Goal: Task Accomplishment & Management: Manage account settings

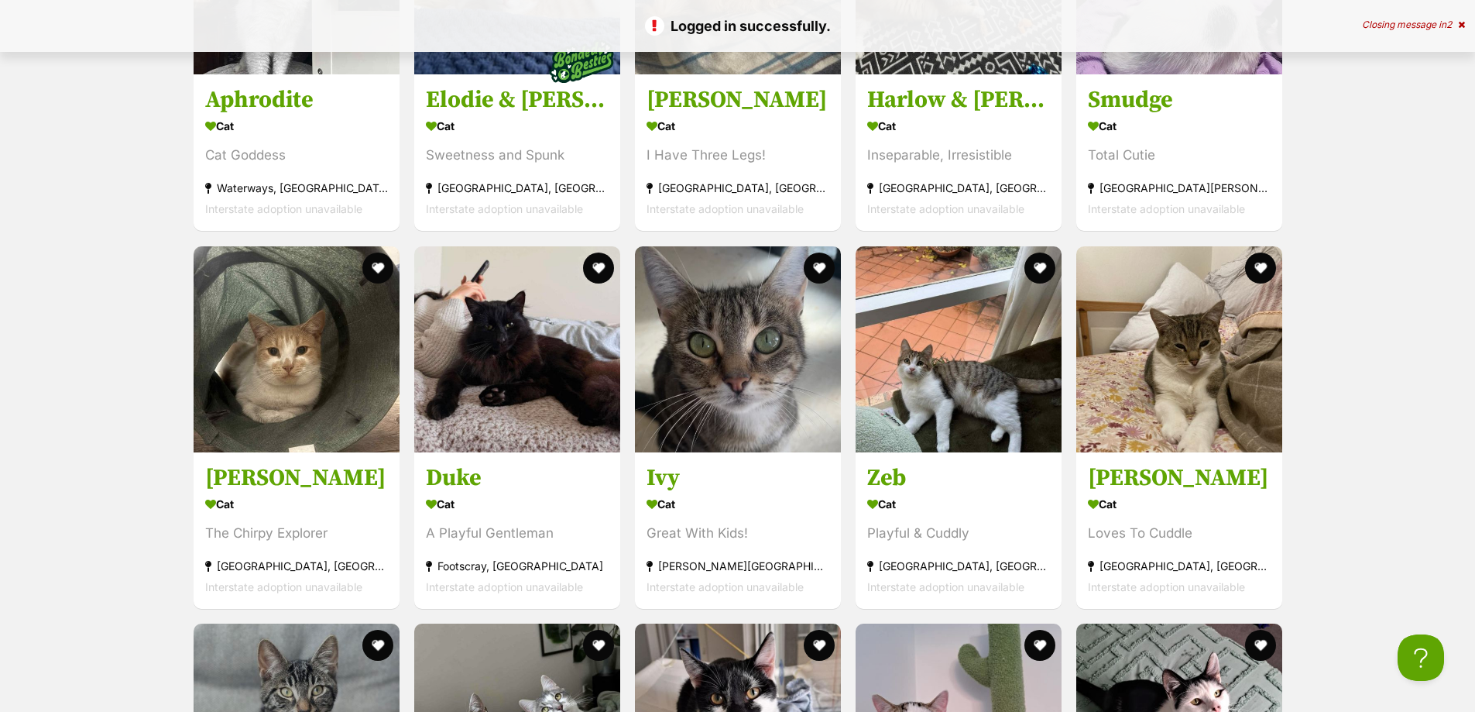
scroll to position [1936, 0]
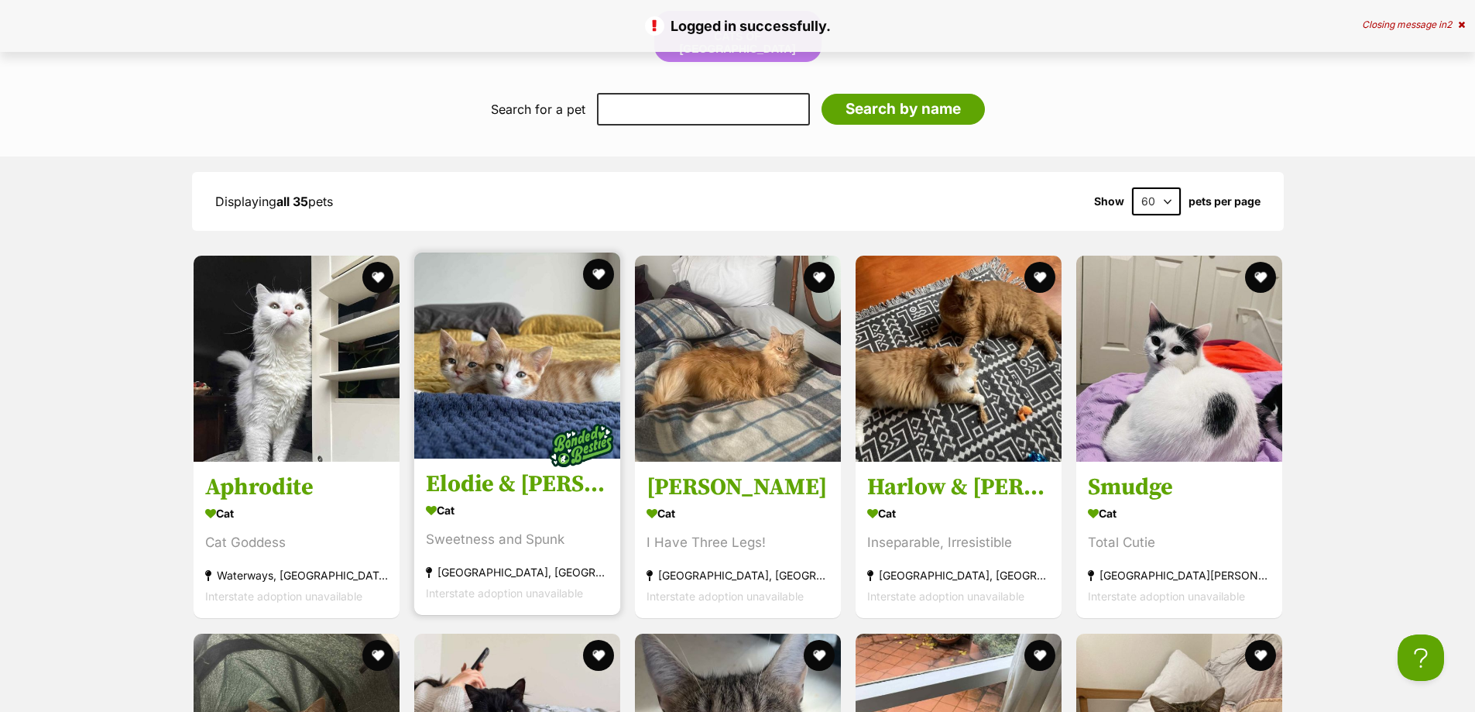
click at [468, 372] on img at bounding box center [517, 355] width 206 height 206
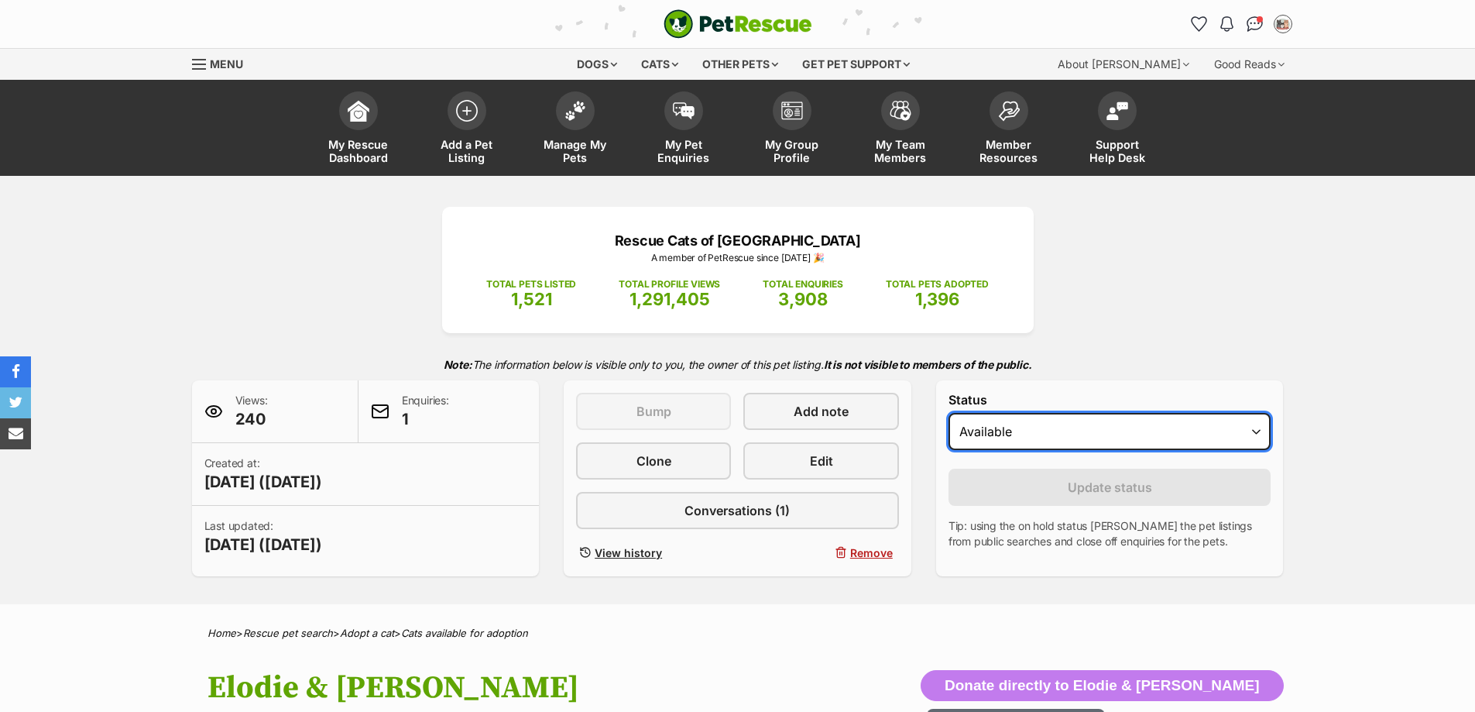
click at [1053, 429] on select "Draft - not available as listing has enquires Available On hold Adopted" at bounding box center [1110, 431] width 323 height 37
select select "on_hold"
click at [949, 413] on select "Draft - not available as listing has enquires Available On hold Adopted" at bounding box center [1110, 431] width 323 height 37
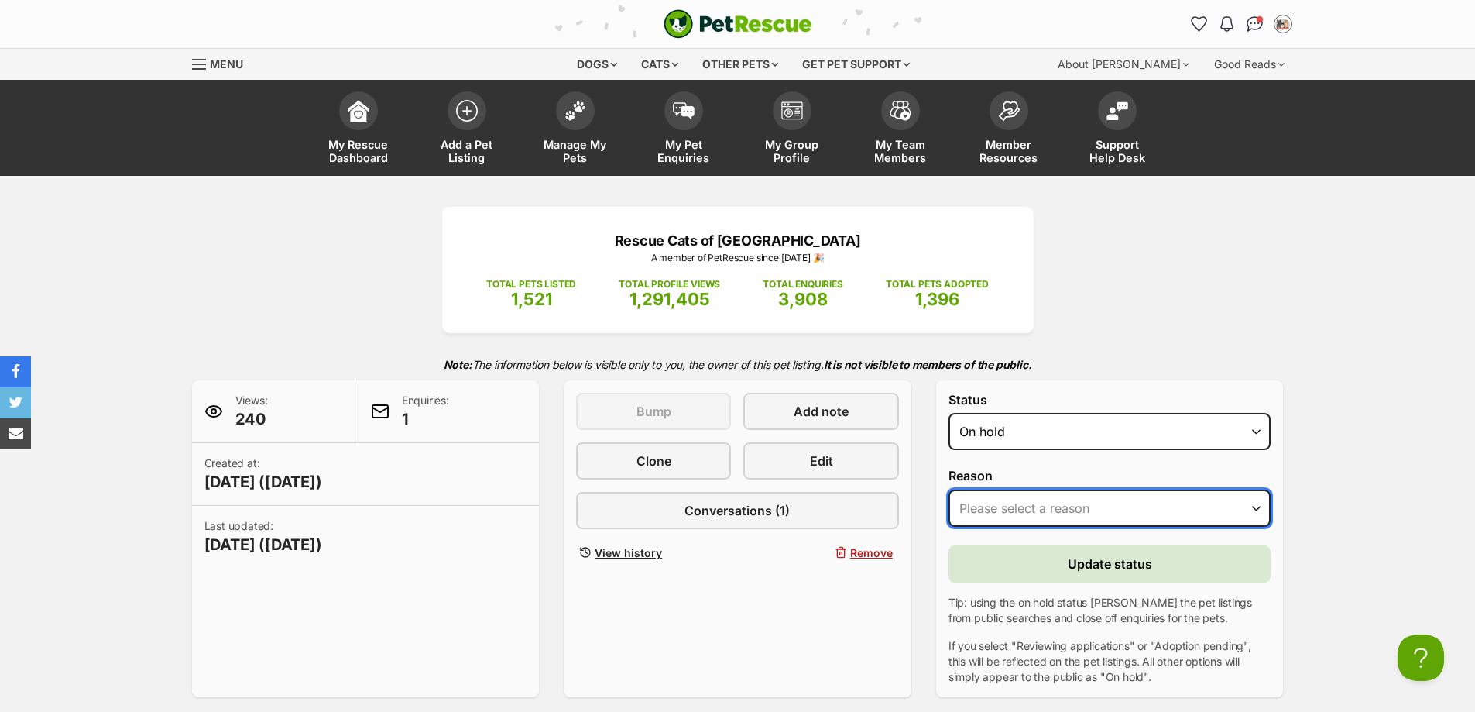
click at [1027, 497] on select "Please select a reason Medical reasons Reviewing applications Adoption pending …" at bounding box center [1110, 507] width 323 height 37
select select "adoption_pending"
click at [949, 489] on select "Please select a reason Medical reasons Reviewing applications Adoption pending …" at bounding box center [1110, 507] width 323 height 37
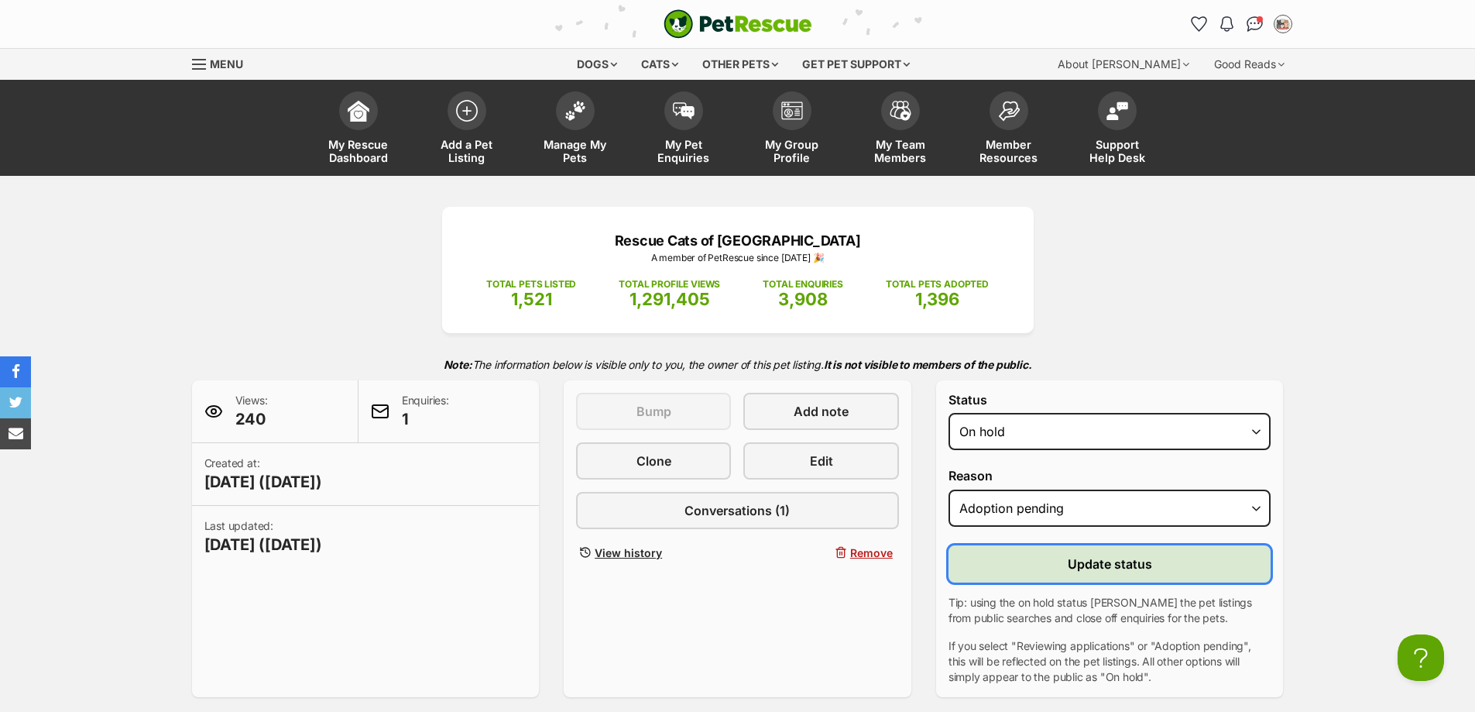
click at [1052, 548] on button "Update status" at bounding box center [1110, 563] width 323 height 37
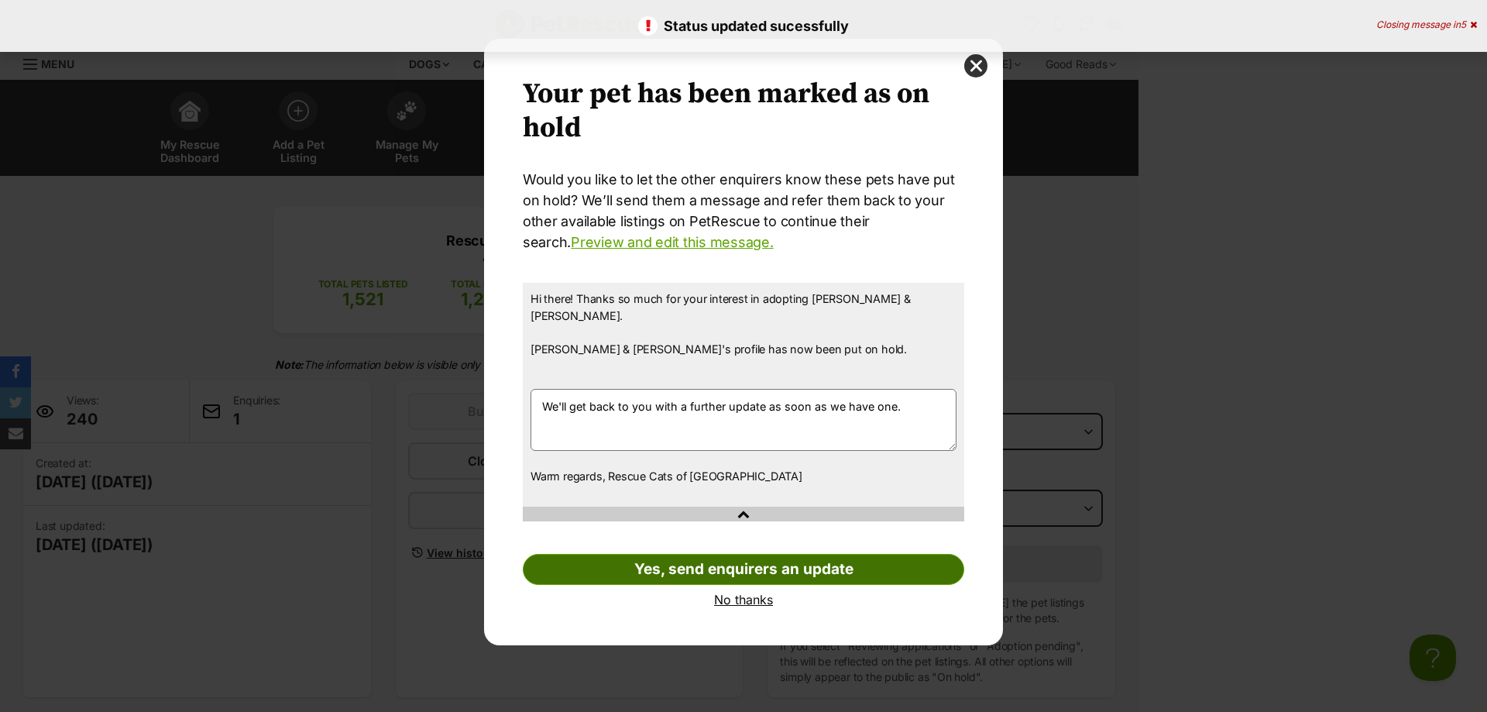
click at [763, 562] on link "Yes, send enquirers an update" at bounding box center [743, 569] width 441 height 31
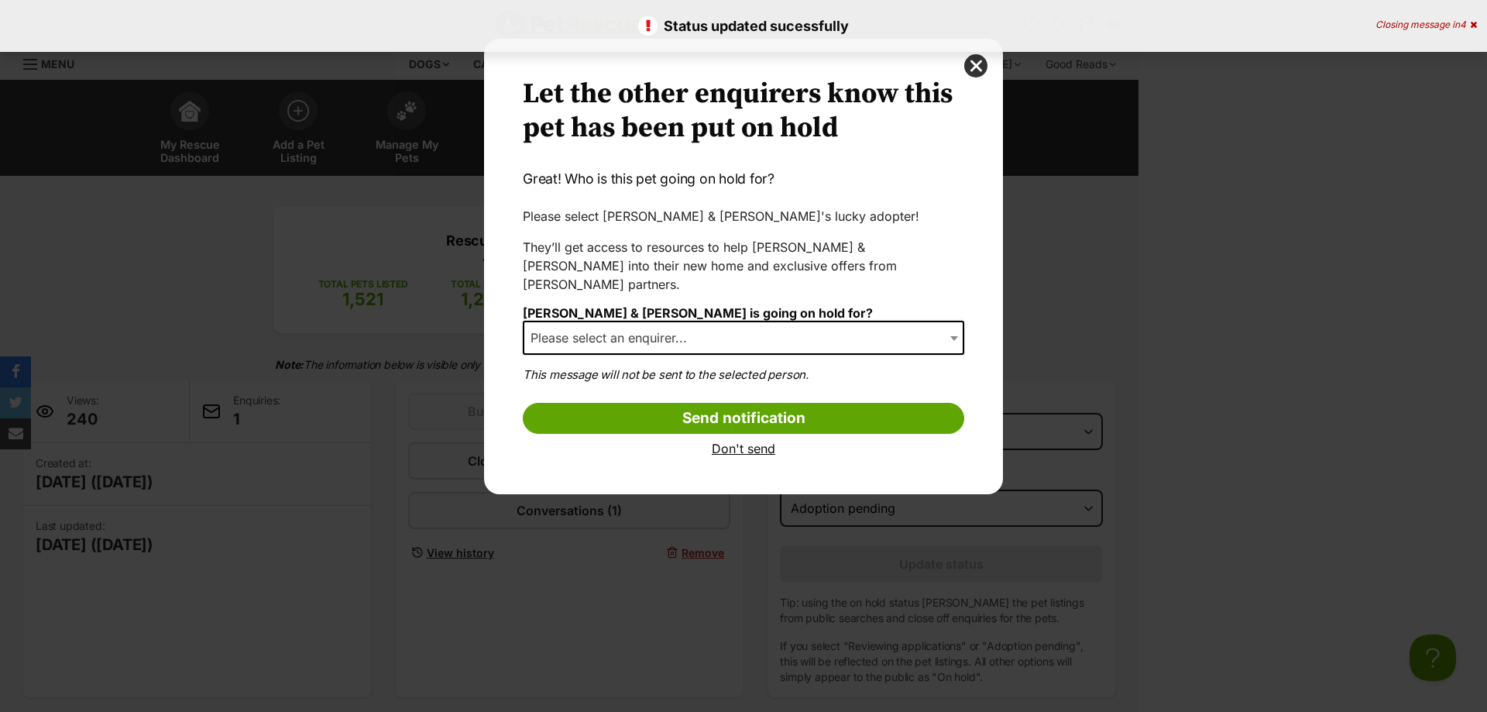
click at [775, 328] on span "Please select an enquirer..." at bounding box center [743, 338] width 441 height 34
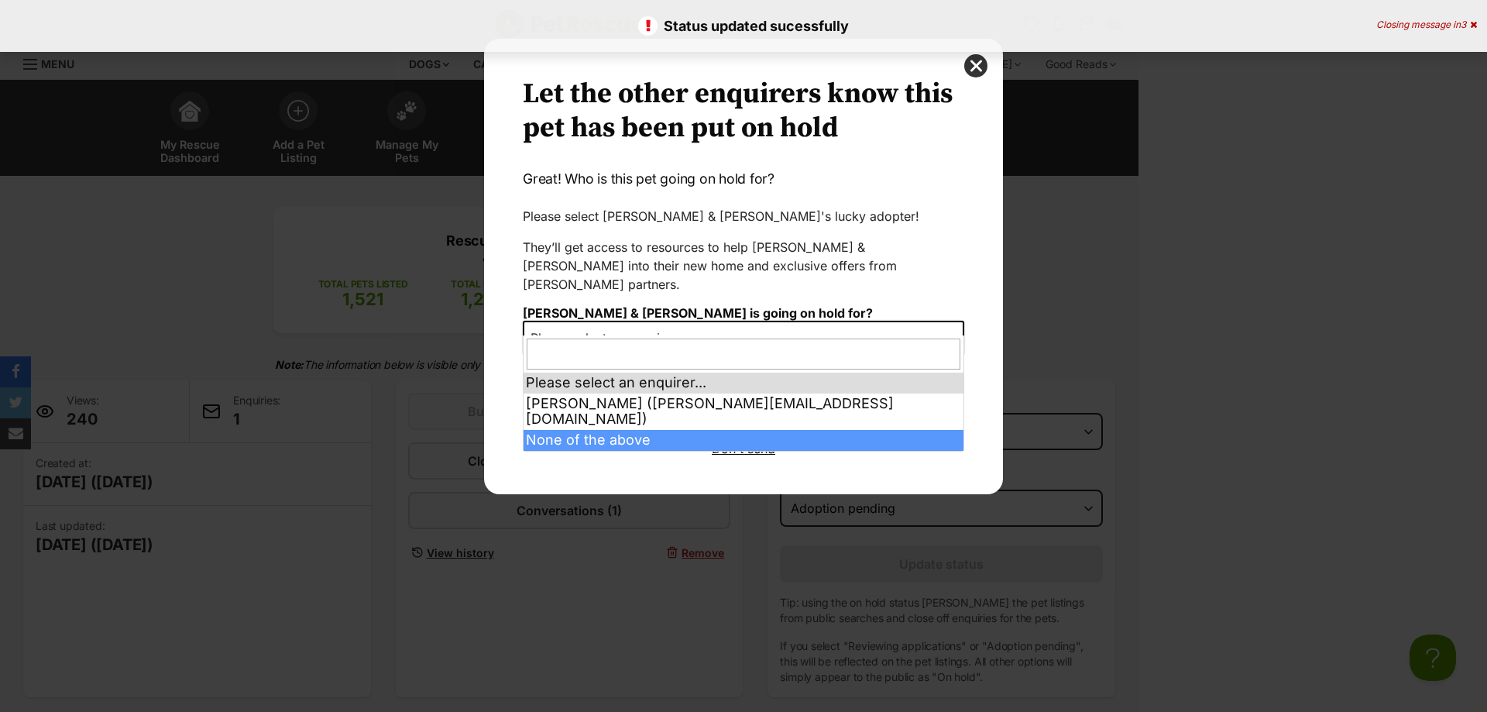
select select "other"
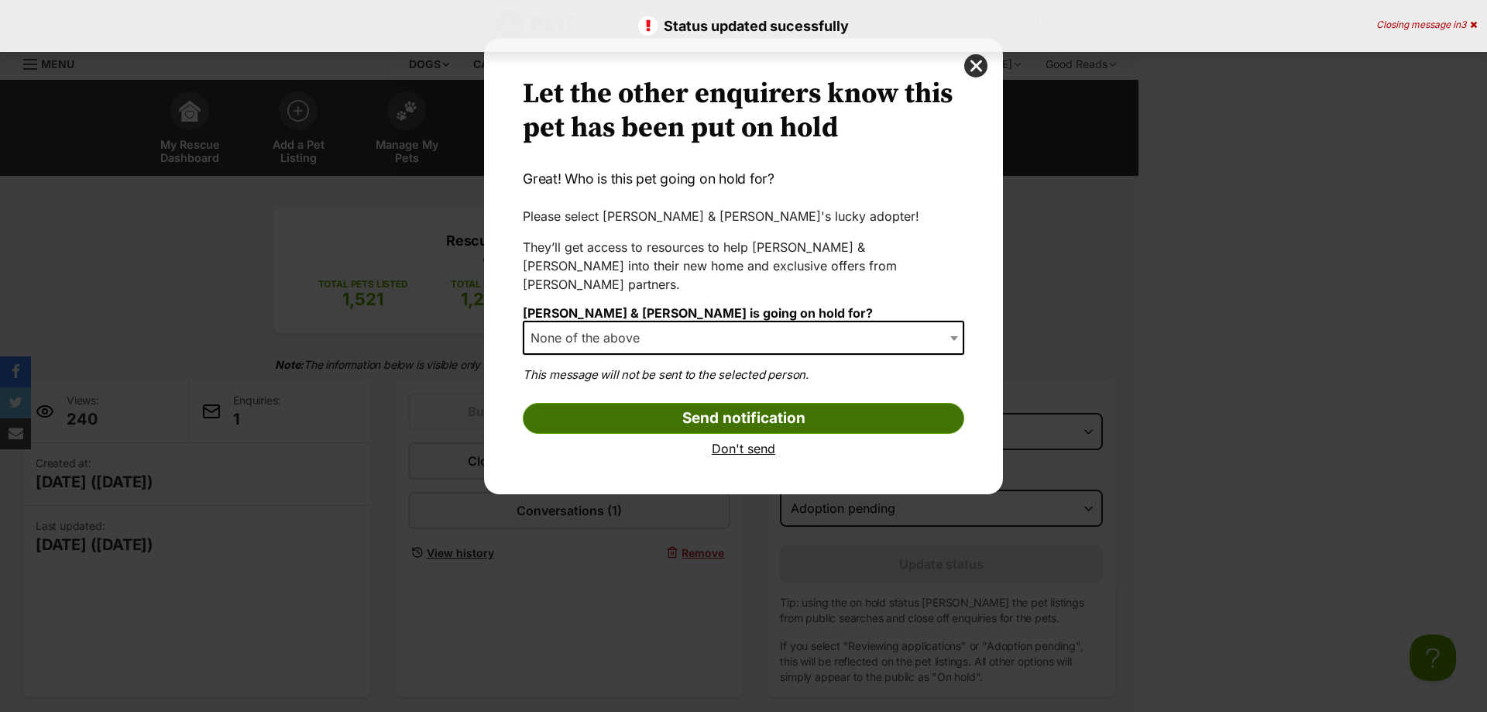
click at [672, 403] on input "Send notification" at bounding box center [743, 418] width 441 height 31
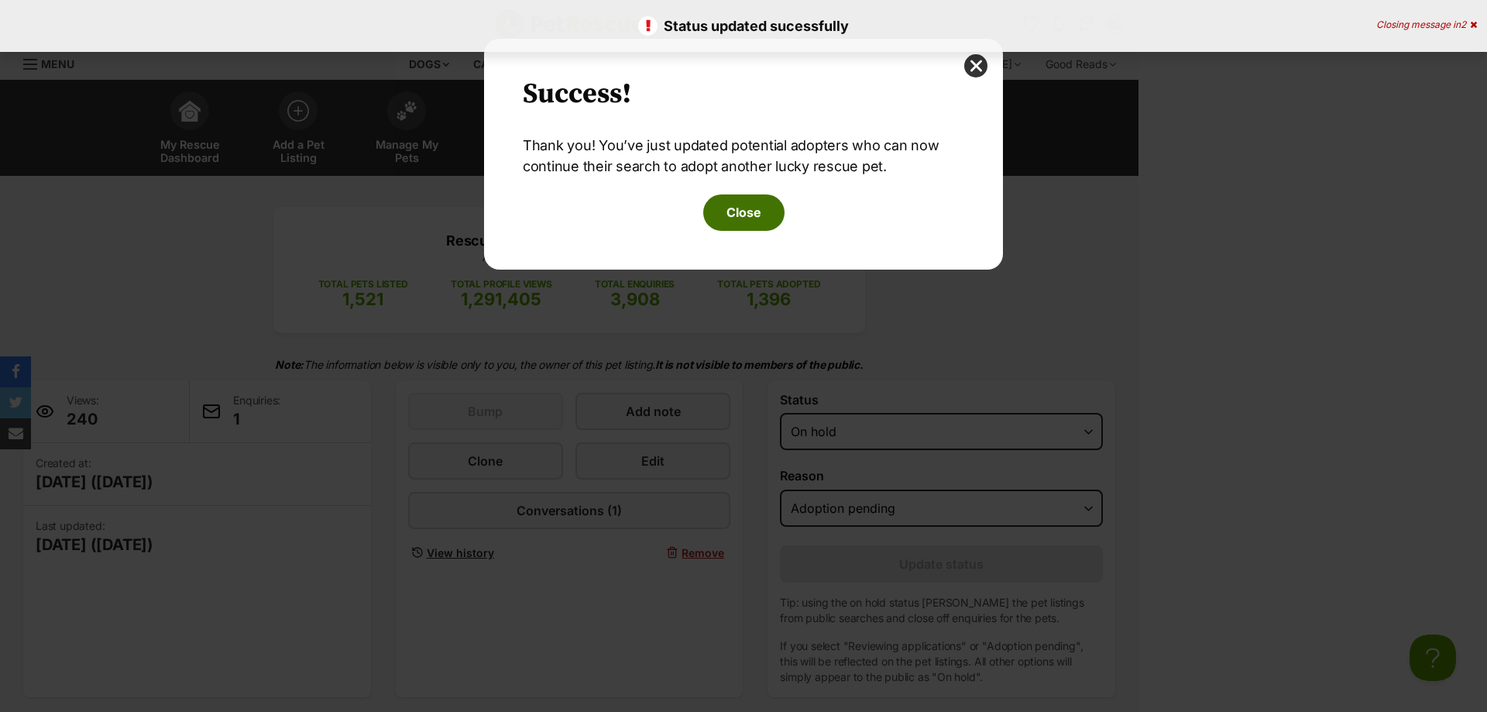
click at [765, 215] on button "Close" at bounding box center [743, 212] width 81 height 36
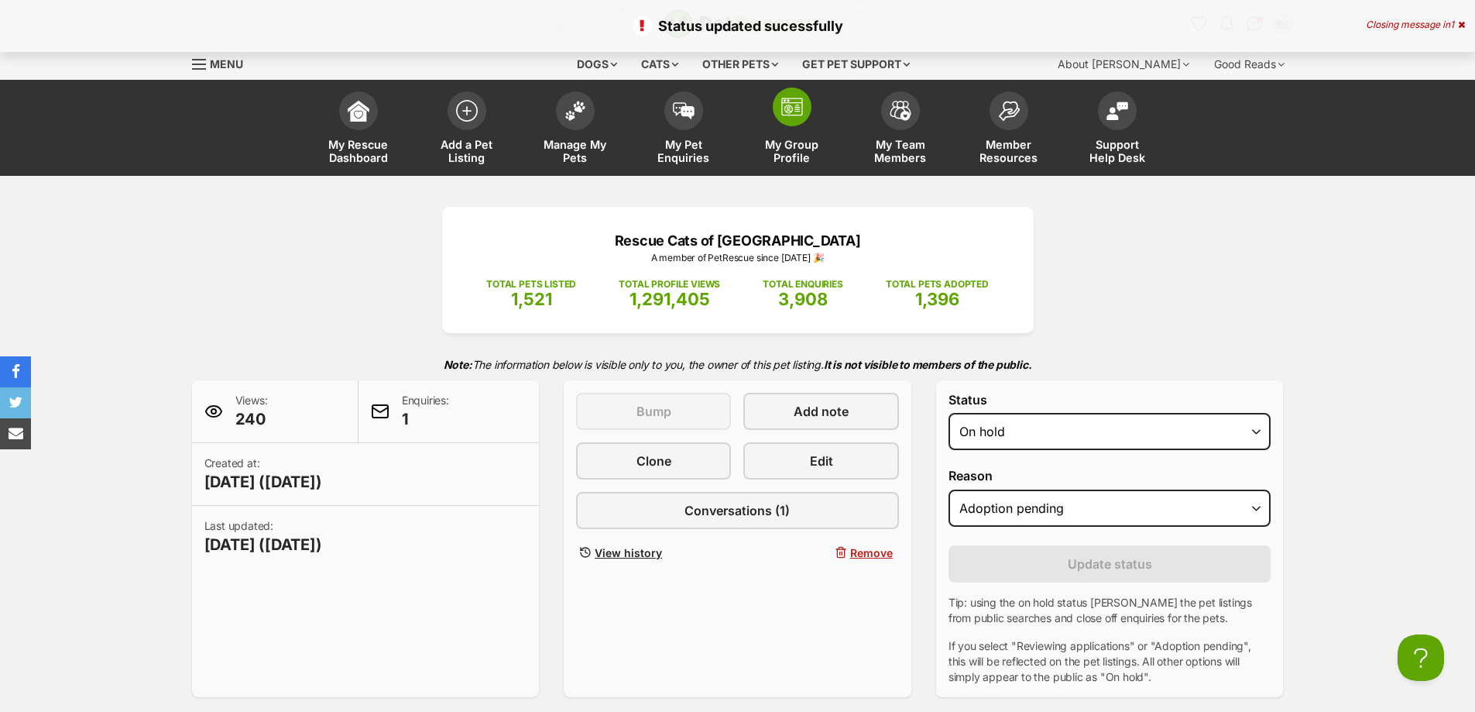
click at [776, 130] on link "My Group Profile" at bounding box center [792, 130] width 108 height 92
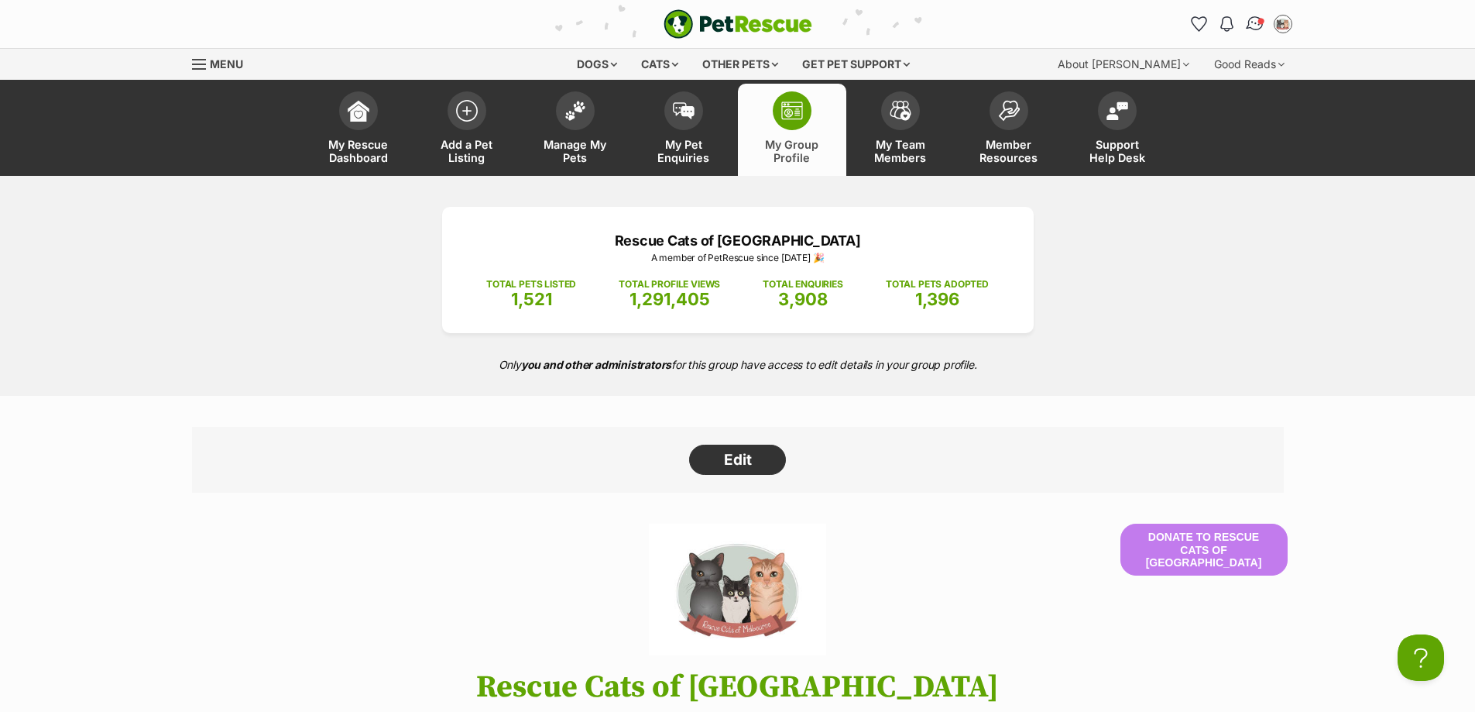
click at [1248, 30] on link "Conversations" at bounding box center [1255, 24] width 32 height 32
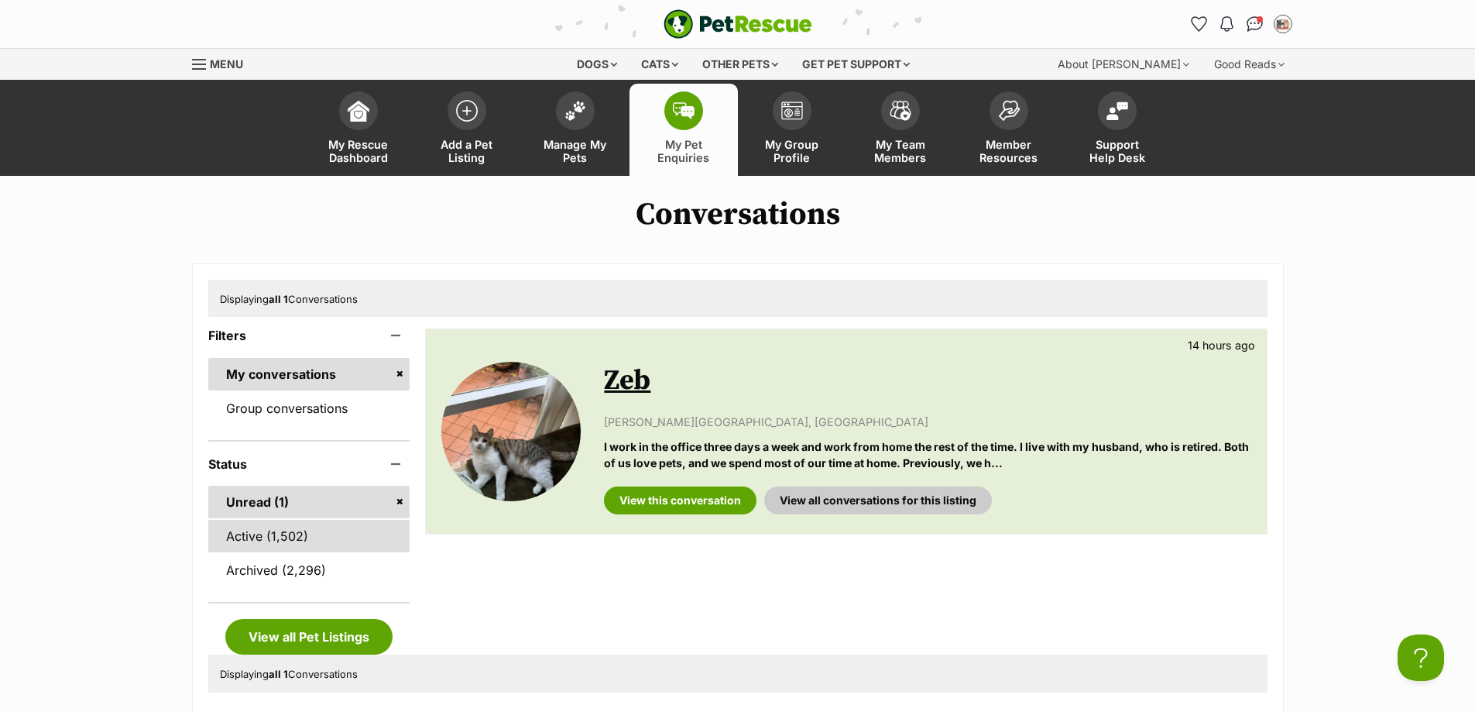
click at [317, 538] on link "Active (1,502)" at bounding box center [309, 536] width 202 height 33
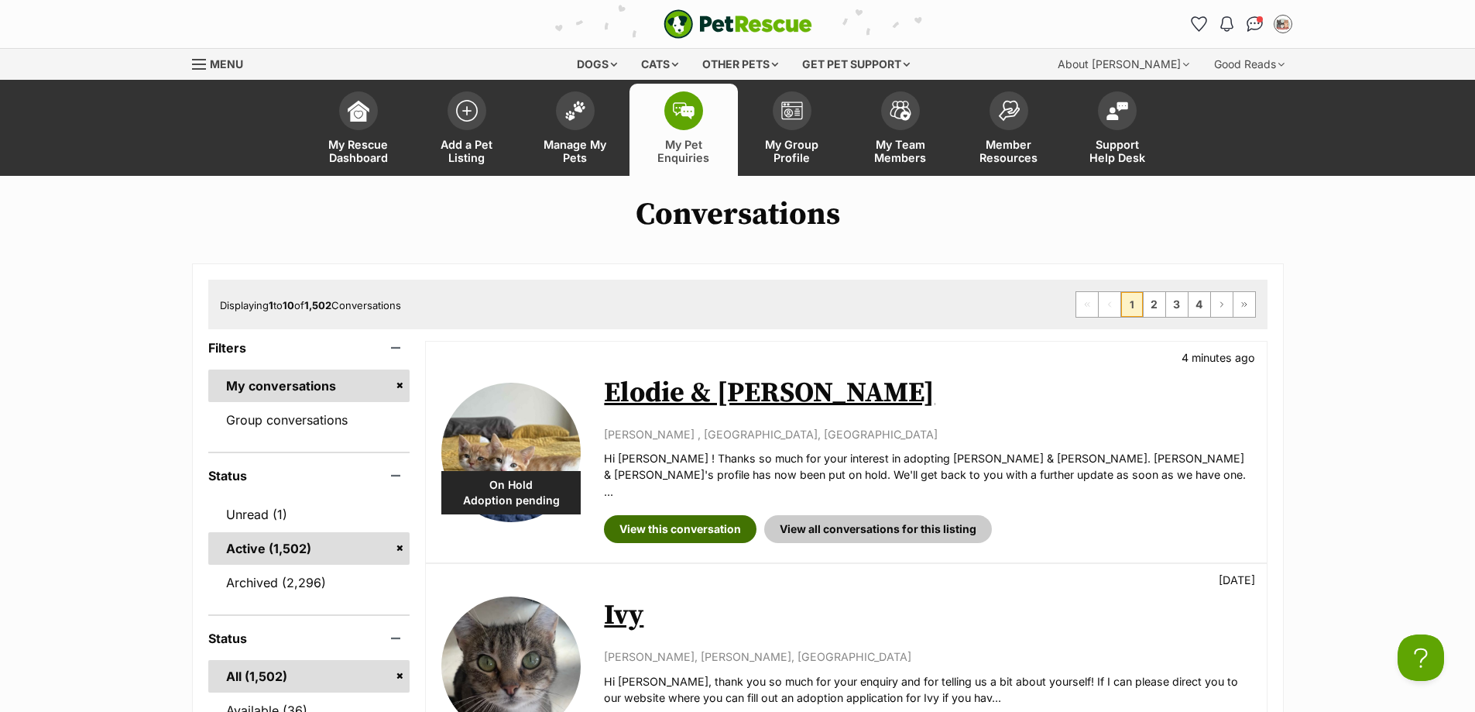
click at [668, 523] on link "View this conversation" at bounding box center [680, 529] width 153 height 28
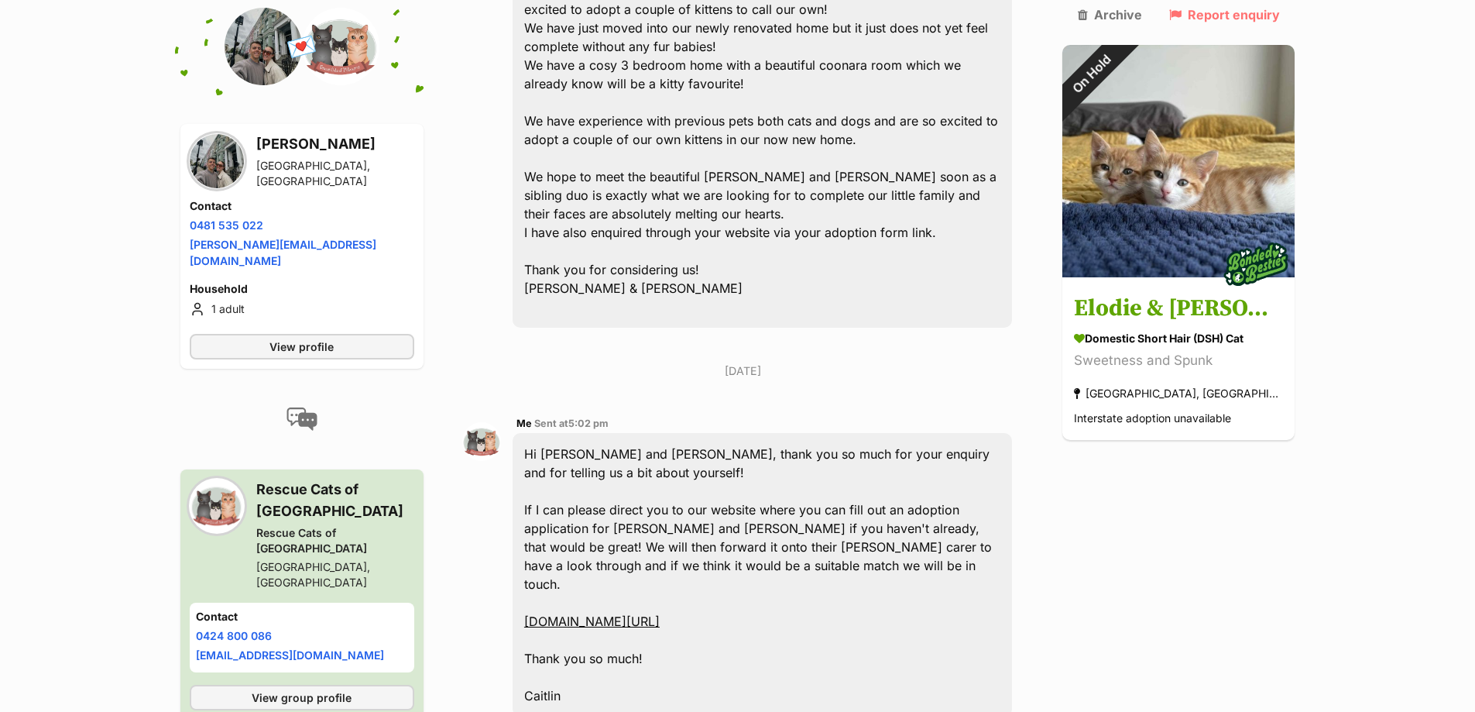
scroll to position [709, 0]
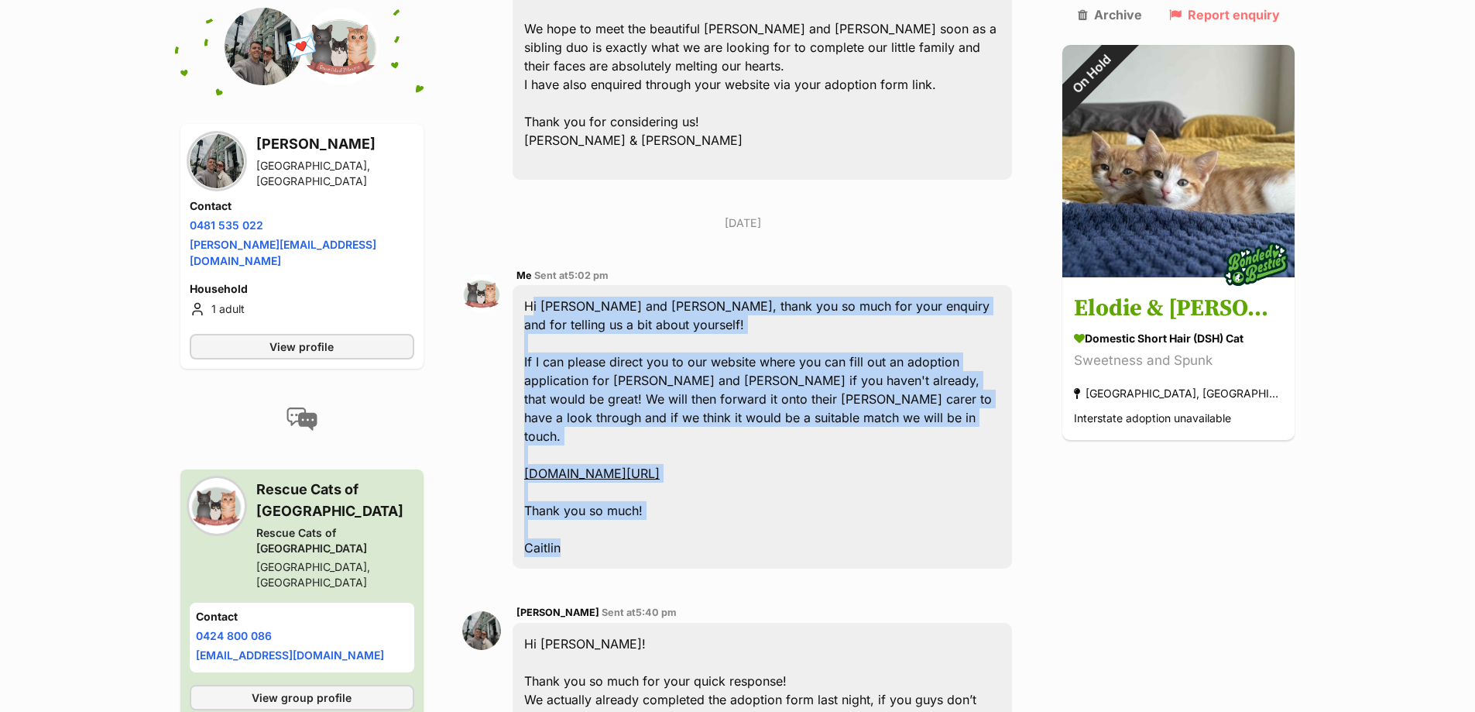
drag, startPoint x: 614, startPoint y: 489, endPoint x: 537, endPoint y: 270, distance: 233.2
click at [537, 285] on div "Hi Greta and Matt, thank you so much for your enquiry and for telling us a bit …" at bounding box center [763, 426] width 500 height 283
copy div "Hi Greta and Matt, thank you so much for your enquiry and for telling us a bit …"
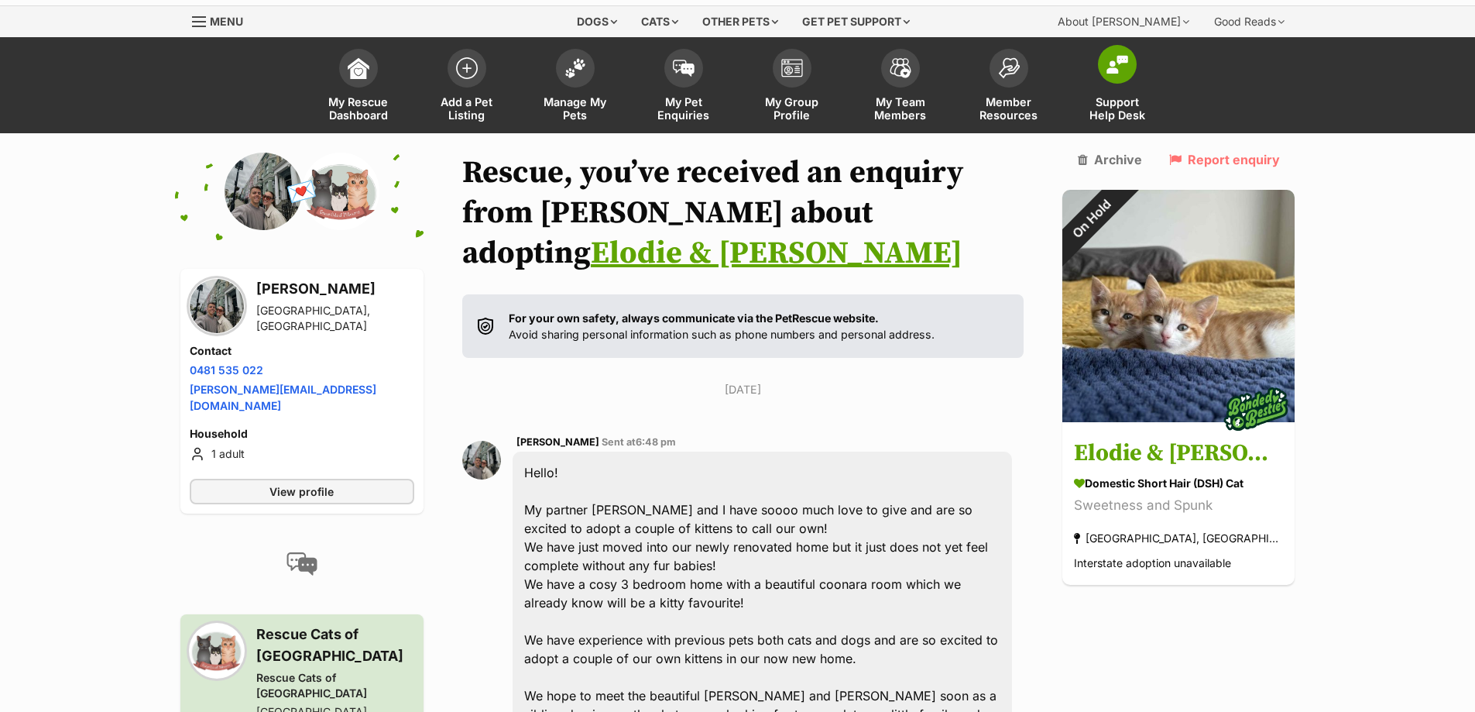
scroll to position [0, 0]
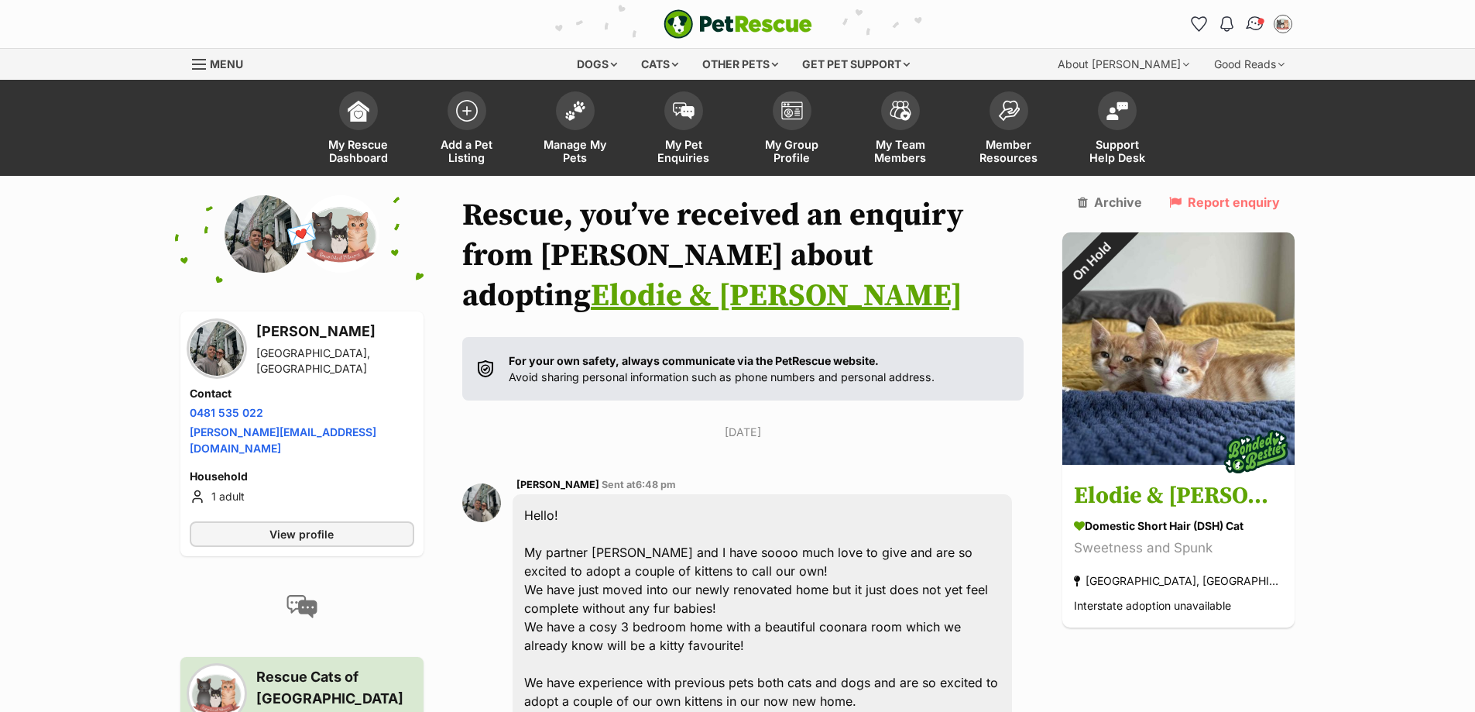
click at [1245, 20] on link "Conversations" at bounding box center [1255, 24] width 32 height 32
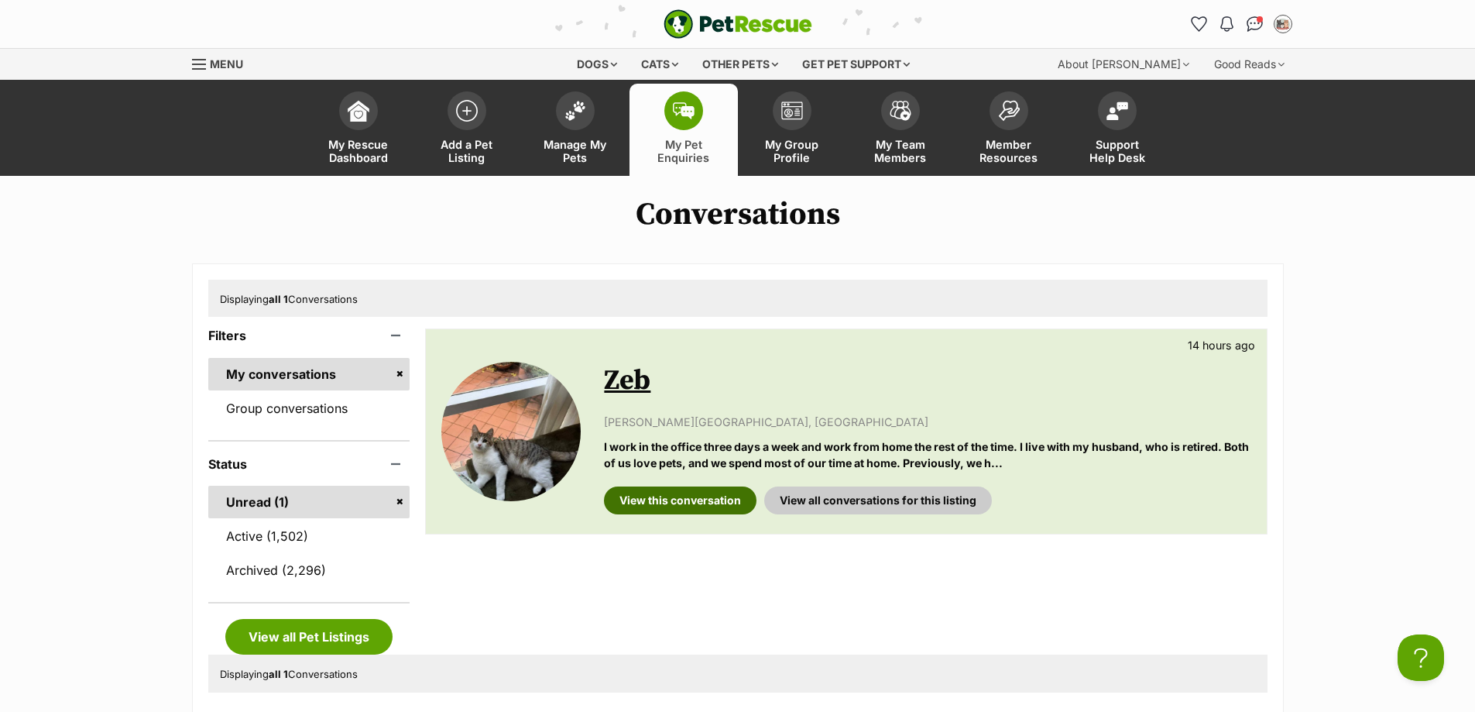
click at [699, 513] on link "View this conversation" at bounding box center [680, 500] width 153 height 28
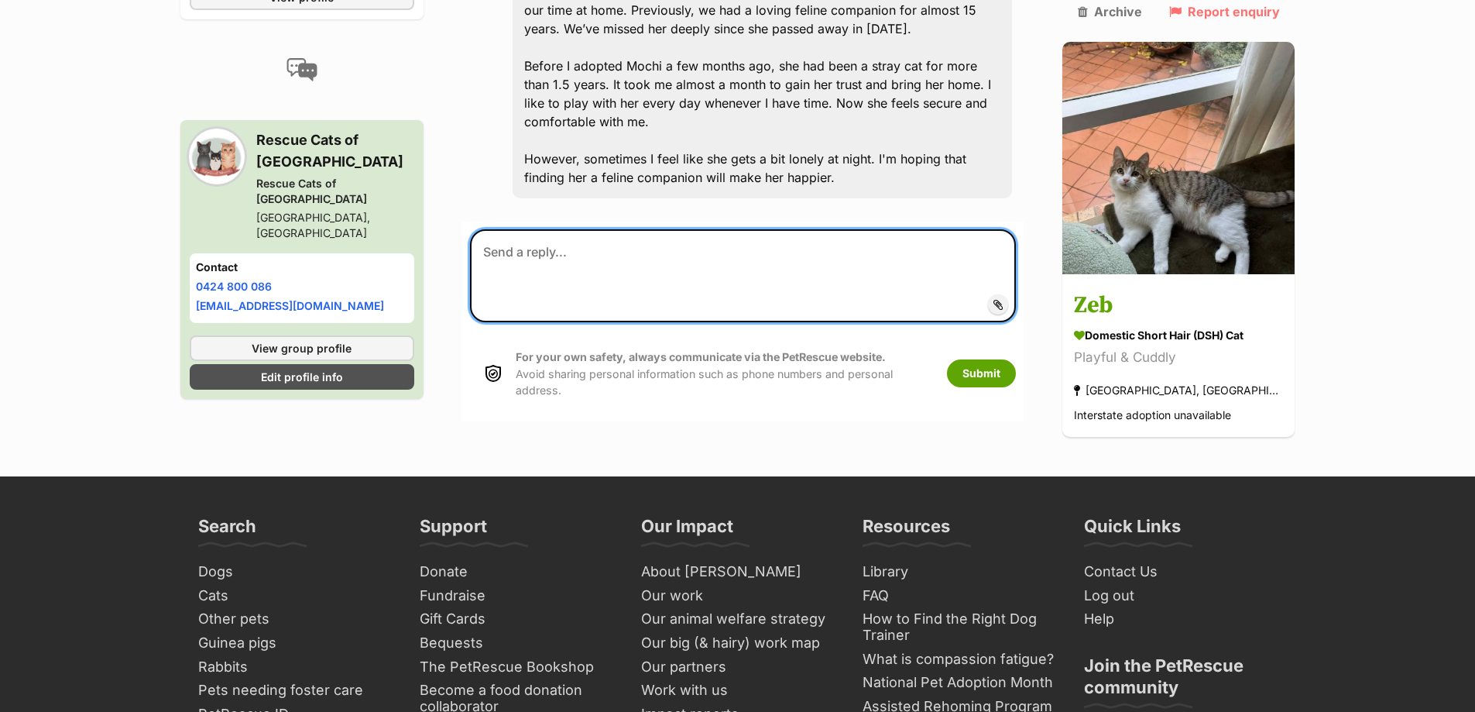
paste textarea "Hi [PERSON_NAME] and [PERSON_NAME], thank you so much for your enquiry and for …"
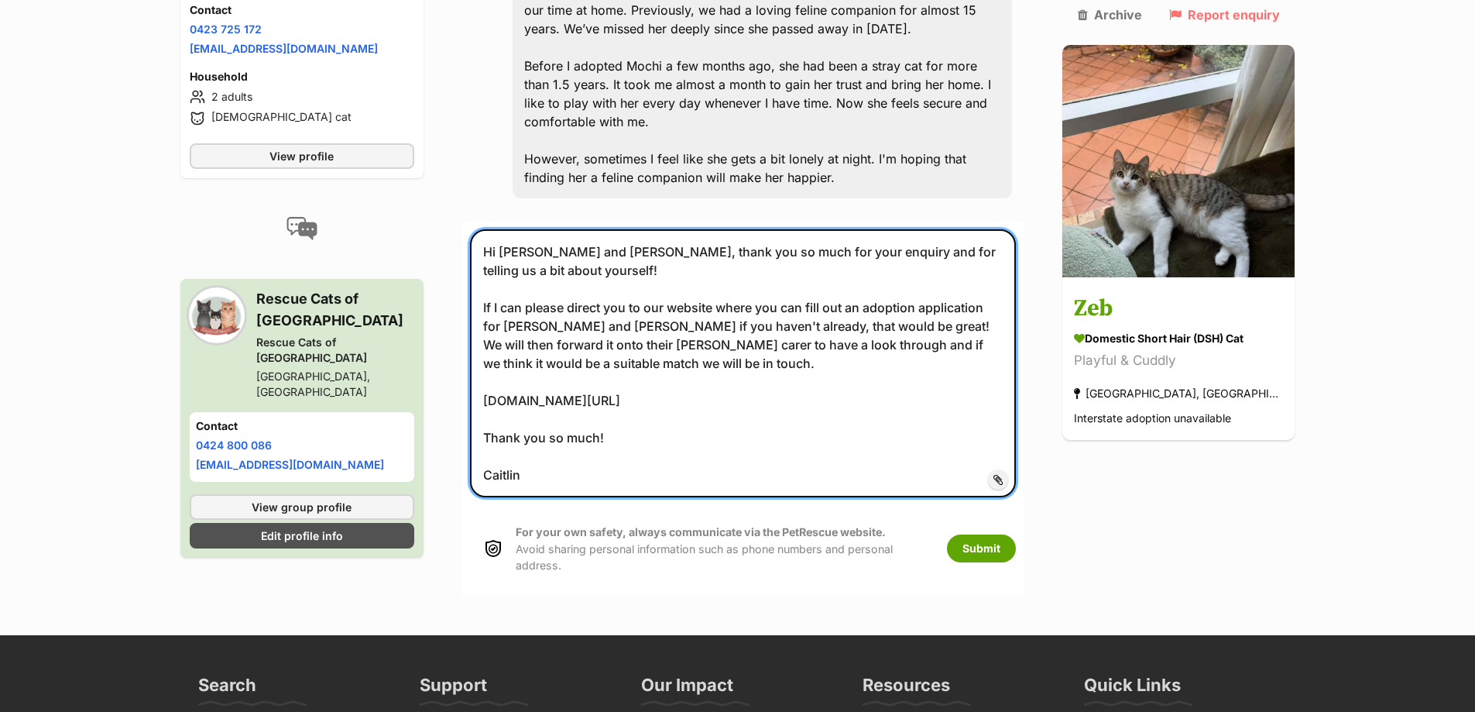
drag, startPoint x: 599, startPoint y: 211, endPoint x: 513, endPoint y: 212, distance: 86.0
click at [513, 229] on textarea "Hi Greta and Matt, thank you so much for your enquiry and for telling us a bit …" at bounding box center [743, 363] width 547 height 268
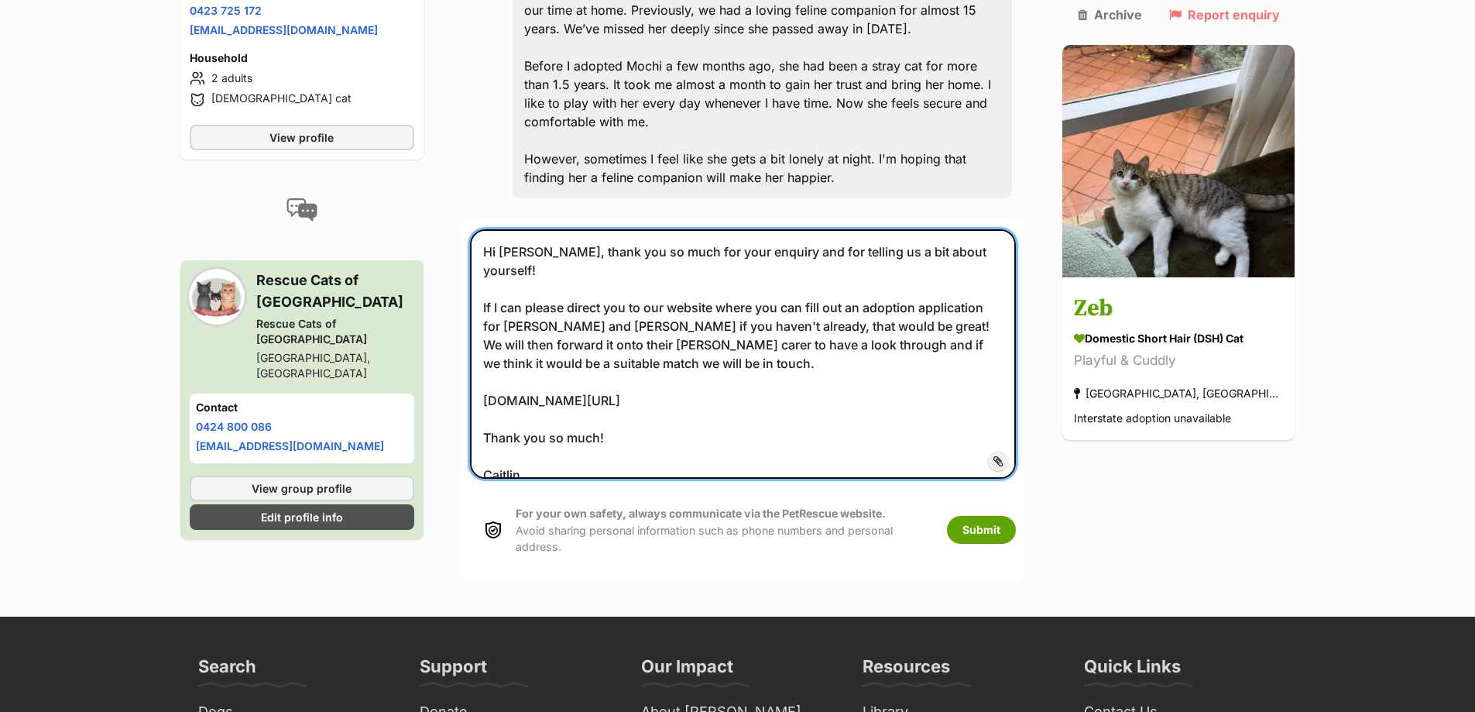
drag, startPoint x: 603, startPoint y: 269, endPoint x: 493, endPoint y: 266, distance: 109.2
click at [496, 270] on textarea "Hi Annes, thank you so much for your enquiry and for telling us a bit about you…" at bounding box center [743, 353] width 547 height 249
click at [963, 266] on textarea "Hi Annes, thank you so much for your enquiry and for telling us a bit about you…" at bounding box center [743, 353] width 547 height 249
type textarea "Hi Annes, thank you so much for your enquiry and for telling us a bit about you…"
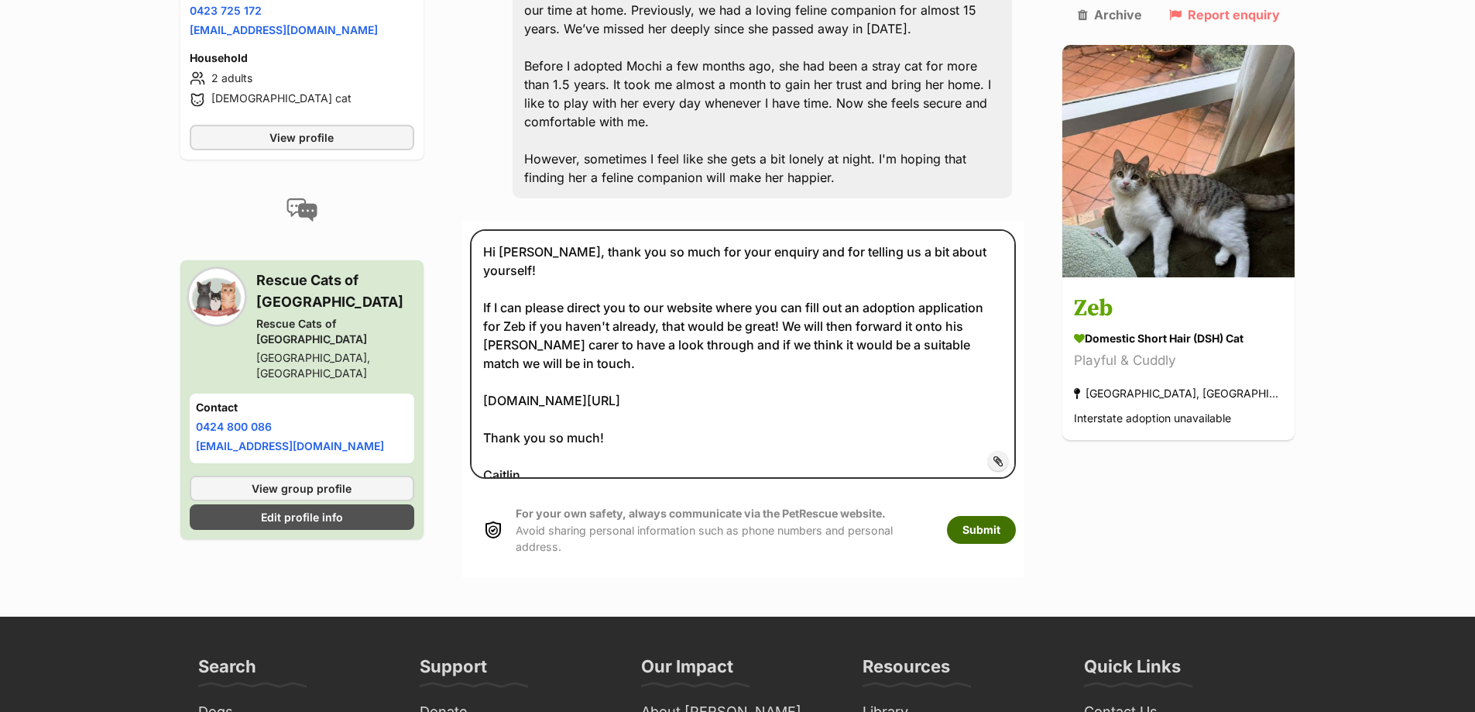
click at [1016, 516] on button "Submit" at bounding box center [981, 530] width 69 height 28
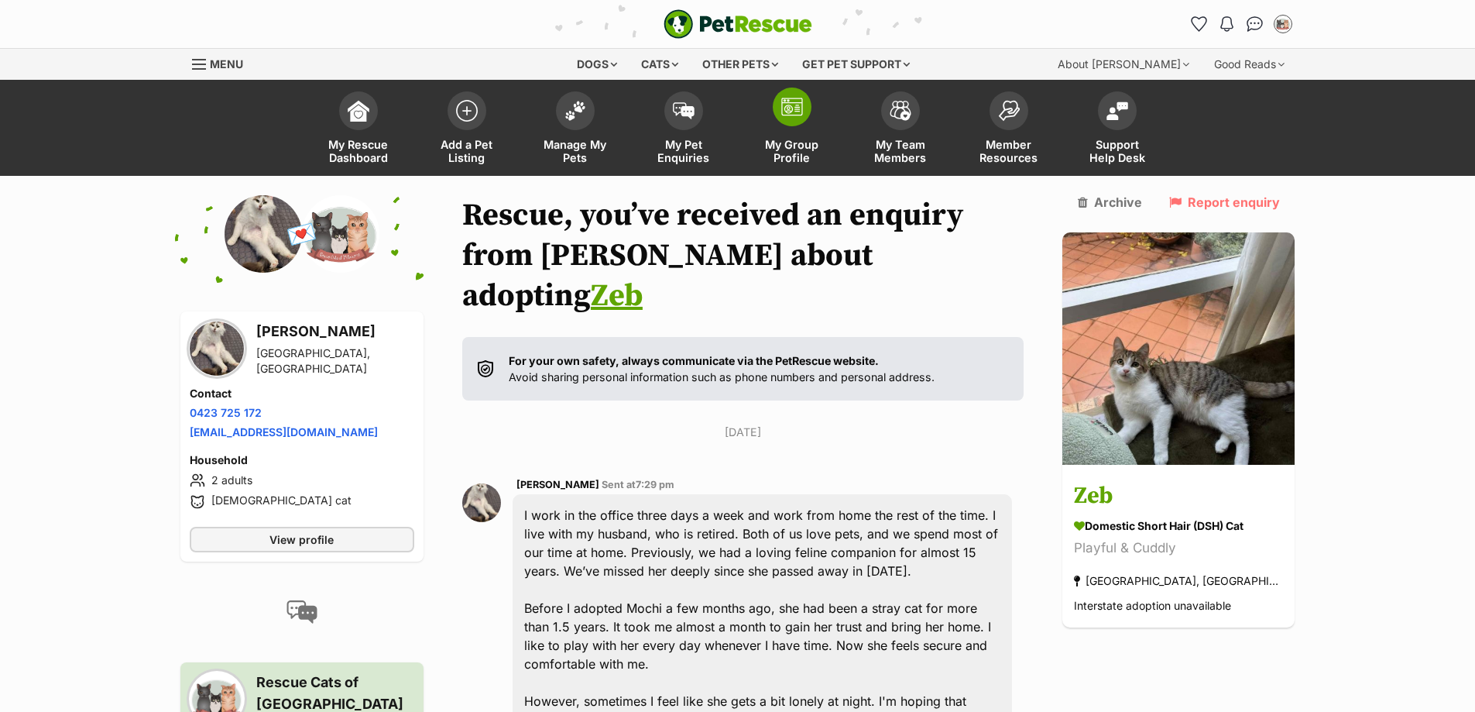
click at [770, 153] on span "My Group Profile" at bounding box center [792, 151] width 70 height 26
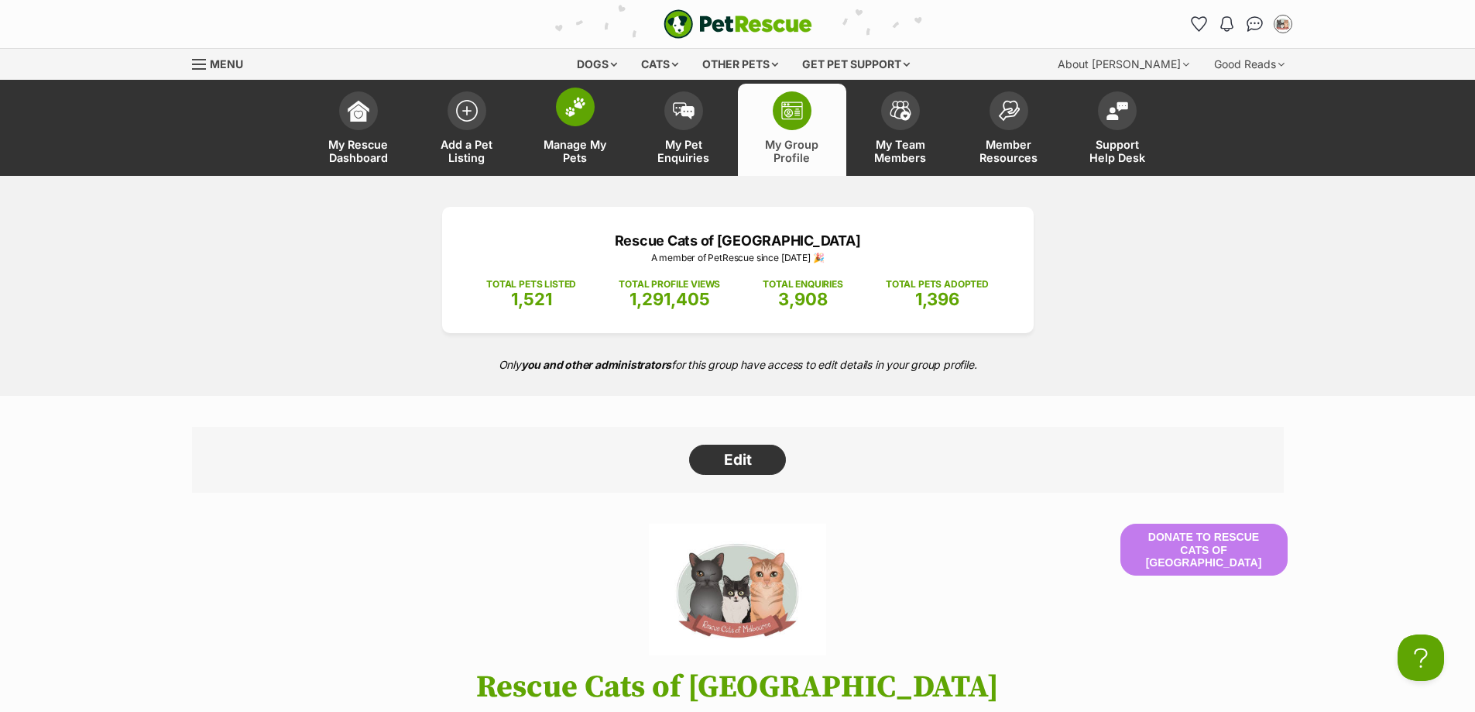
click at [592, 116] on span at bounding box center [575, 107] width 39 height 39
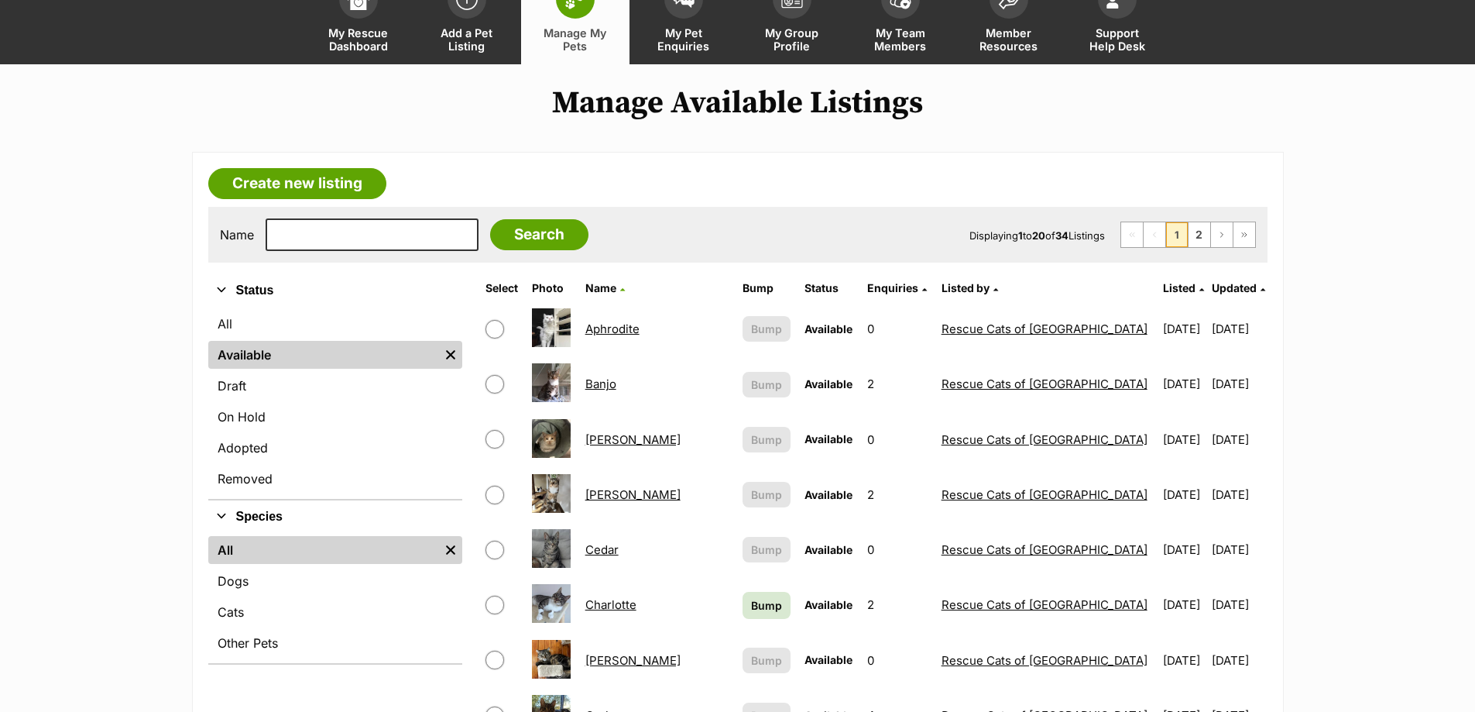
scroll to position [387, 0]
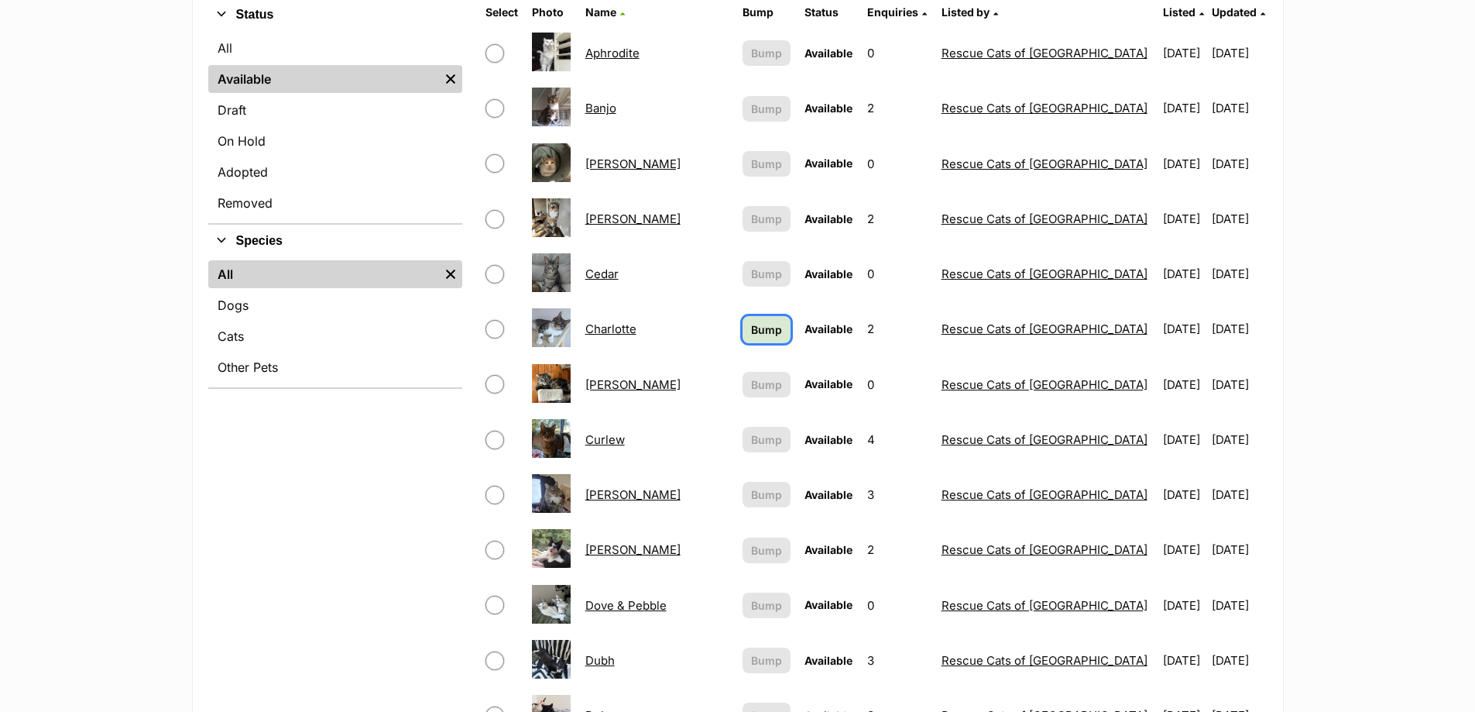
click at [751, 328] on span "Bump" at bounding box center [766, 329] width 31 height 16
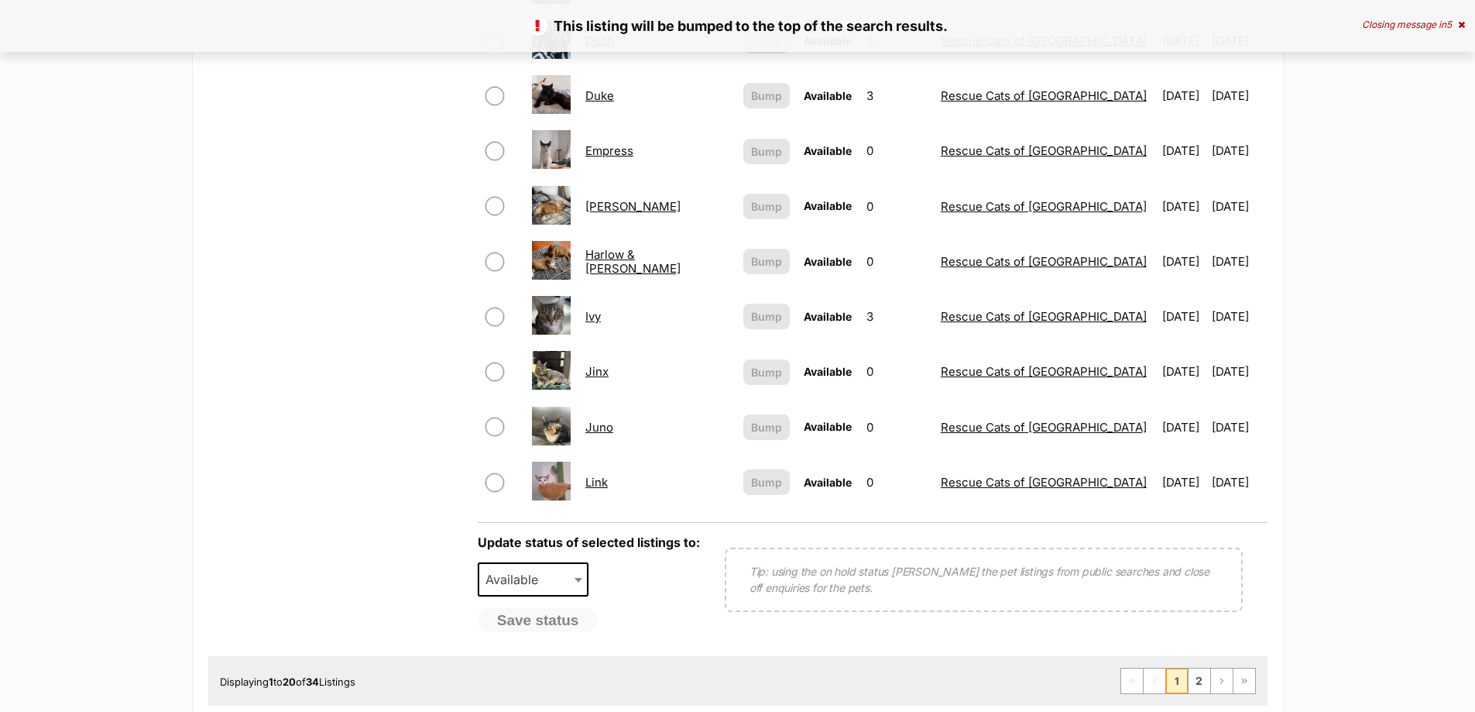
scroll to position [1394, 0]
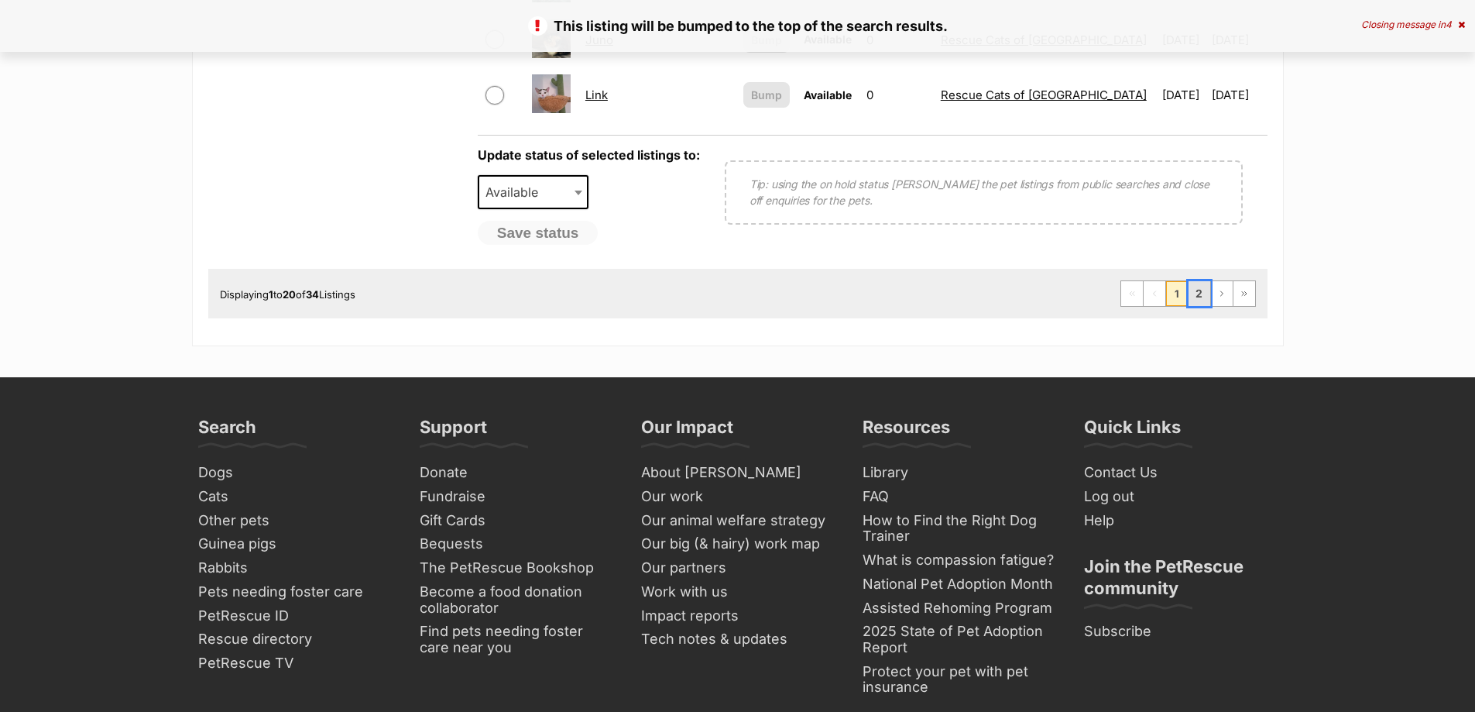
click at [1204, 301] on link "2" at bounding box center [1200, 293] width 22 height 25
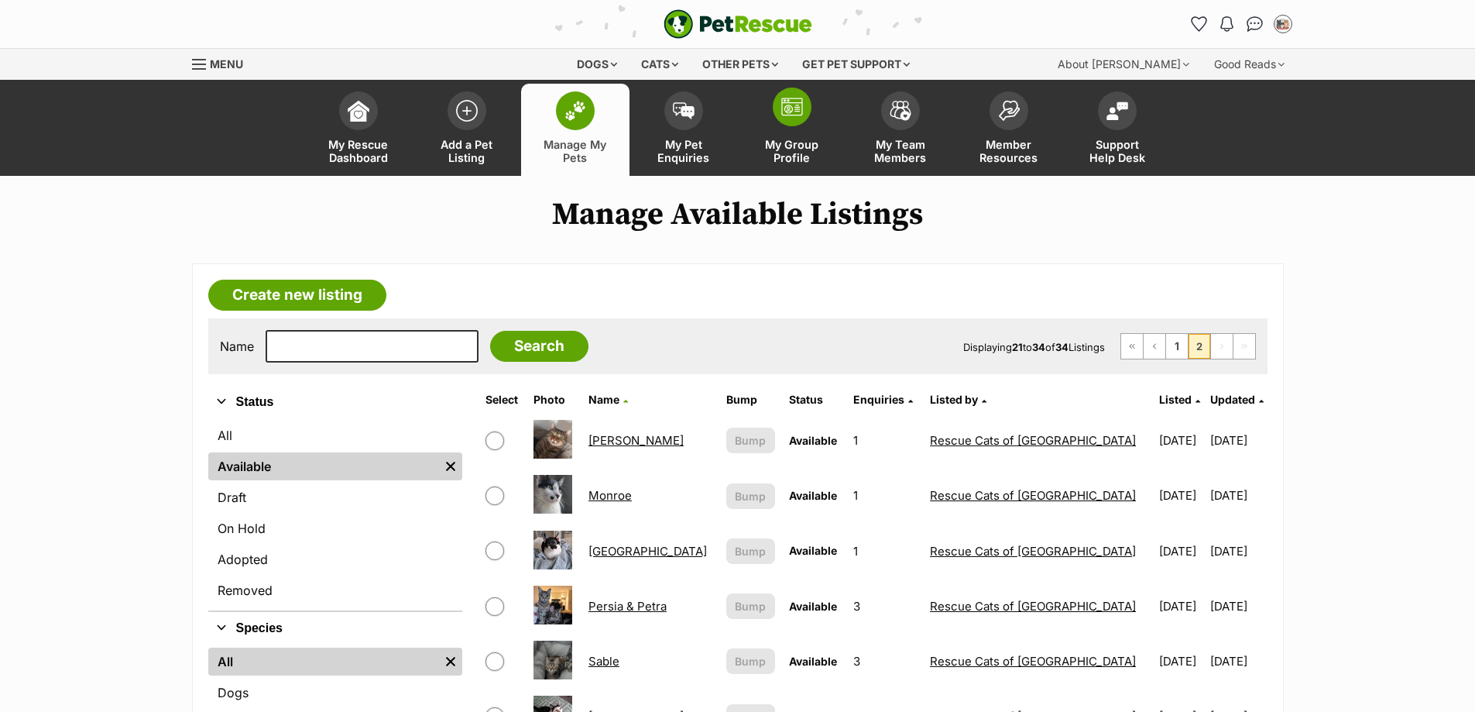
click at [798, 139] on span "My Group Profile" at bounding box center [792, 151] width 70 height 26
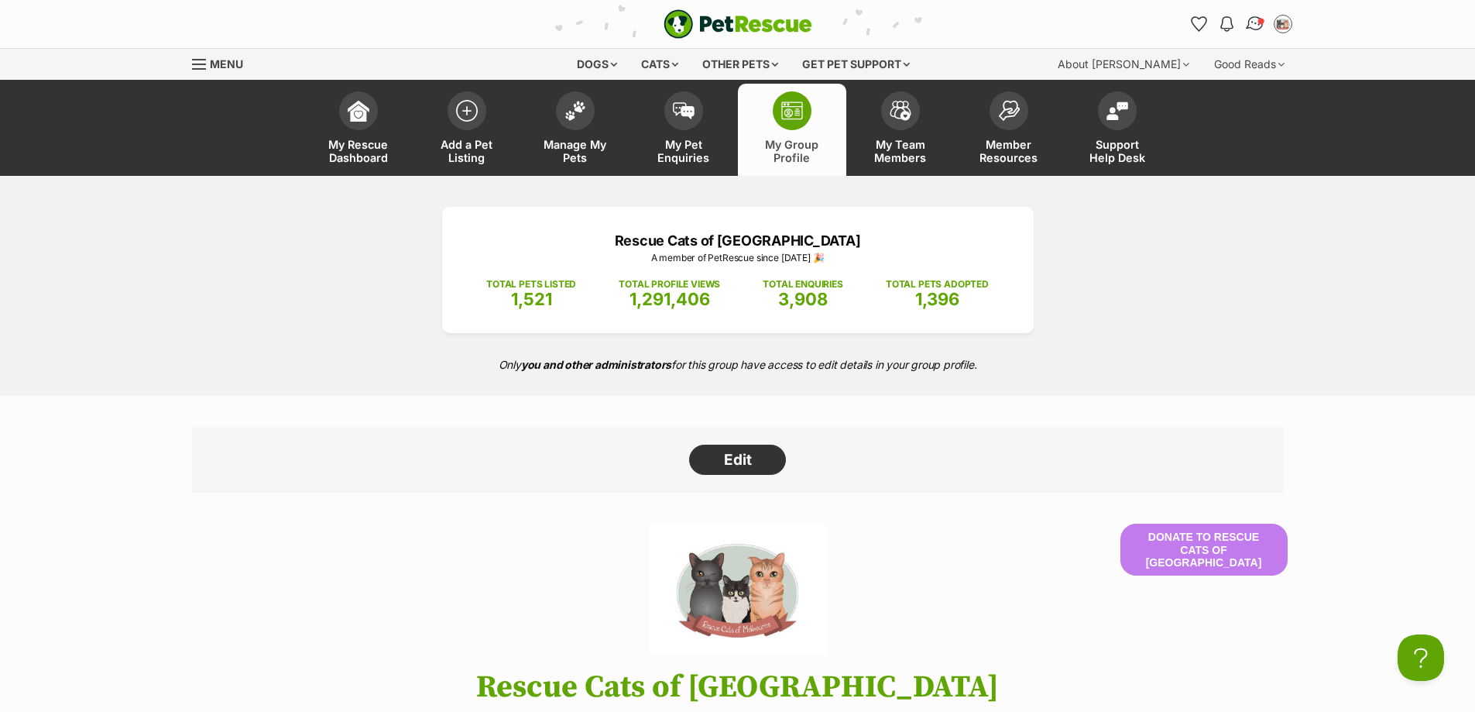
click at [1247, 26] on img "Conversations" at bounding box center [1255, 24] width 21 height 20
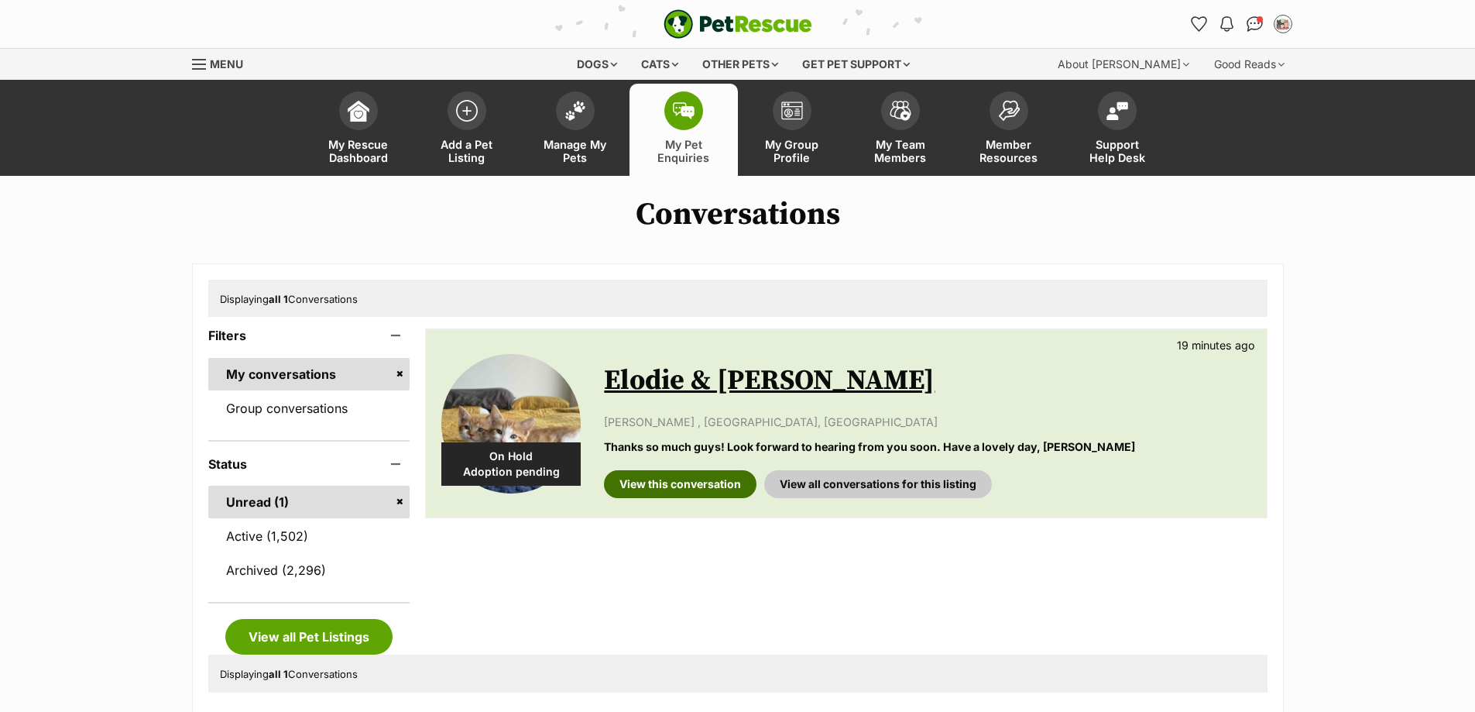
click at [689, 480] on link "View this conversation" at bounding box center [680, 484] width 153 height 28
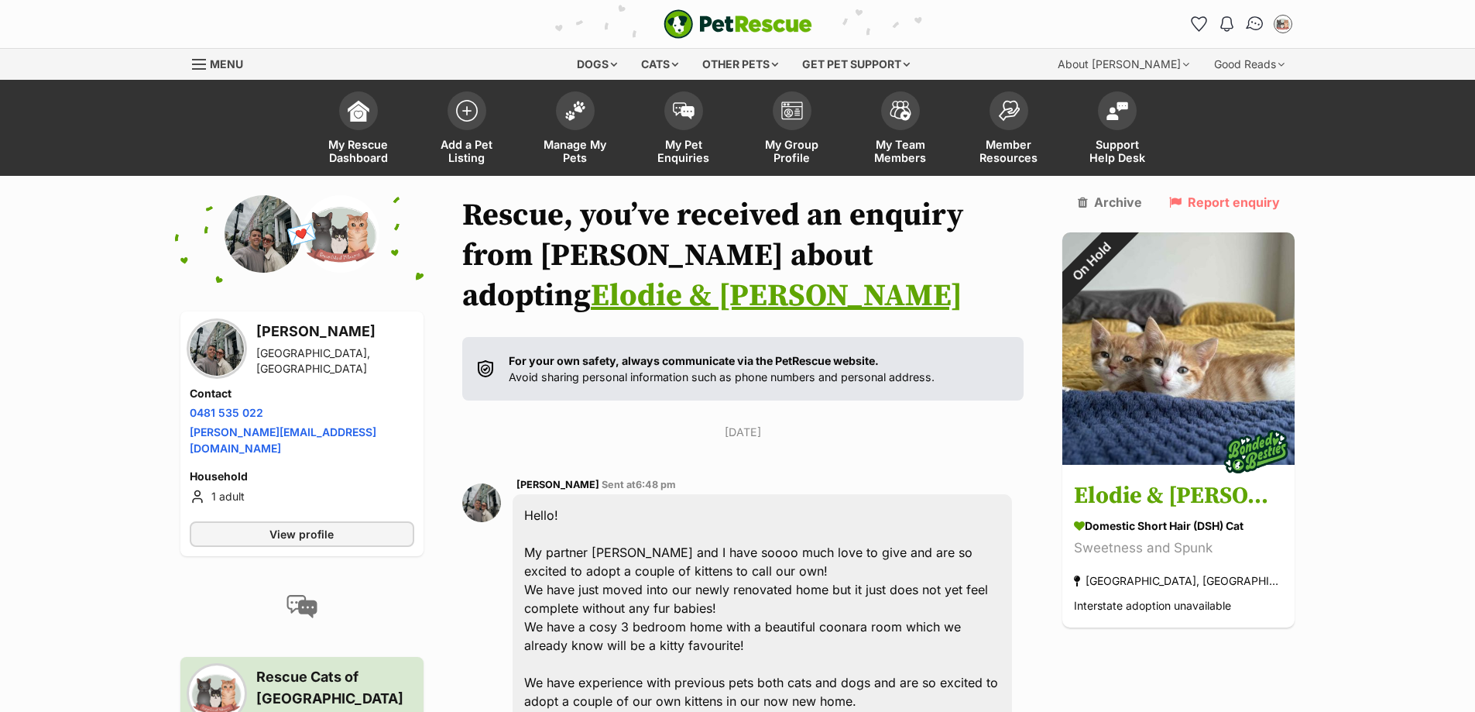
click at [1257, 20] on img "Conversations" at bounding box center [1255, 24] width 21 height 20
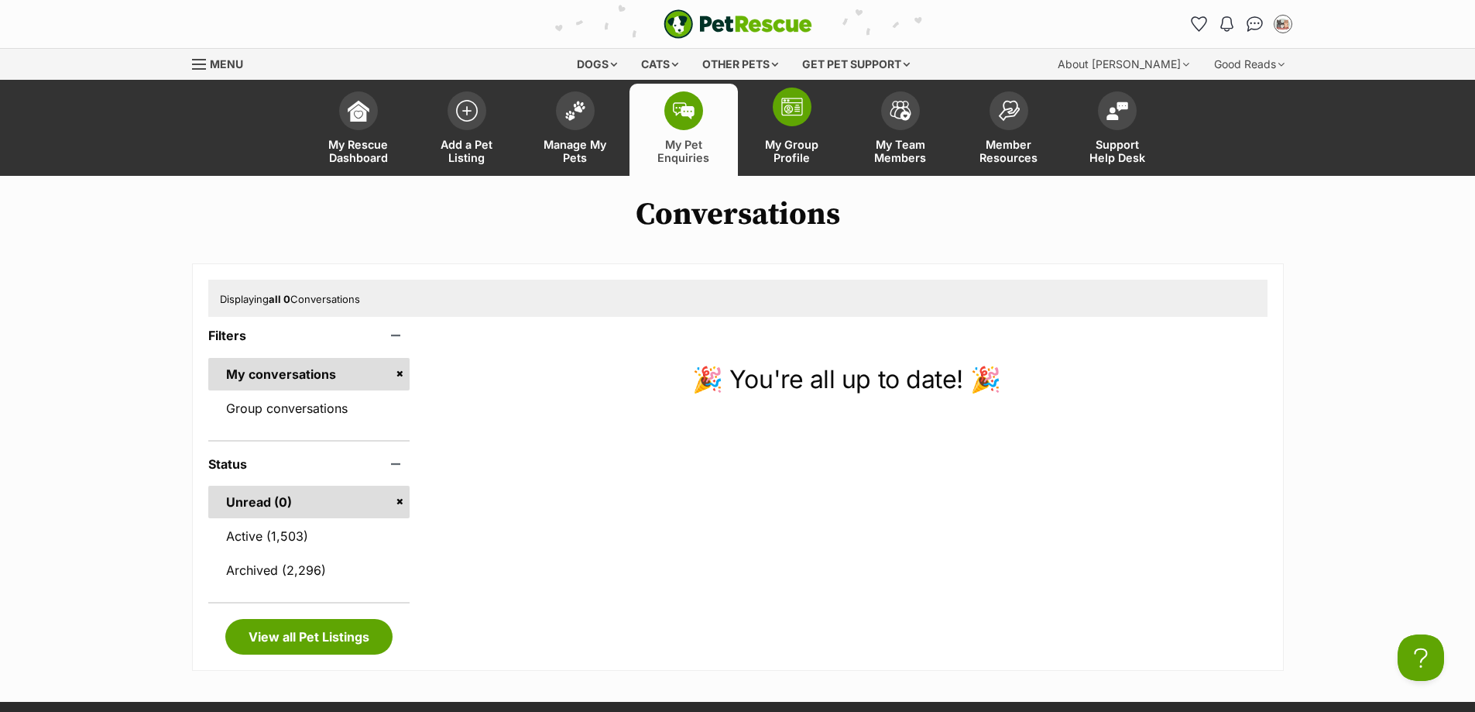
click at [768, 148] on span "My Group Profile" at bounding box center [792, 151] width 70 height 26
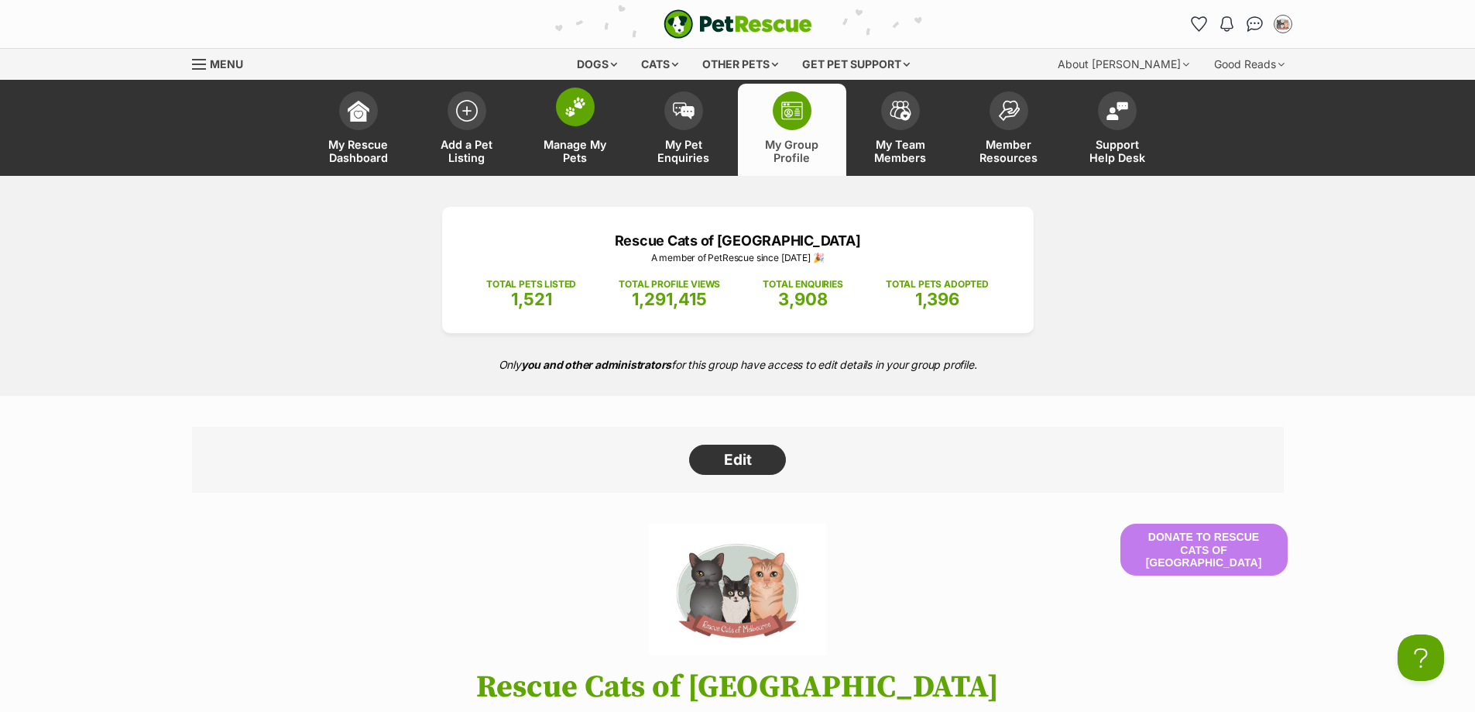
click at [585, 163] on span "Manage My Pets" at bounding box center [576, 151] width 70 height 26
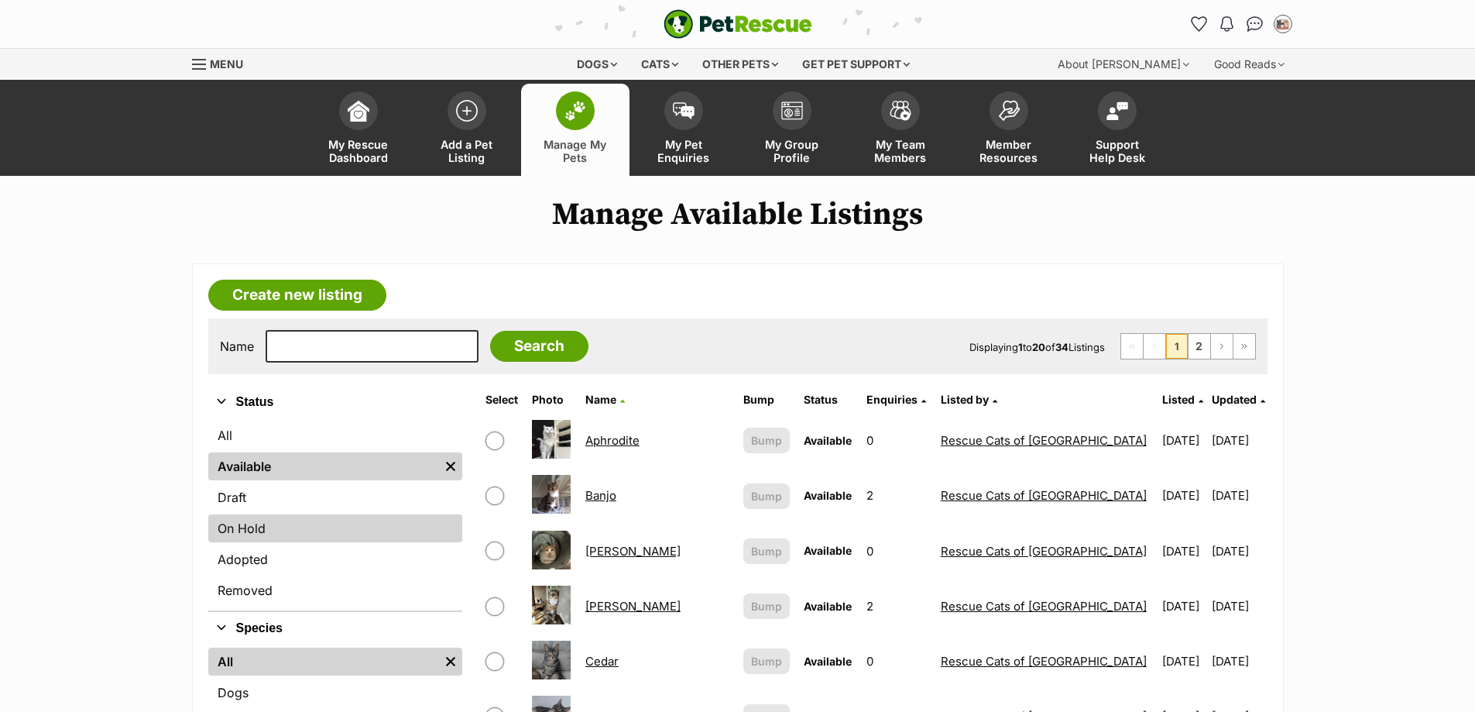
click at [254, 531] on link "On Hold" at bounding box center [335, 528] width 254 height 28
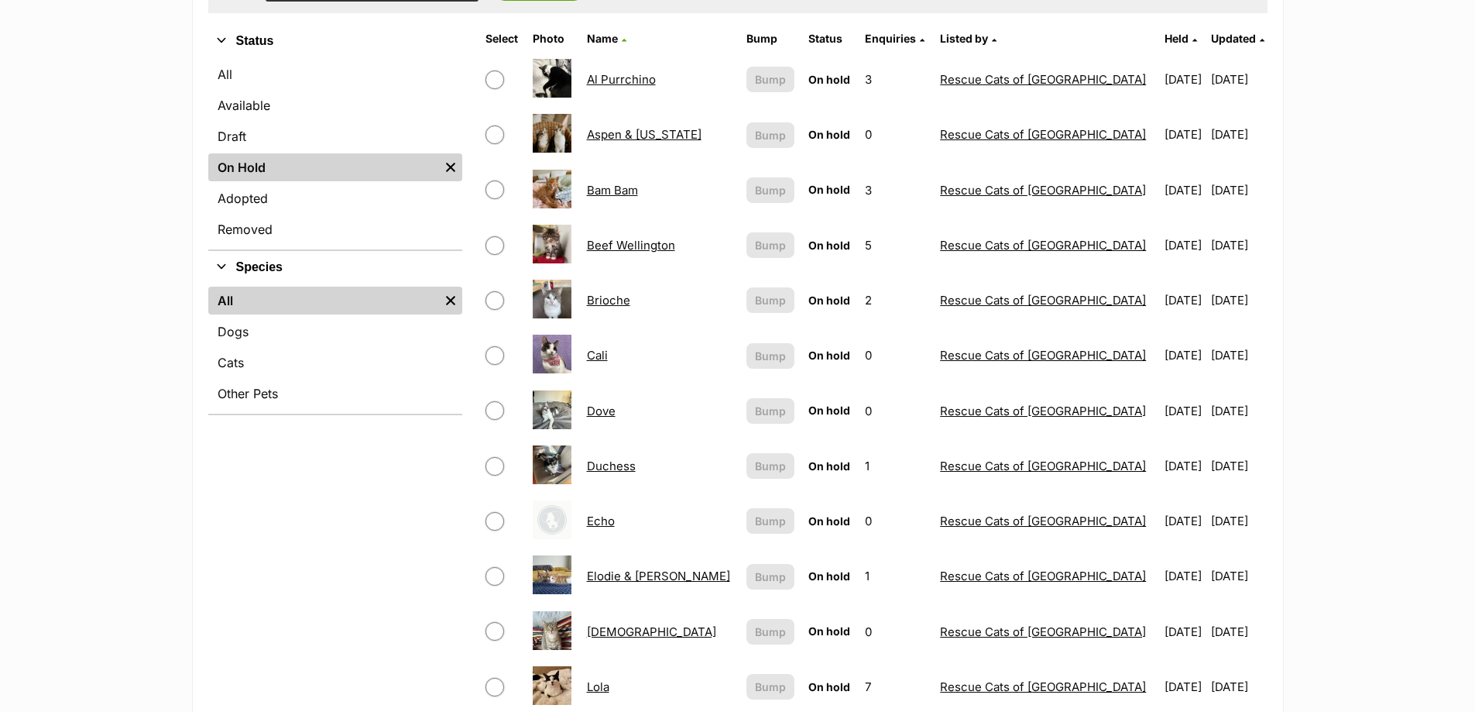
scroll to position [387, 0]
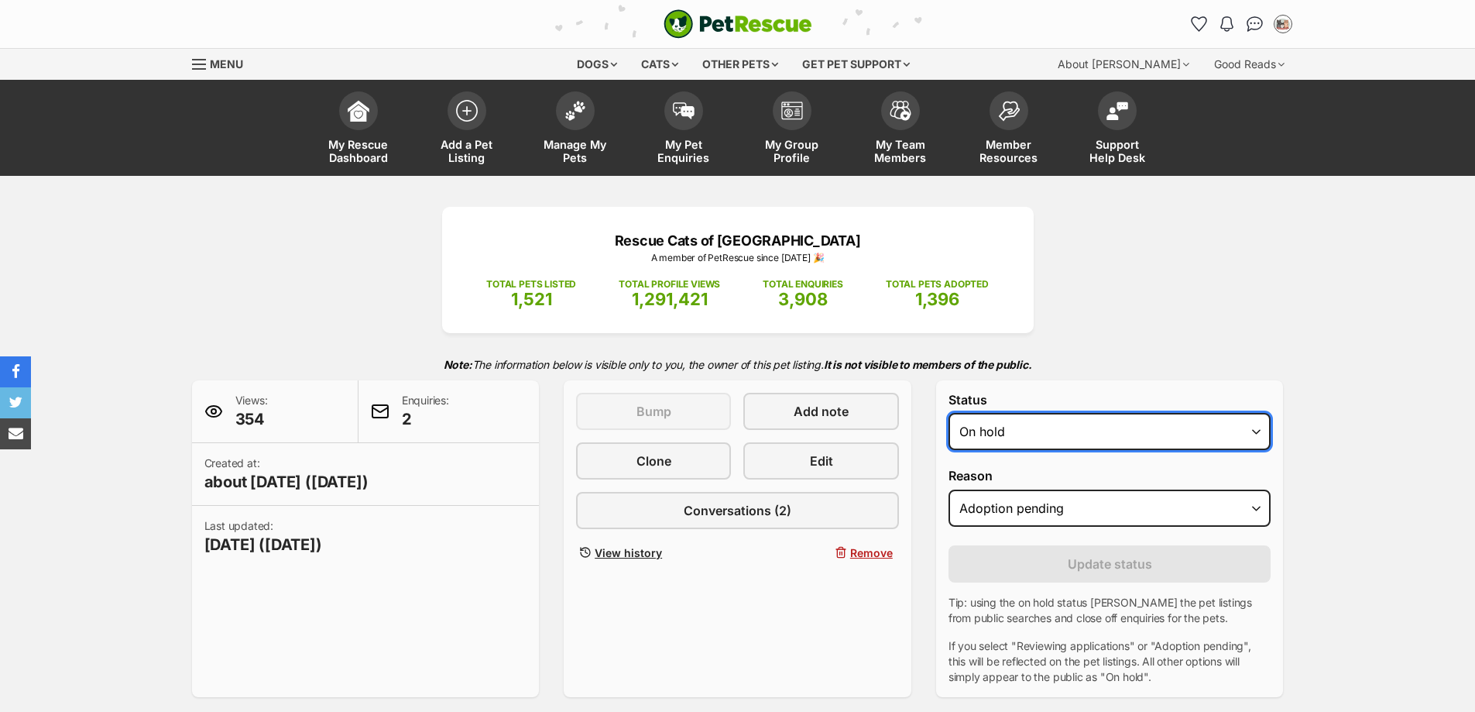
click at [1006, 431] on select "Draft - not available as listing has enquires Available On hold Adopted" at bounding box center [1110, 431] width 323 height 37
select select "rehomed"
click at [949, 413] on select "Draft - not available as listing has enquires Available On hold Adopted" at bounding box center [1110, 431] width 323 height 37
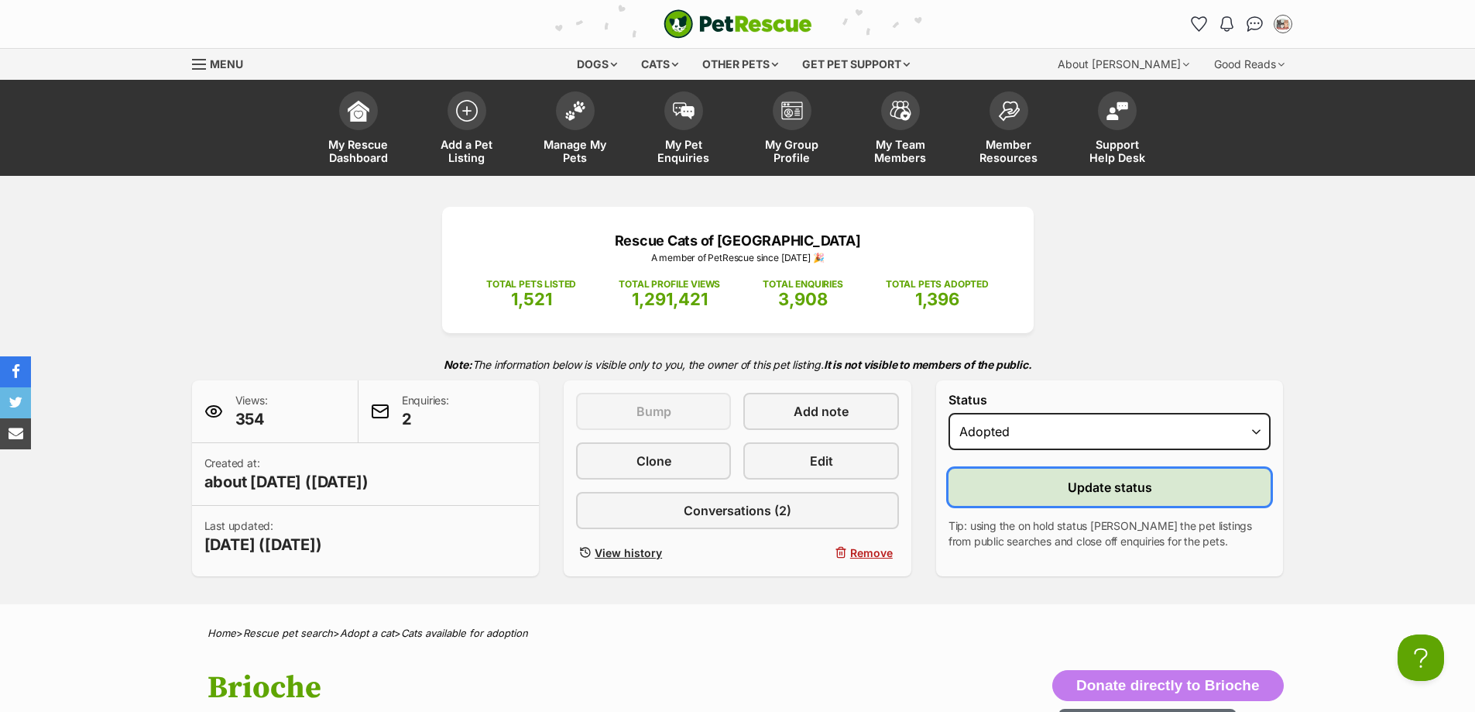
click at [1053, 491] on button "Update status" at bounding box center [1110, 487] width 323 height 37
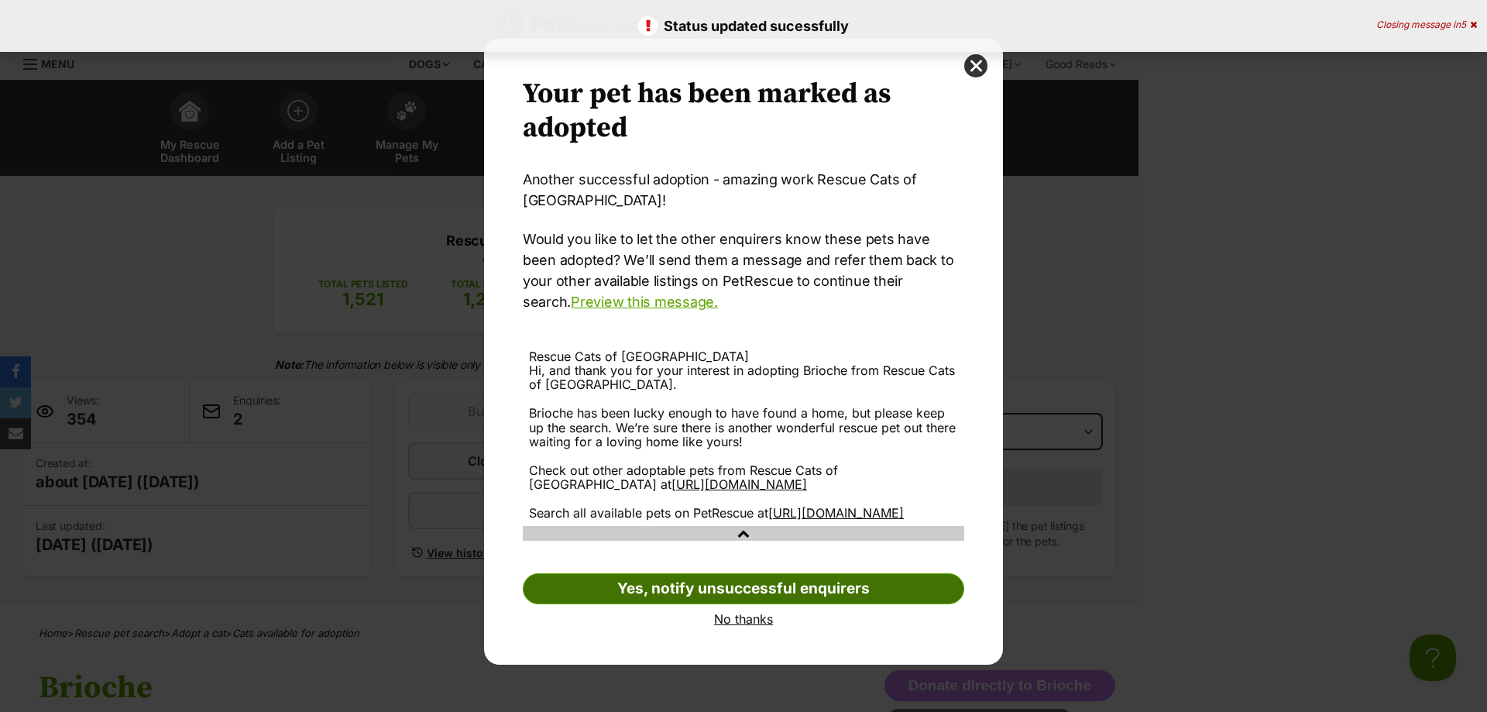
click at [888, 598] on link "Yes, notify unsuccessful enquirers" at bounding box center [743, 588] width 441 height 31
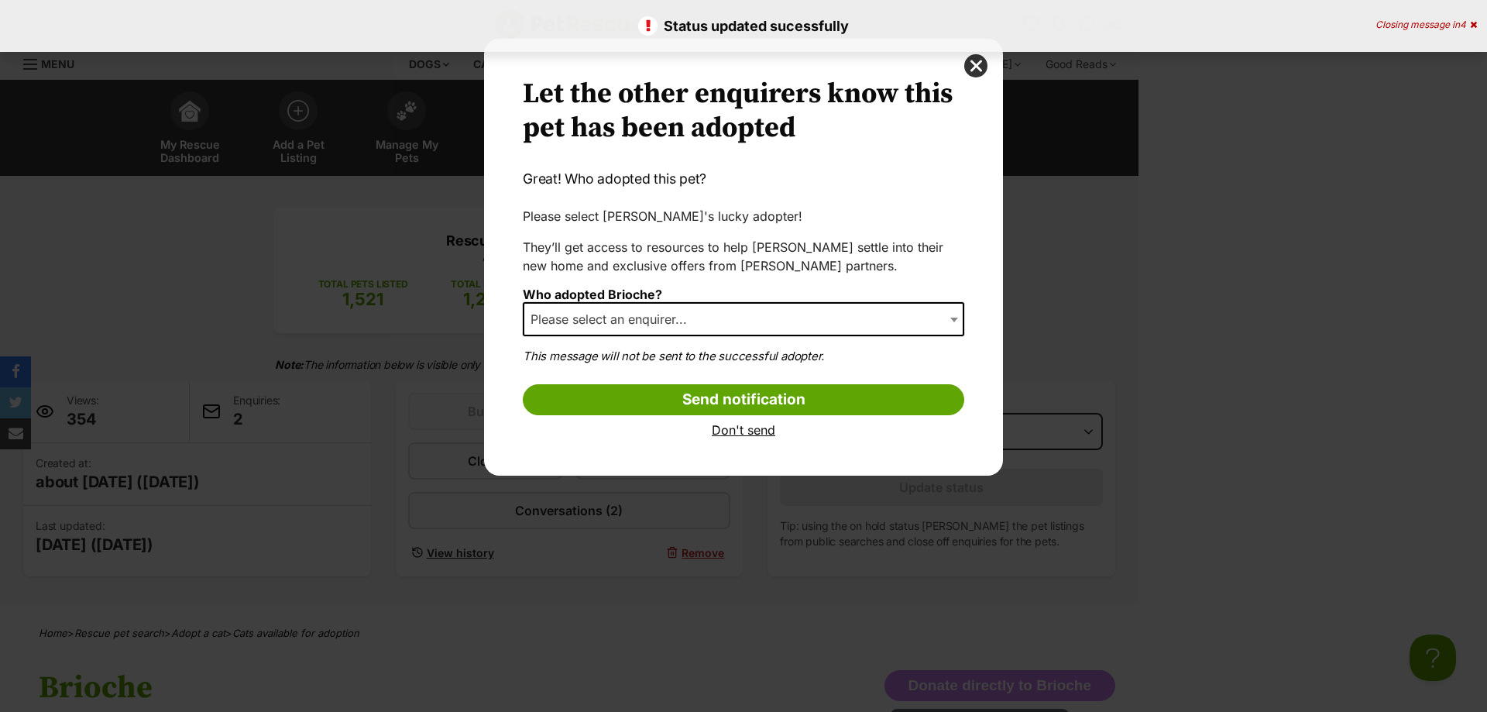
click at [771, 302] on span "Please select an enquirer..." at bounding box center [743, 319] width 441 height 34
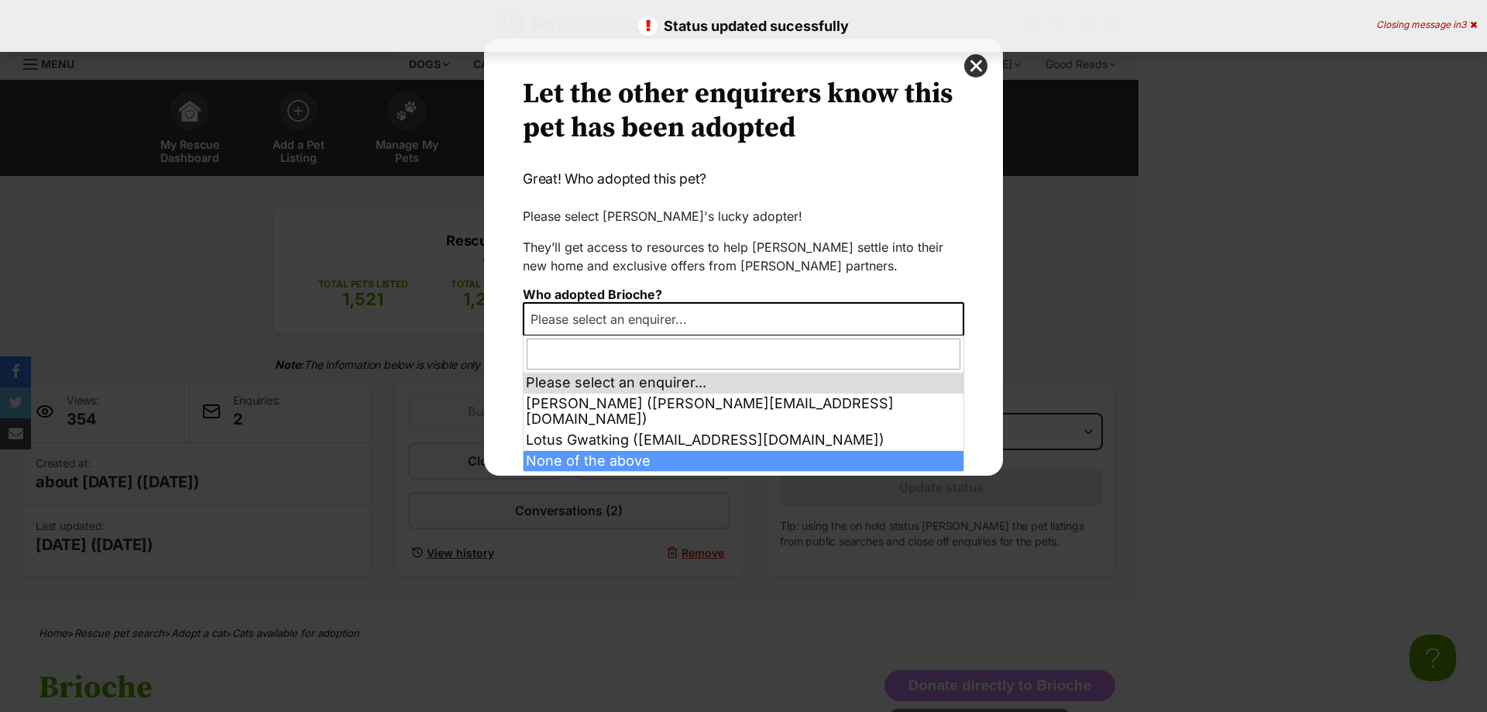
select select "other"
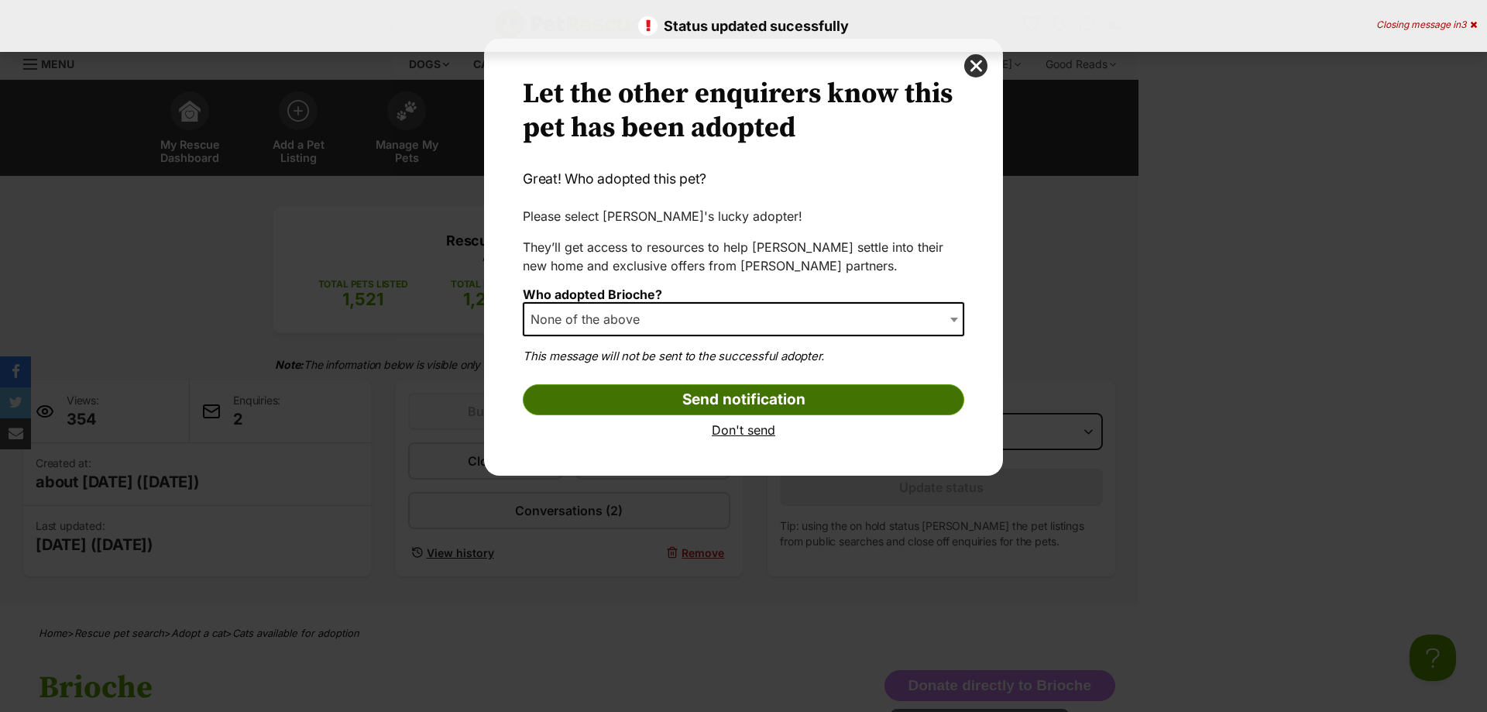
click at [668, 389] on input "Send notification" at bounding box center [743, 399] width 441 height 31
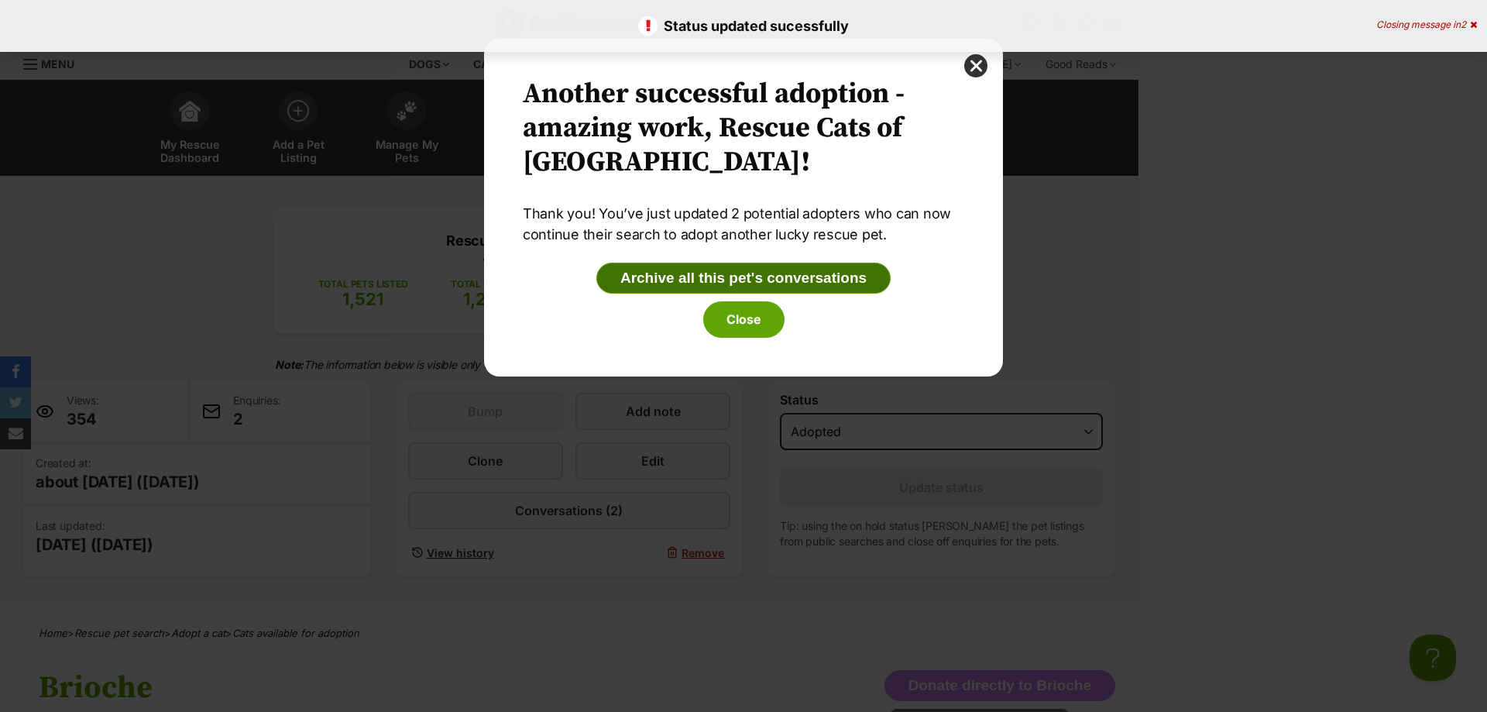
click at [733, 281] on button "Archive all this pet's conversations" at bounding box center [743, 278] width 294 height 31
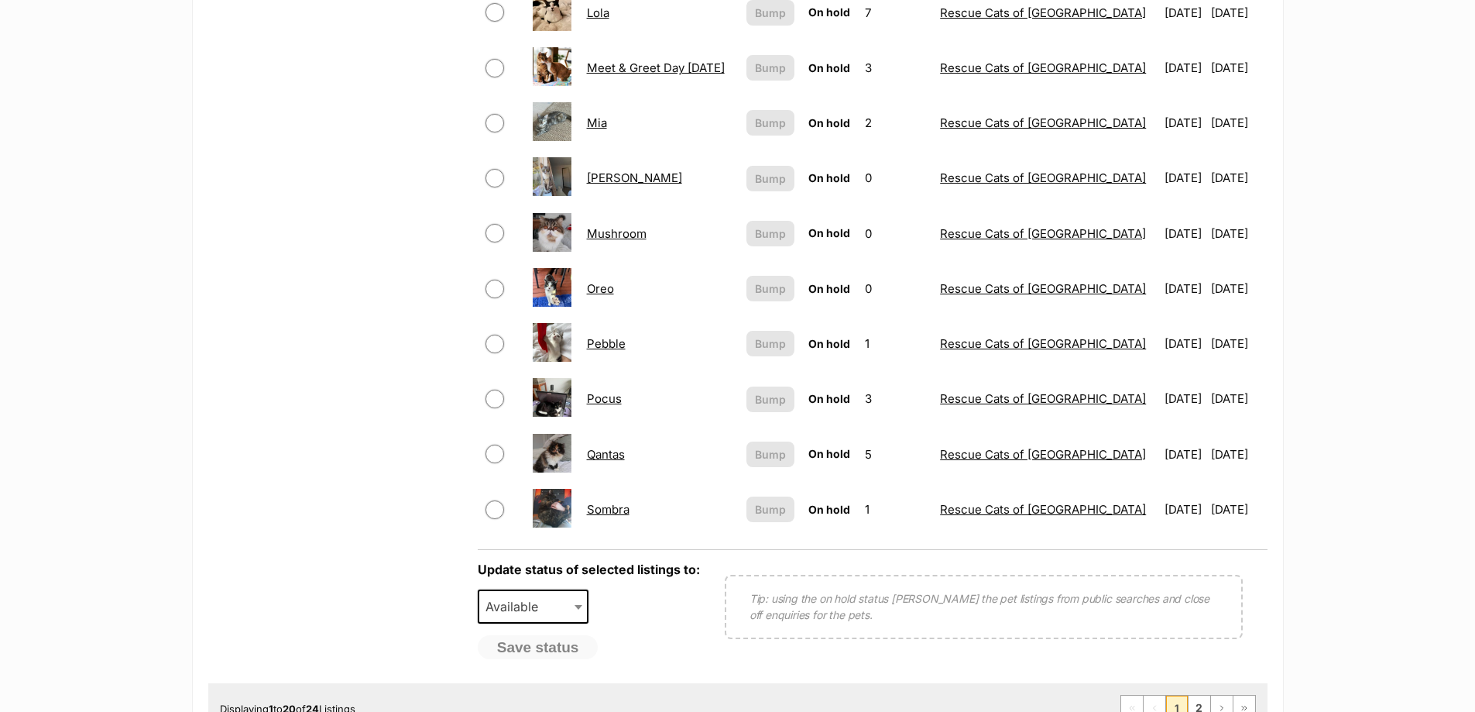
scroll to position [1007, 0]
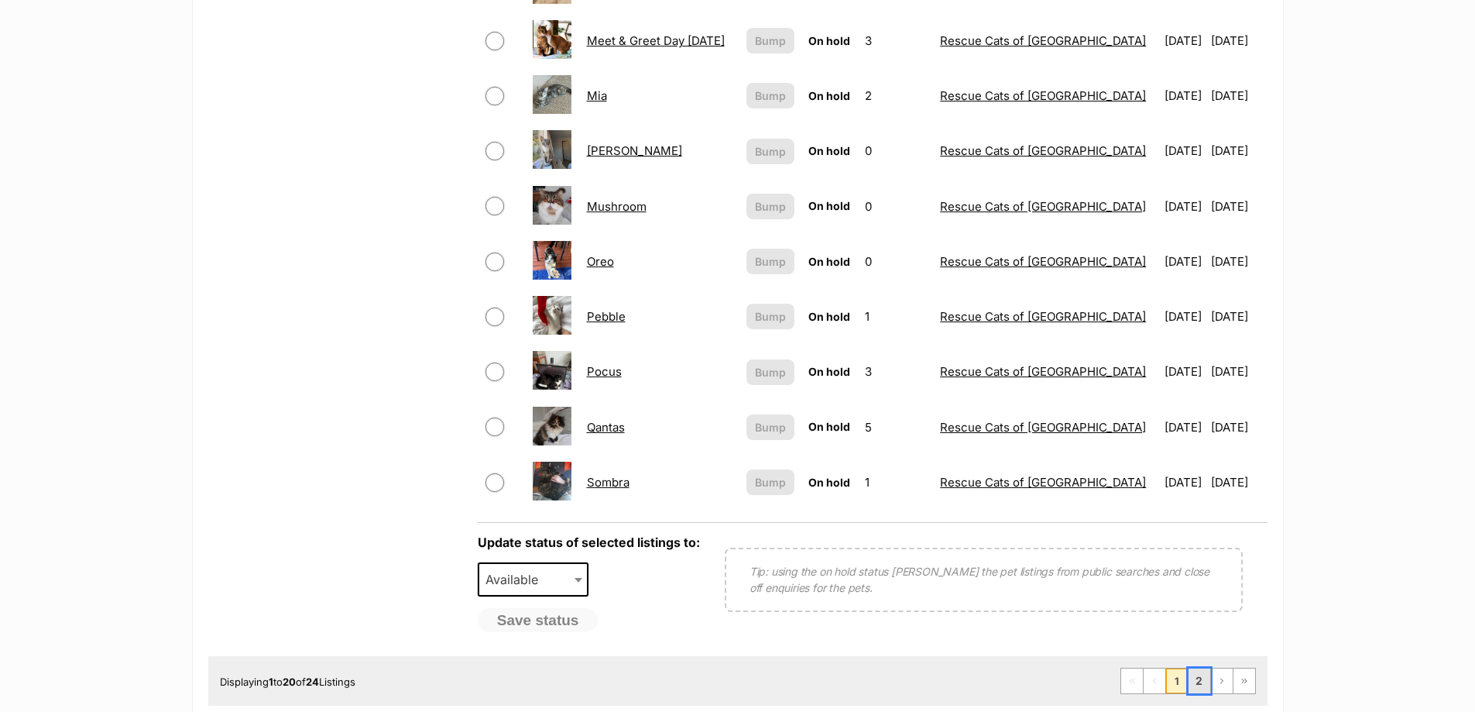
click at [1196, 683] on link "2" at bounding box center [1200, 680] width 22 height 25
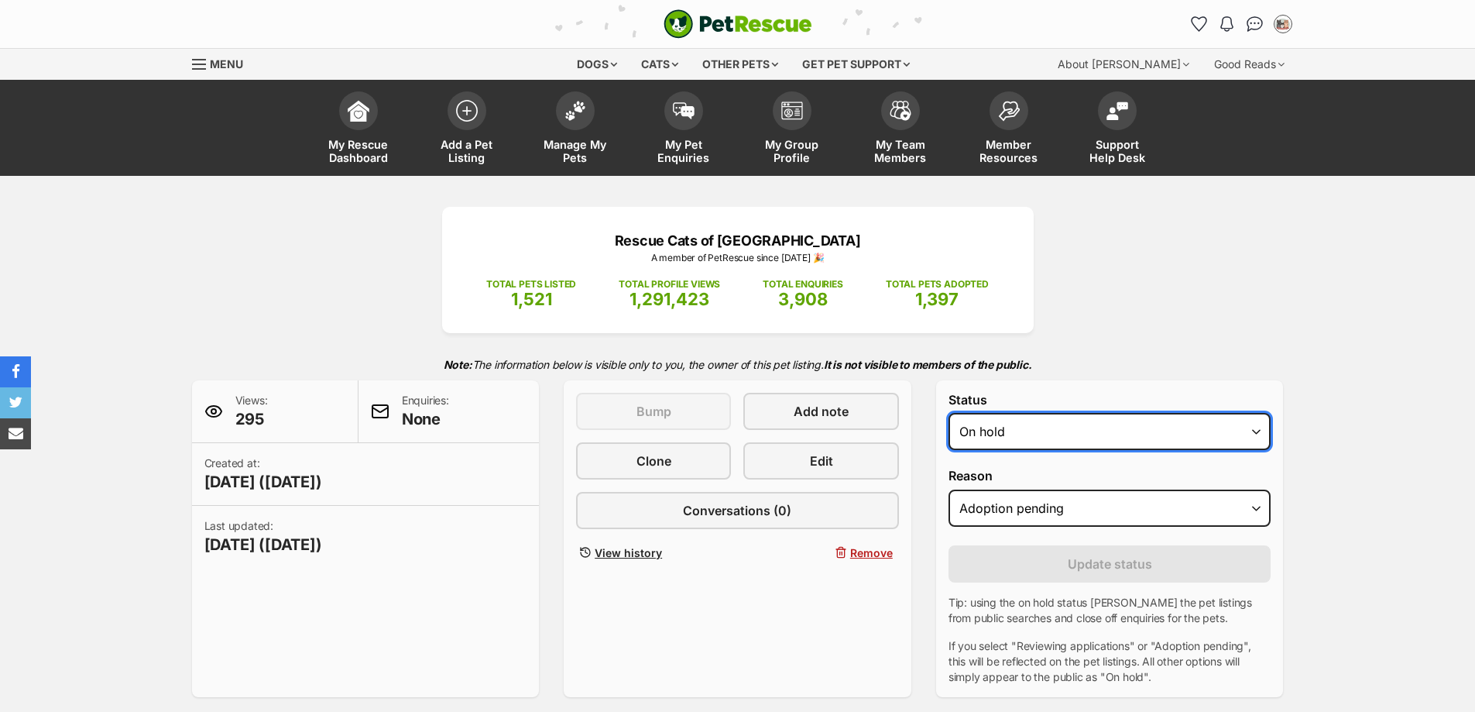
click at [1094, 427] on select "Draft Available On hold Adopted" at bounding box center [1110, 431] width 323 height 37
select select "rehomed"
click at [949, 413] on select "Draft Available On hold Adopted" at bounding box center [1110, 431] width 323 height 37
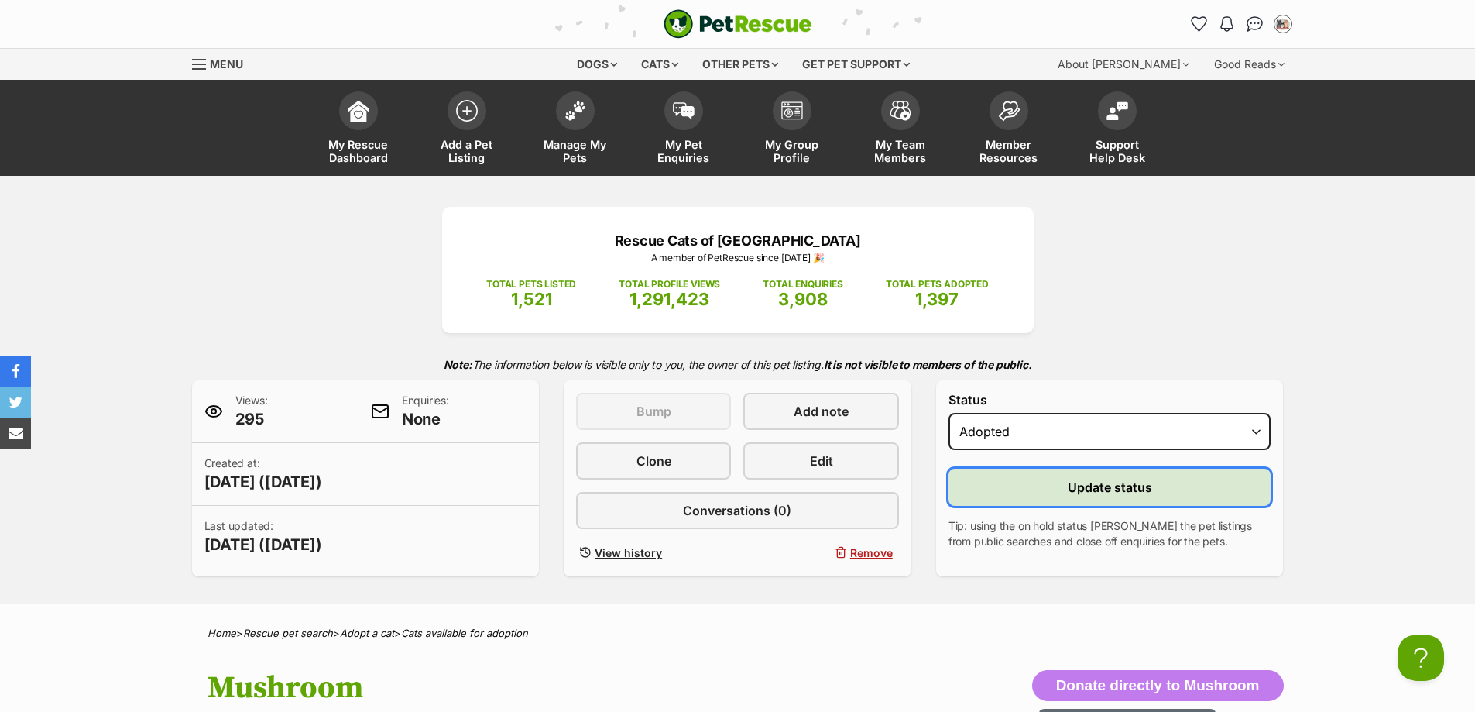
click at [1081, 482] on span "Update status" at bounding box center [1110, 487] width 84 height 19
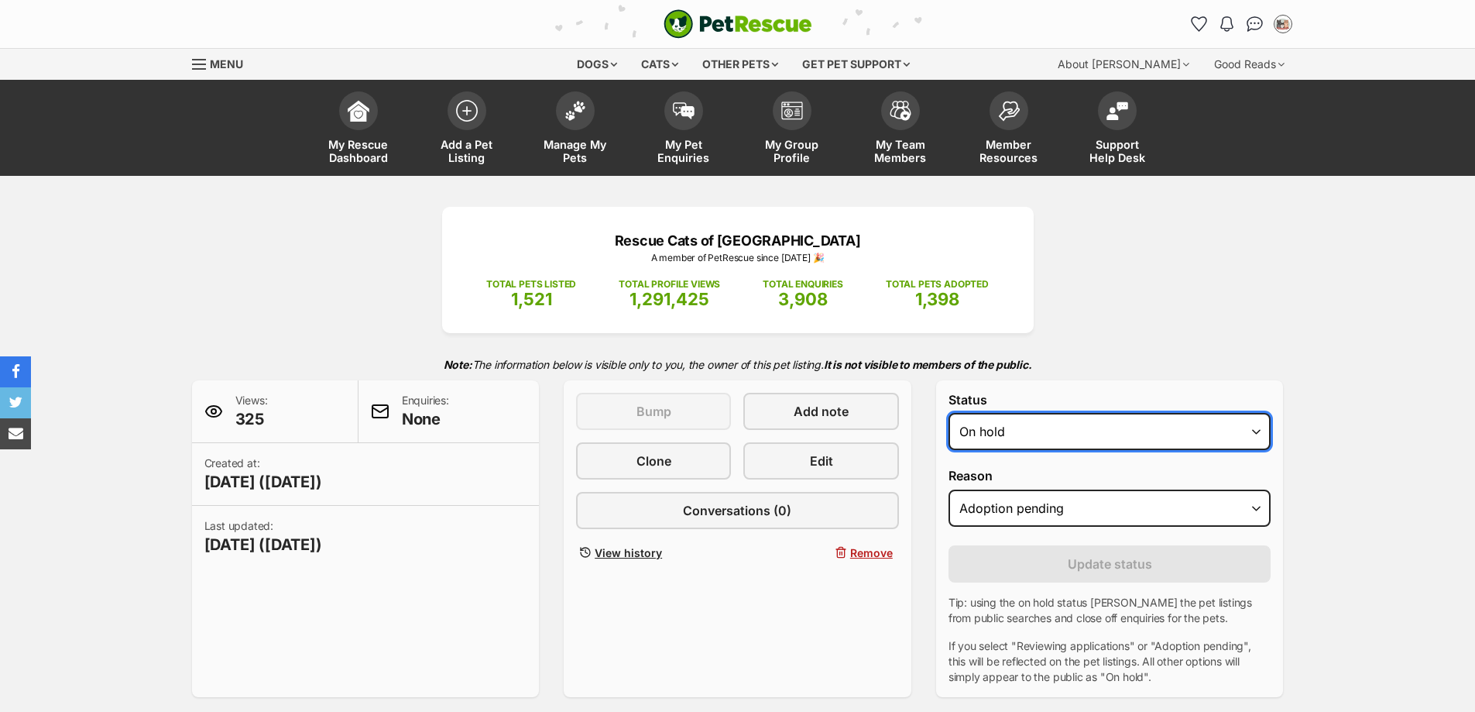
click at [1143, 431] on select "Draft Available On hold Adopted" at bounding box center [1110, 431] width 323 height 37
select select "rehomed"
click at [949, 413] on select "Draft Available On hold Adopted" at bounding box center [1110, 431] width 323 height 37
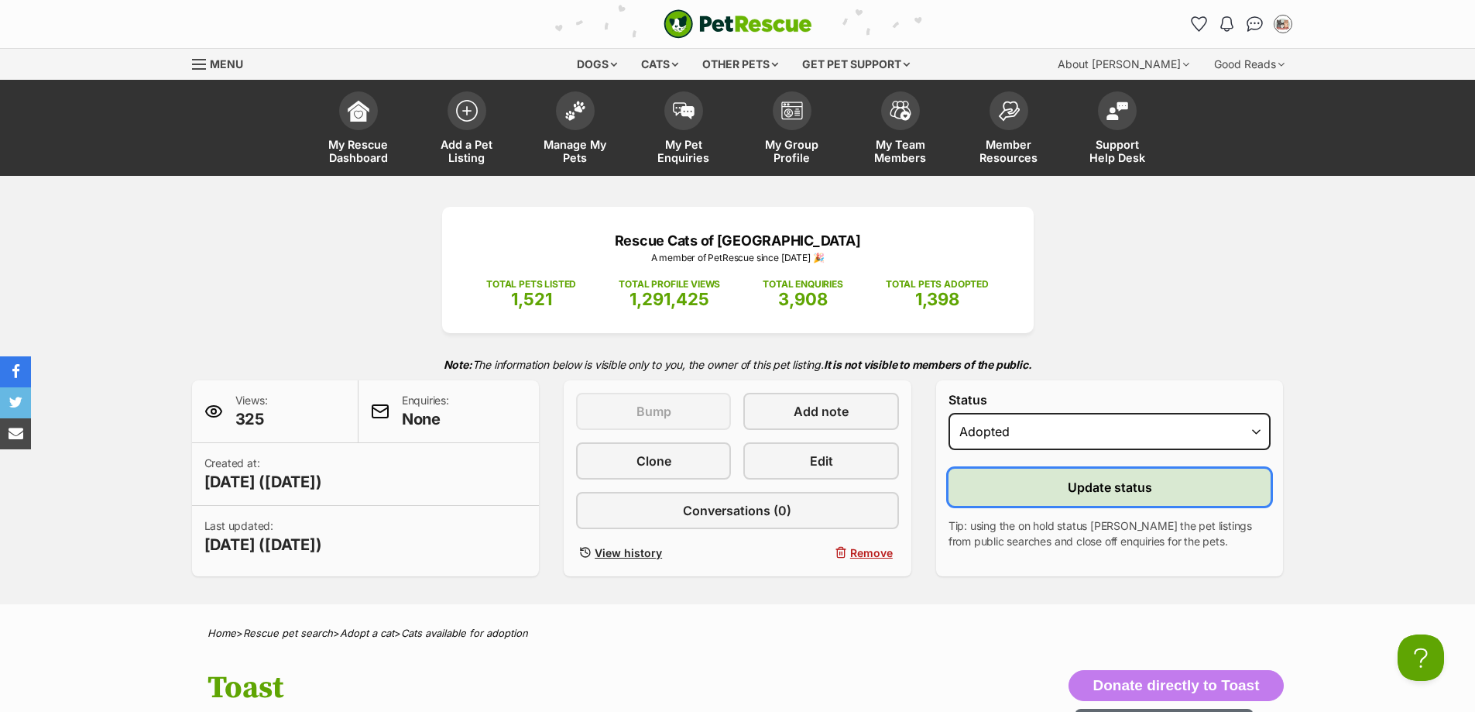
click at [1063, 485] on button "Update status" at bounding box center [1110, 487] width 323 height 37
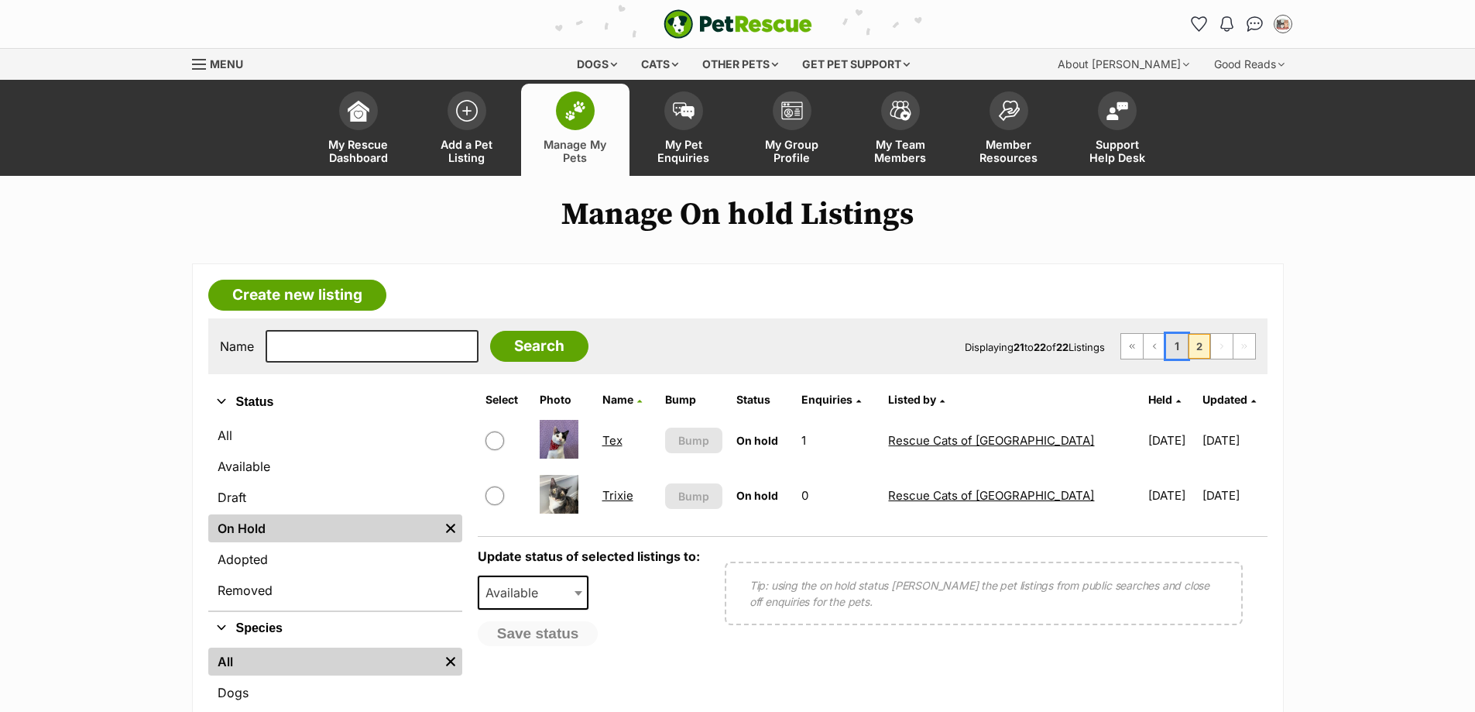
click at [1176, 344] on link "1" at bounding box center [1177, 346] width 22 height 25
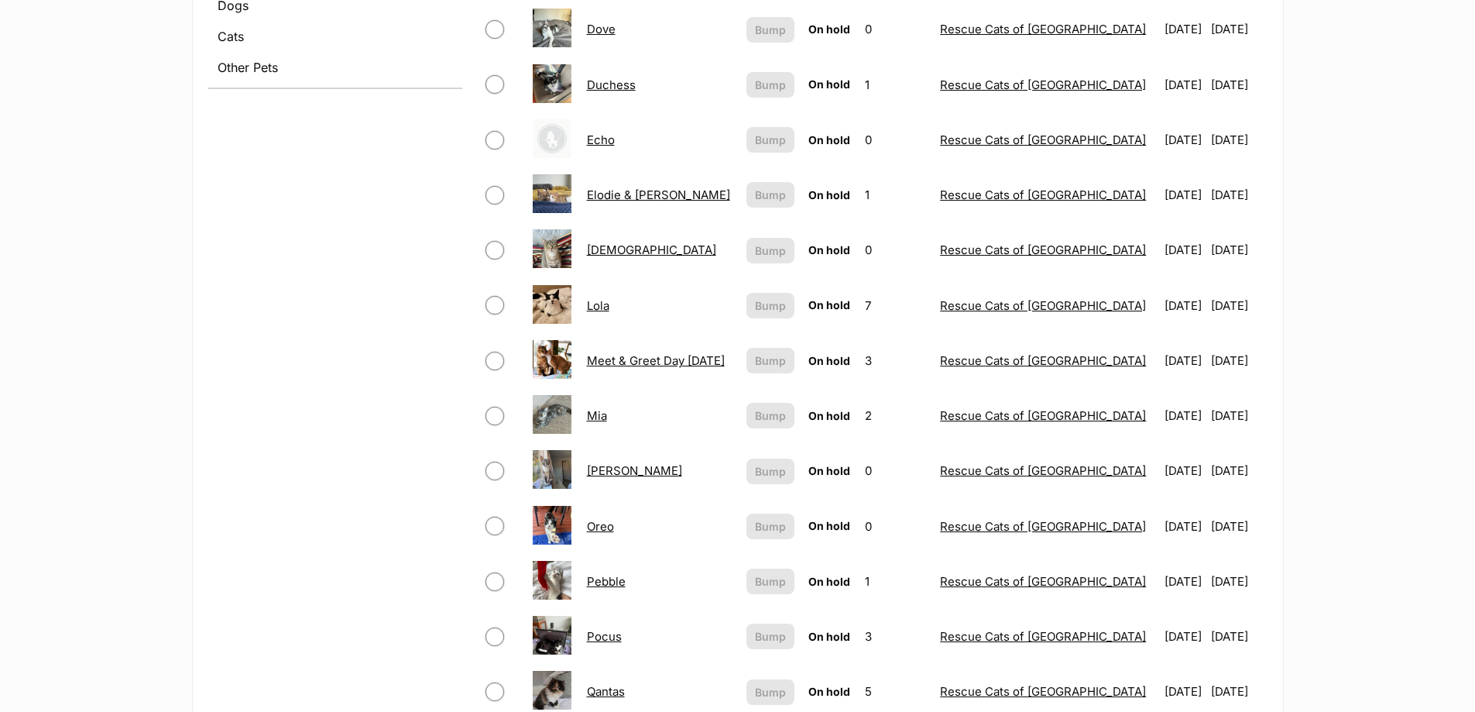
scroll to position [465, 0]
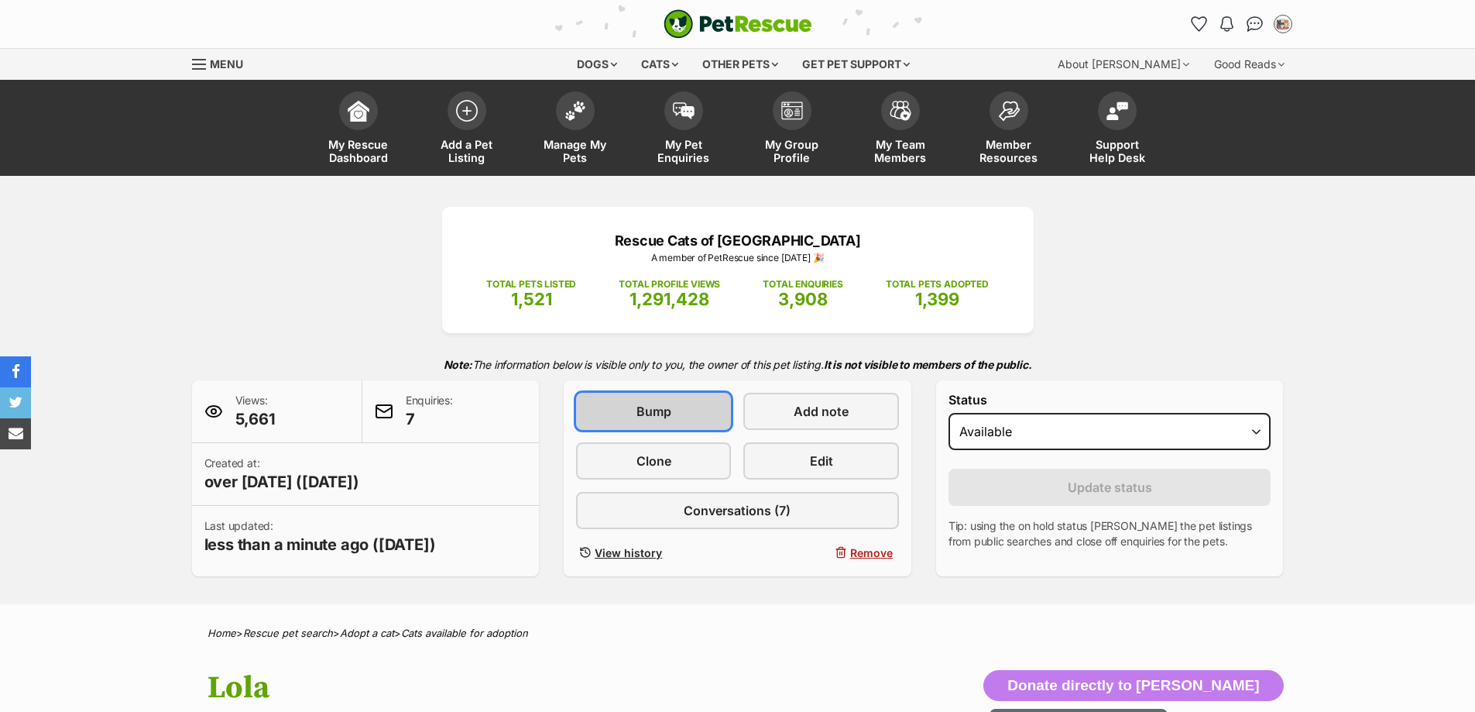
click at [649, 424] on link "Bump" at bounding box center [653, 411] width 155 height 37
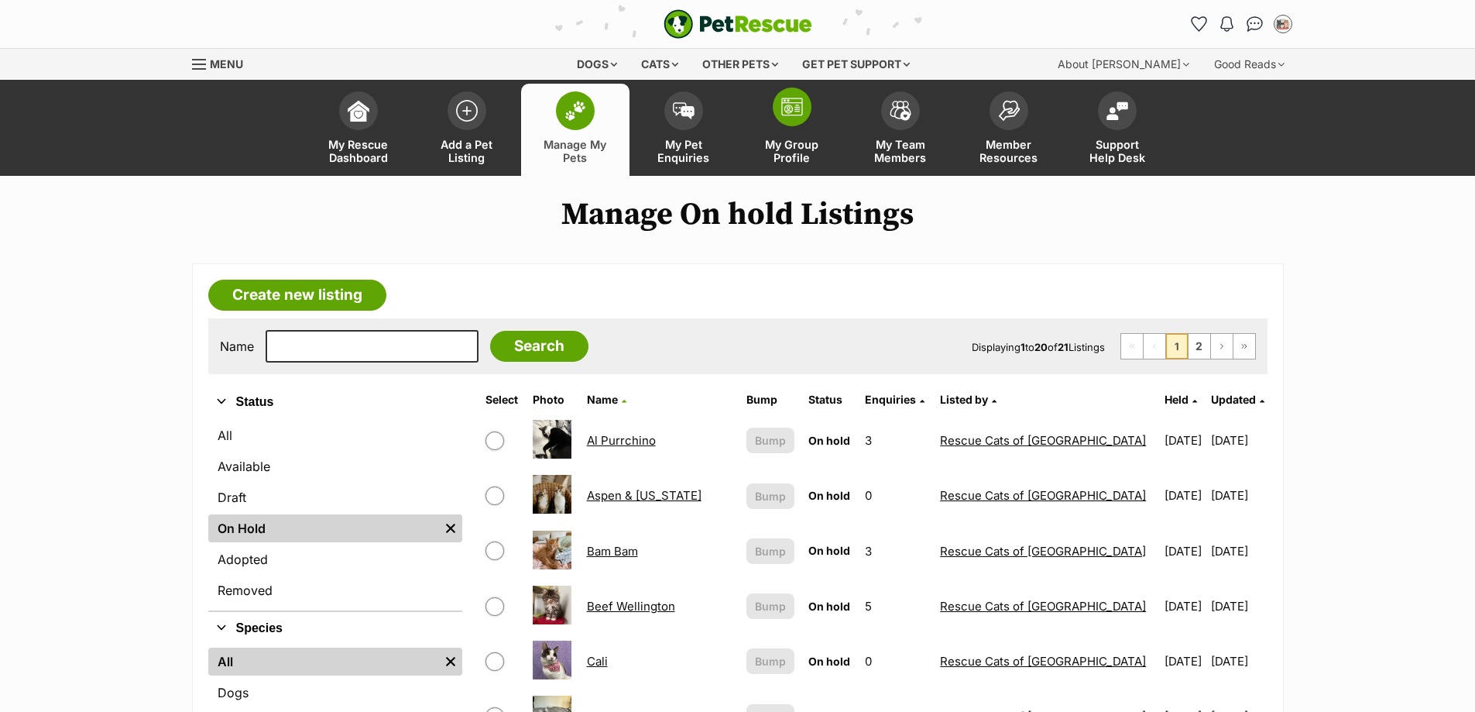
click at [817, 139] on span "My Group Profile" at bounding box center [792, 151] width 70 height 26
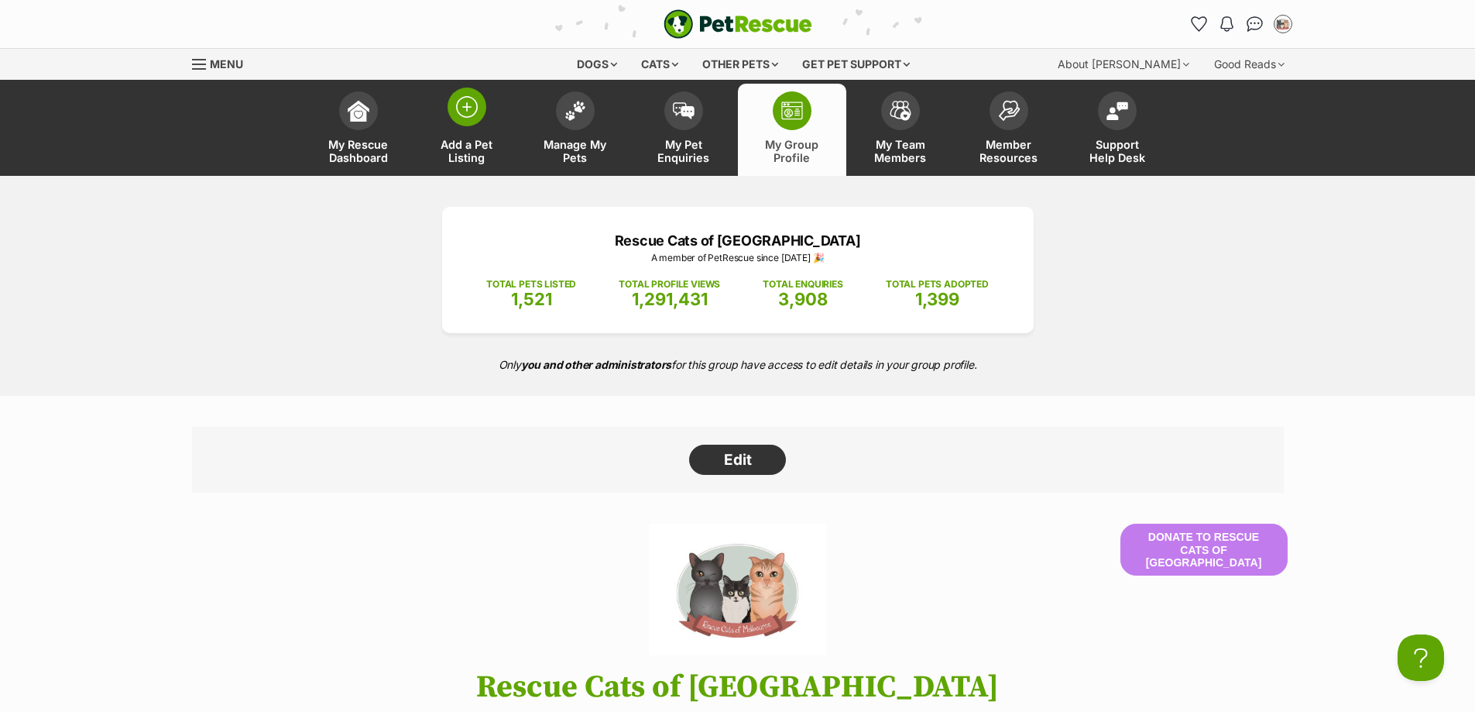
click at [466, 146] on span "Add a Pet Listing" at bounding box center [467, 151] width 70 height 26
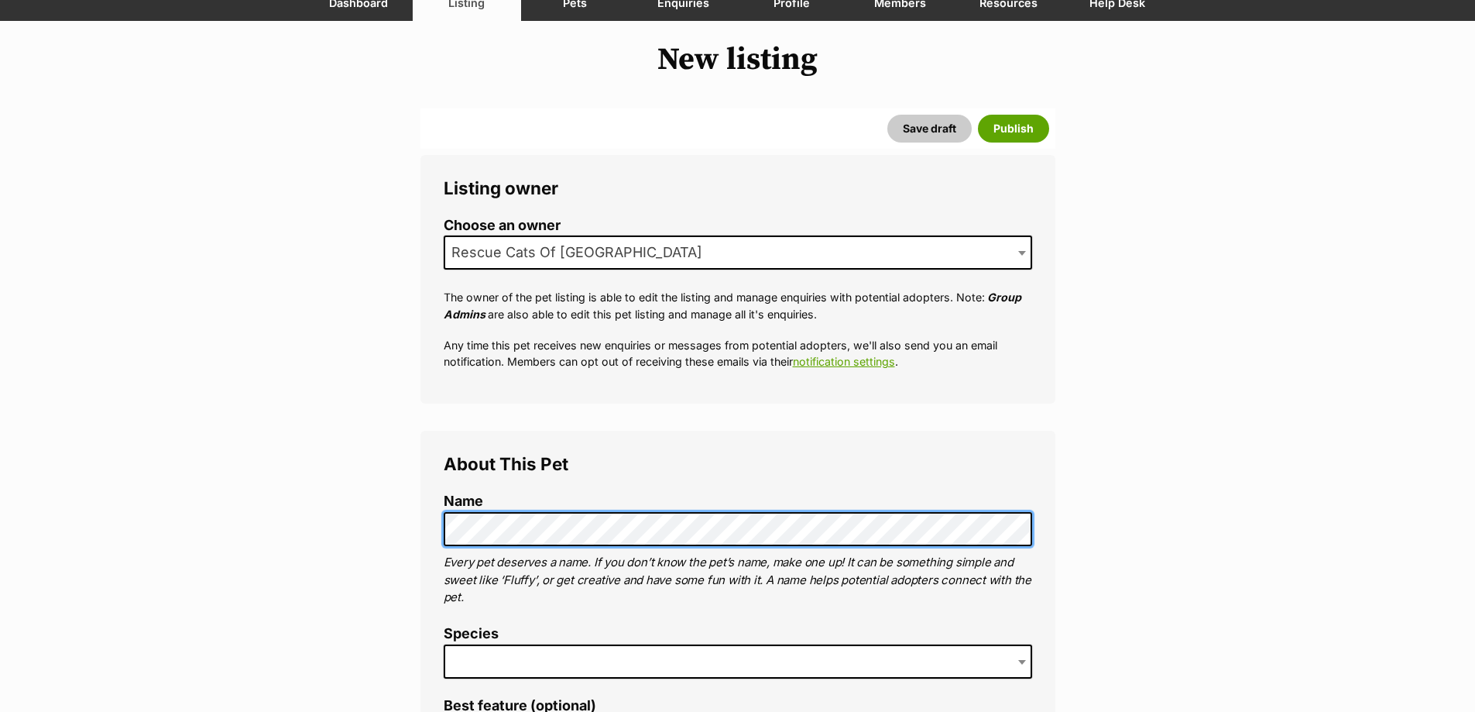
scroll to position [697, 0]
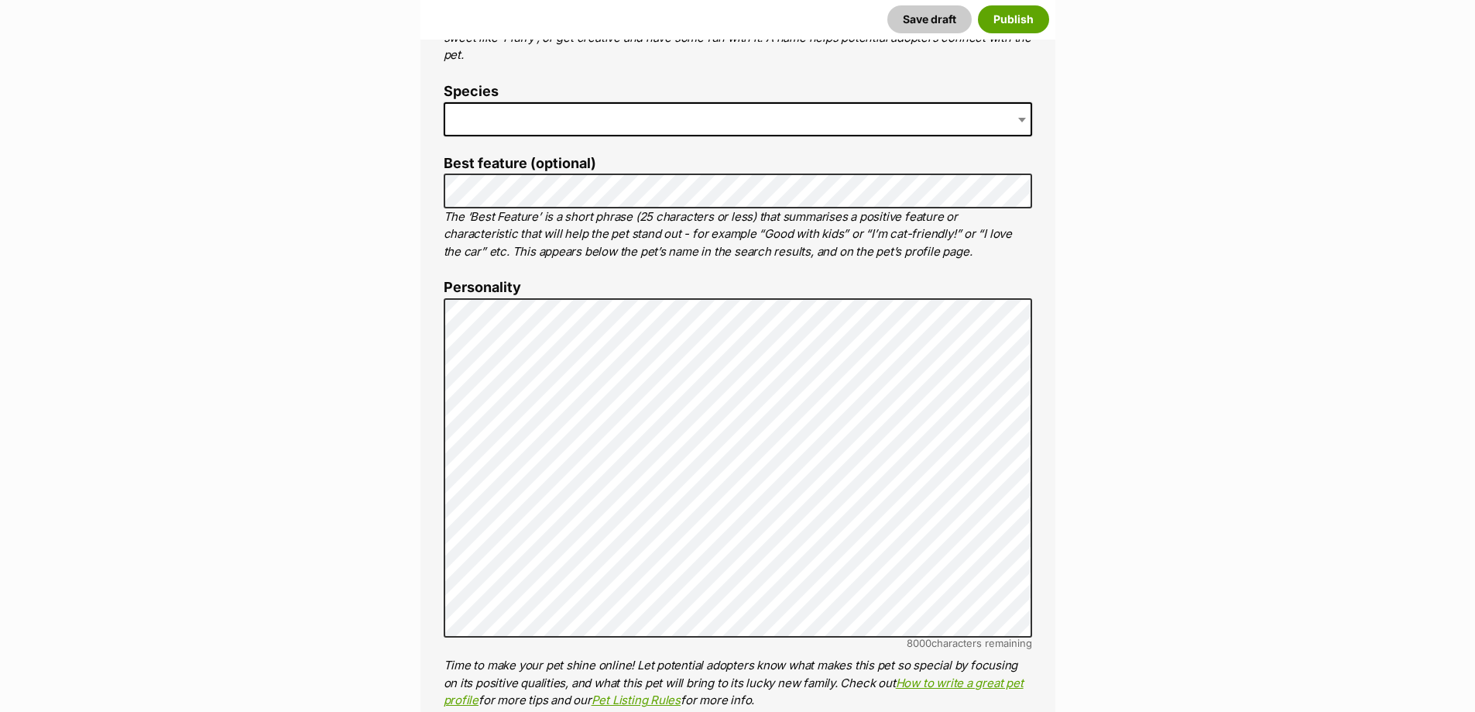
click at [634, 112] on span at bounding box center [738, 119] width 589 height 34
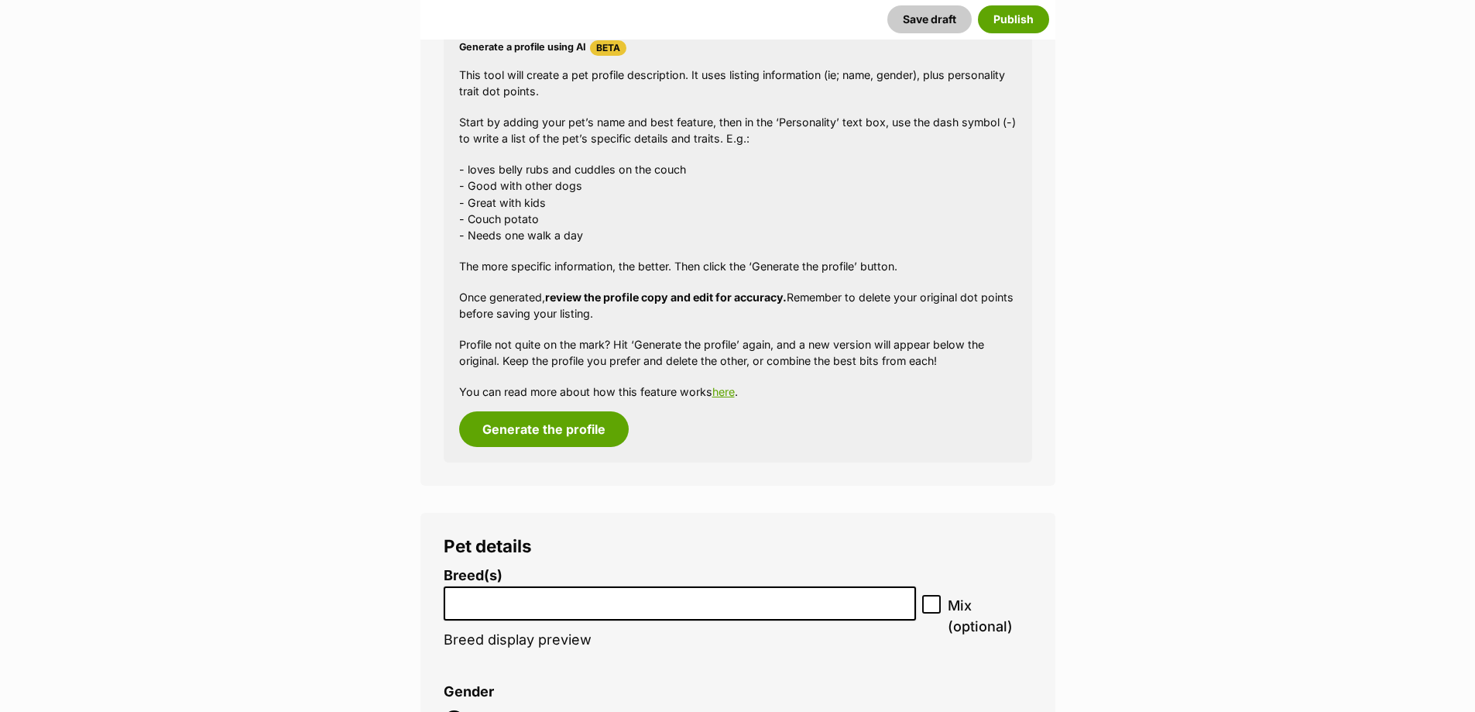
scroll to position [1626, 0]
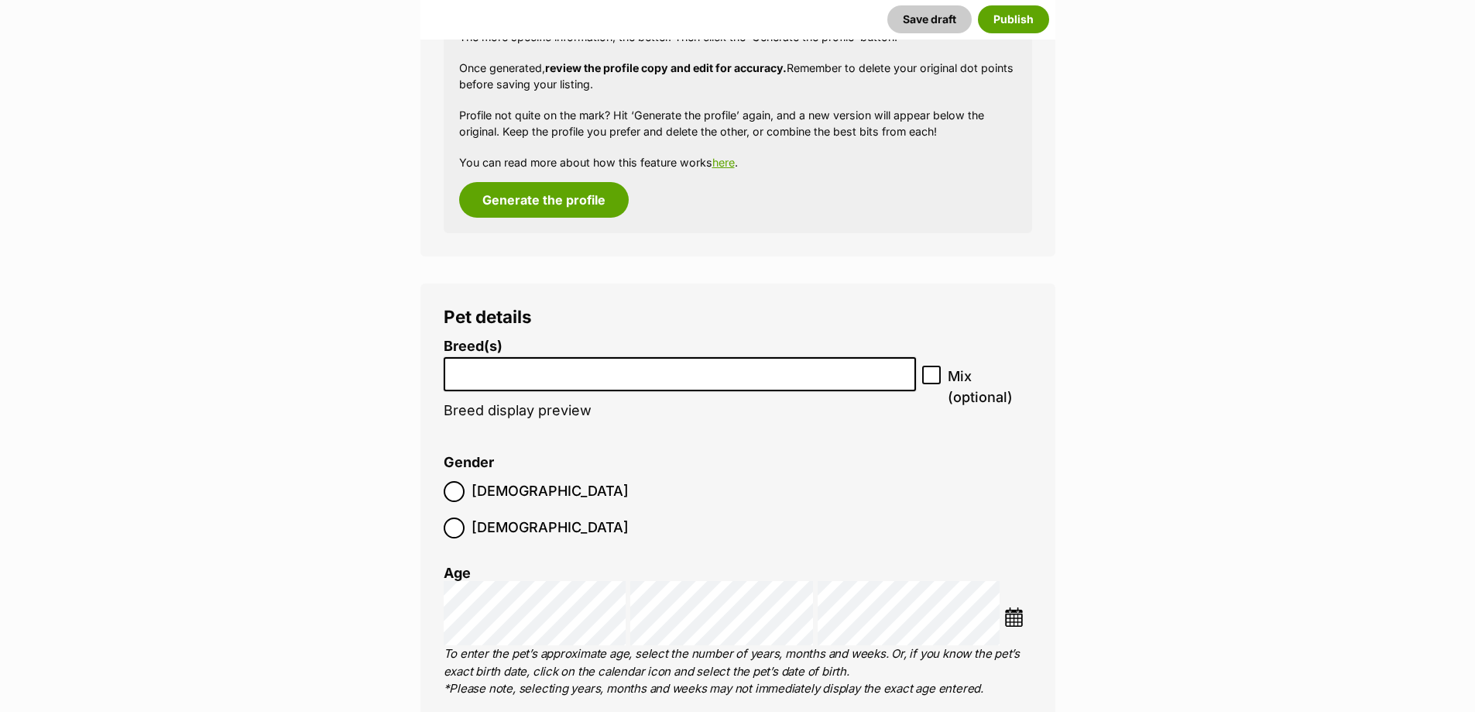
click at [557, 370] on input "search" at bounding box center [680, 370] width 462 height 16
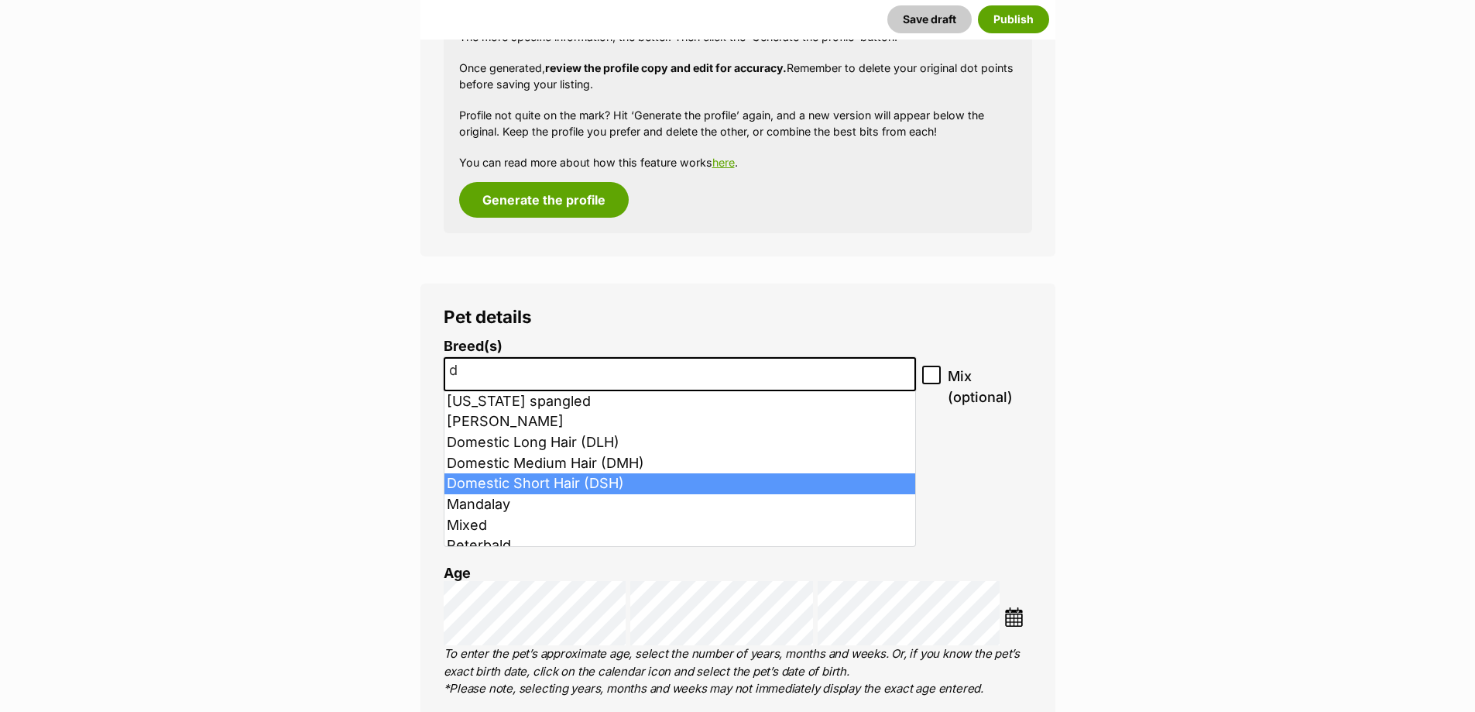
type input "d"
select select "252102"
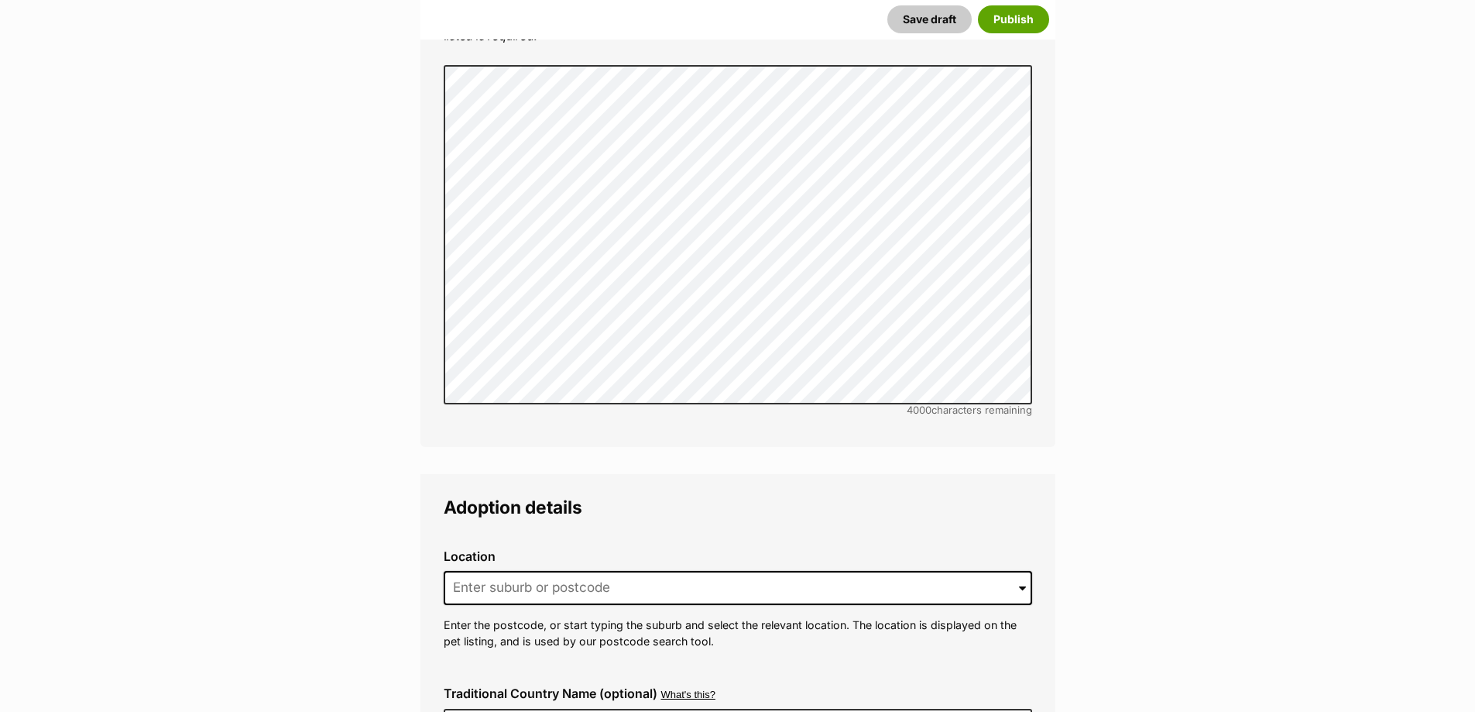
scroll to position [3485, 0]
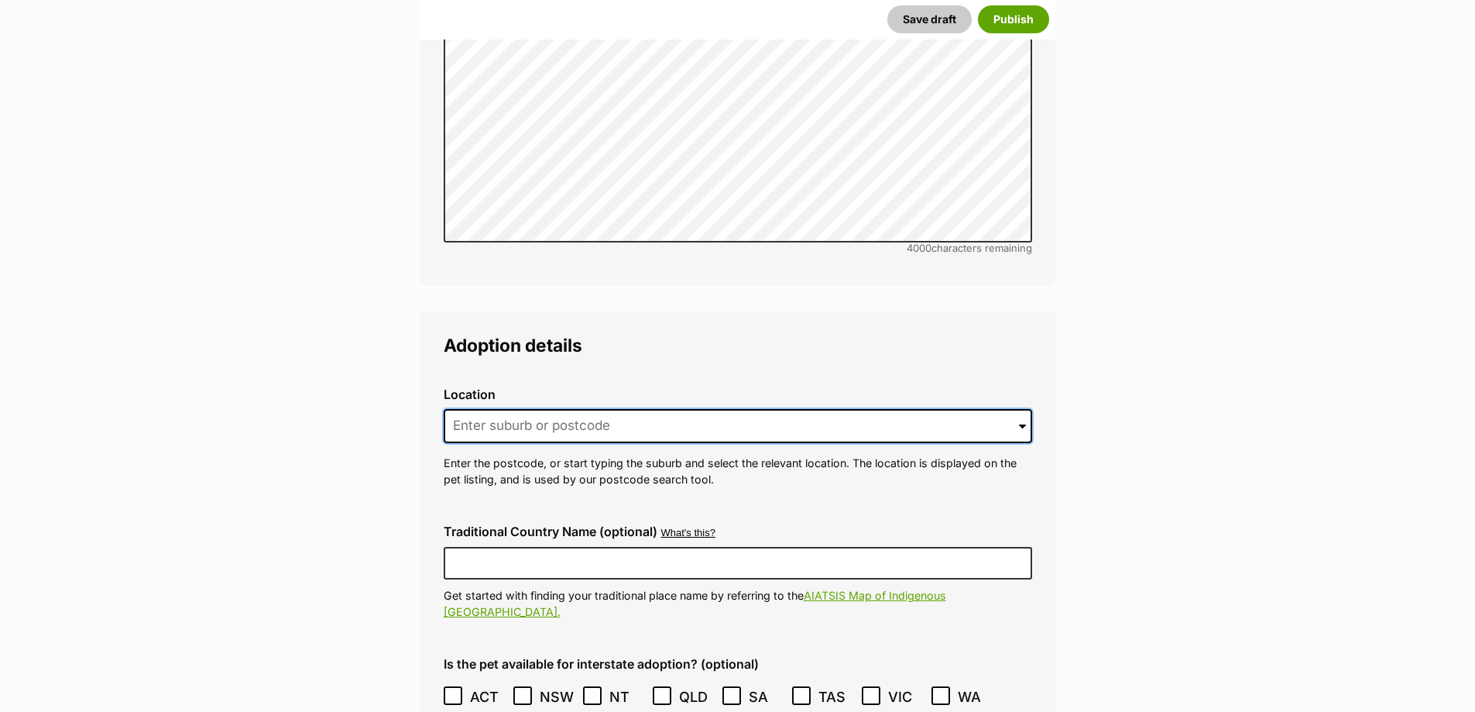
click at [543, 409] on input at bounding box center [738, 426] width 589 height 34
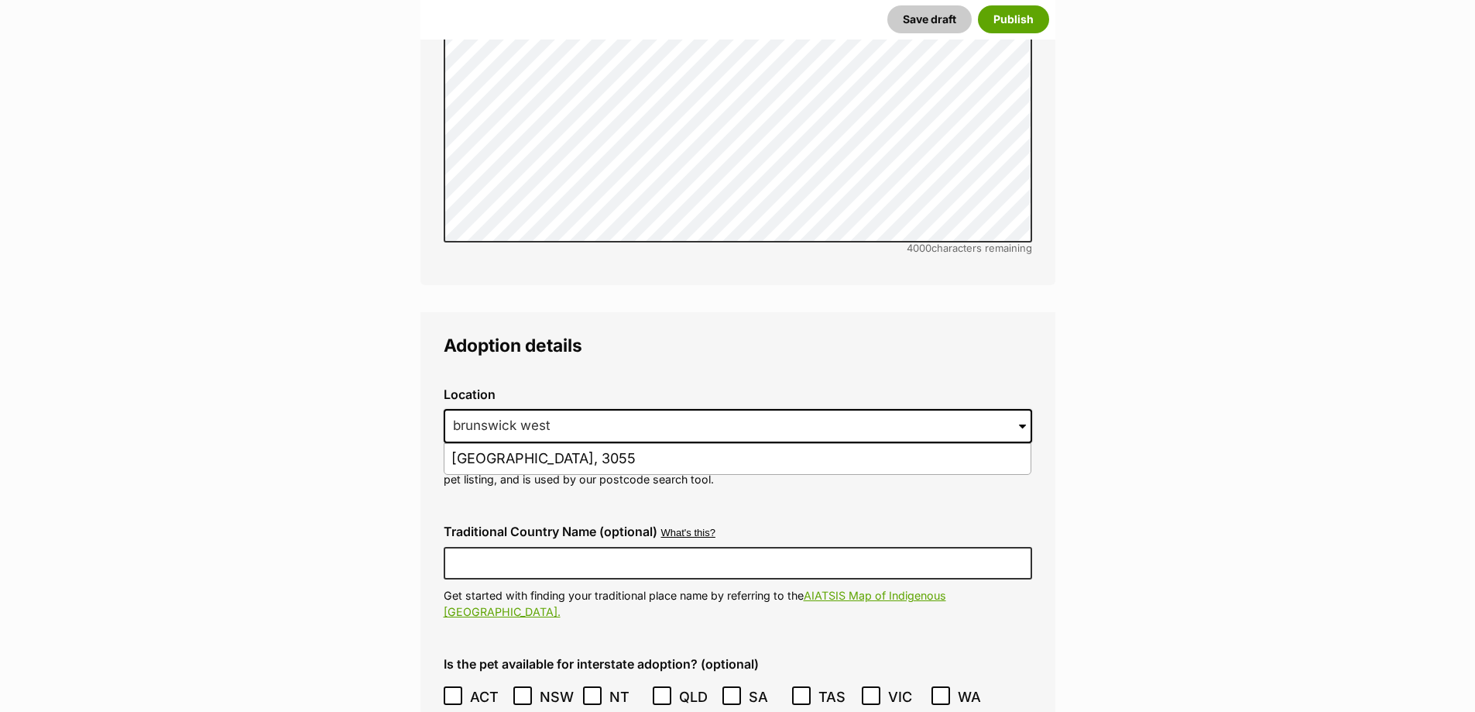
click at [541, 444] on li "Brunswick West, Victoria, 3055" at bounding box center [738, 459] width 586 height 30
type input "Brunswick West, Victoria, 3055"
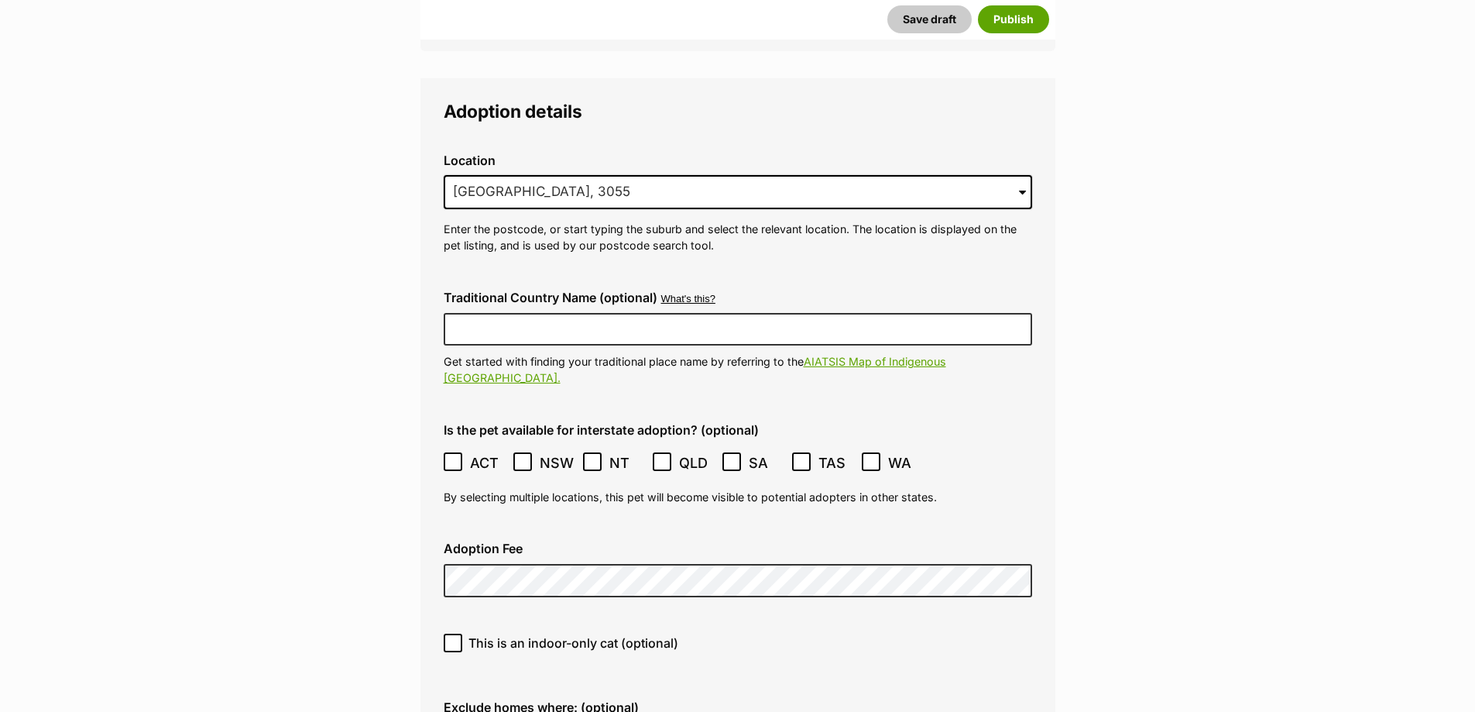
scroll to position [3872, 0]
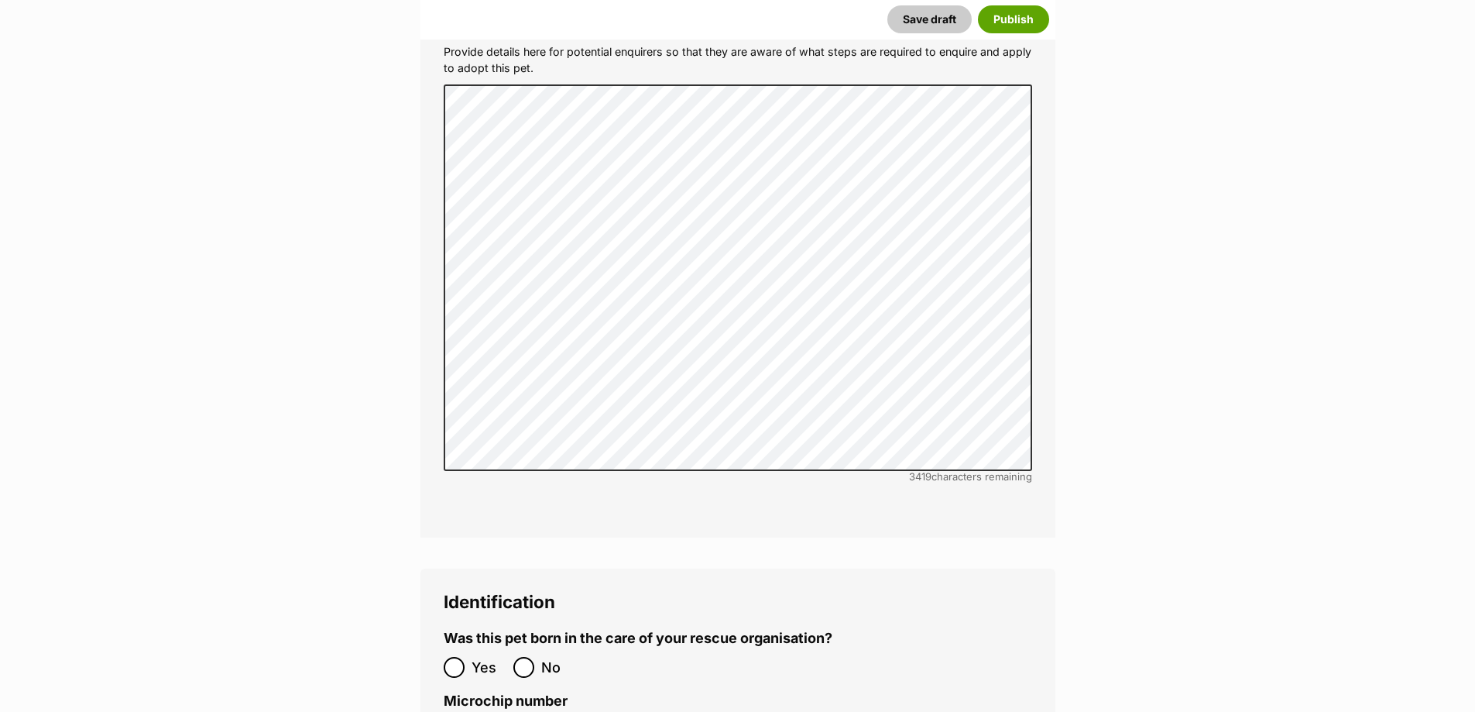
scroll to position [4879, 0]
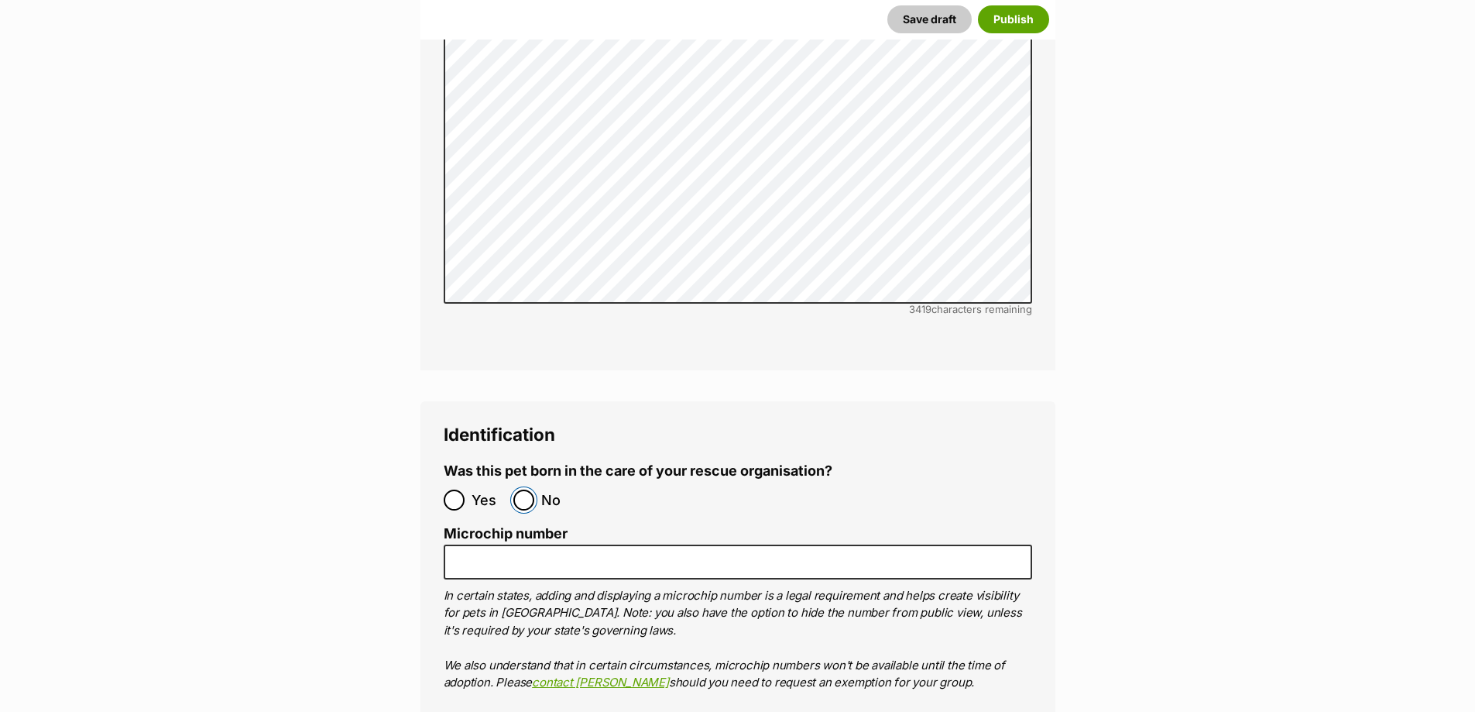
click at [532, 489] on input "No" at bounding box center [523, 499] width 21 height 21
radio input "true"
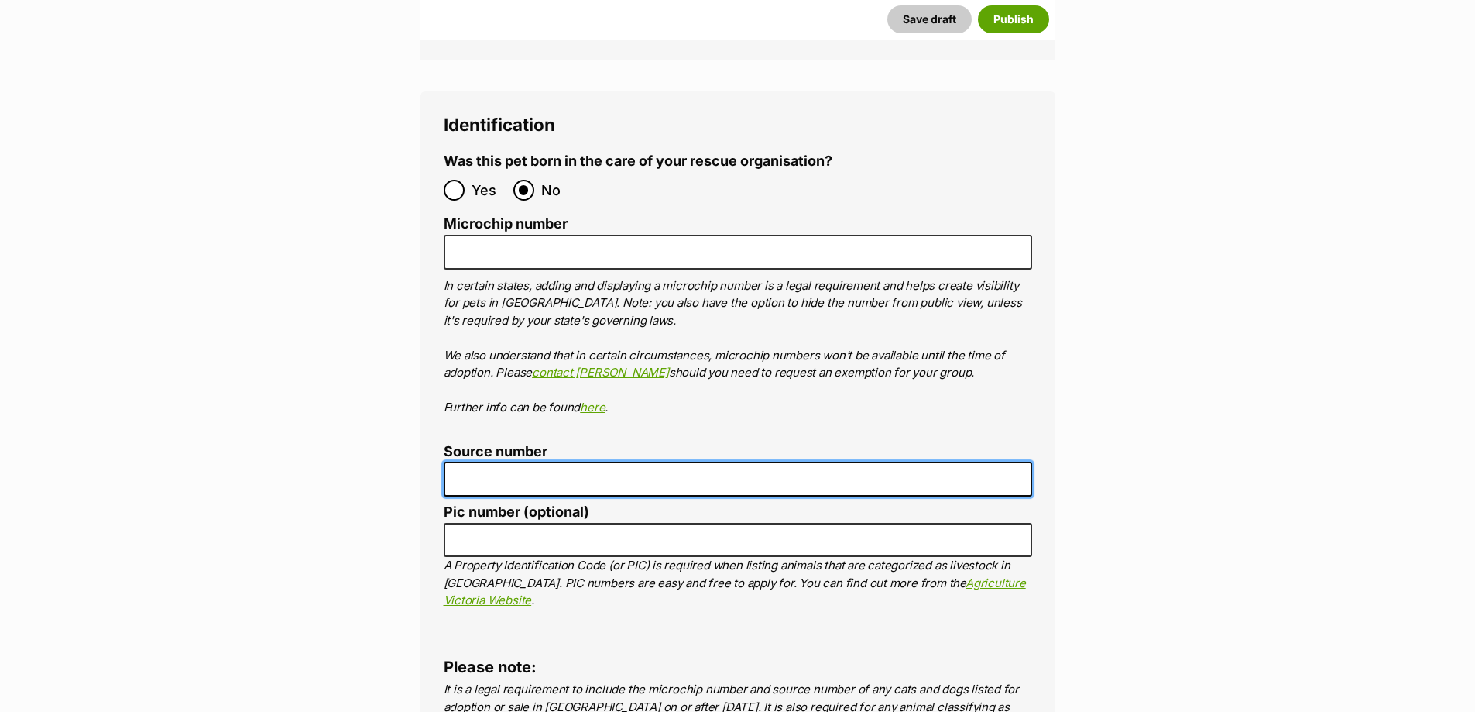
drag, startPoint x: 528, startPoint y: 400, endPoint x: 542, endPoint y: 412, distance: 18.1
click at [528, 462] on input "Source number" at bounding box center [738, 479] width 589 height 35
type input "RE263522"
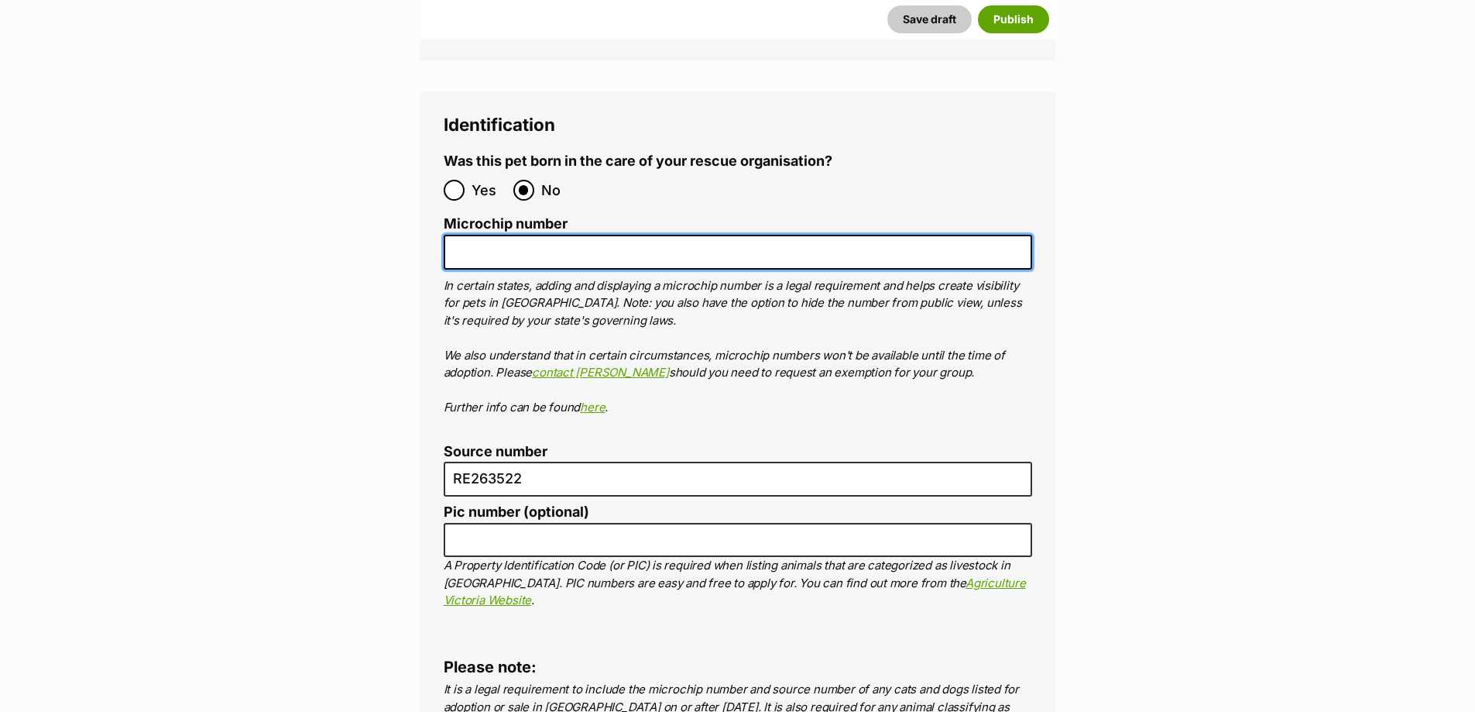
paste input "956000018343148"
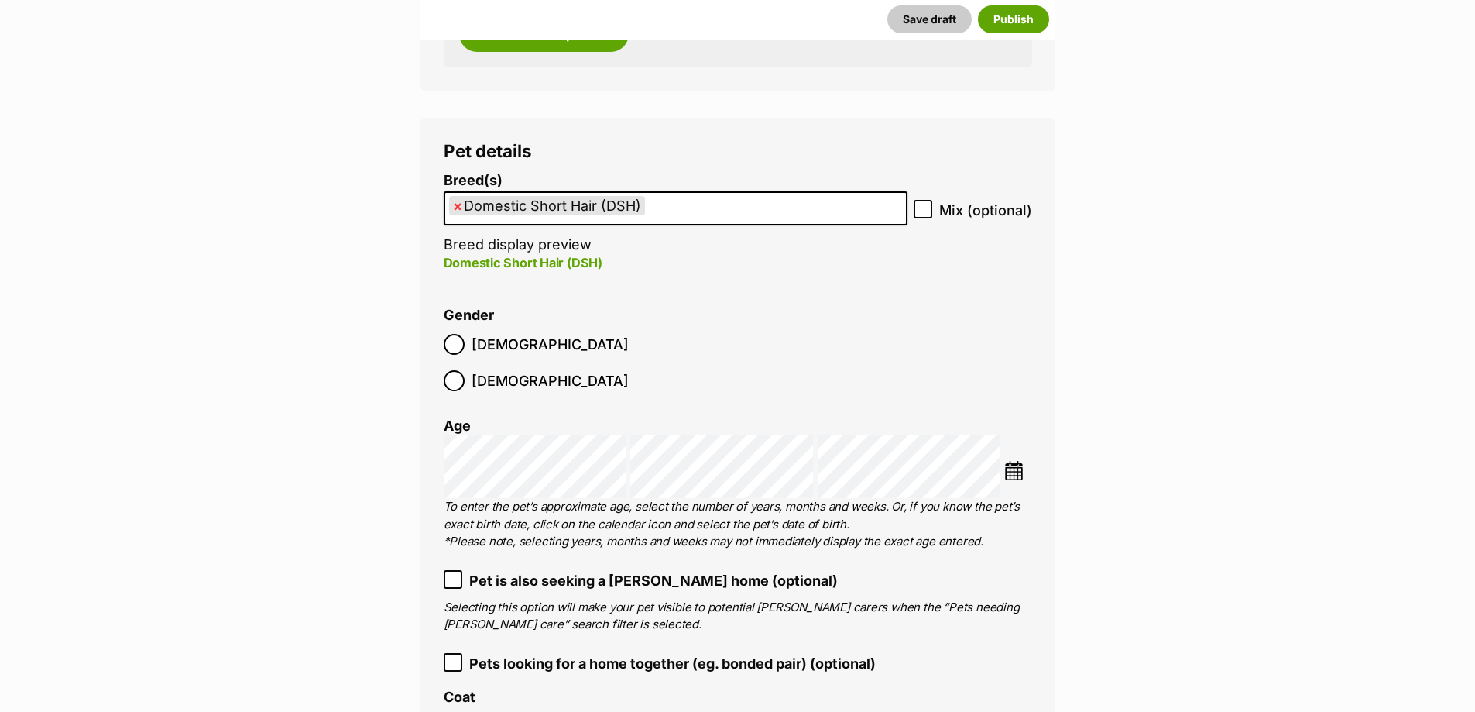
scroll to position [0, 0]
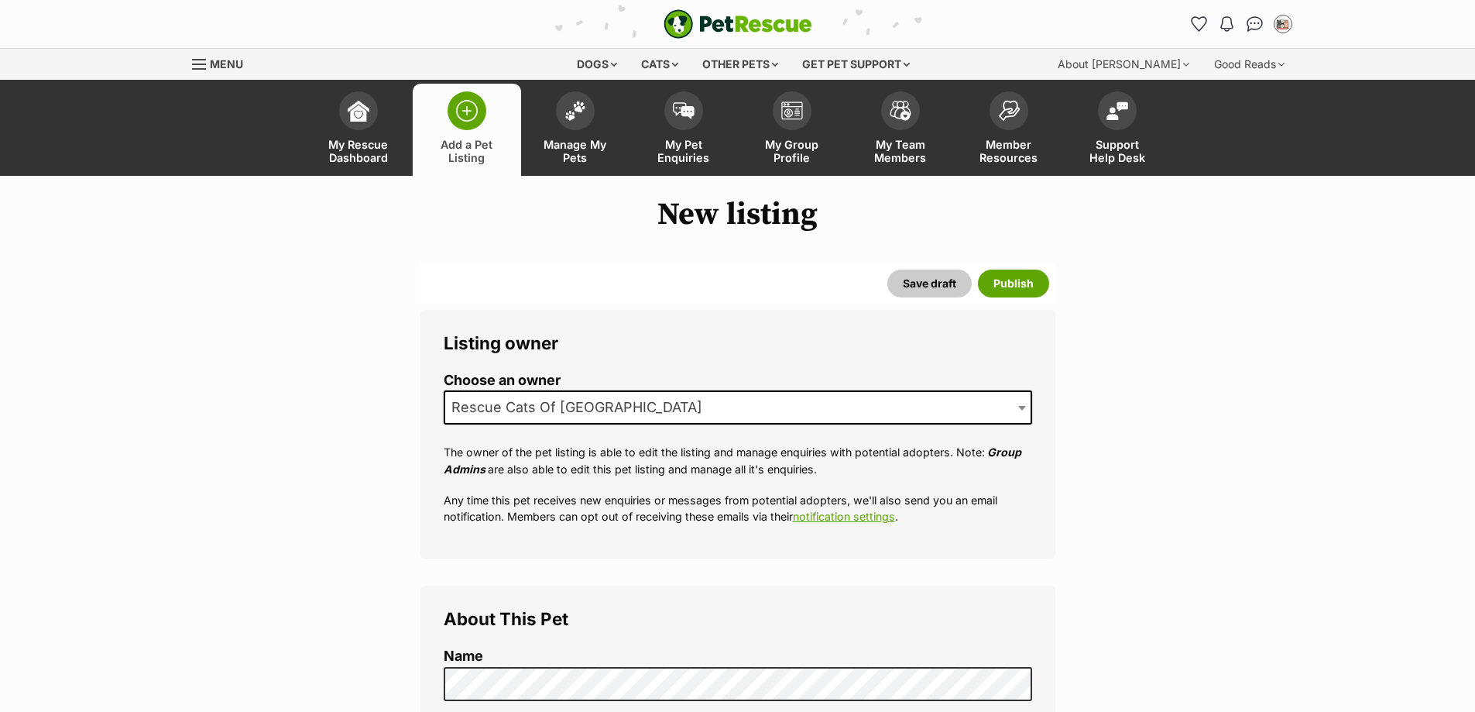
type input "956000018343148"
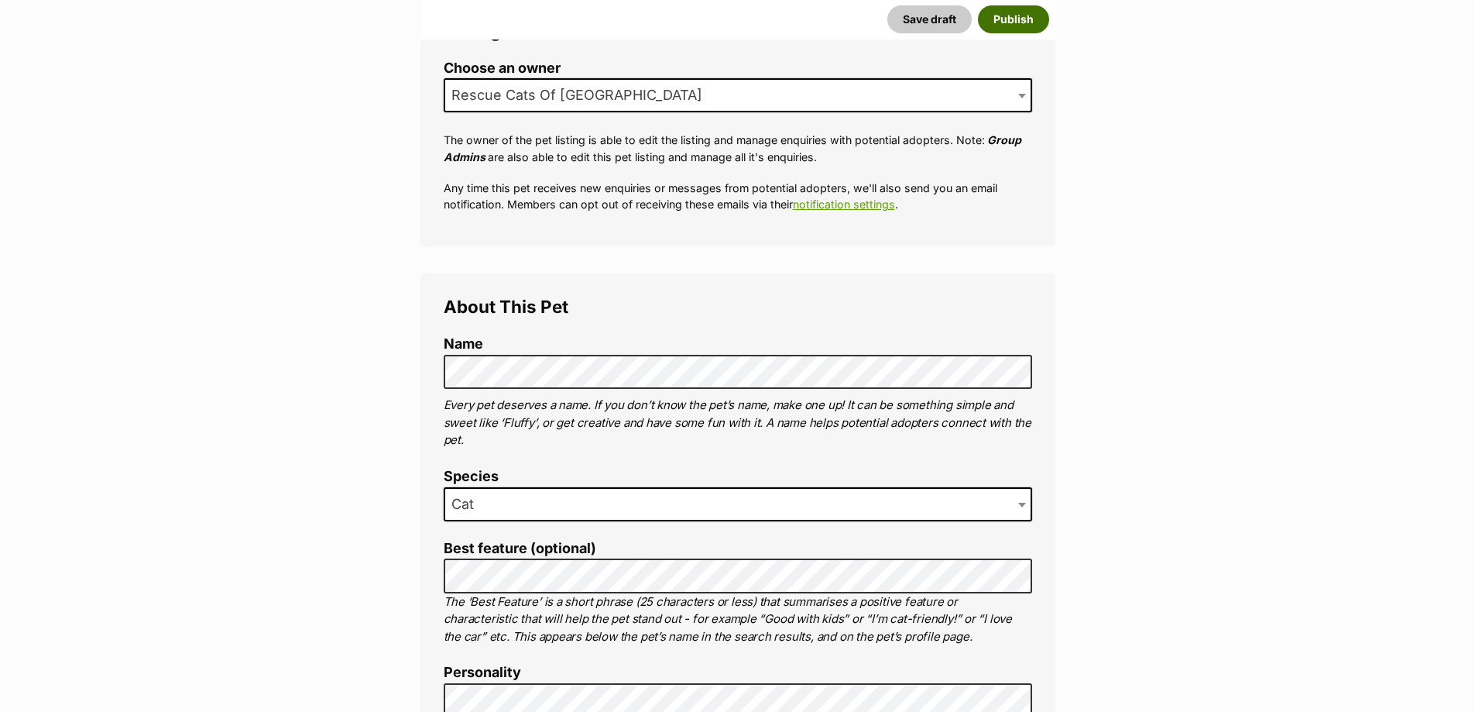
click at [1020, 19] on button "Publish" at bounding box center [1013, 19] width 71 height 28
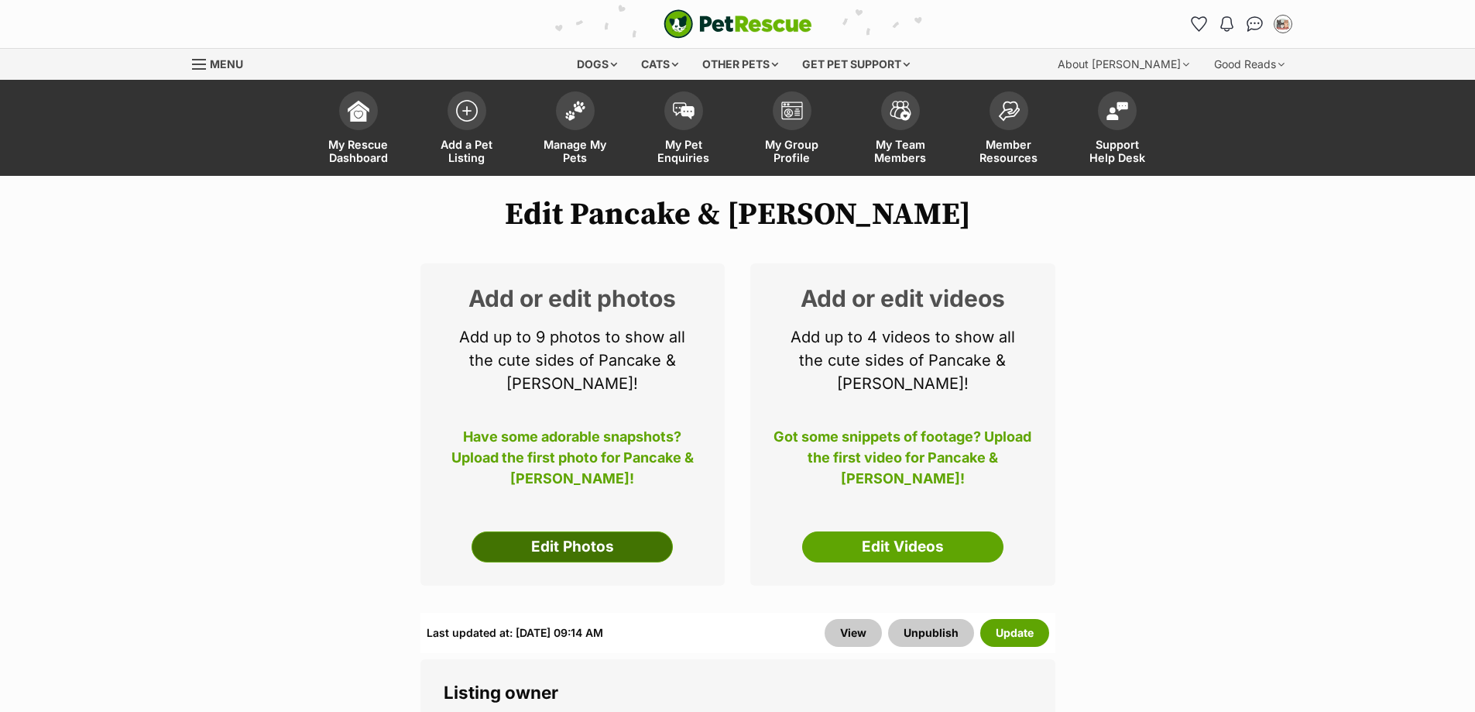
drag, startPoint x: 507, startPoint y: 517, endPoint x: 530, endPoint y: 519, distance: 23.4
click at [507, 531] on link "Edit Photos" at bounding box center [572, 546] width 201 height 31
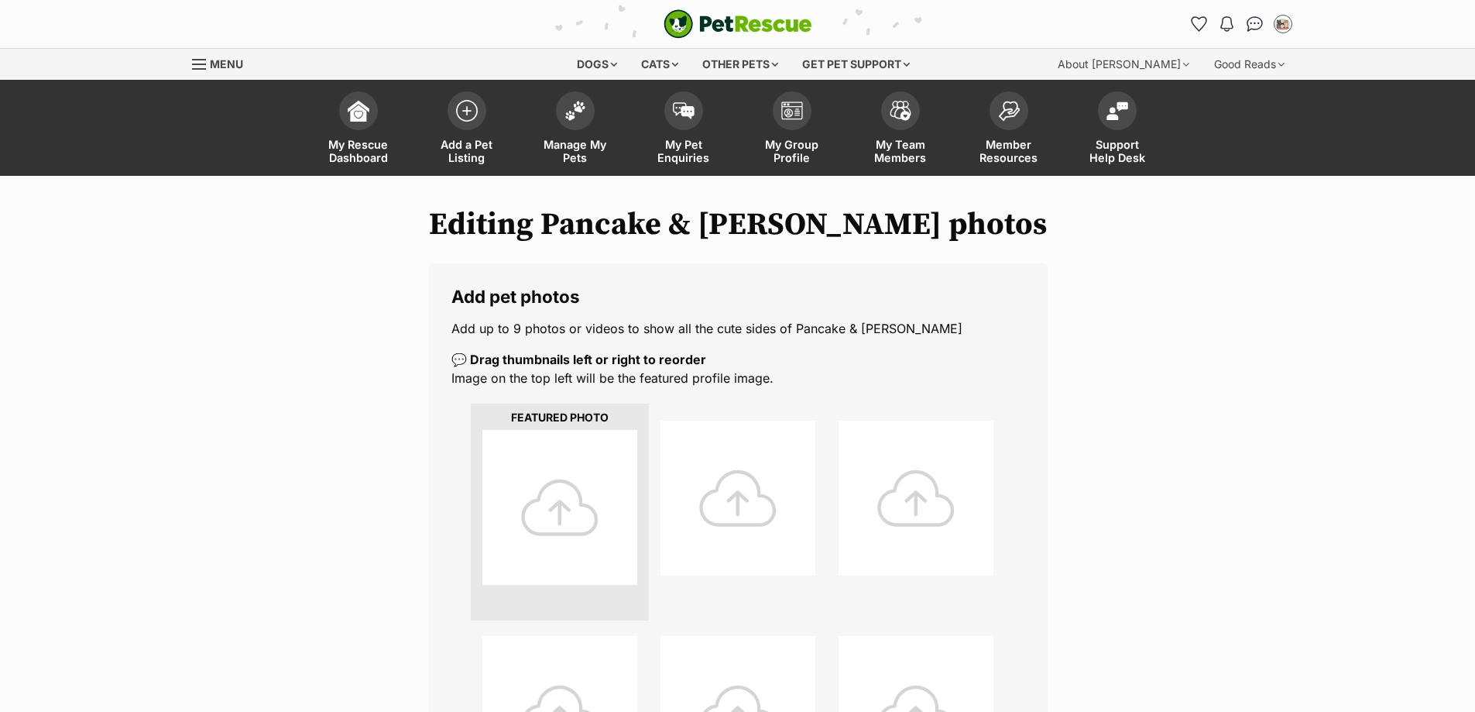
drag, startPoint x: 416, startPoint y: 676, endPoint x: 444, endPoint y: 671, distance: 28.3
click at [416, 676] on div "Editing Pancake & [PERSON_NAME] photos Add pet photos Add up to 9 photos or vid…" at bounding box center [738, 701] width 1139 height 989
click at [557, 518] on div at bounding box center [560, 507] width 155 height 155
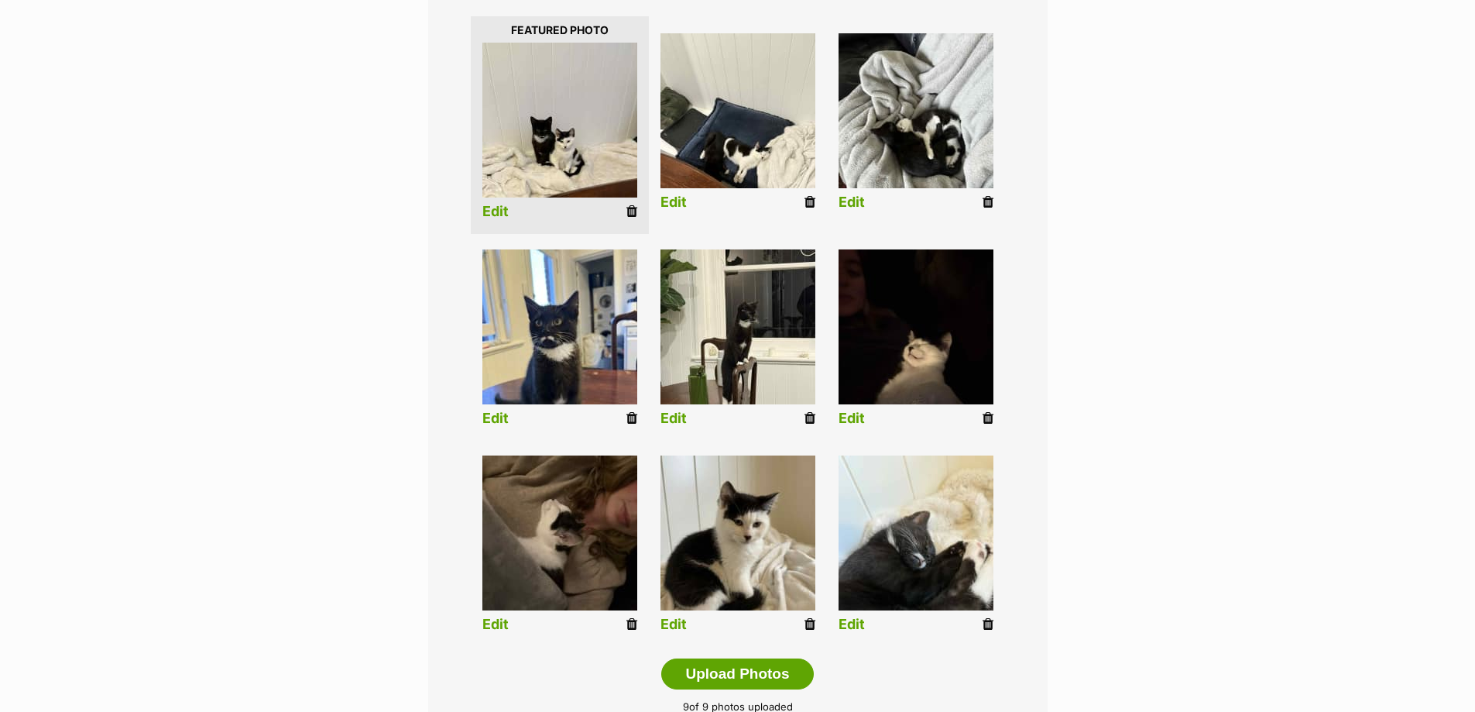
scroll to position [697, 0]
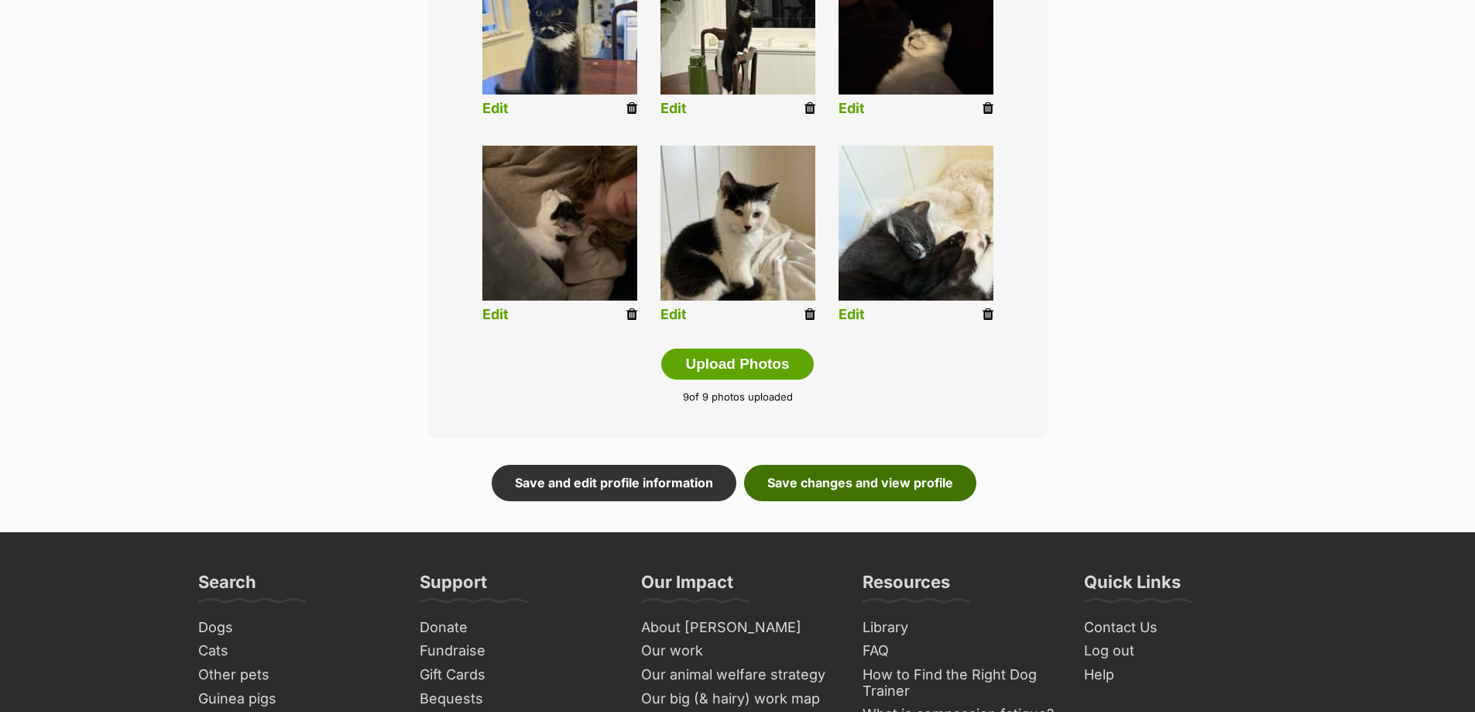
click at [872, 476] on link "Save changes and view profile" at bounding box center [860, 483] width 232 height 36
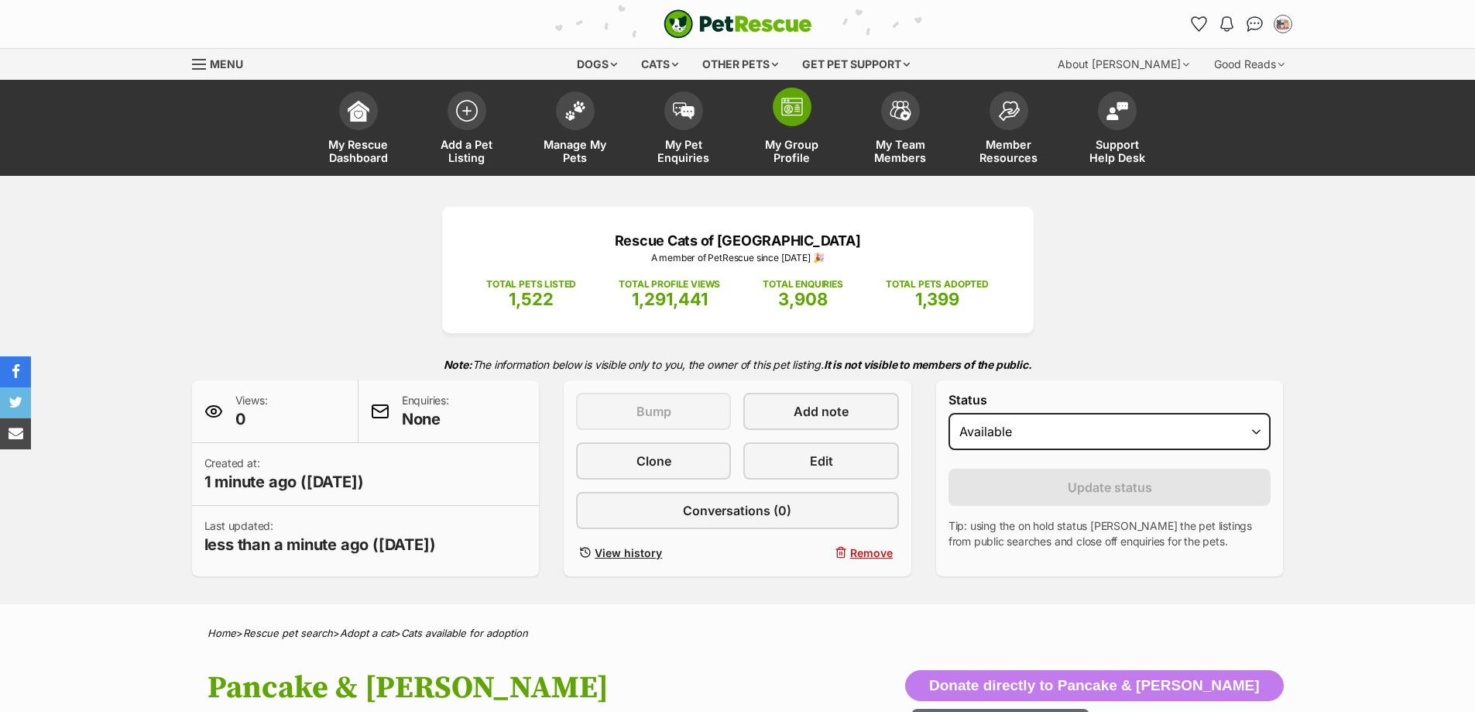
click at [808, 143] on span "My Group Profile" at bounding box center [792, 151] width 70 height 26
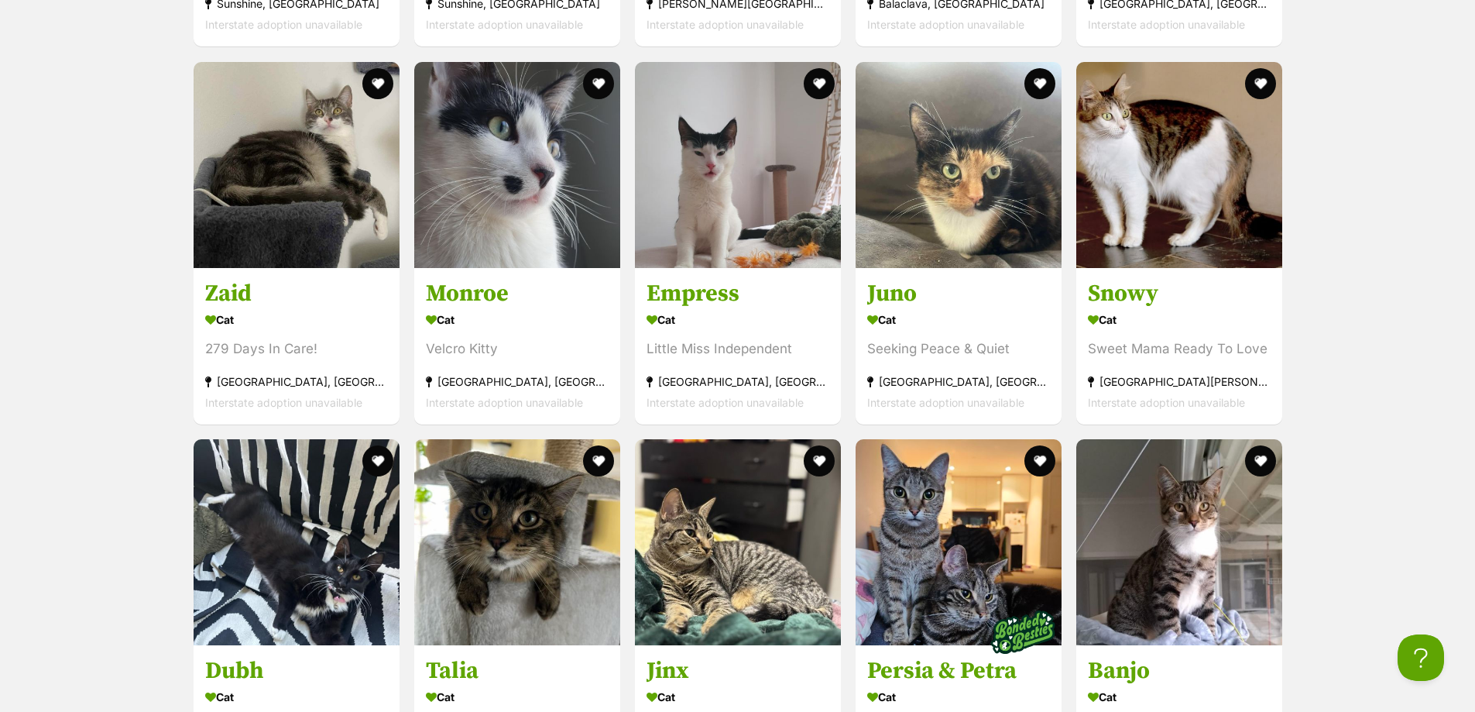
scroll to position [3950, 0]
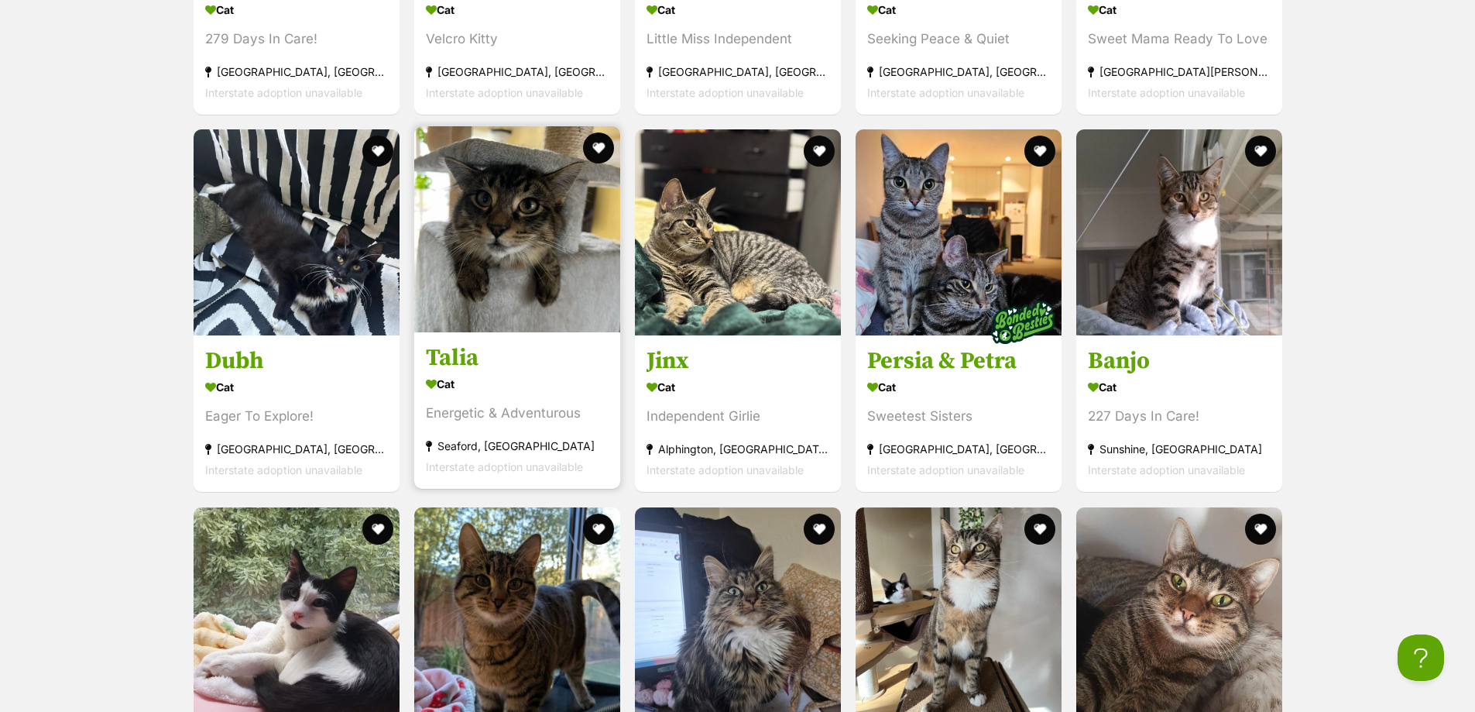
click at [526, 271] on img at bounding box center [517, 229] width 206 height 206
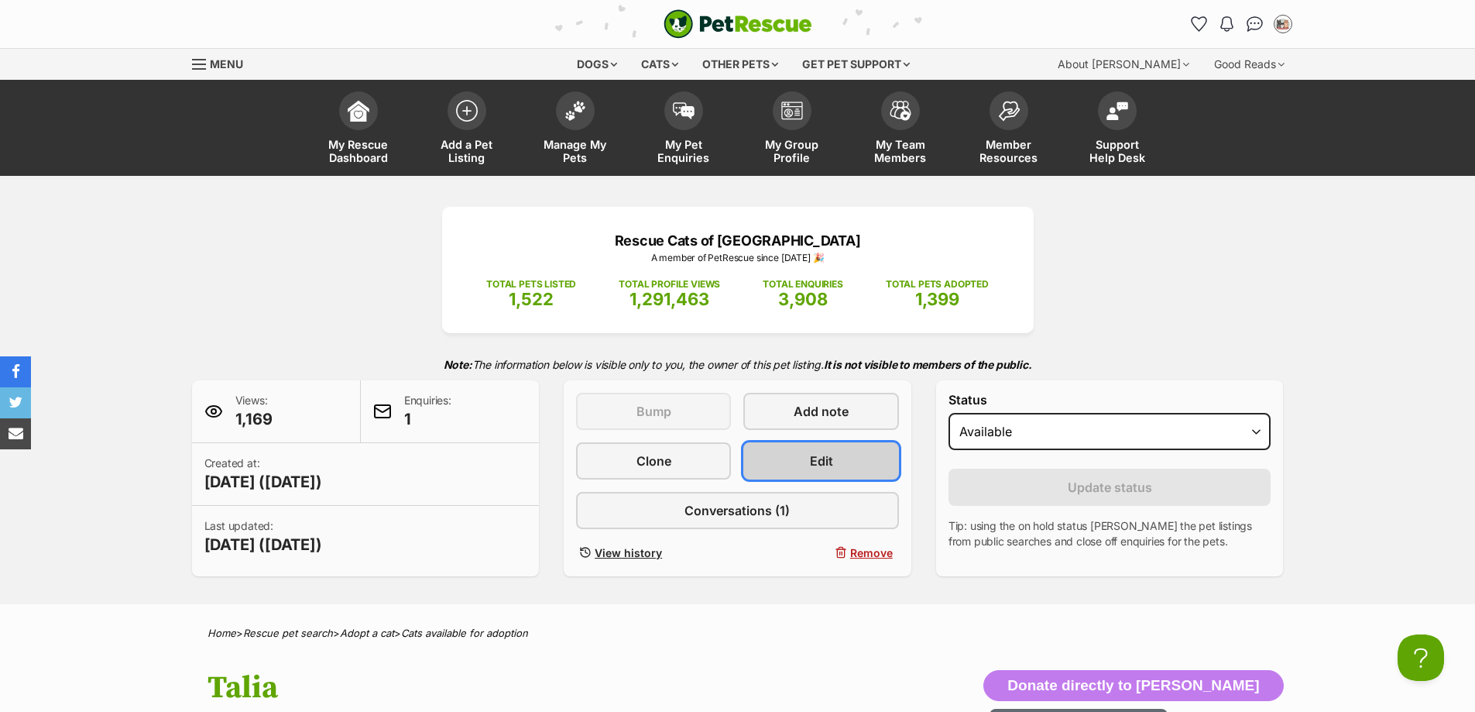
click at [788, 457] on link "Edit" at bounding box center [821, 460] width 155 height 37
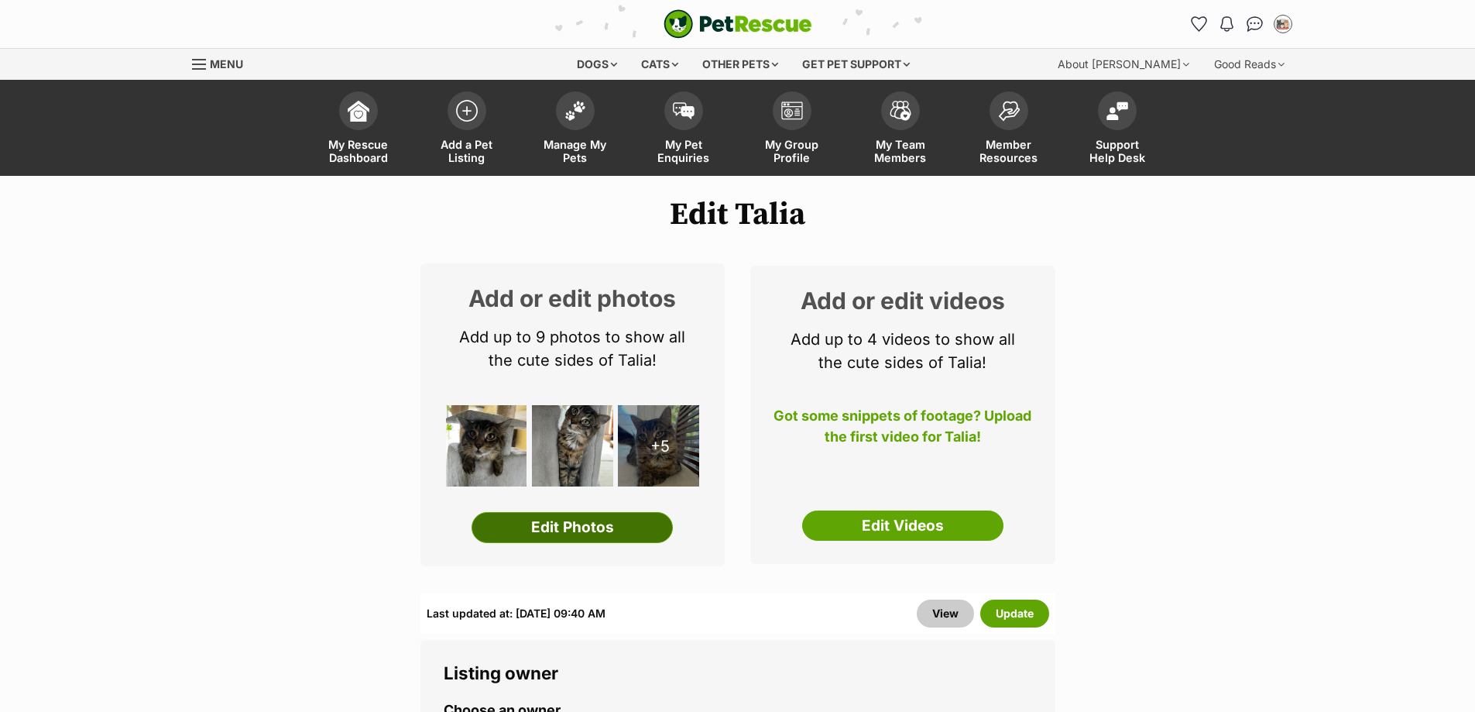
click at [637, 522] on link "Edit Photos" at bounding box center [572, 527] width 201 height 31
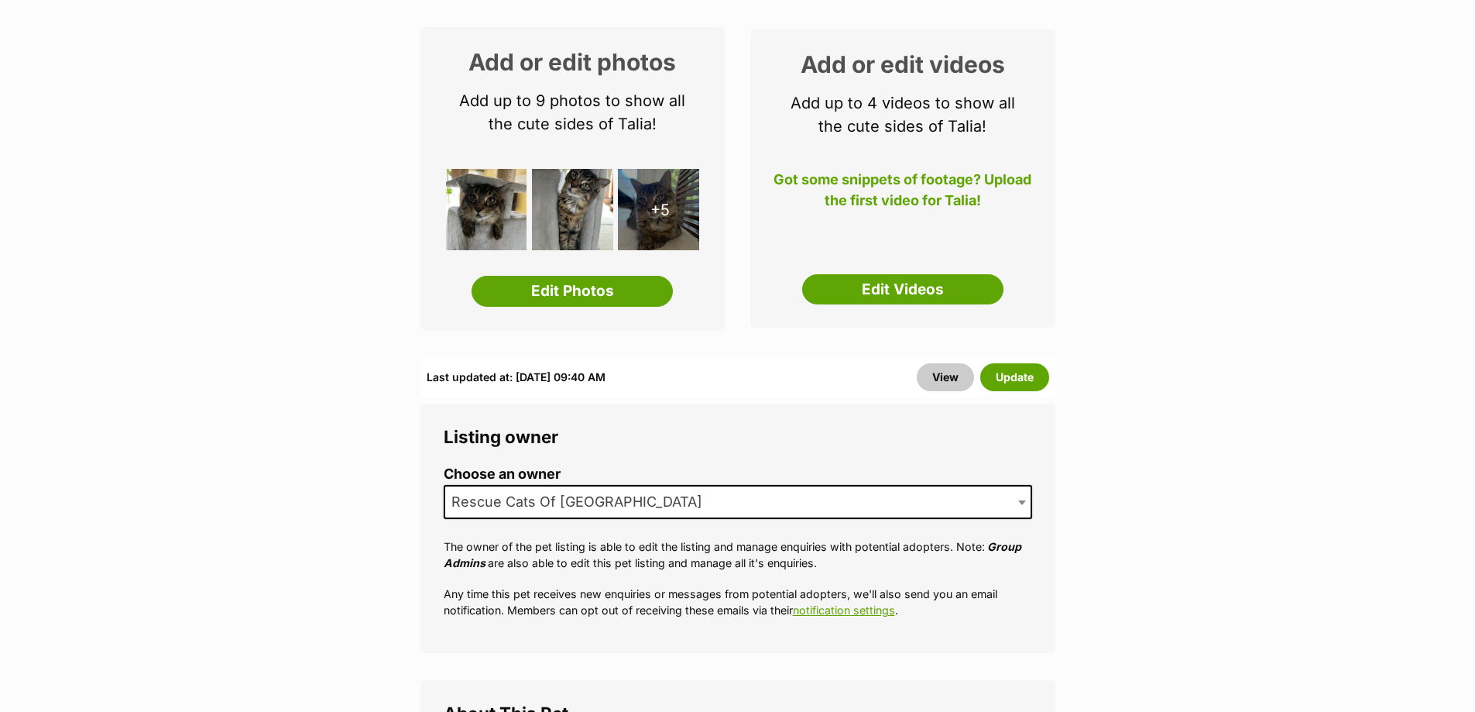
scroll to position [465, 0]
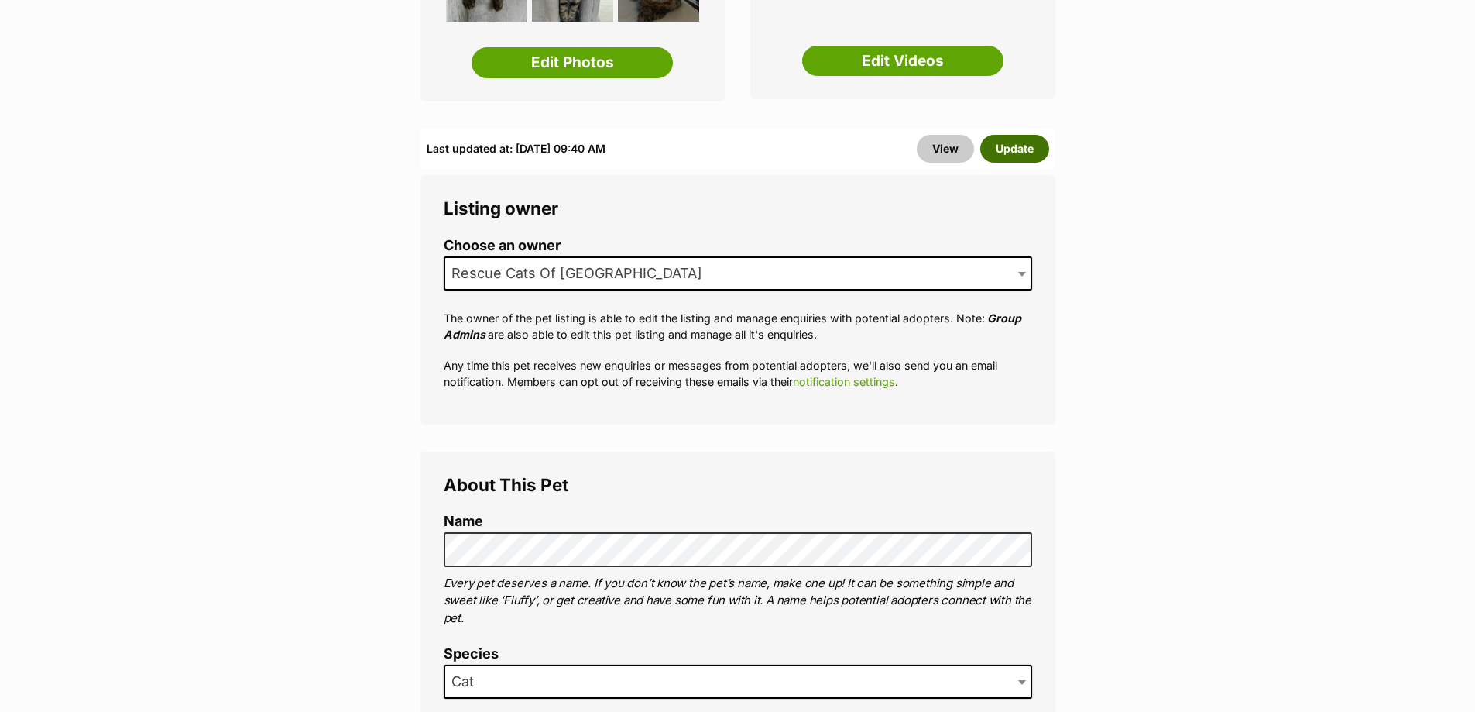
click at [1015, 156] on button "Update" at bounding box center [1015, 149] width 69 height 28
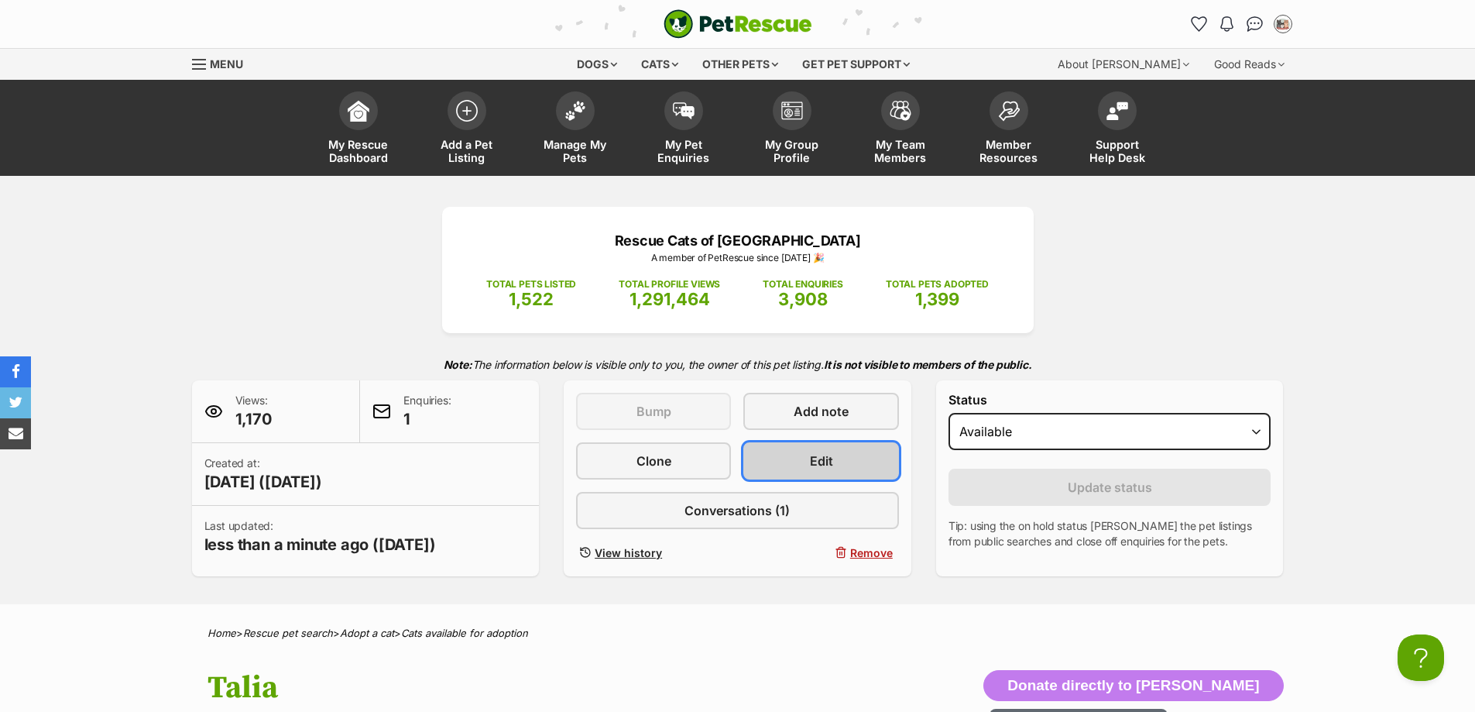
click at [787, 444] on link "Edit" at bounding box center [821, 460] width 155 height 37
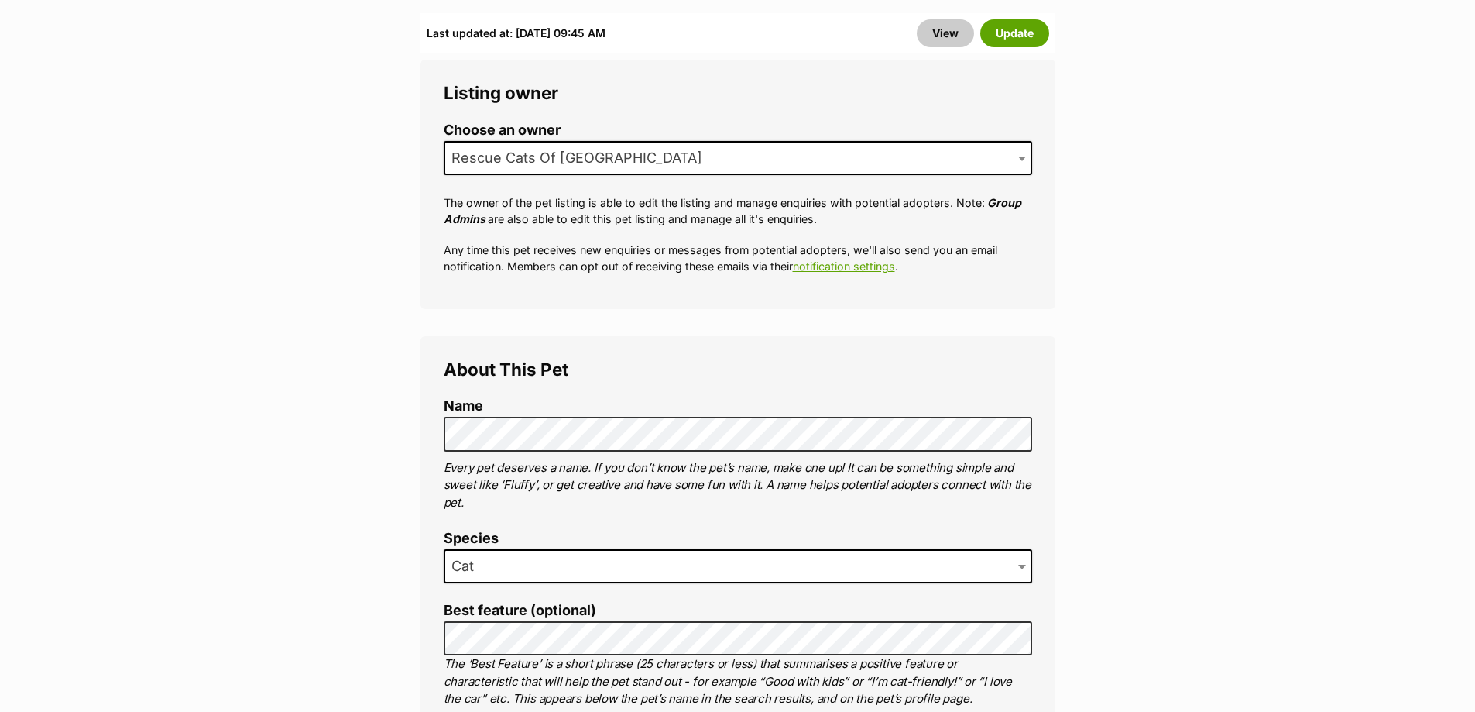
scroll to position [387, 0]
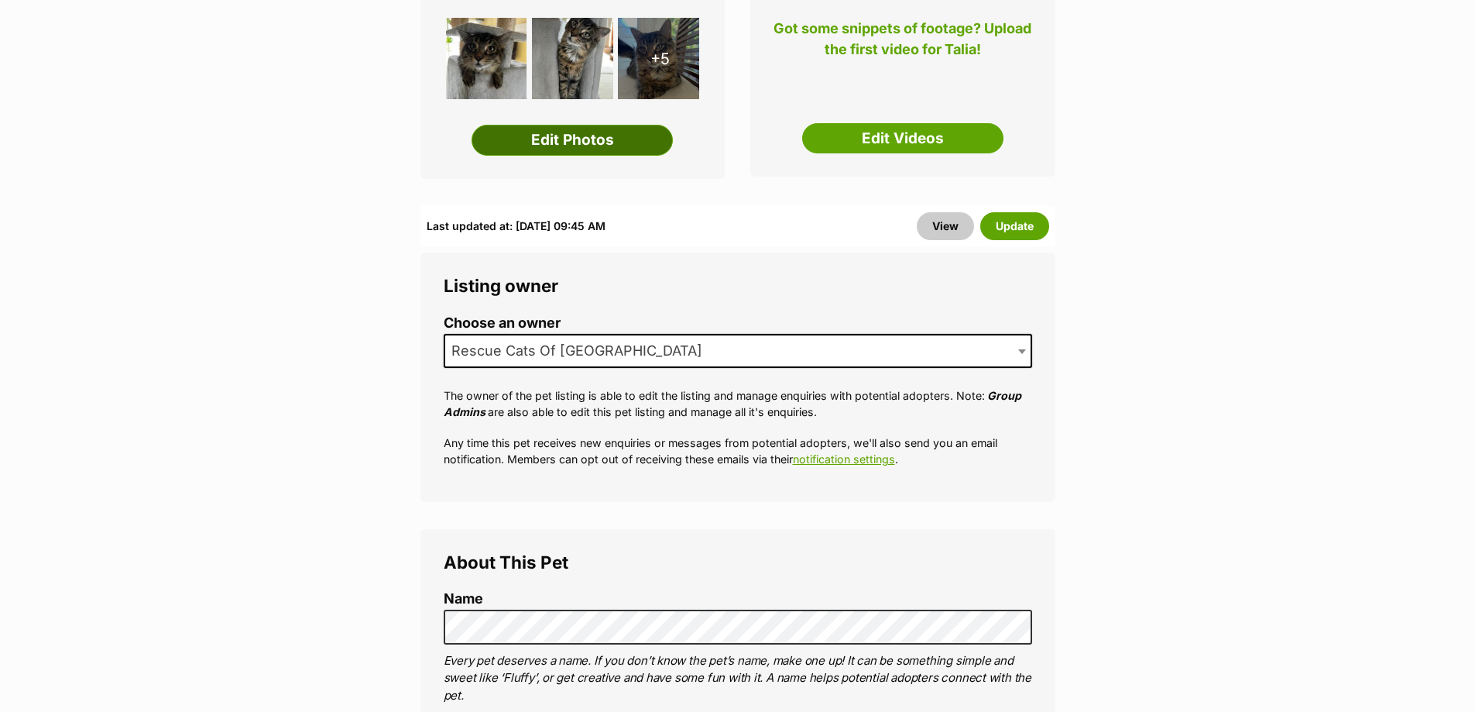
click at [571, 150] on link "Edit Photos" at bounding box center [572, 140] width 201 height 31
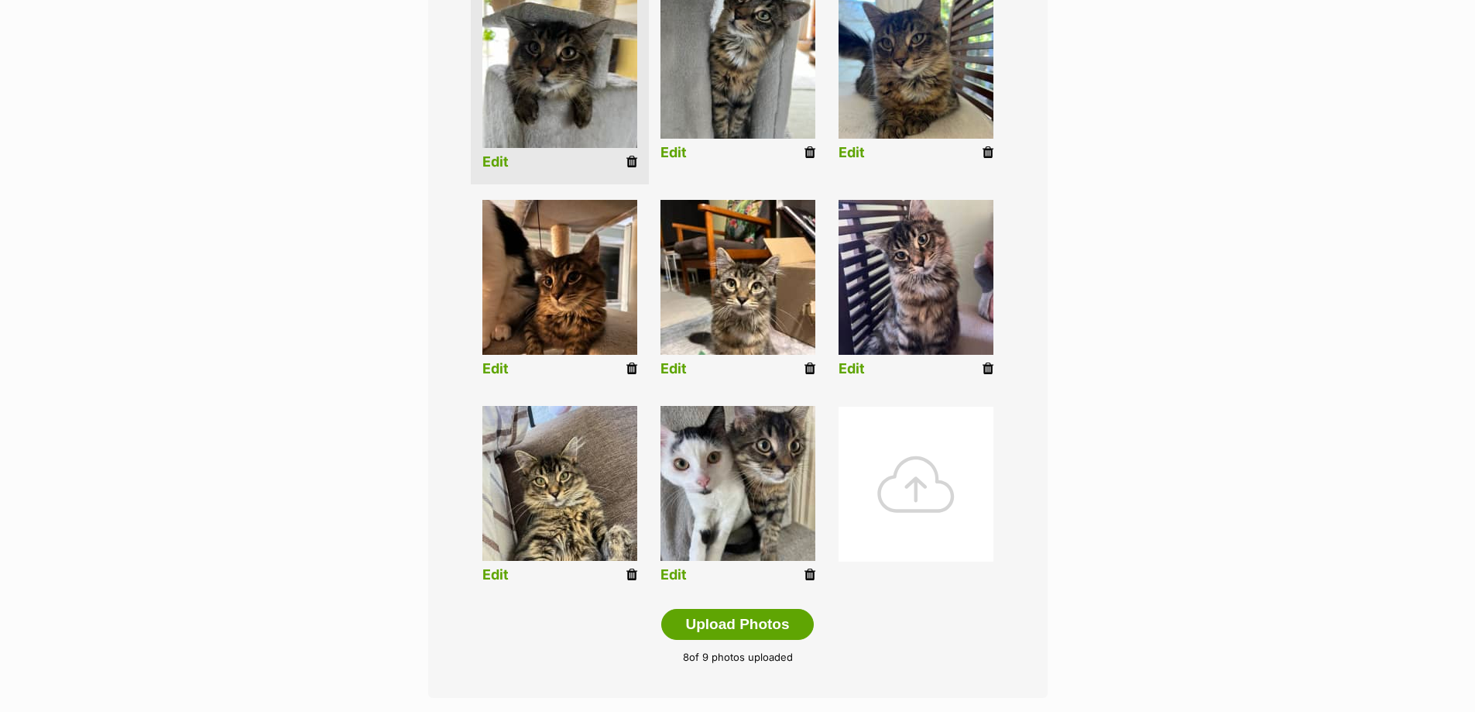
scroll to position [465, 0]
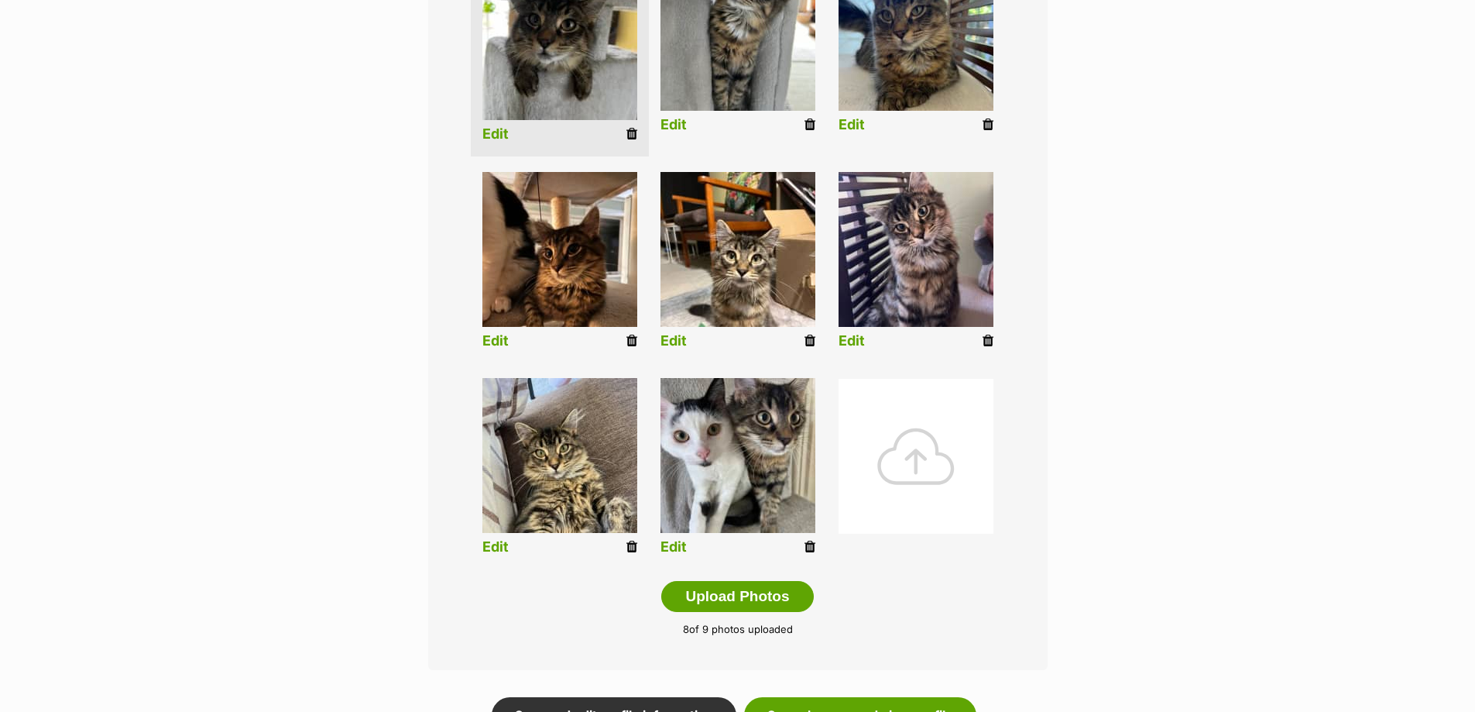
click at [808, 547] on icon at bounding box center [810, 547] width 11 height 14
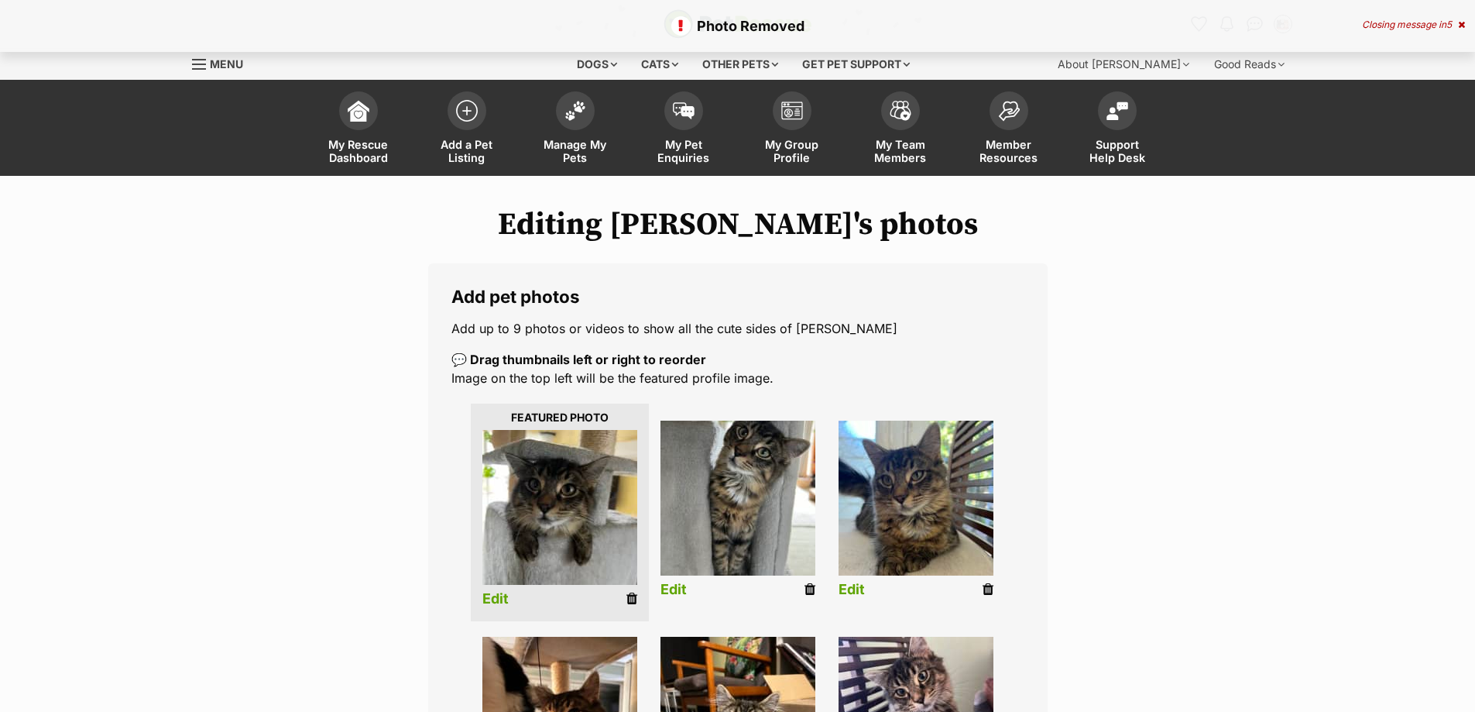
click at [630, 597] on icon at bounding box center [632, 599] width 11 height 14
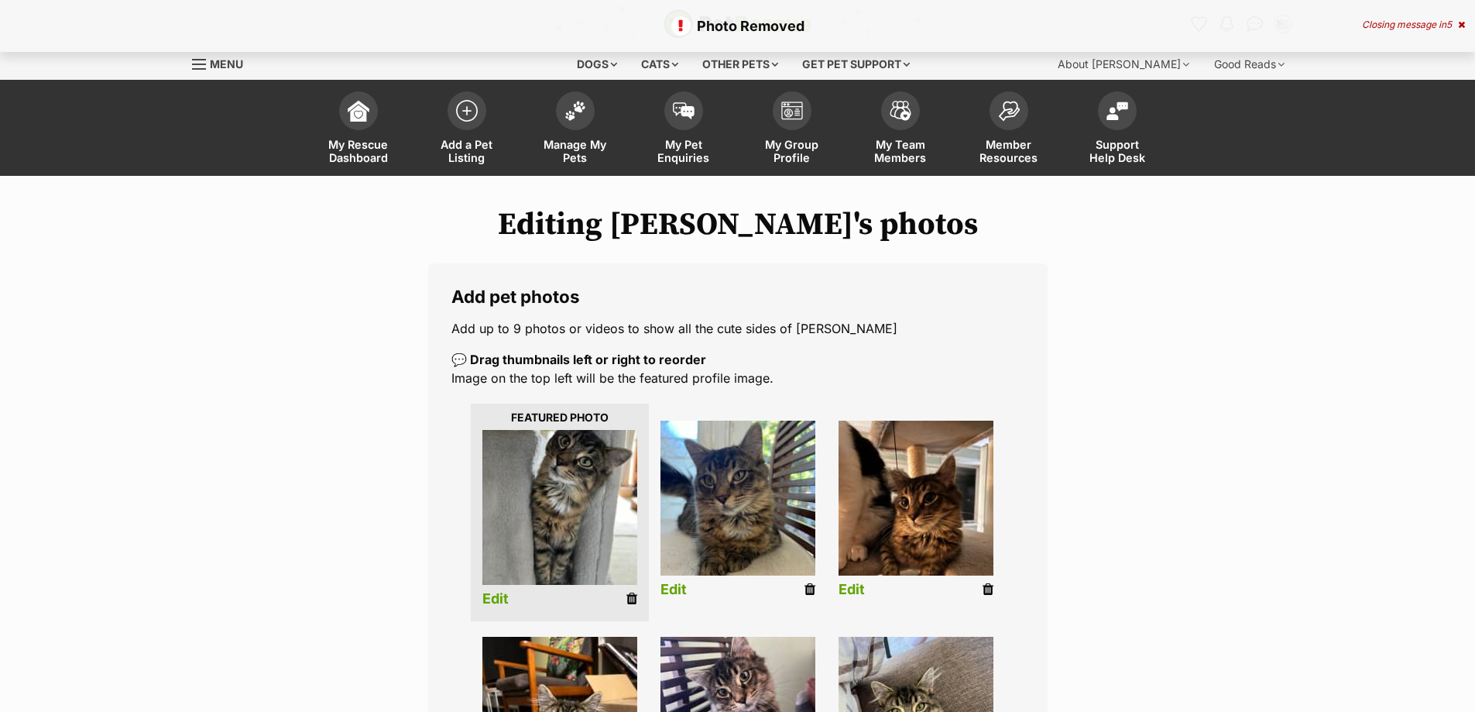
click at [628, 599] on icon at bounding box center [632, 599] width 11 height 14
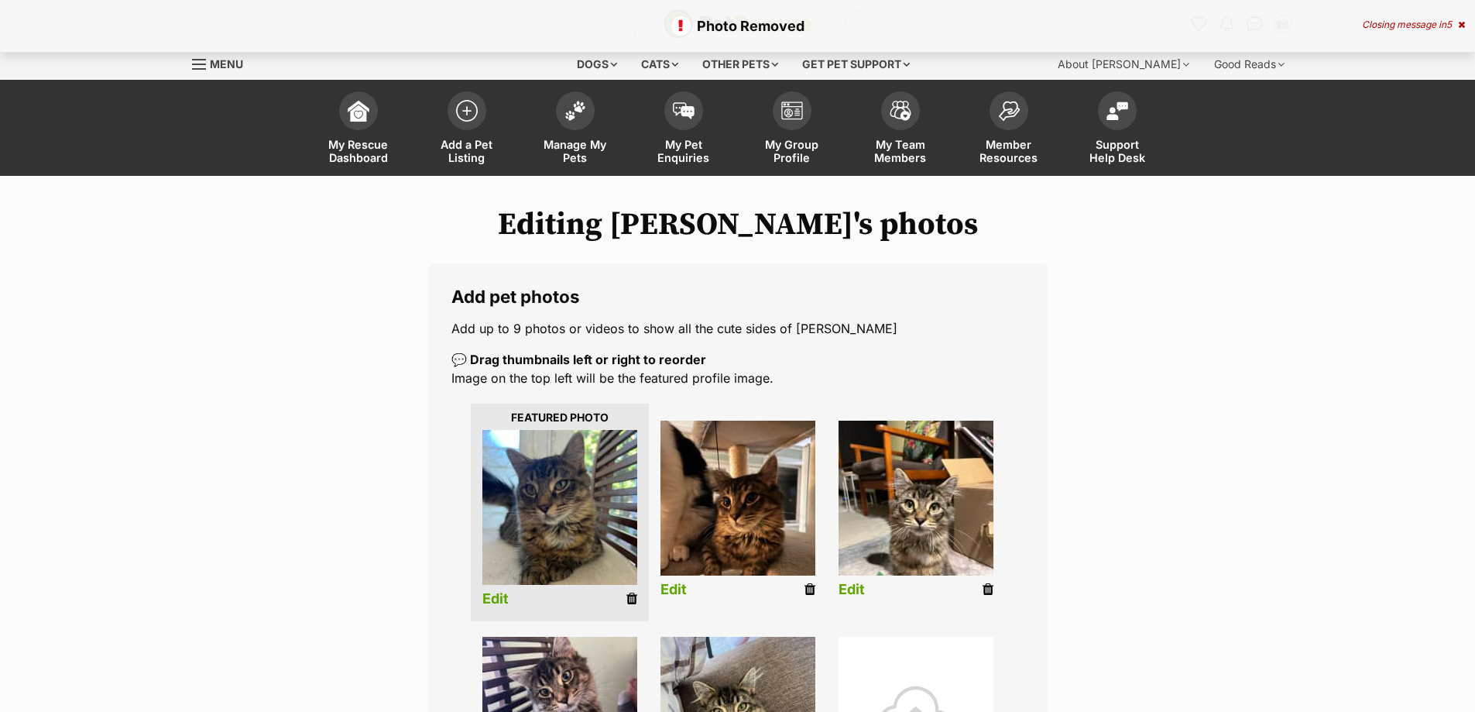
click at [635, 603] on icon at bounding box center [632, 599] width 11 height 14
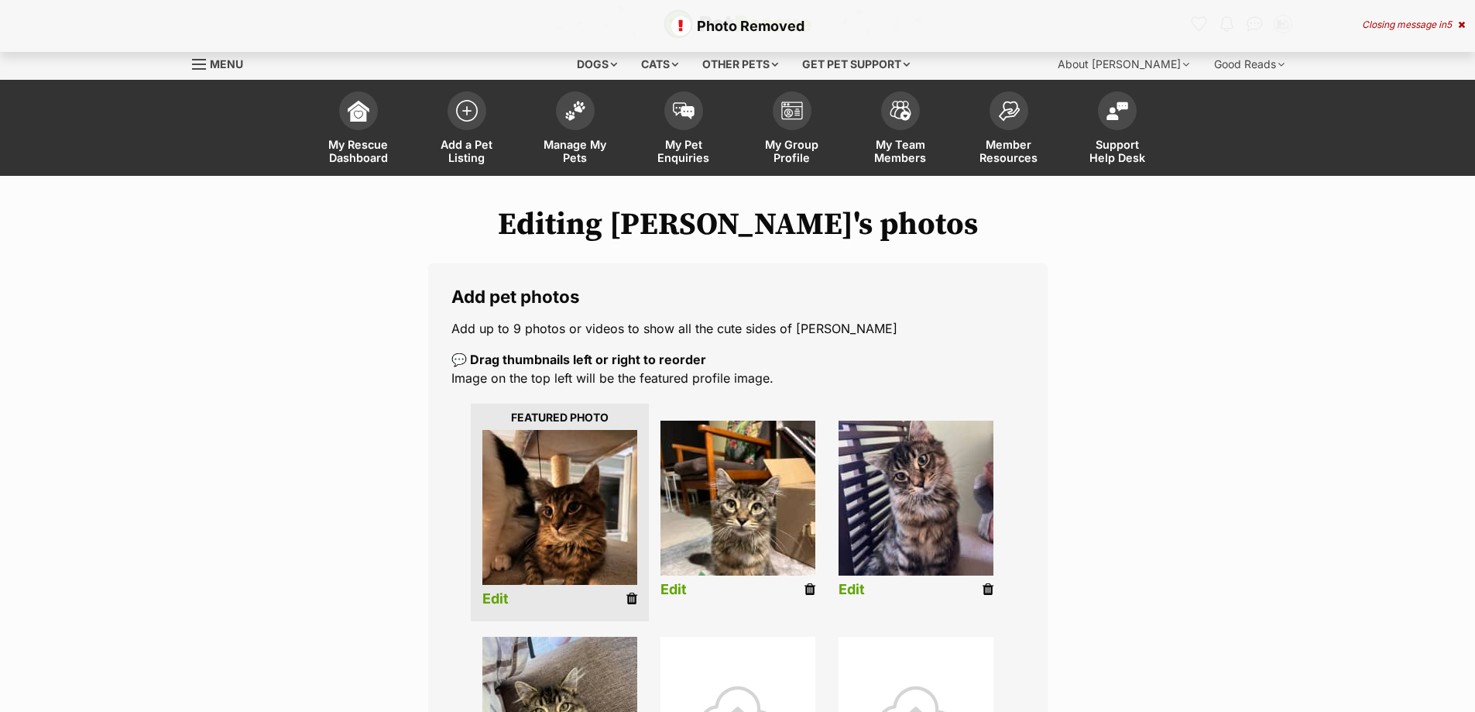
click at [627, 601] on icon at bounding box center [632, 599] width 11 height 14
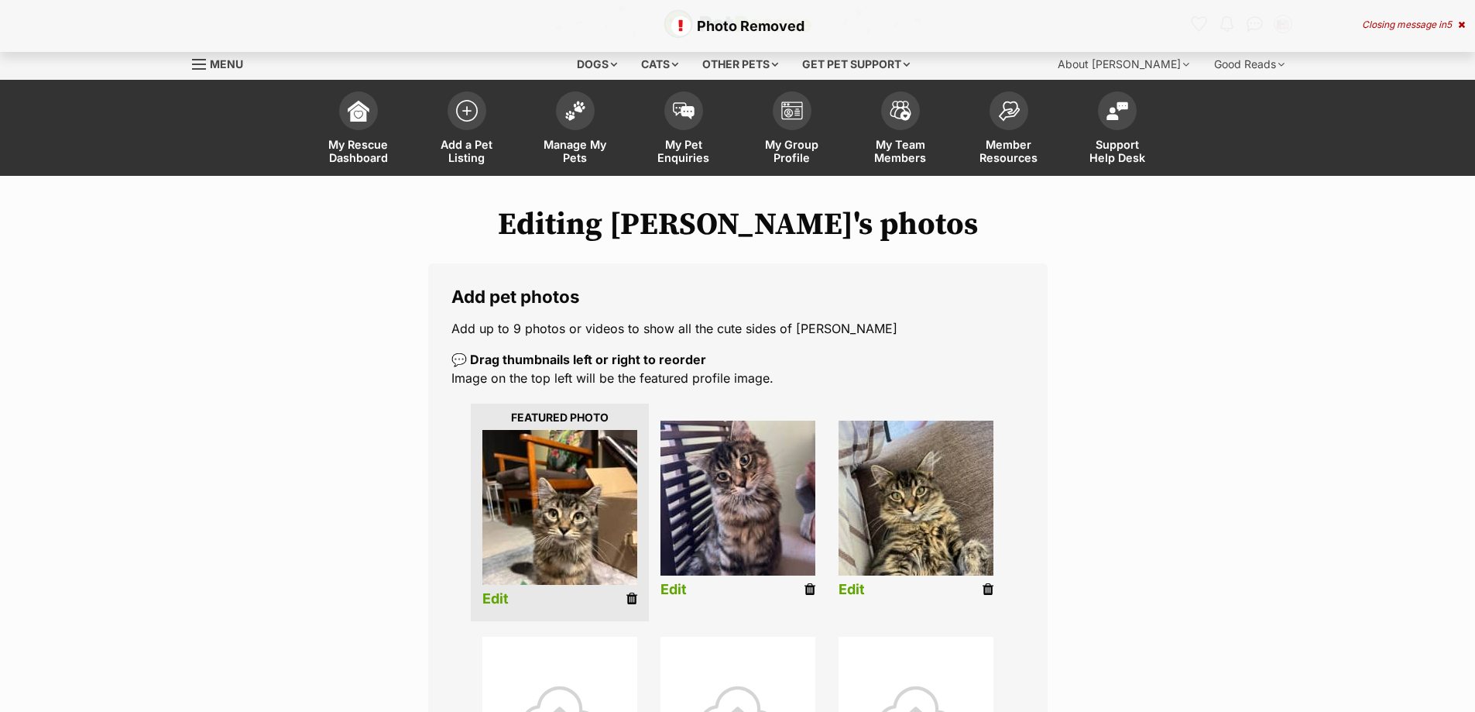
click at [634, 591] on link at bounding box center [632, 599] width 11 height 16
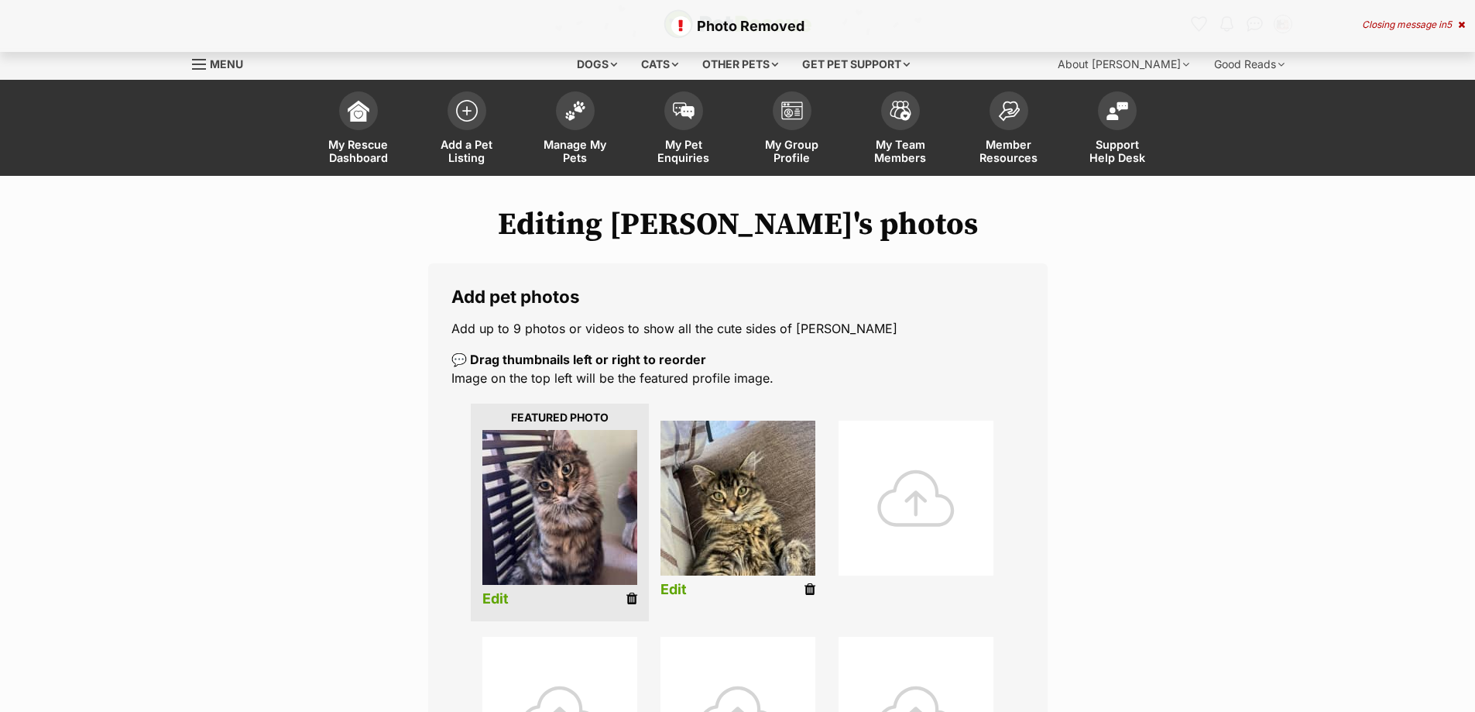
click at [630, 596] on icon at bounding box center [632, 599] width 11 height 14
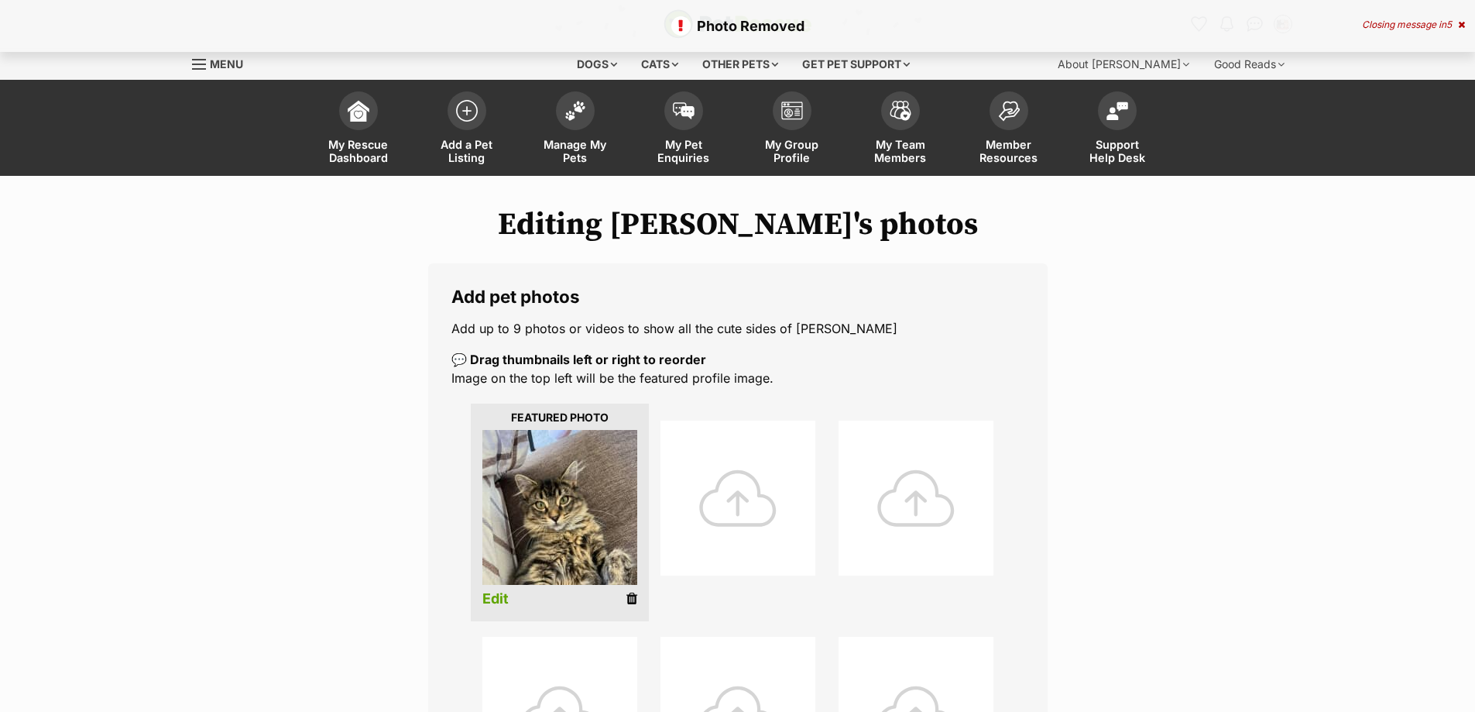
click at [629, 587] on li "Edit" at bounding box center [560, 513] width 178 height 218
click at [628, 594] on icon at bounding box center [632, 599] width 11 height 14
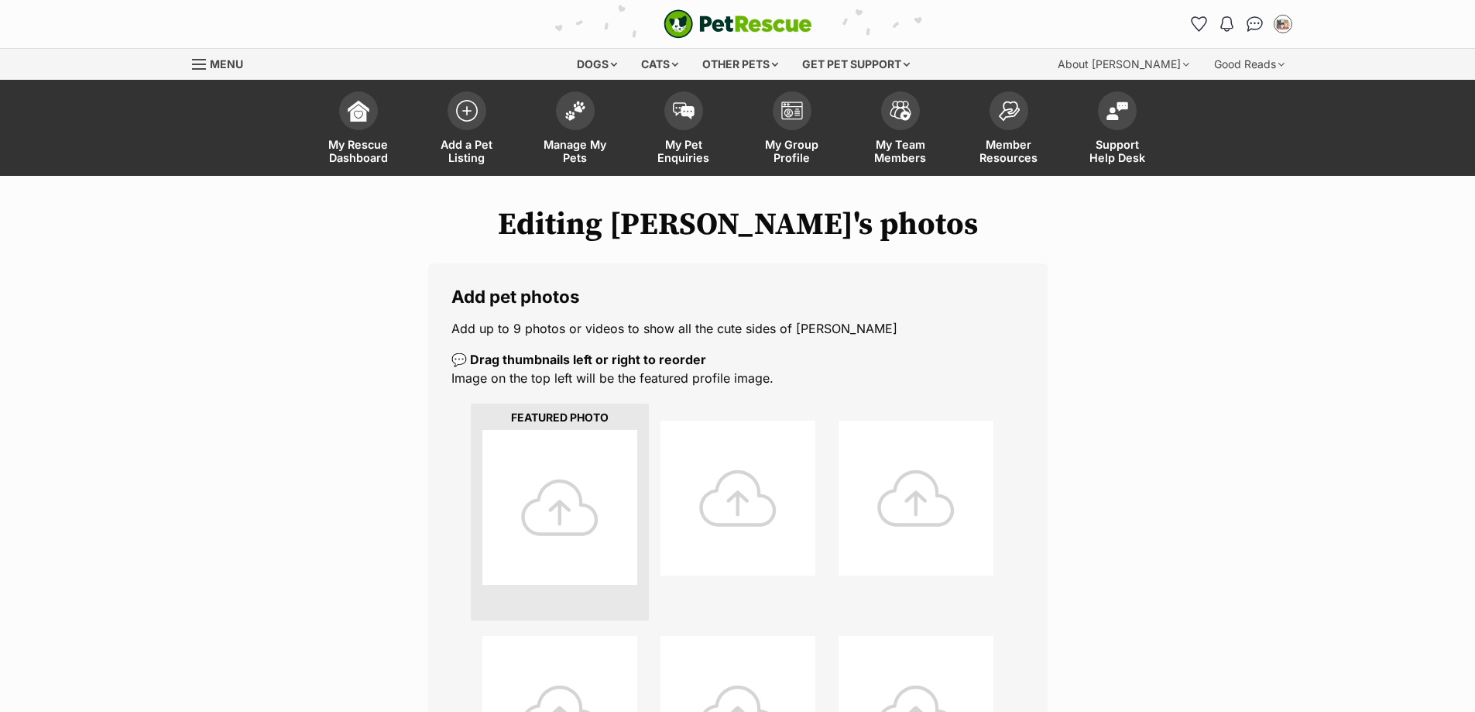
click at [572, 500] on div at bounding box center [560, 507] width 155 height 155
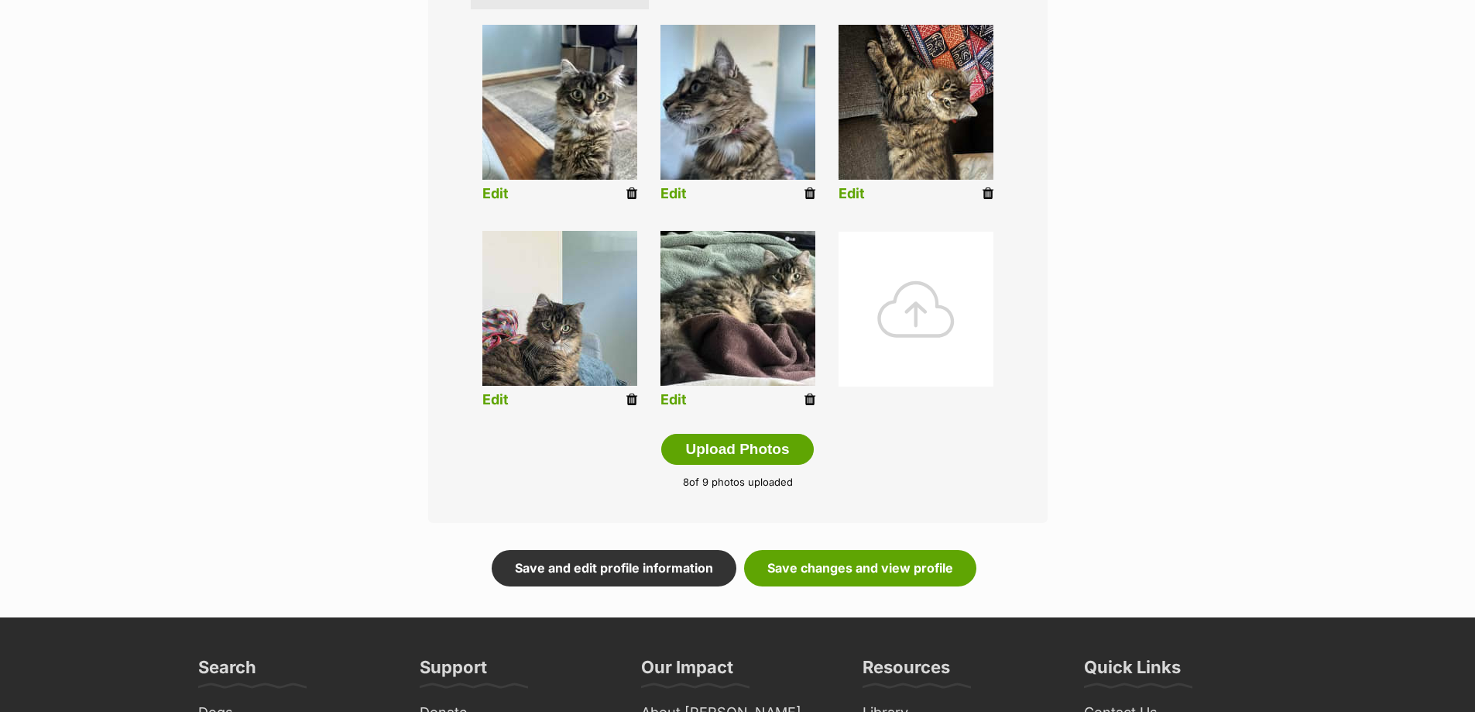
scroll to position [620, 0]
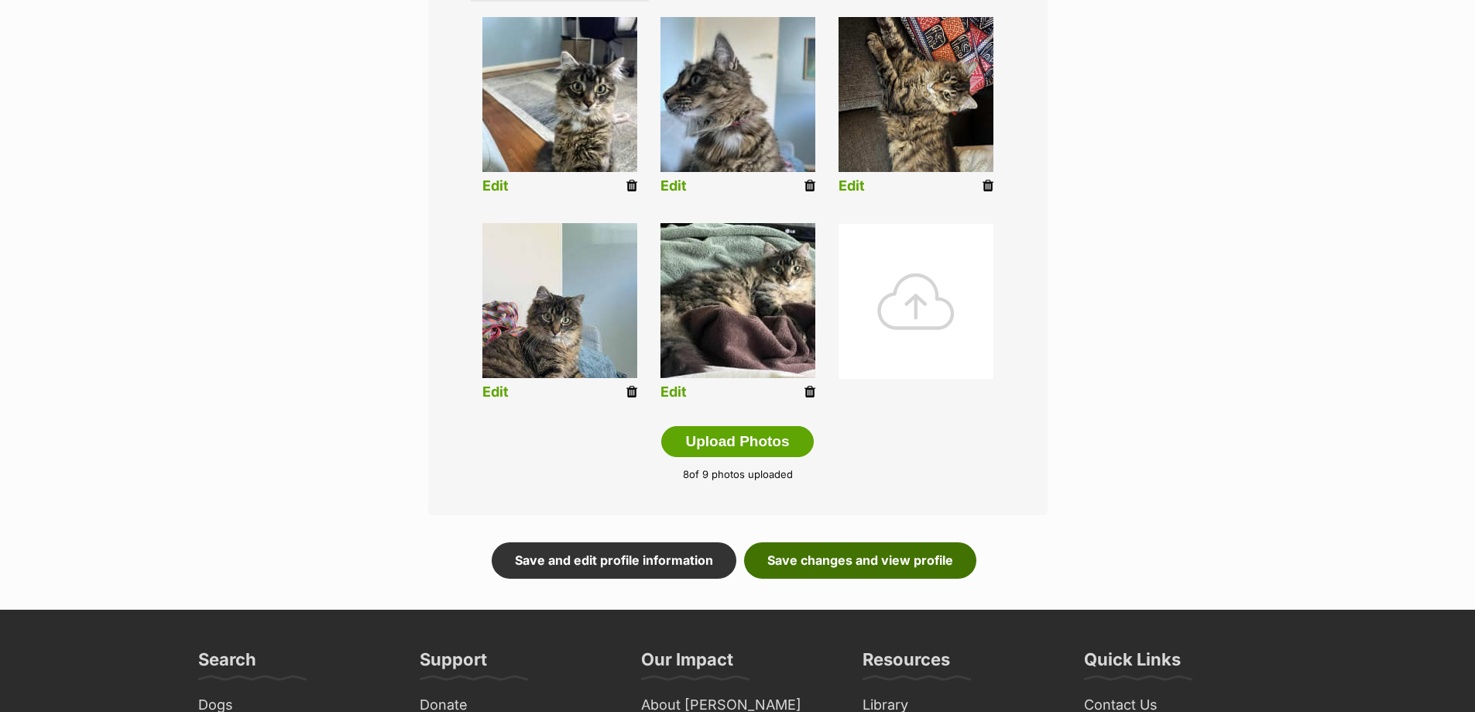
click at [884, 560] on link "Save changes and view profile" at bounding box center [860, 560] width 232 height 36
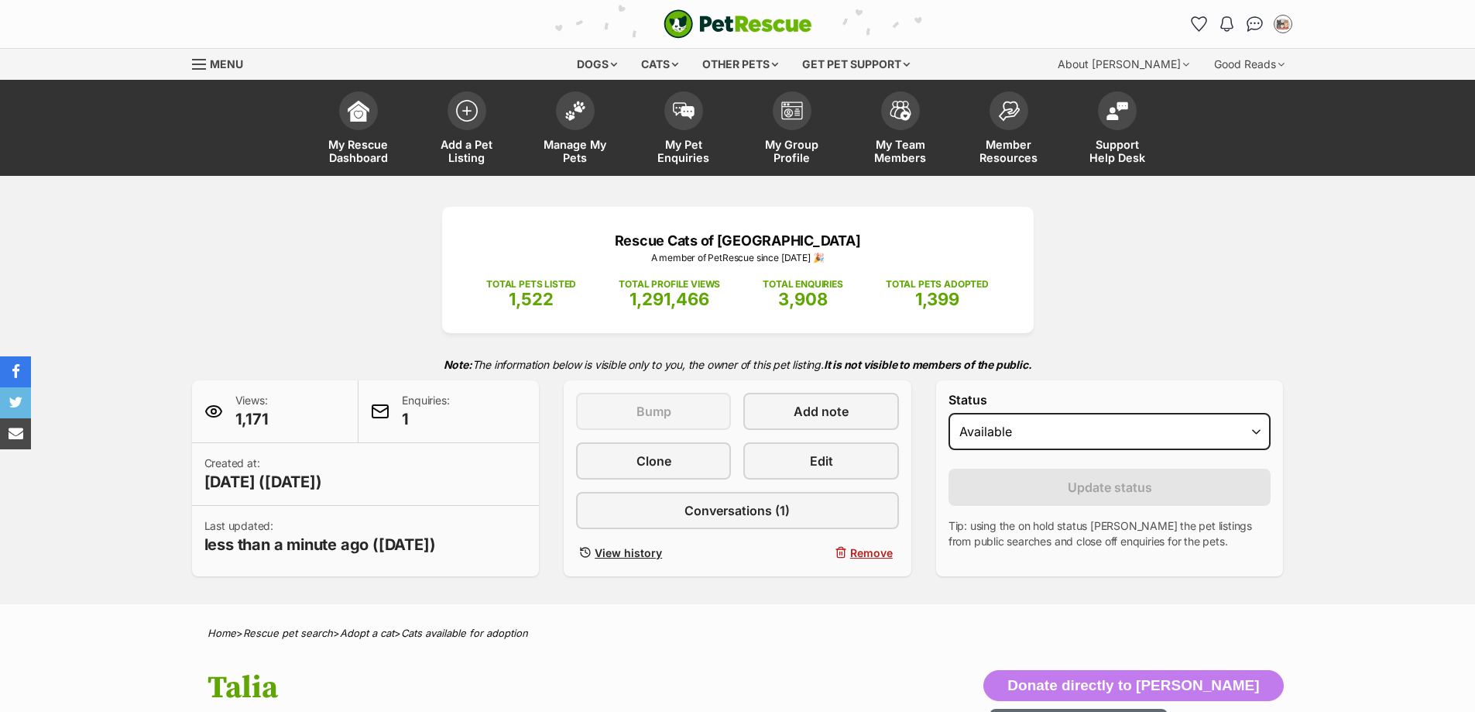
click at [792, 142] on span "My Group Profile" at bounding box center [792, 151] width 70 height 26
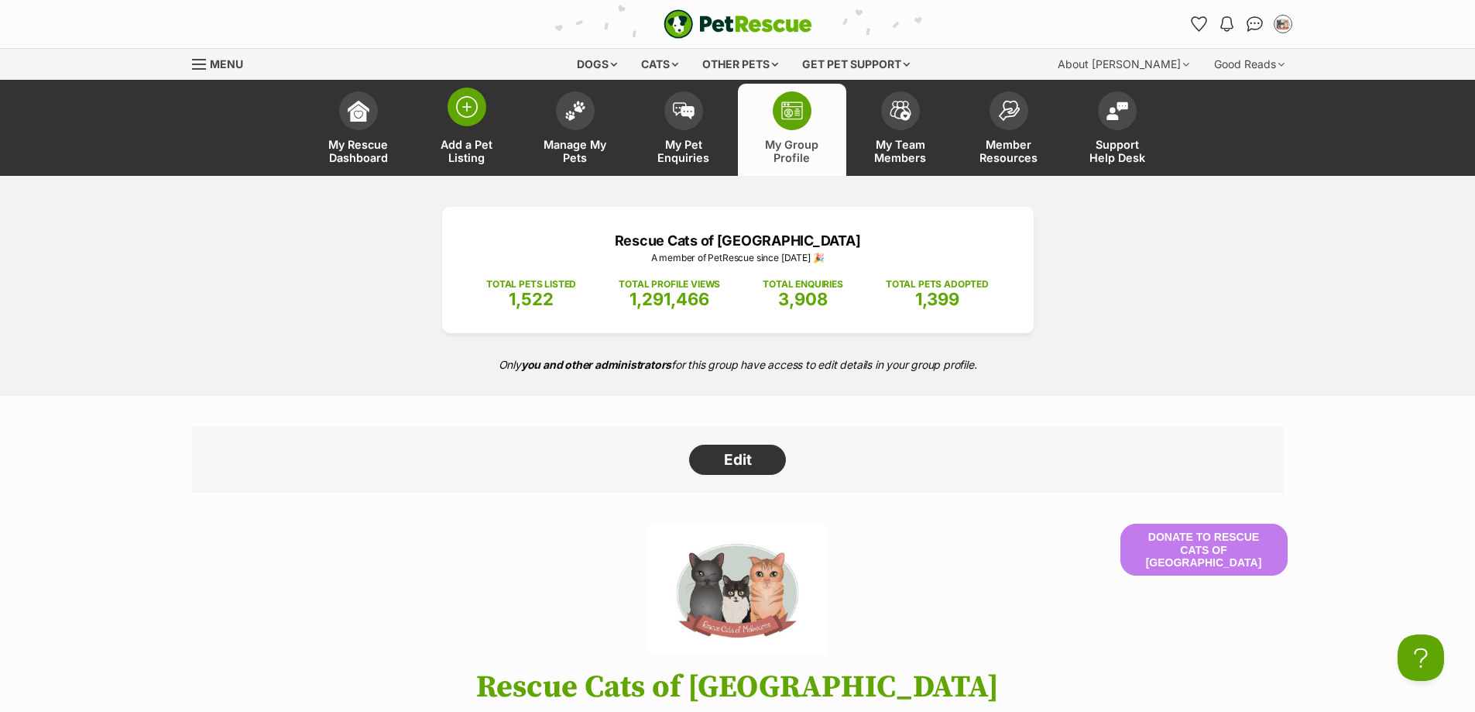
click at [458, 150] on span "Add a Pet Listing" at bounding box center [467, 151] width 70 height 26
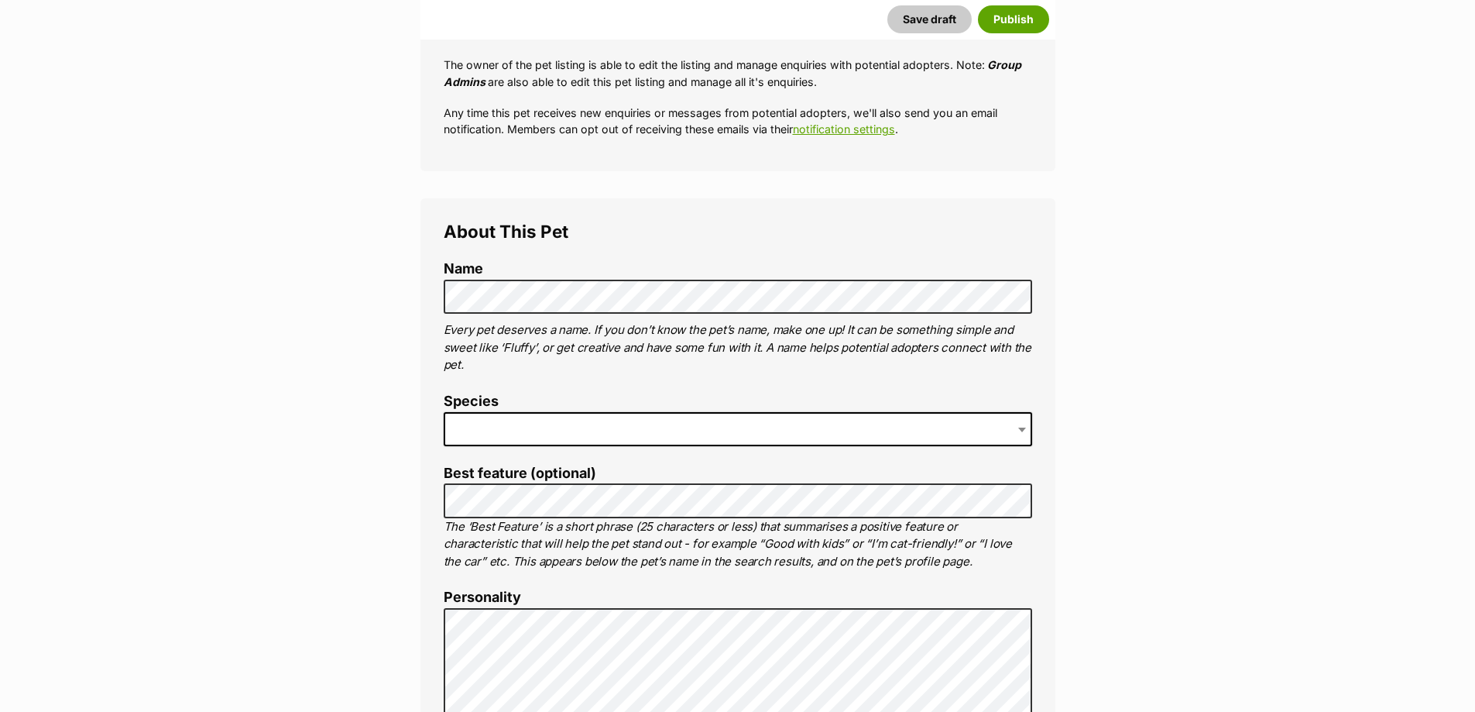
click at [543, 412] on span at bounding box center [738, 429] width 589 height 34
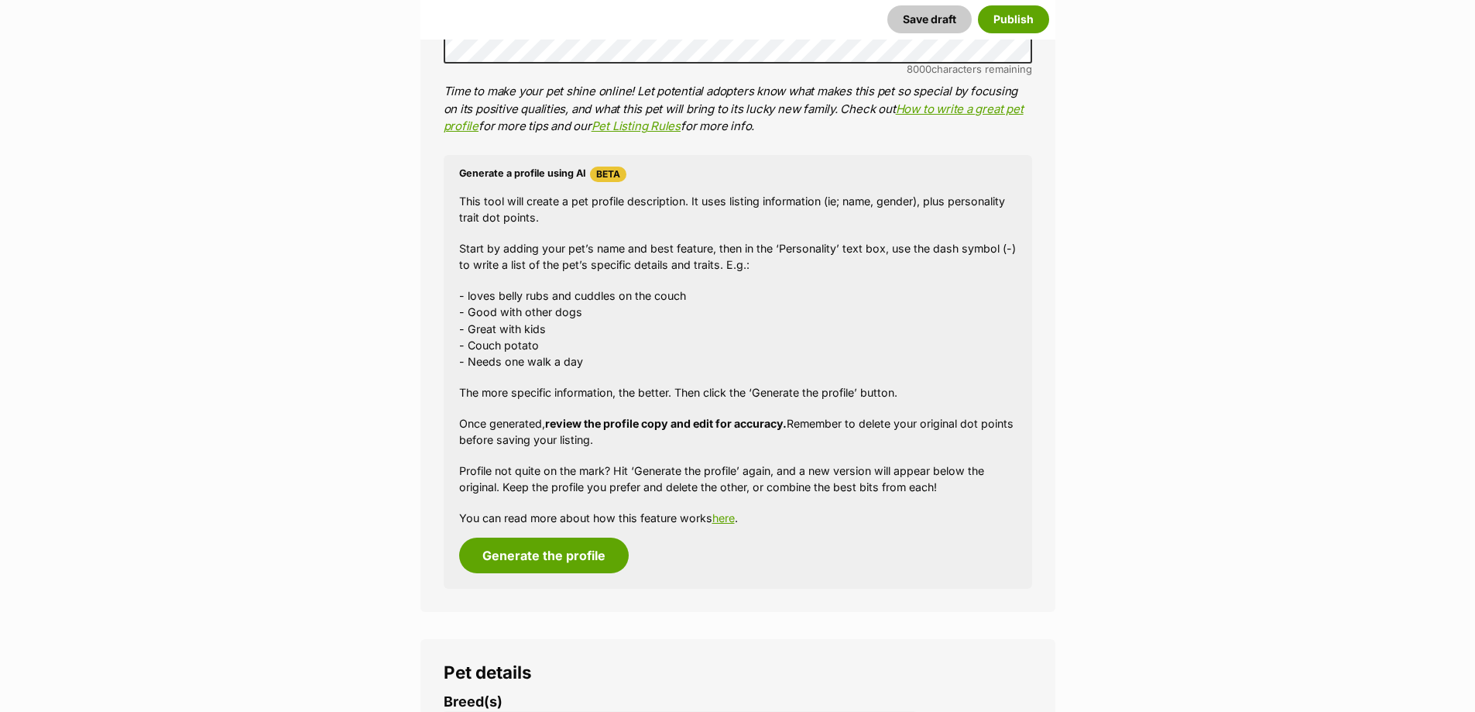
scroll to position [1626, 0]
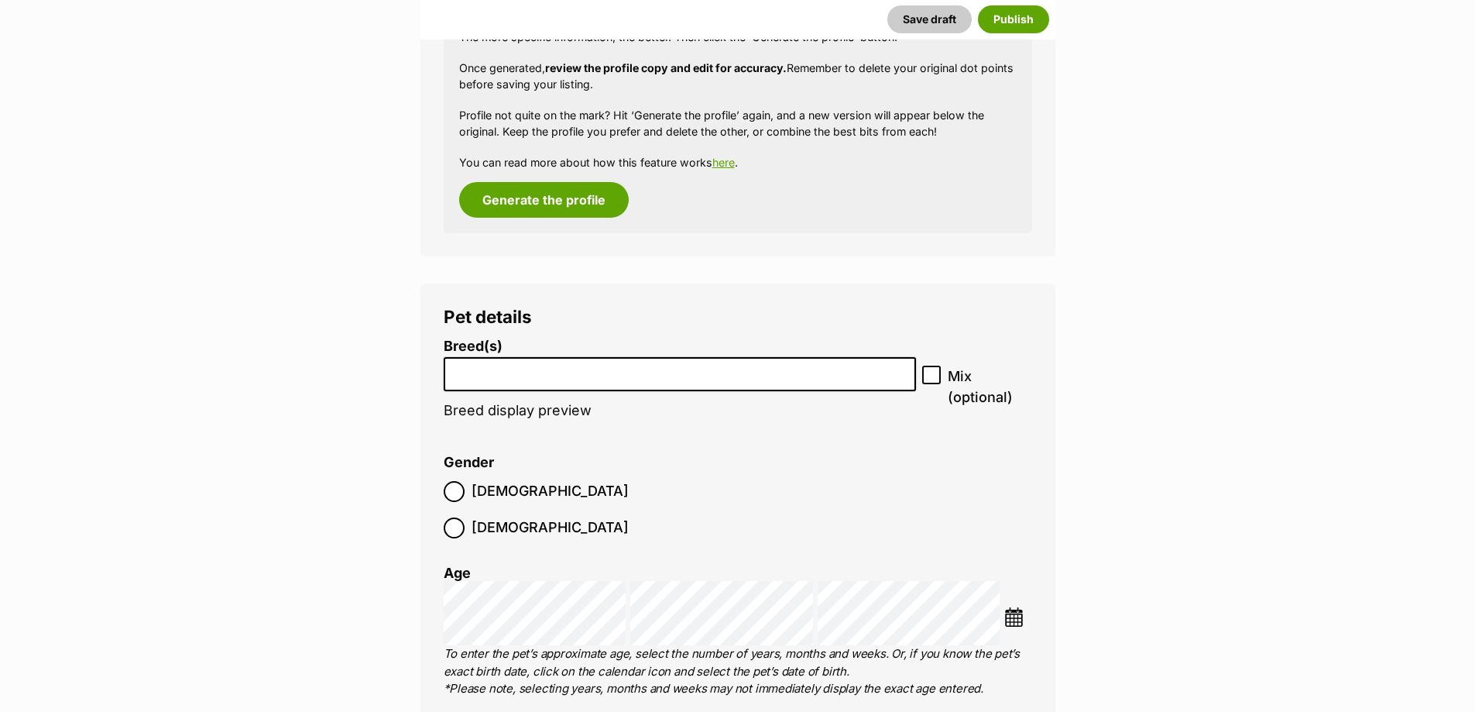
click at [592, 372] on input "search" at bounding box center [680, 370] width 462 height 16
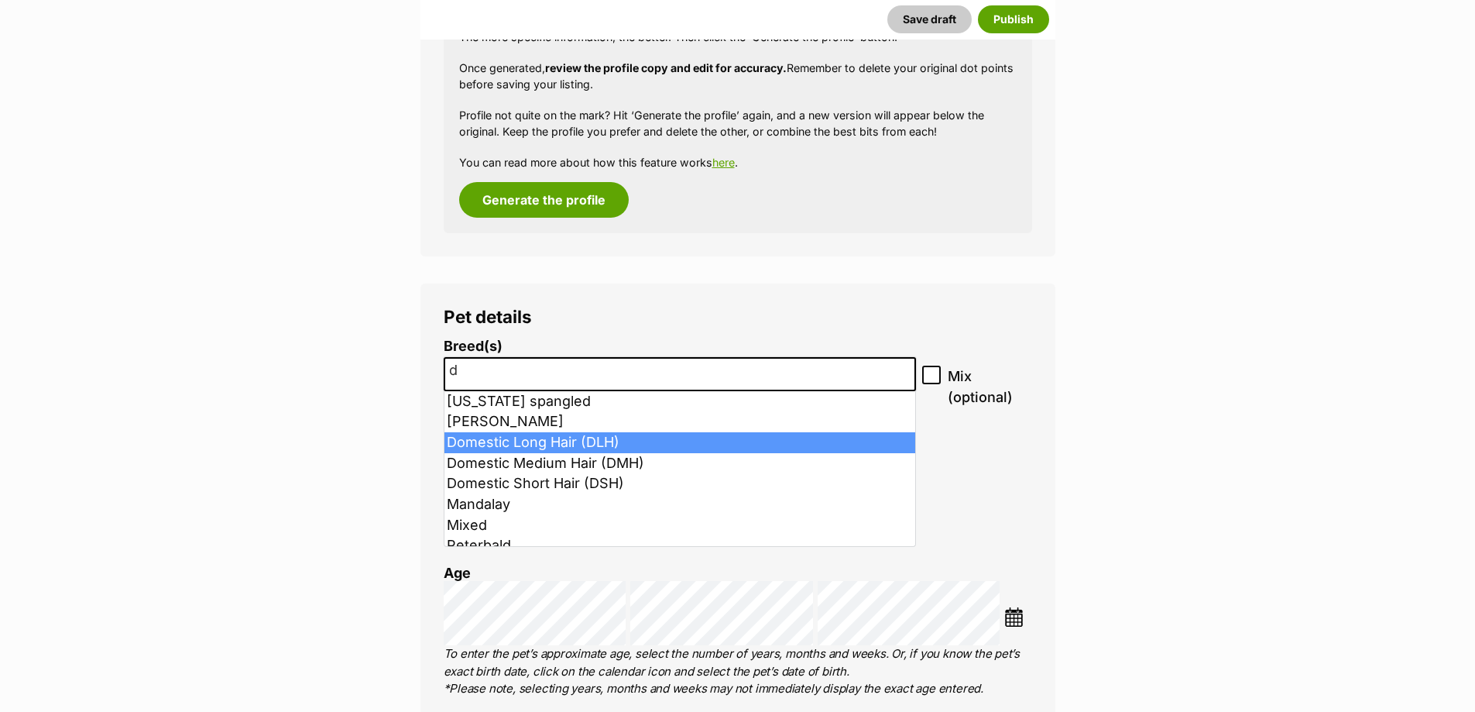
type input "d"
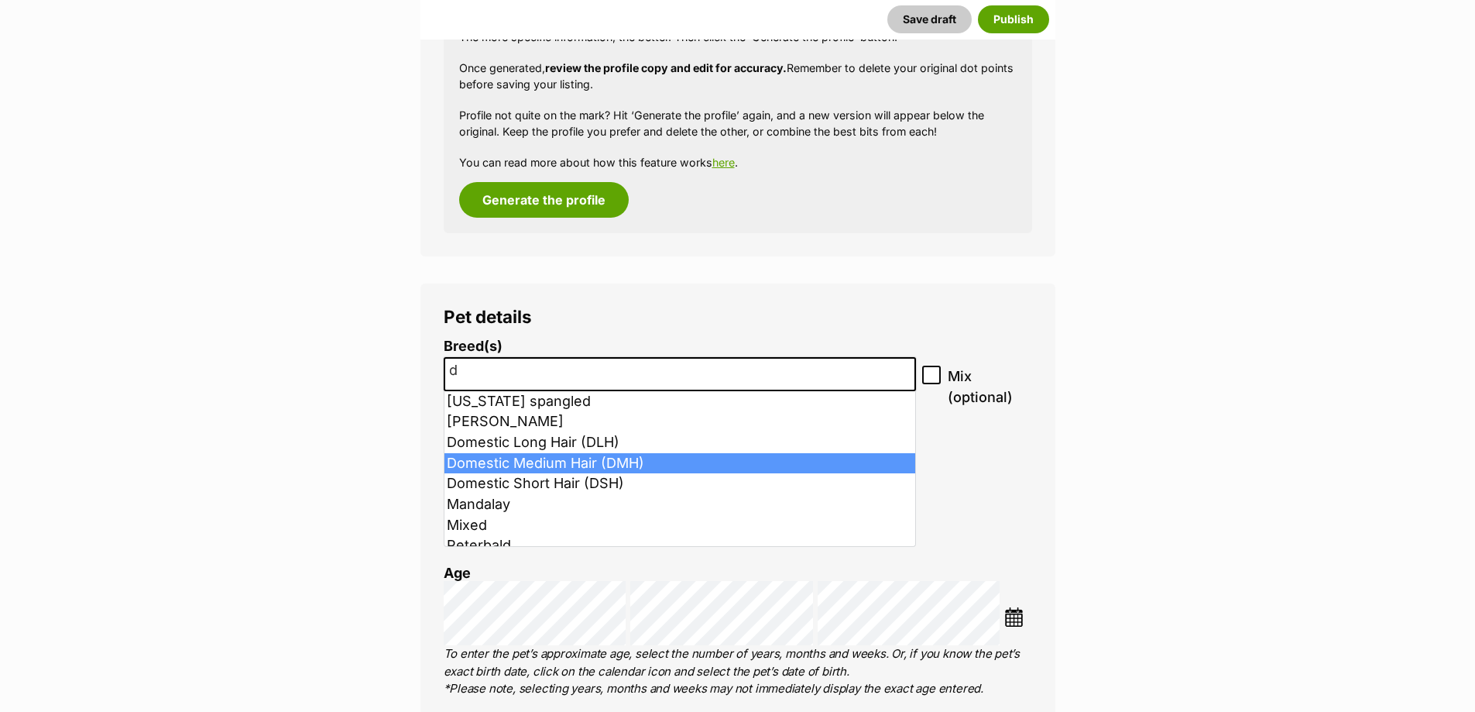
select select "252101"
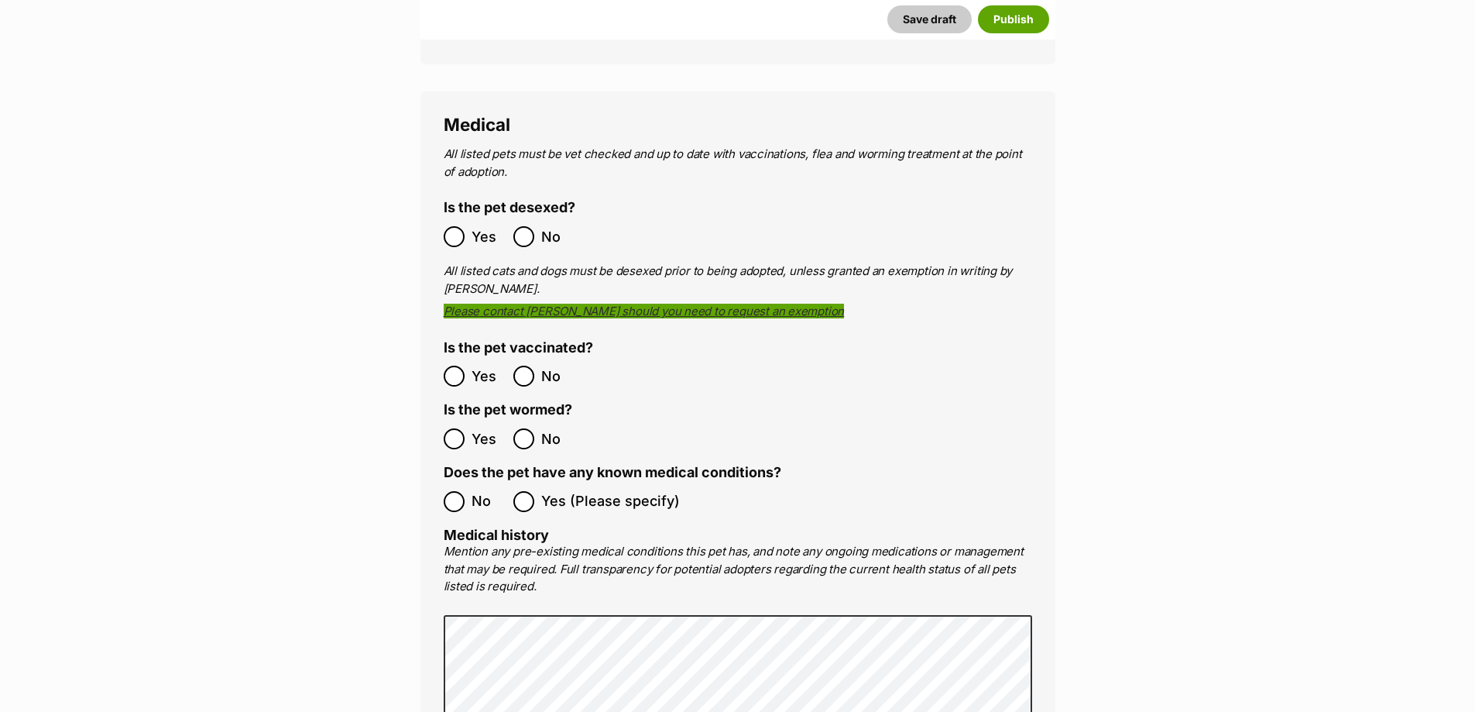
scroll to position [2788, 0]
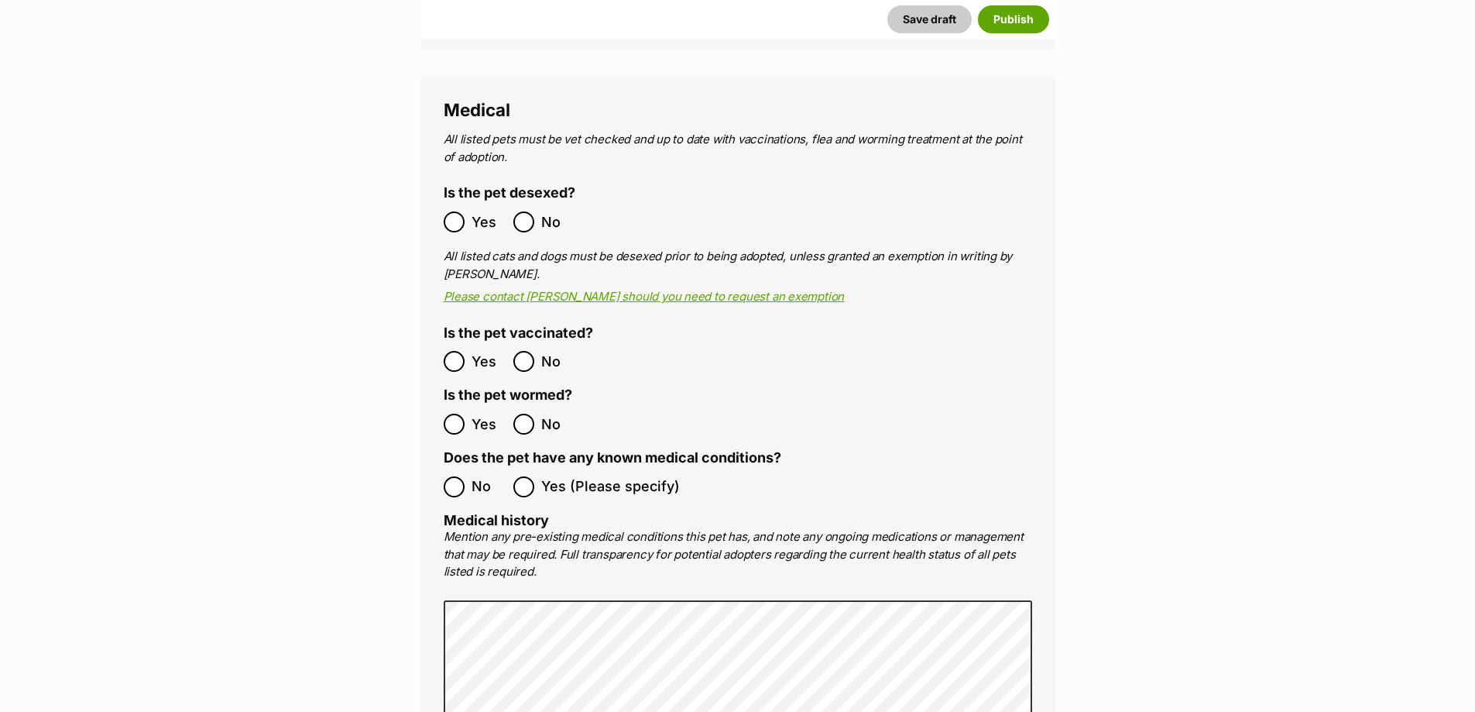
click at [465, 414] on label "Yes" at bounding box center [475, 424] width 62 height 21
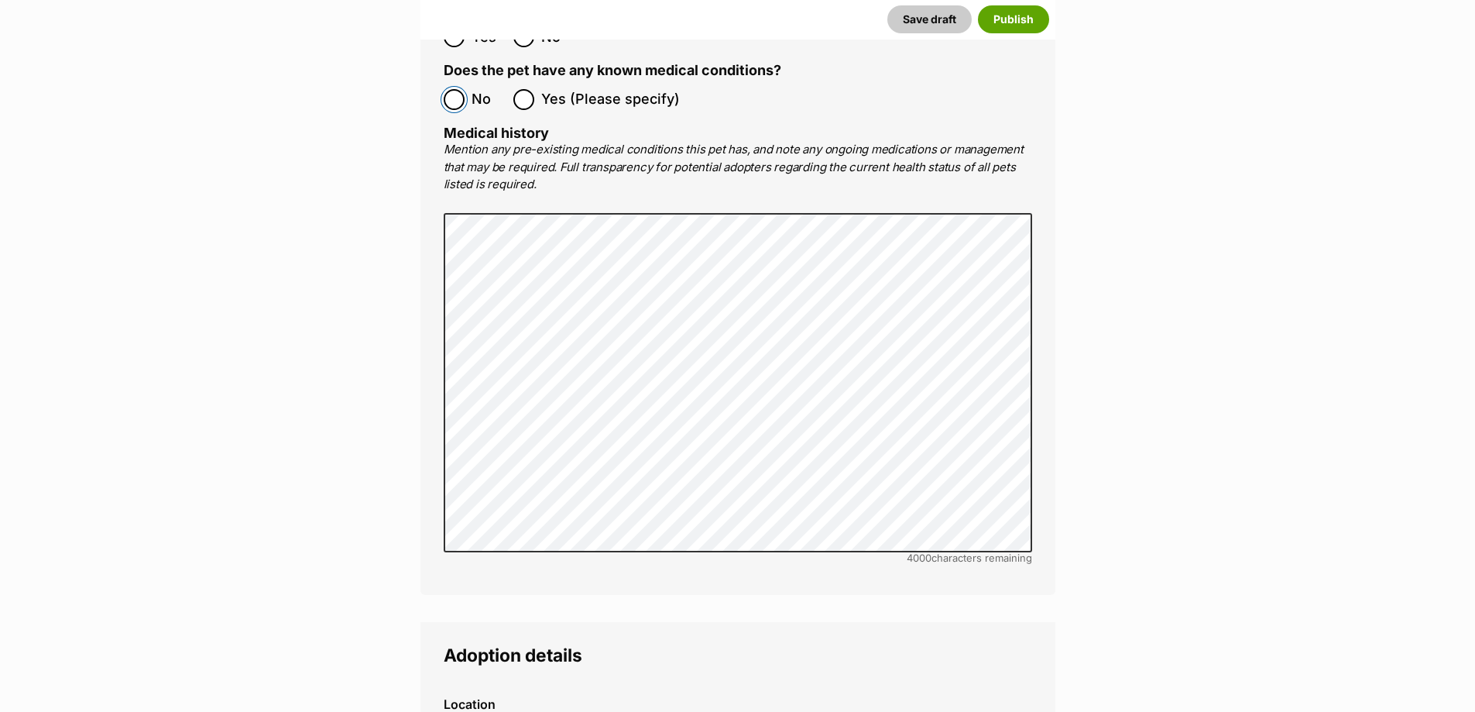
scroll to position [3563, 0]
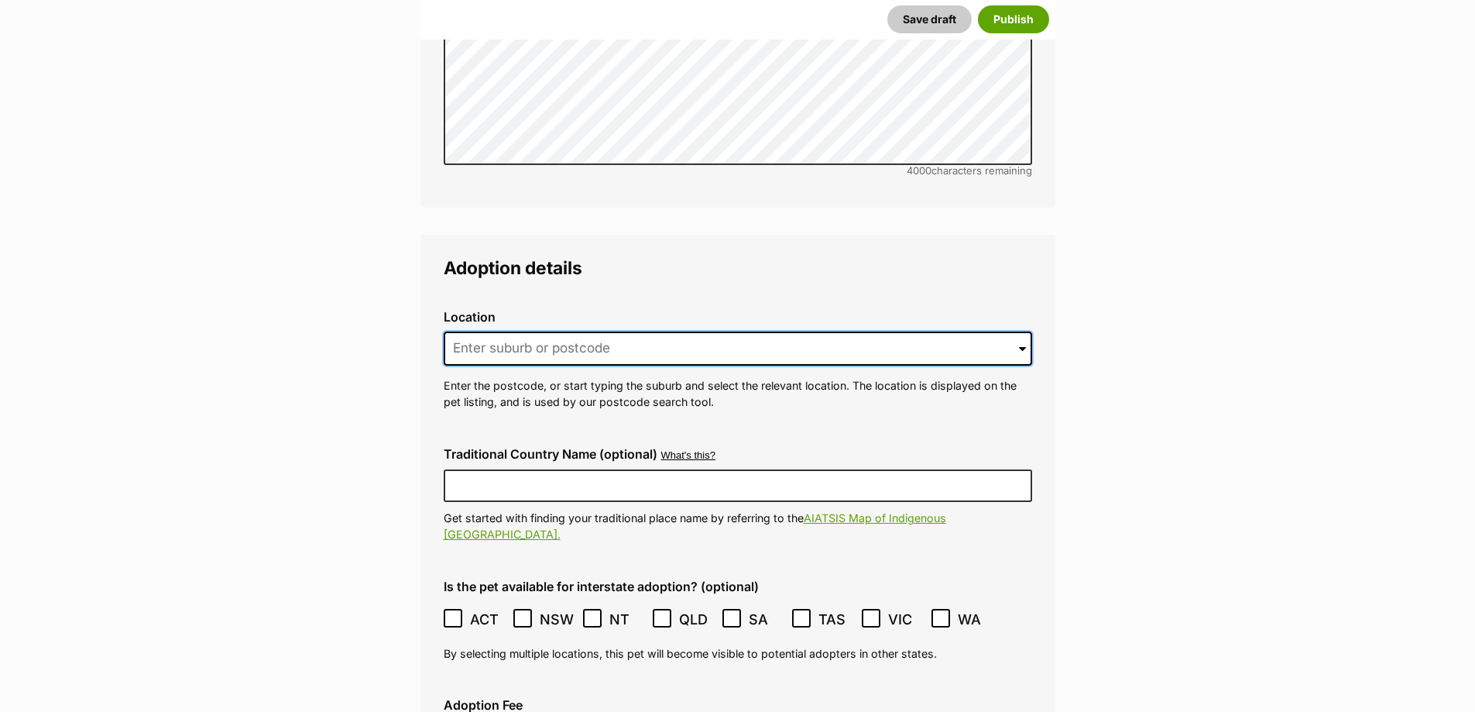
click at [703, 331] on input at bounding box center [738, 348] width 589 height 34
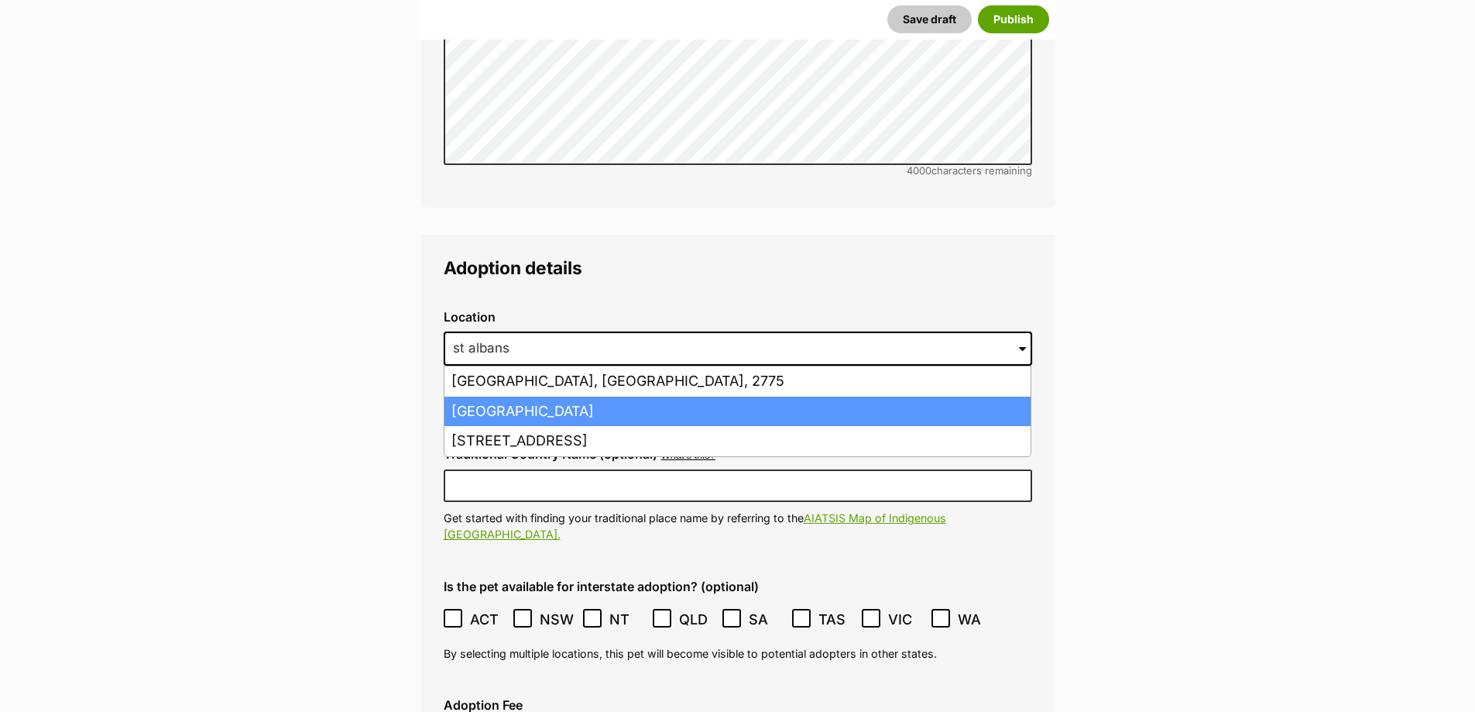
click at [541, 397] on li "St Albans, Victoria, 3021" at bounding box center [738, 412] width 586 height 30
type input "St Albans, Victoria, 3021"
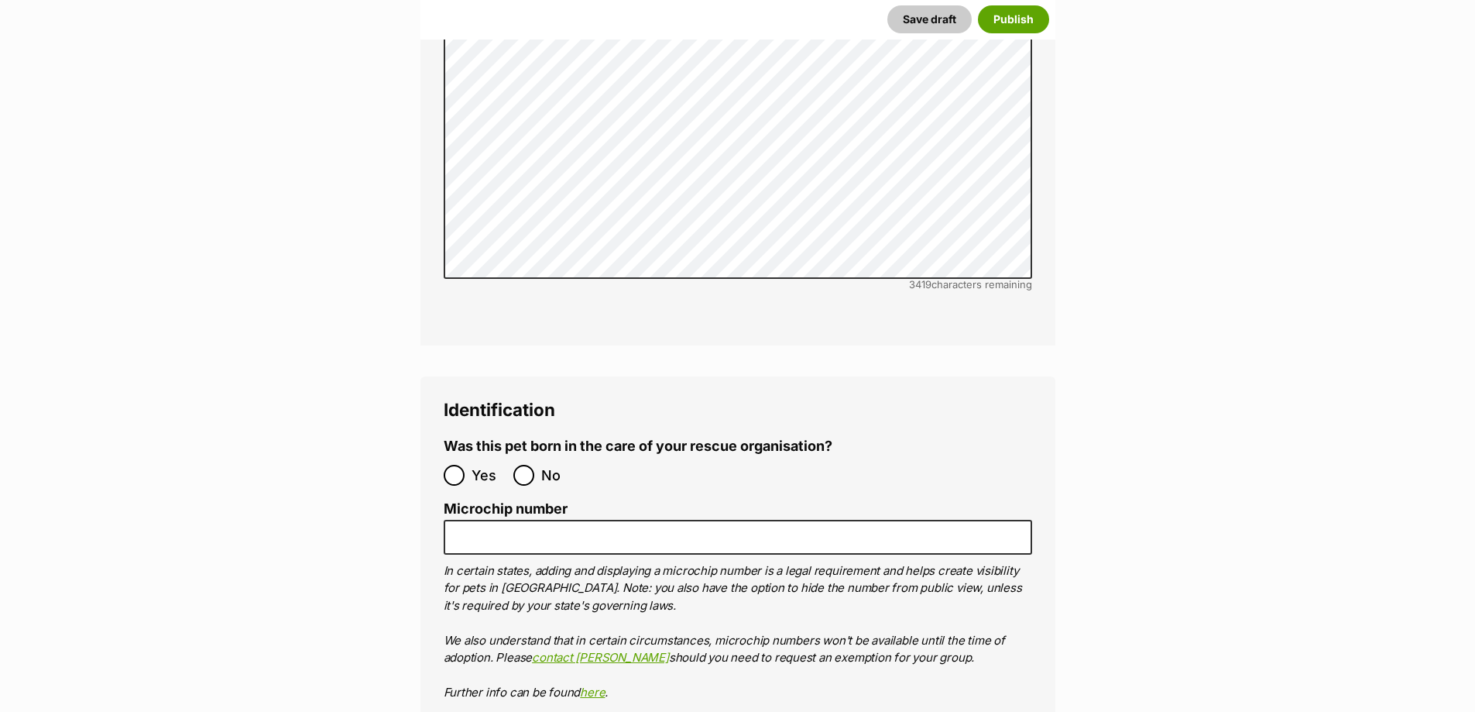
scroll to position [5112, 0]
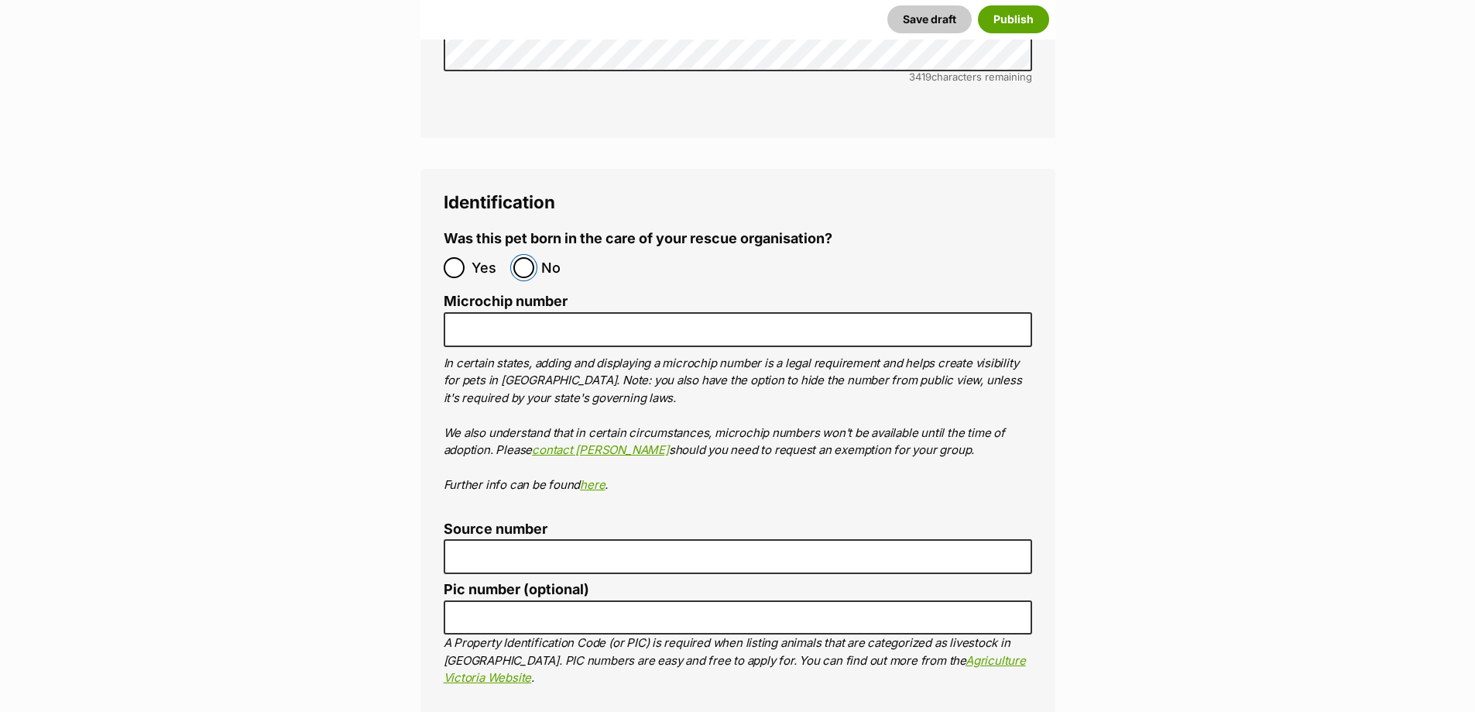
click at [520, 257] on input "No" at bounding box center [523, 267] width 21 height 21
radio input "true"
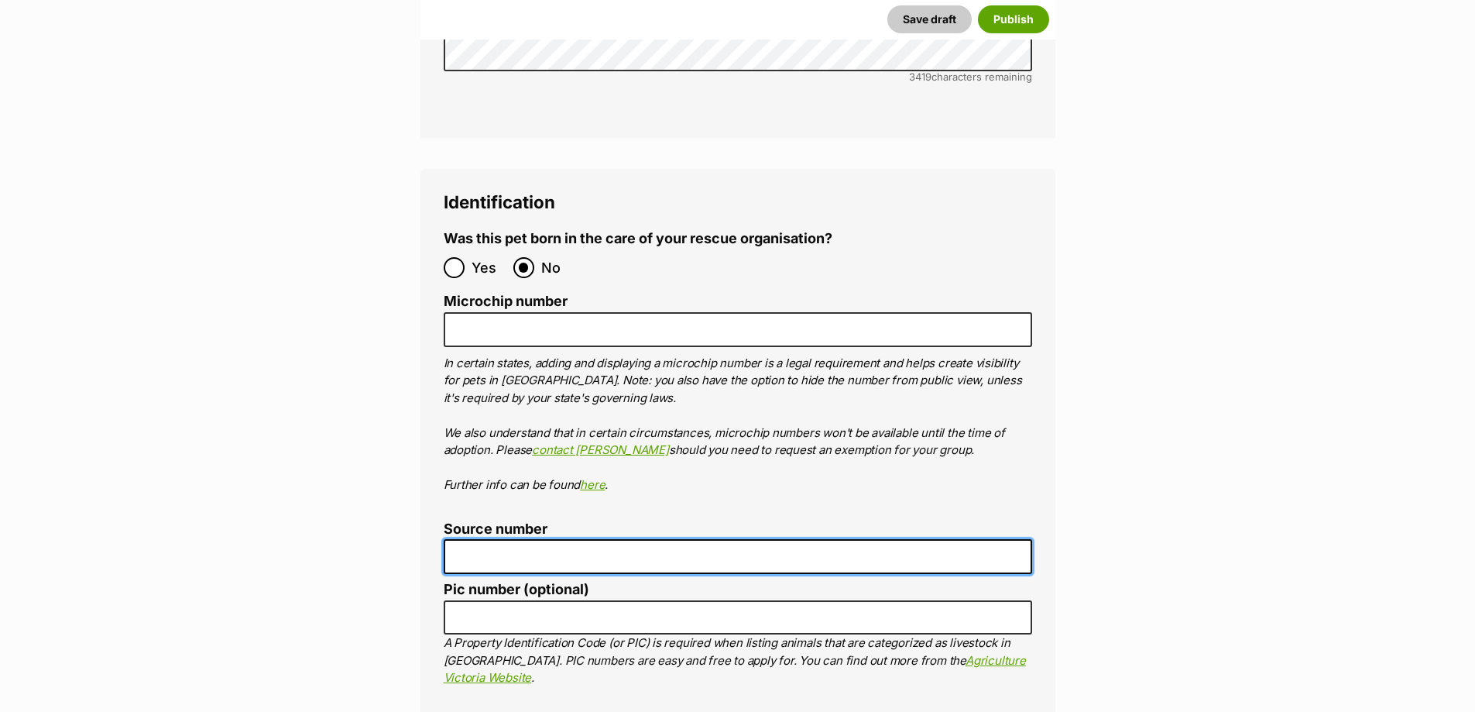
click at [530, 539] on input "Source number" at bounding box center [738, 556] width 589 height 35
type input "RE263522"
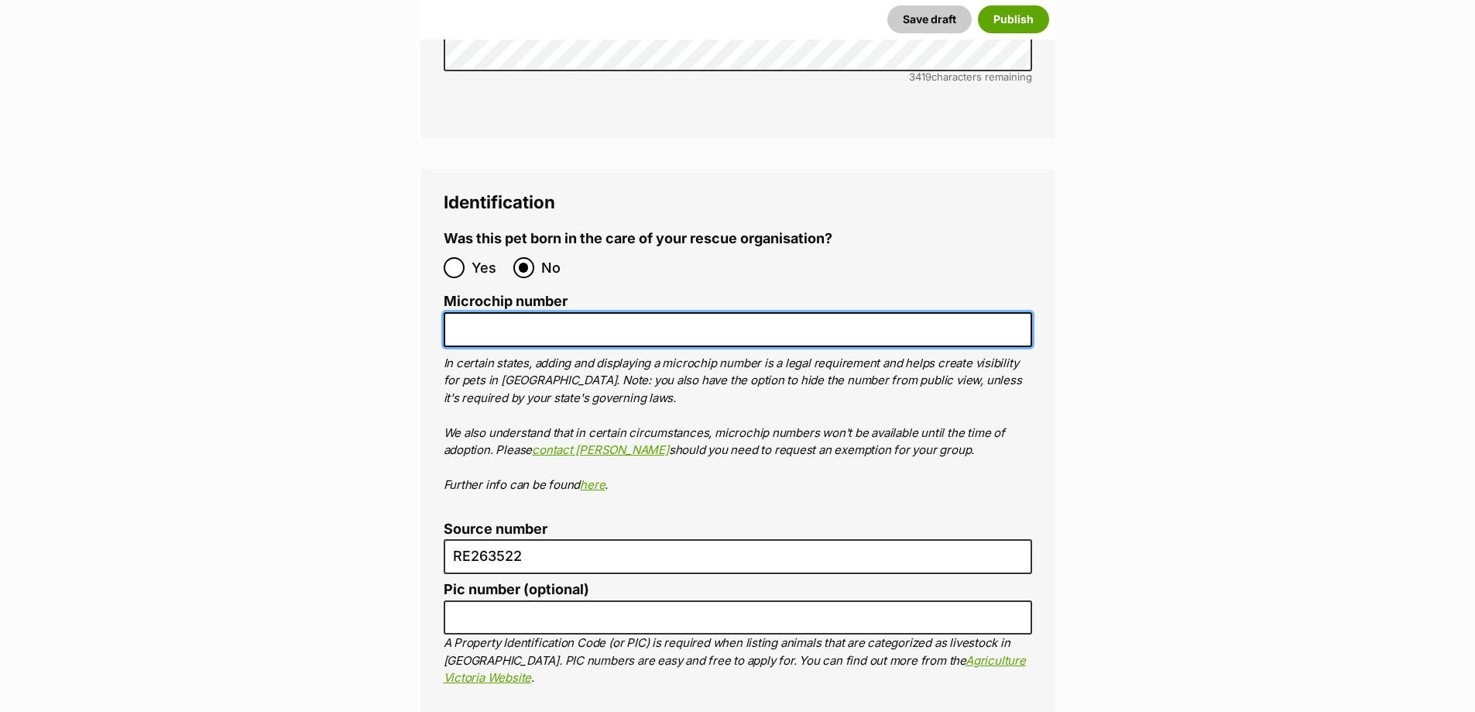
click at [554, 312] on input "Microchip number" at bounding box center [738, 329] width 589 height 35
paste input "956000018341104"
type input "956000018341104"
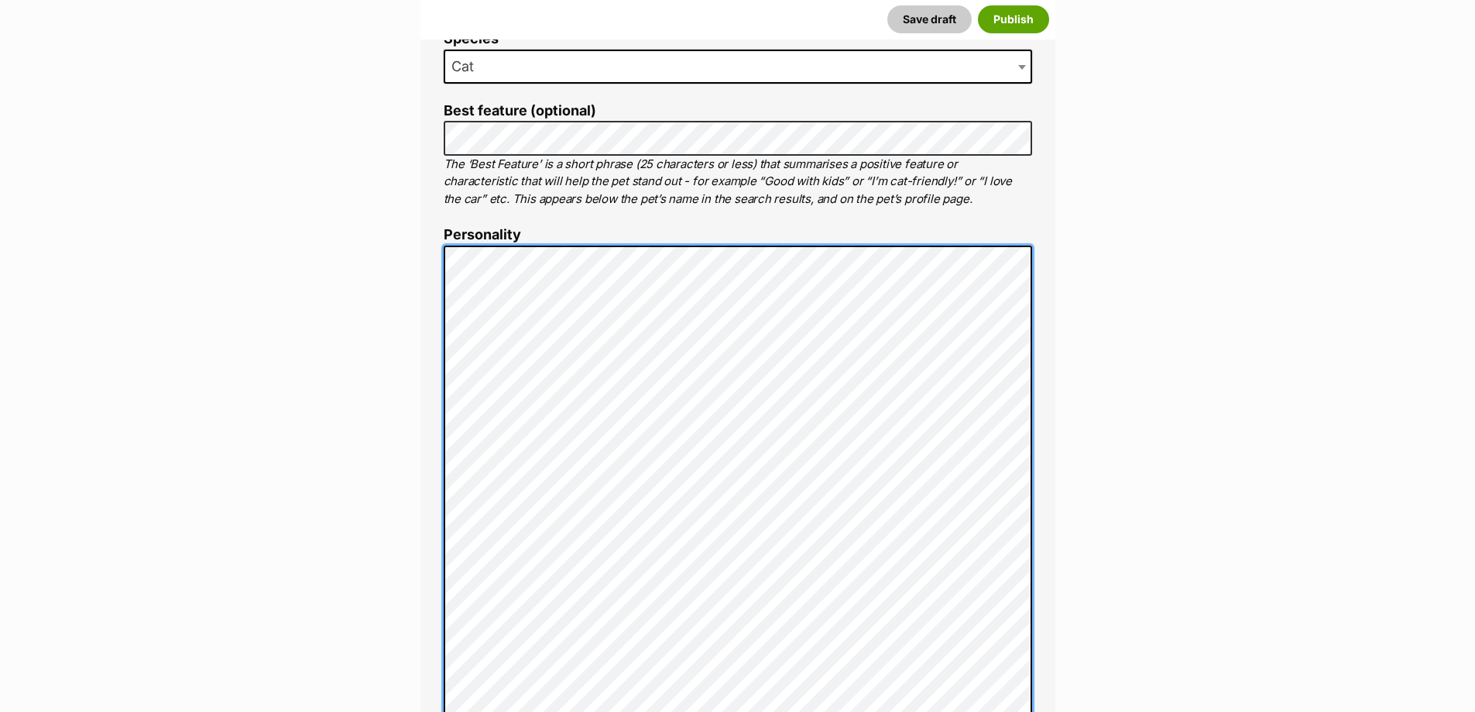
scroll to position [589, 0]
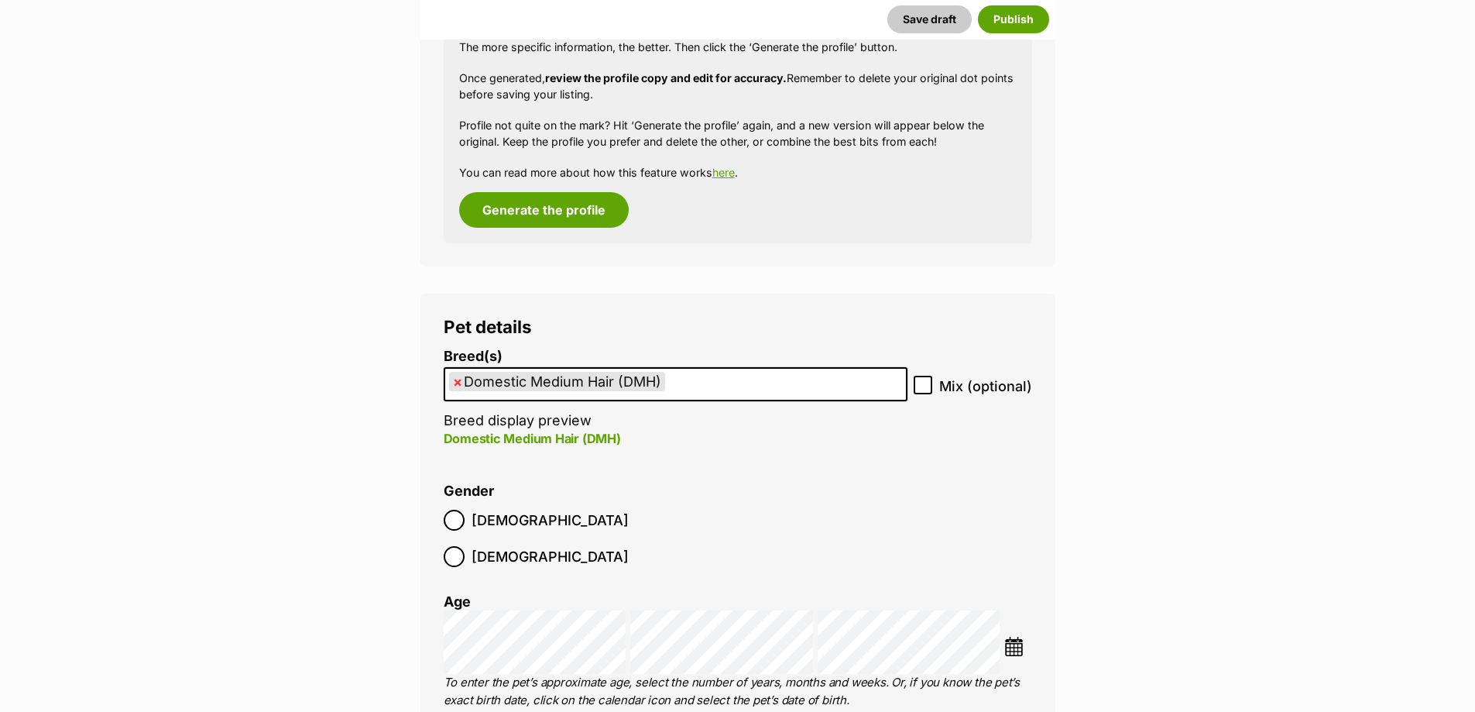
scroll to position [1217, 0]
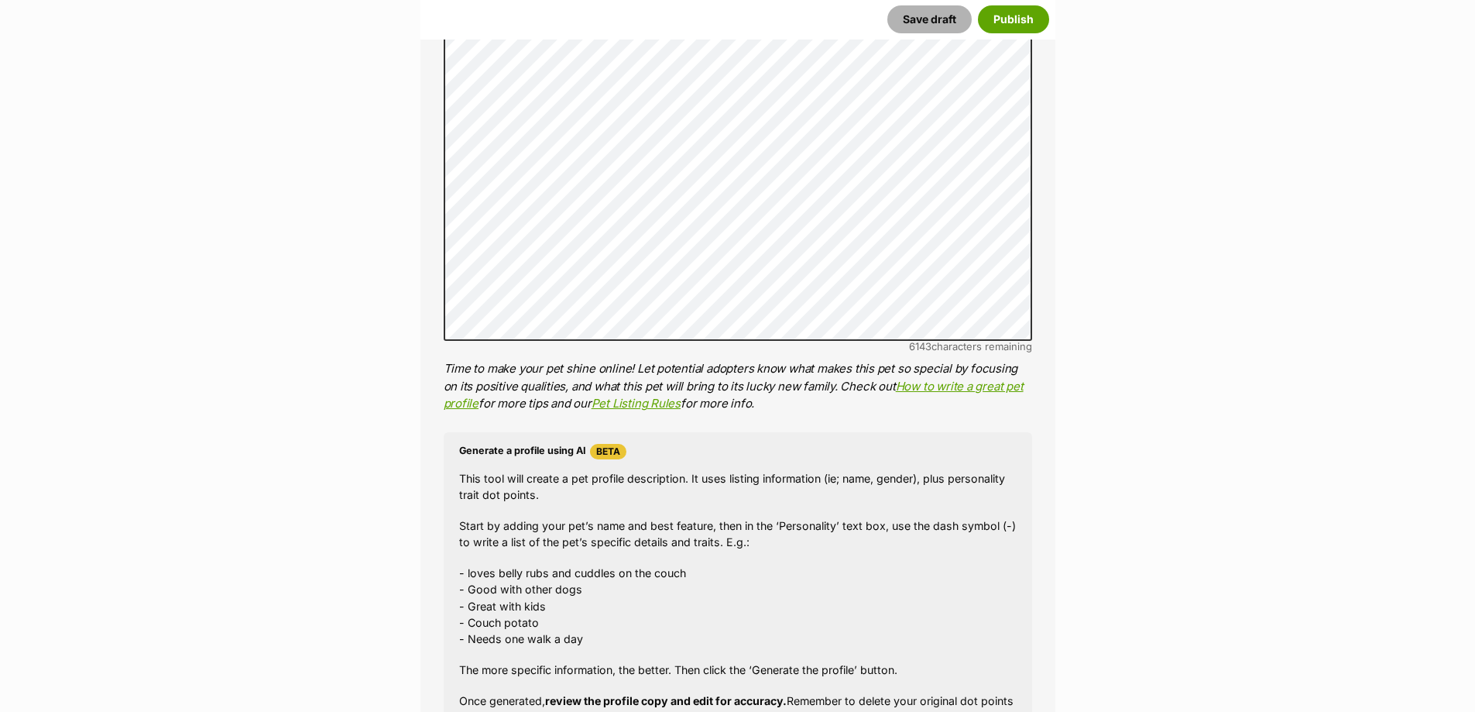
click at [912, 17] on button "Save draft" at bounding box center [930, 19] width 84 height 28
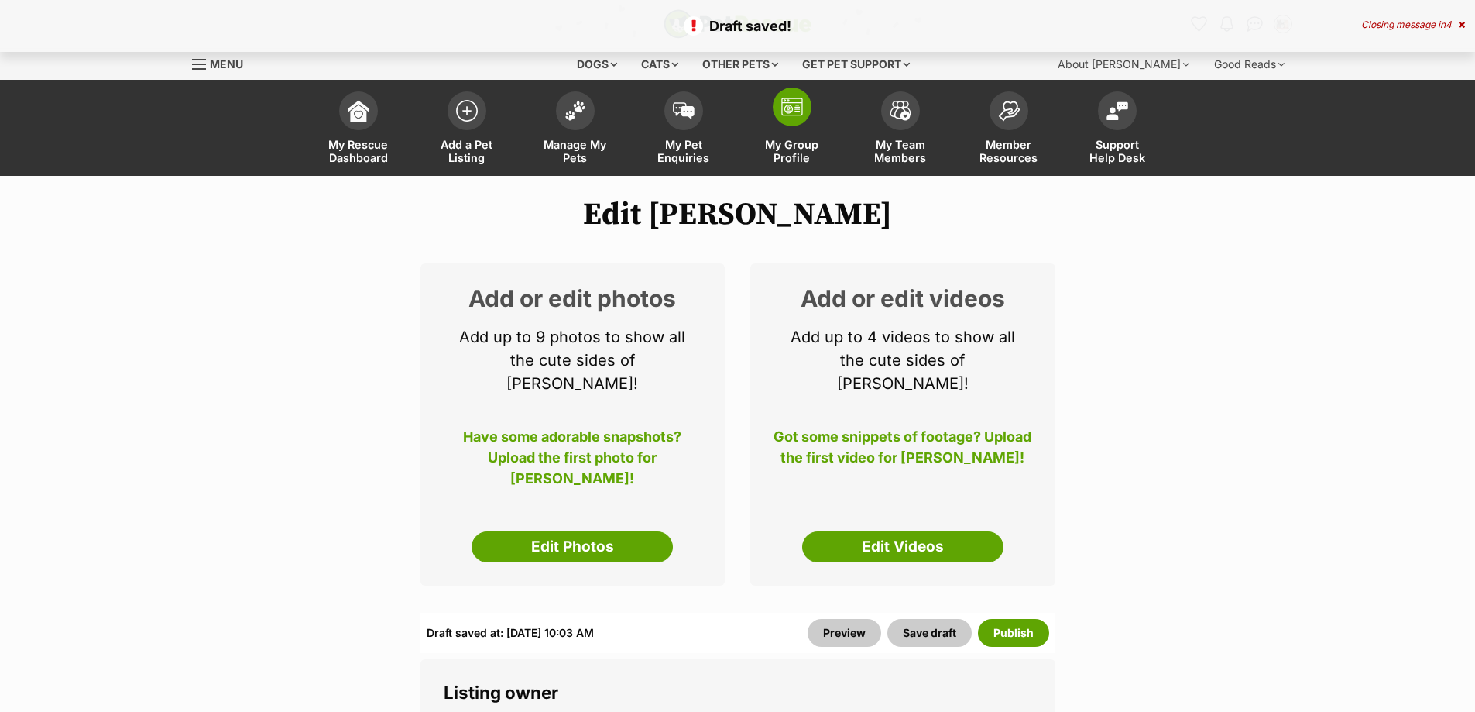
click at [754, 146] on link "My Group Profile" at bounding box center [792, 130] width 108 height 92
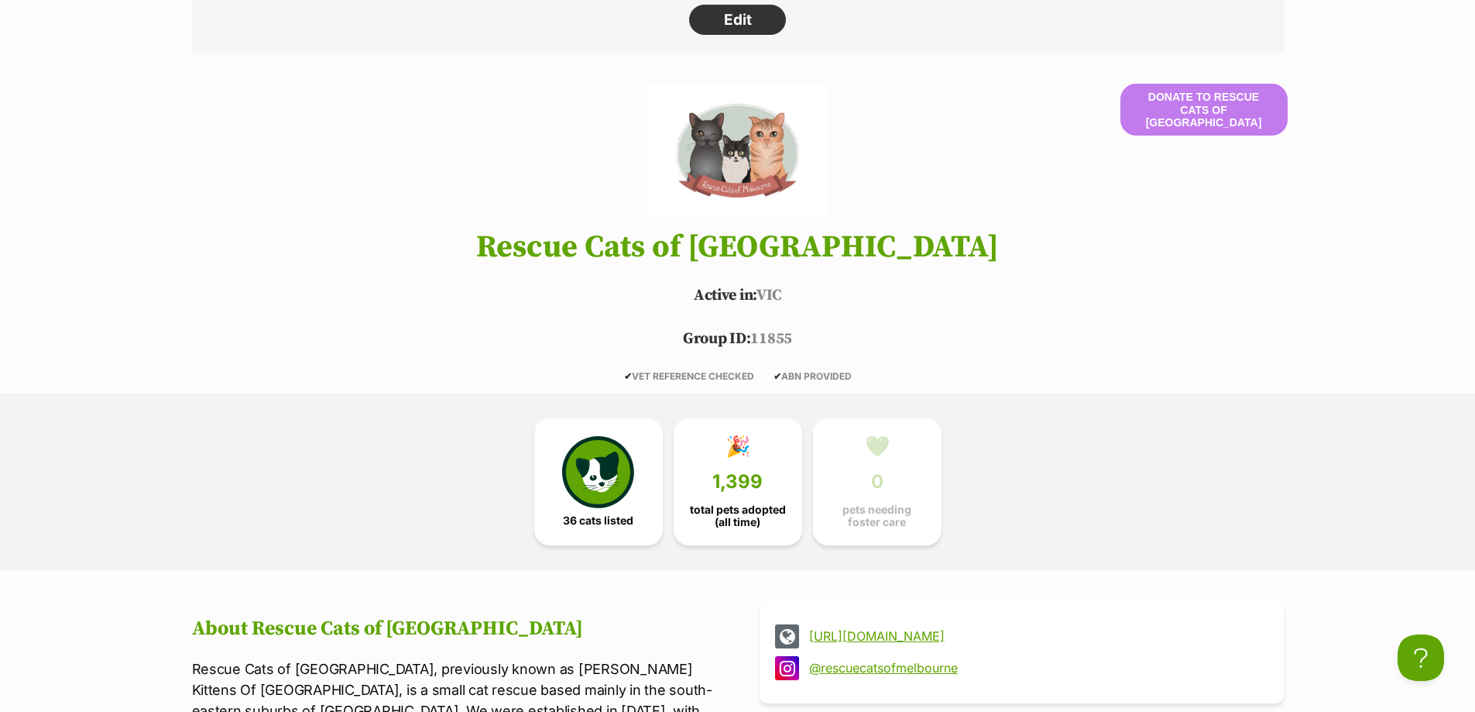
scroll to position [310, 0]
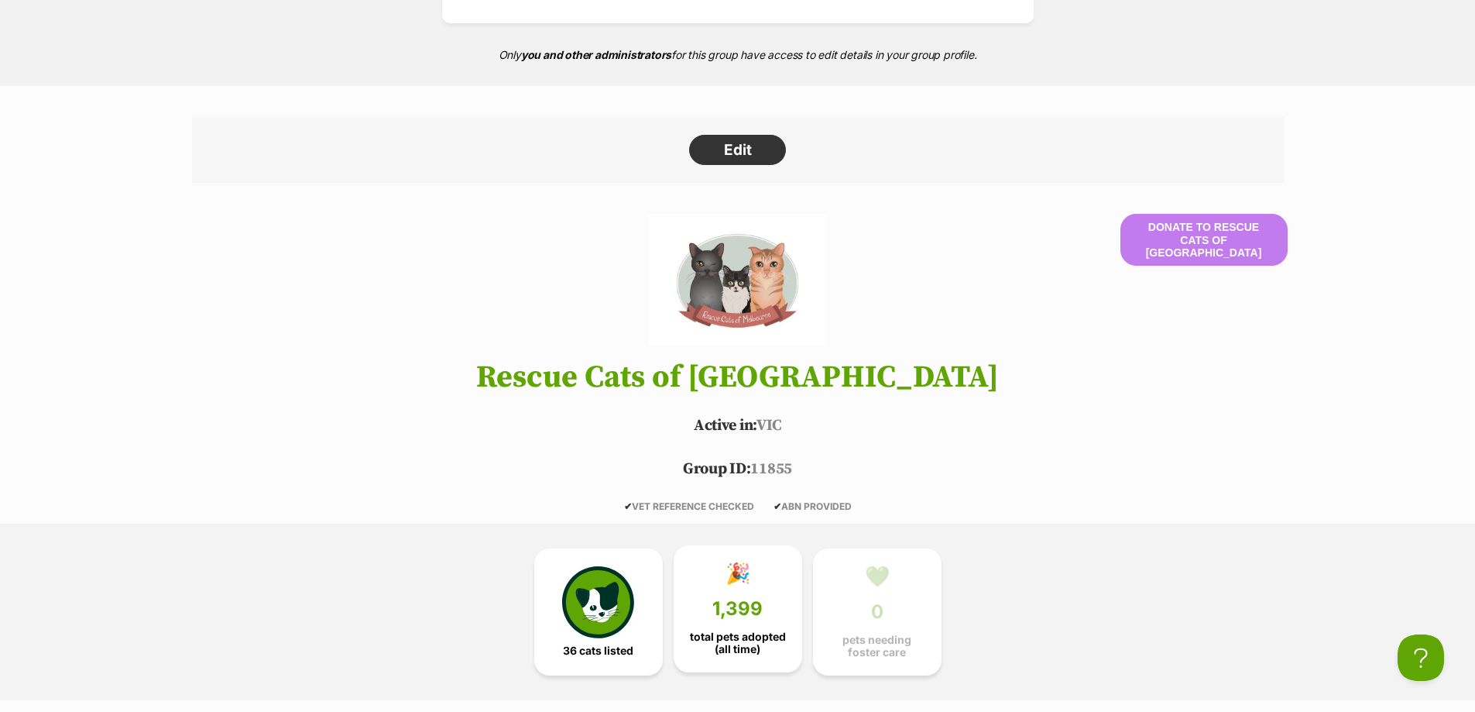
click at [732, 627] on link "🎉 1,399 total pets adopted (all time)" at bounding box center [738, 608] width 129 height 127
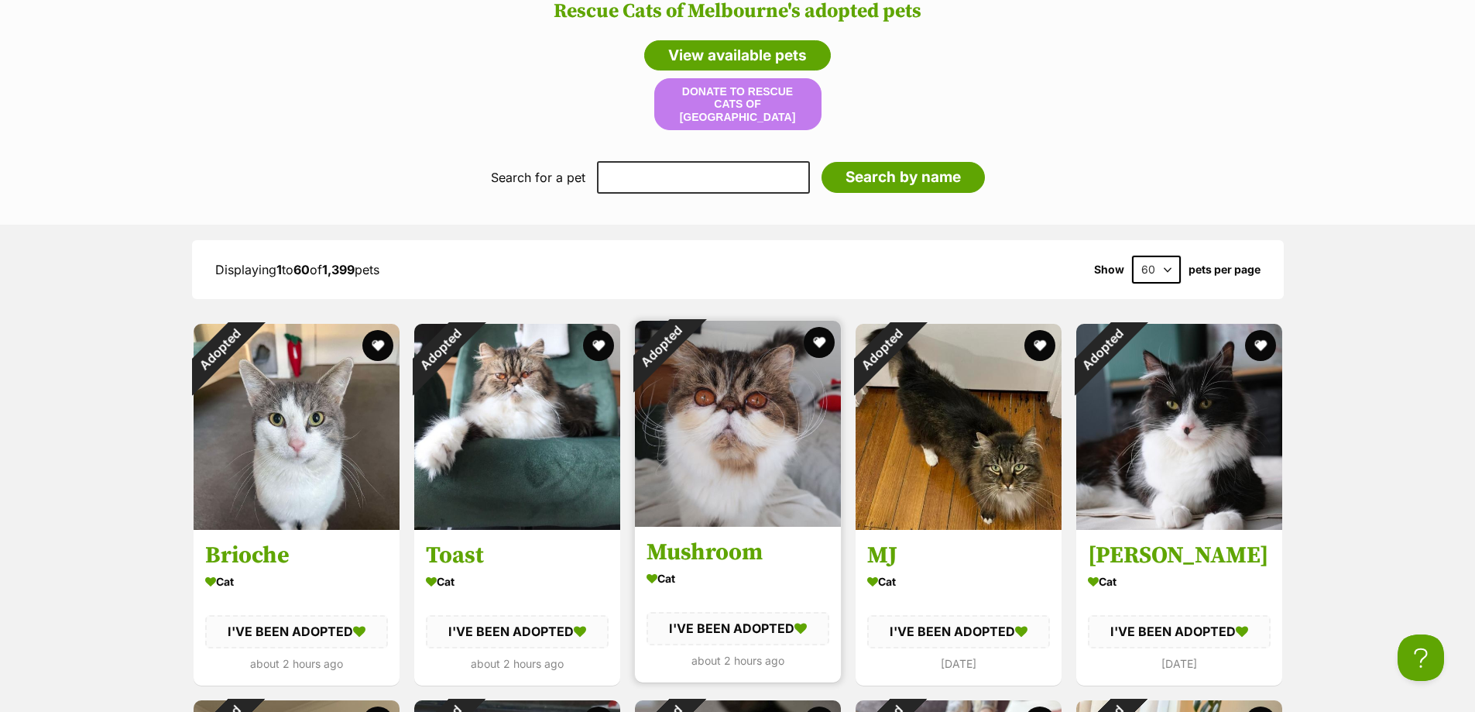
click at [771, 462] on img at bounding box center [738, 424] width 206 height 206
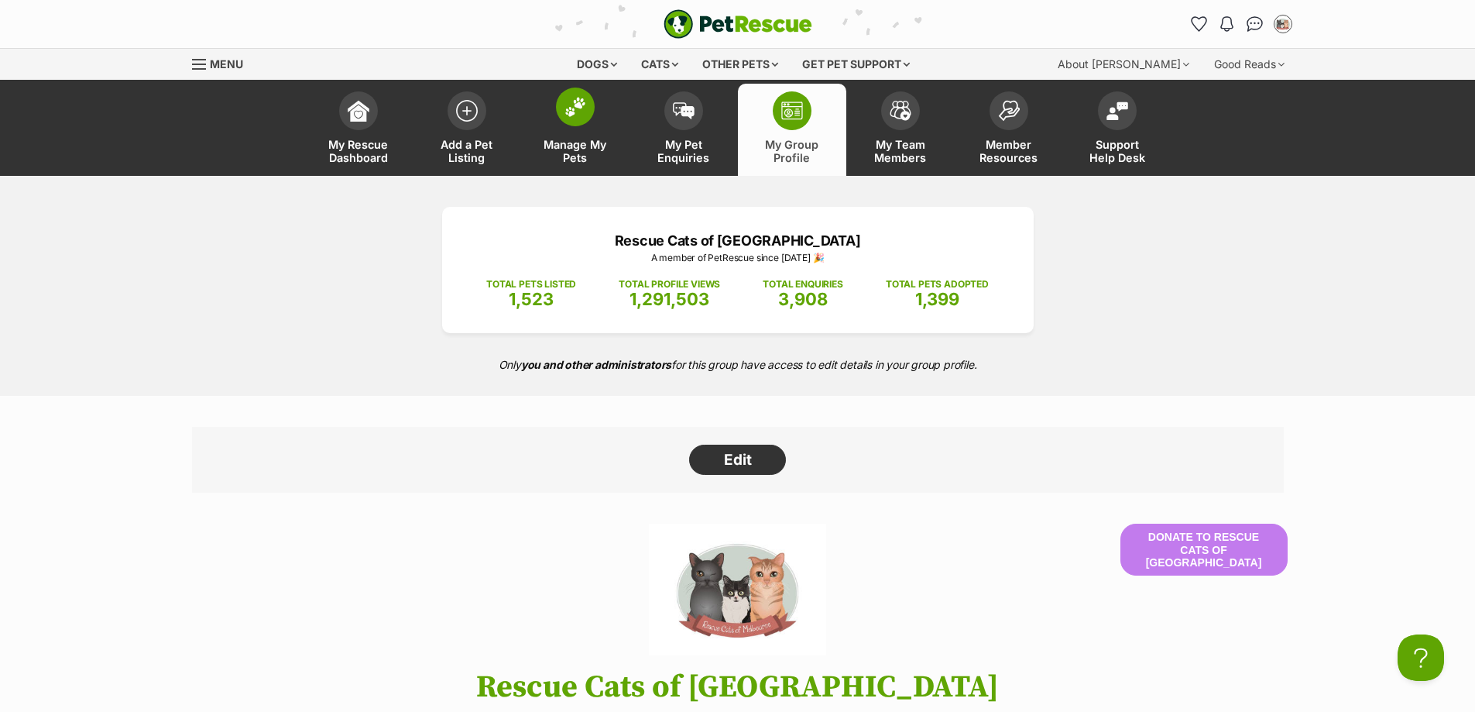
click at [562, 151] on span "Manage My Pets" at bounding box center [576, 151] width 70 height 26
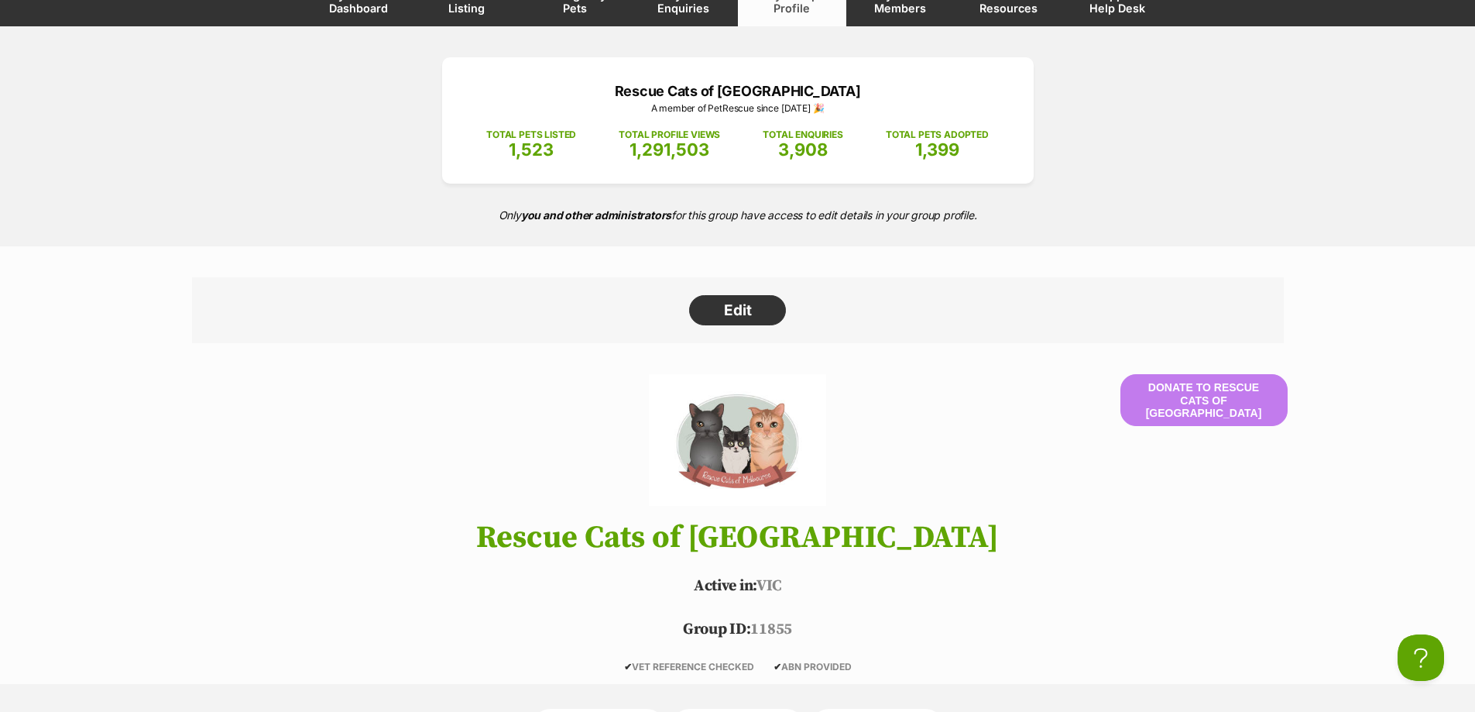
scroll to position [387, 0]
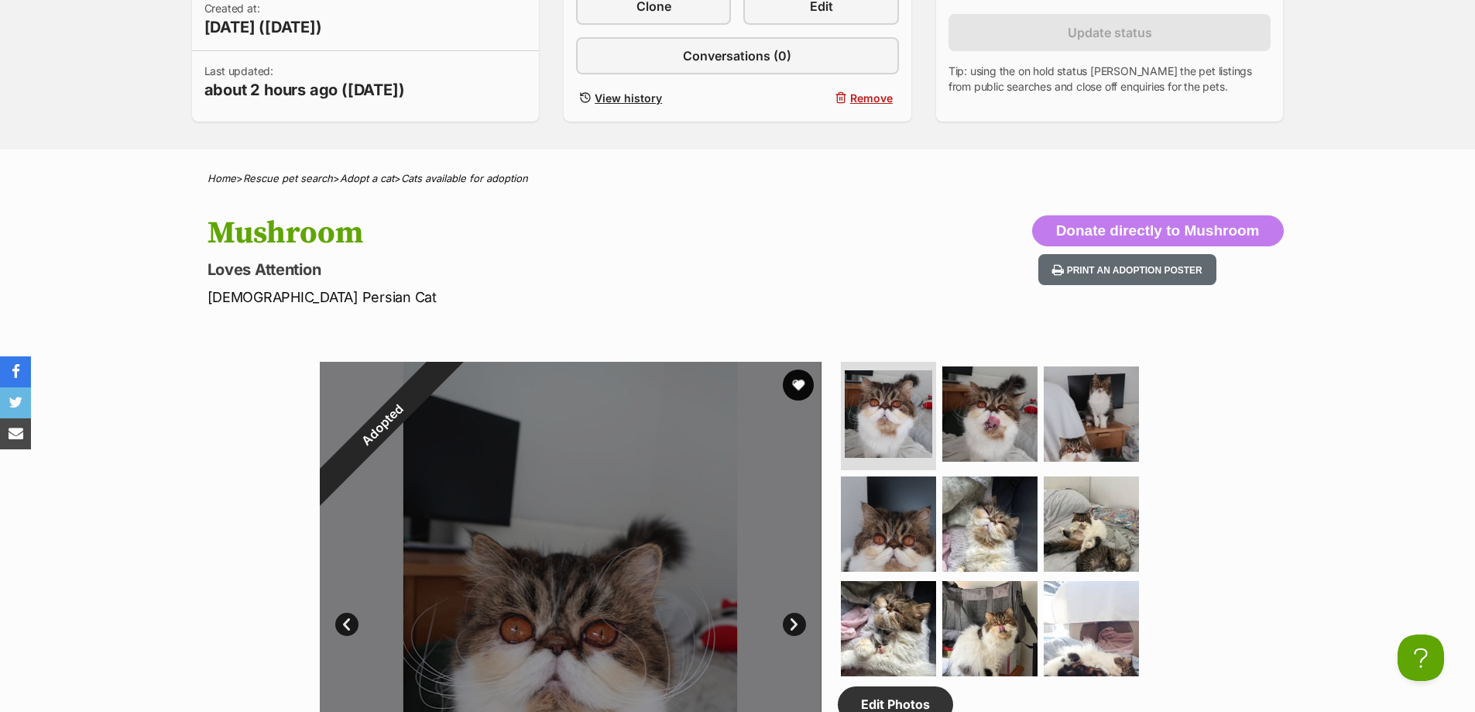
scroll to position [697, 0]
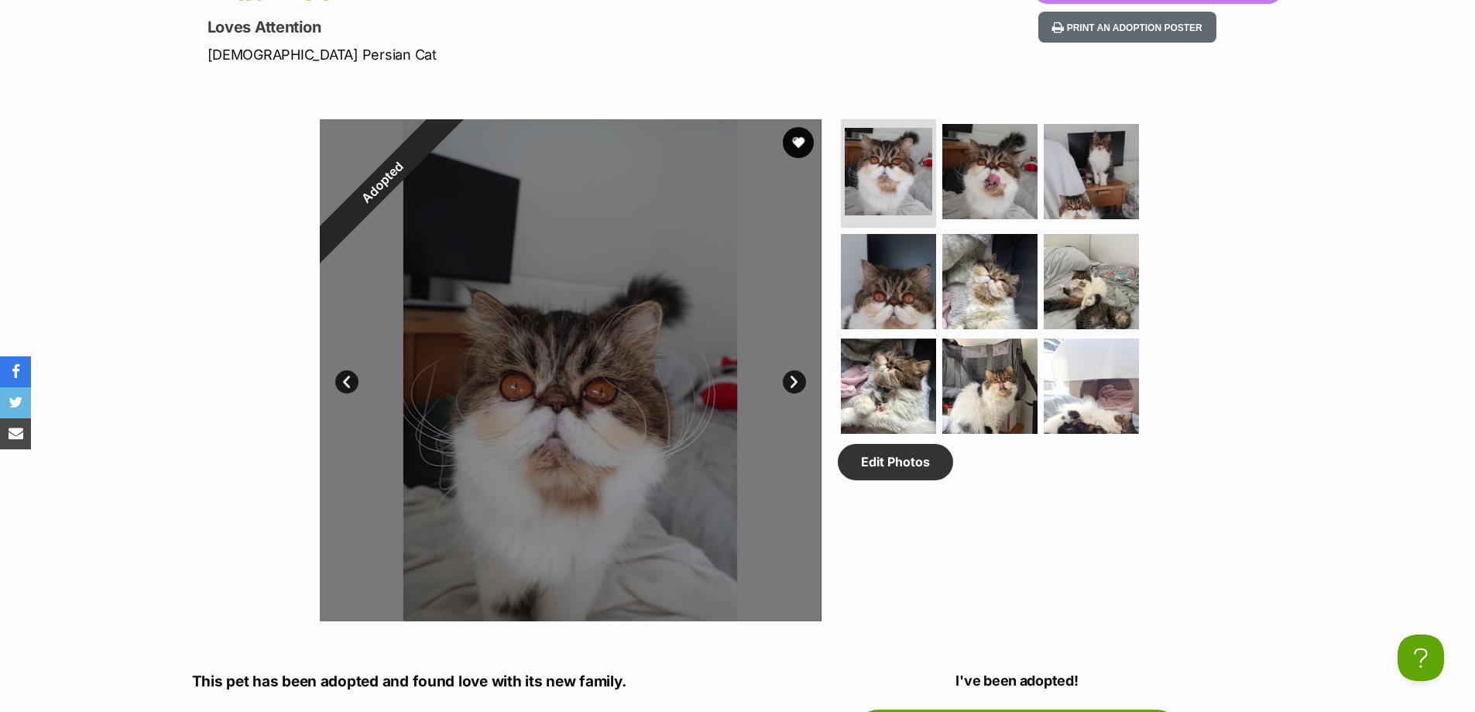
click at [786, 385] on link "Next" at bounding box center [794, 381] width 23 height 23
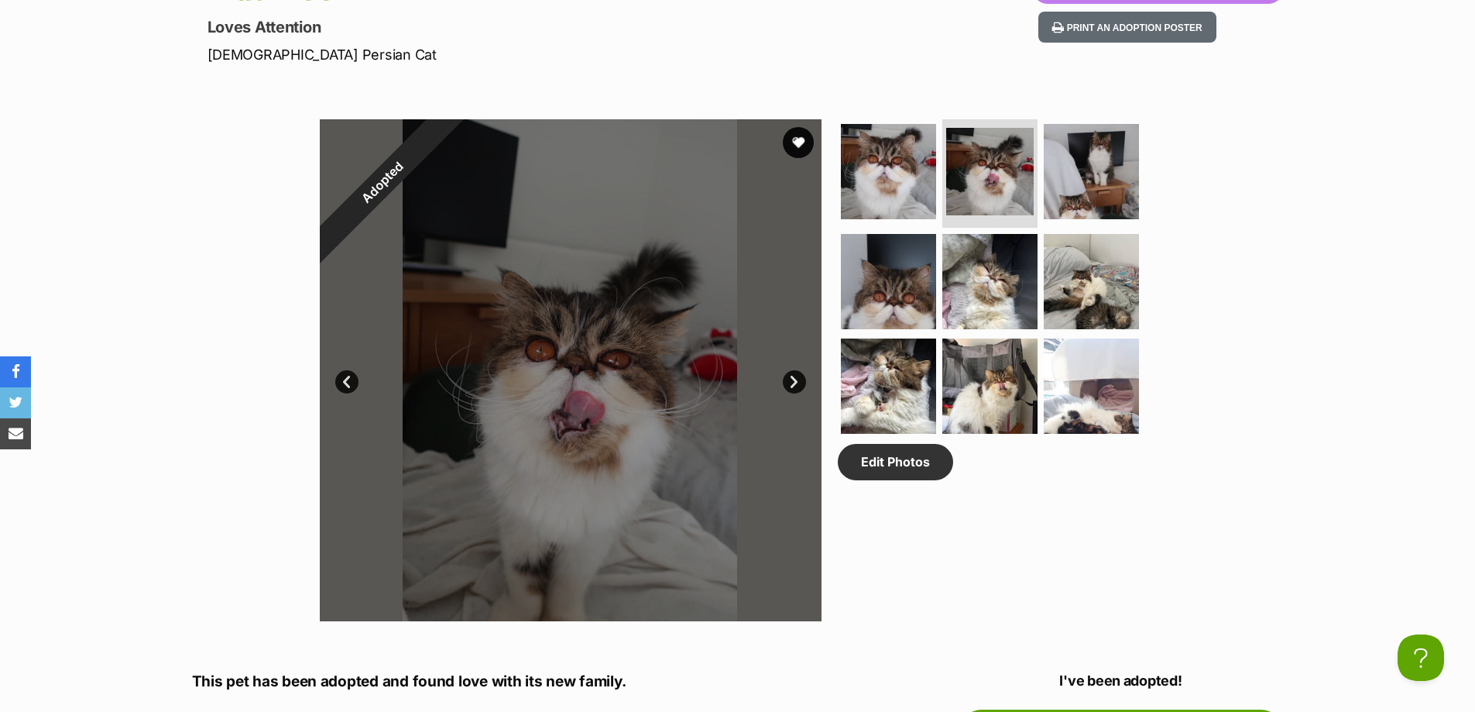
scroll to position [0, 0]
click at [798, 380] on link "Next" at bounding box center [794, 381] width 23 height 23
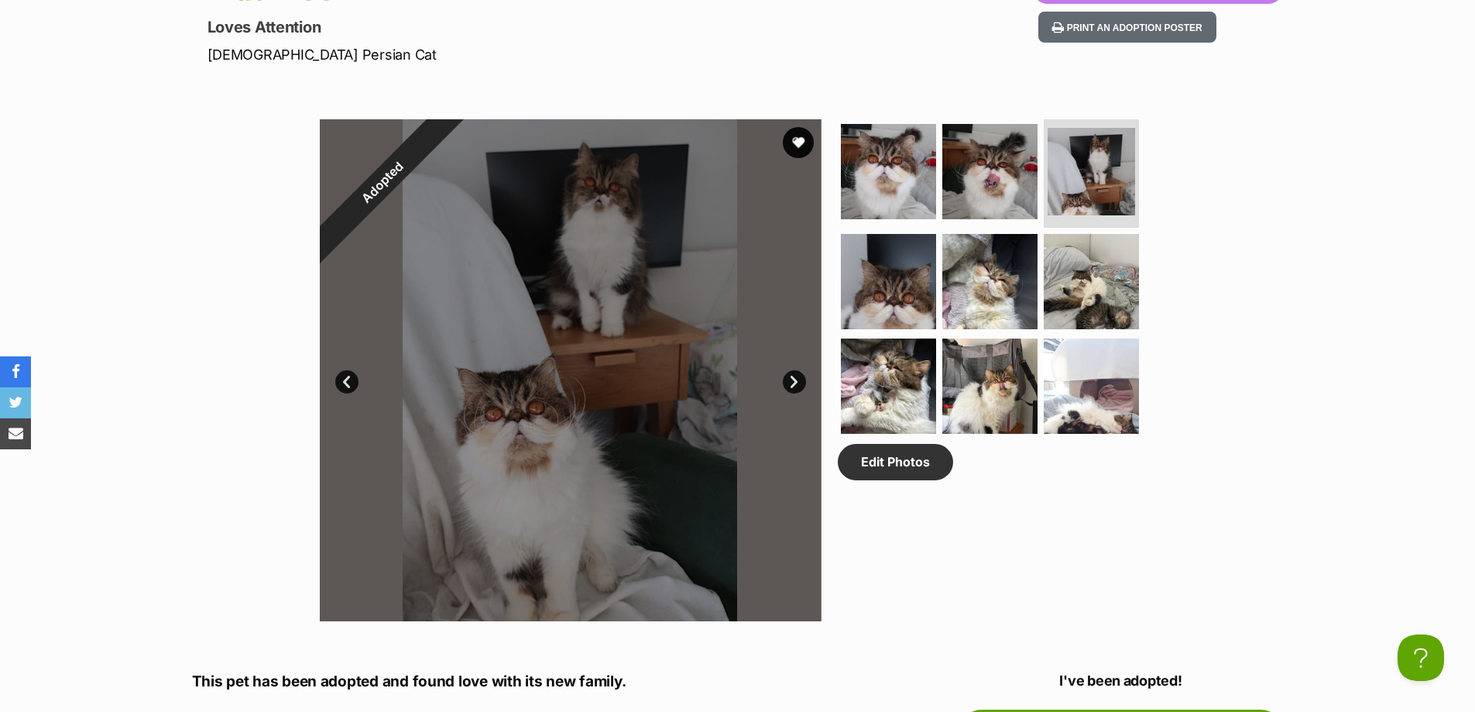
click at [792, 380] on link "Next" at bounding box center [794, 381] width 23 height 23
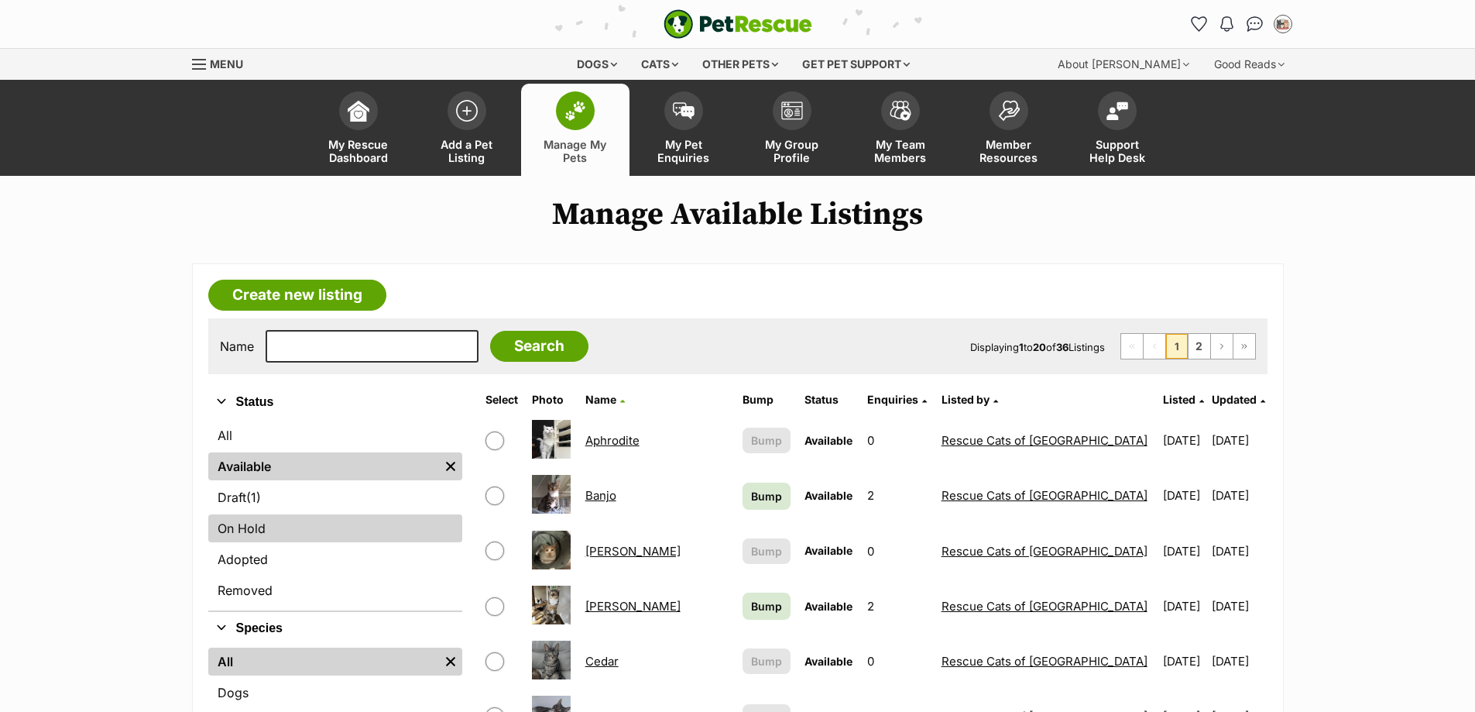
click at [305, 534] on link "On Hold" at bounding box center [335, 528] width 254 height 28
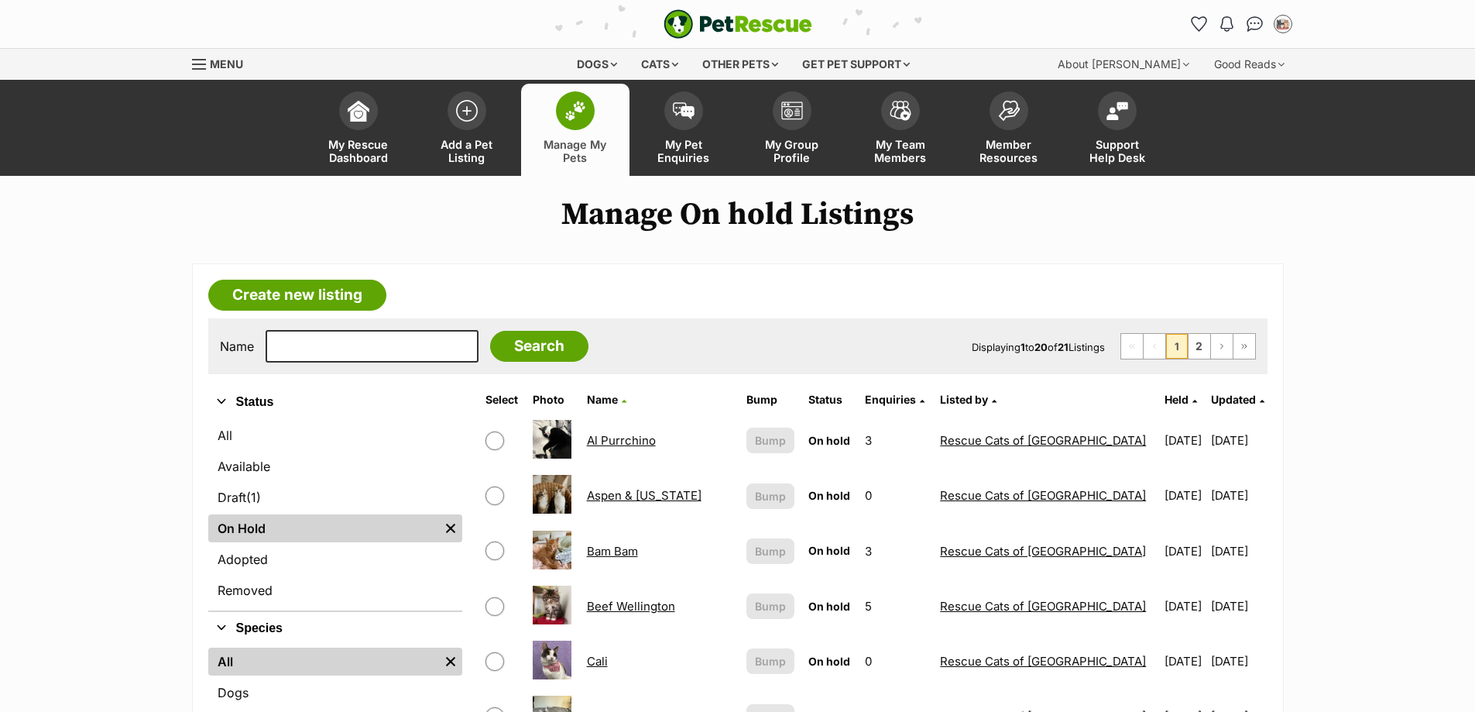
click at [551, 127] on link "Manage My Pets" at bounding box center [575, 130] width 108 height 92
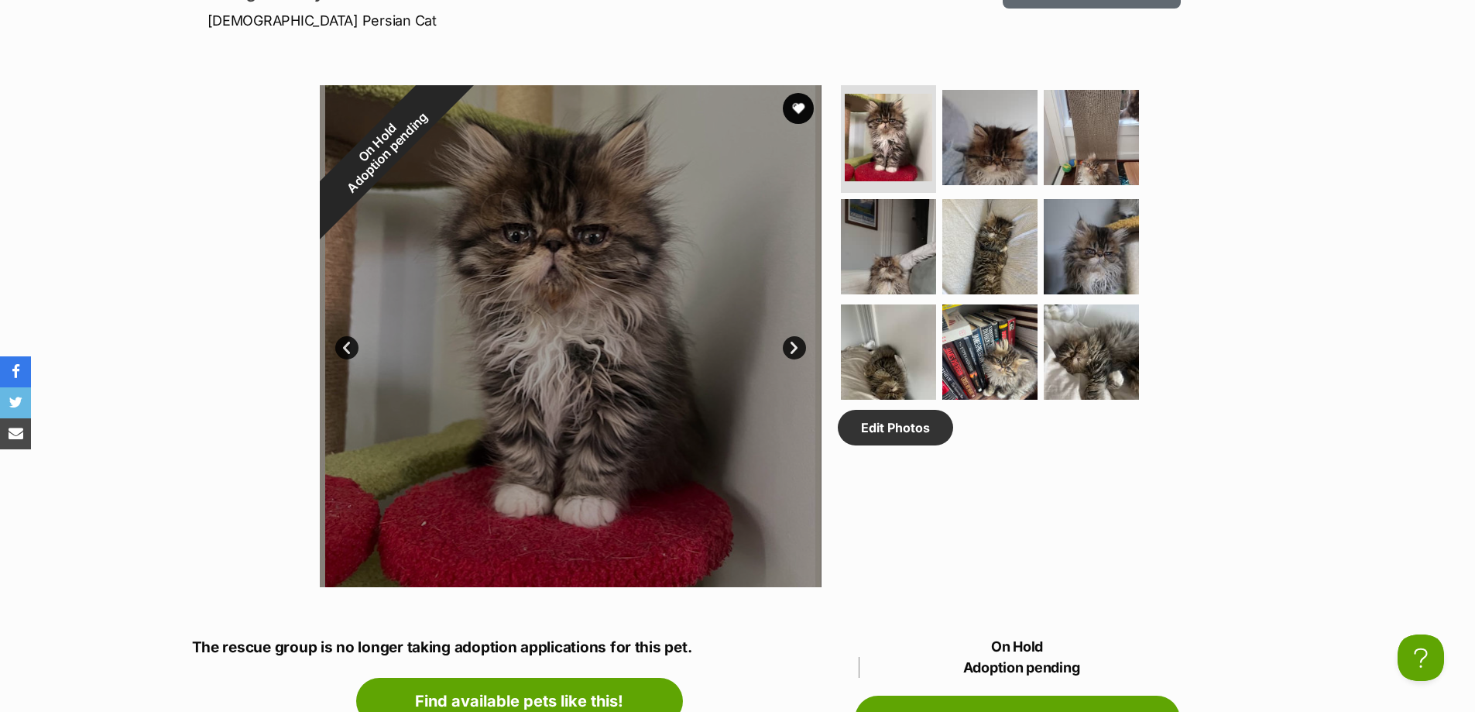
click at [800, 342] on link "Next" at bounding box center [794, 347] width 23 height 23
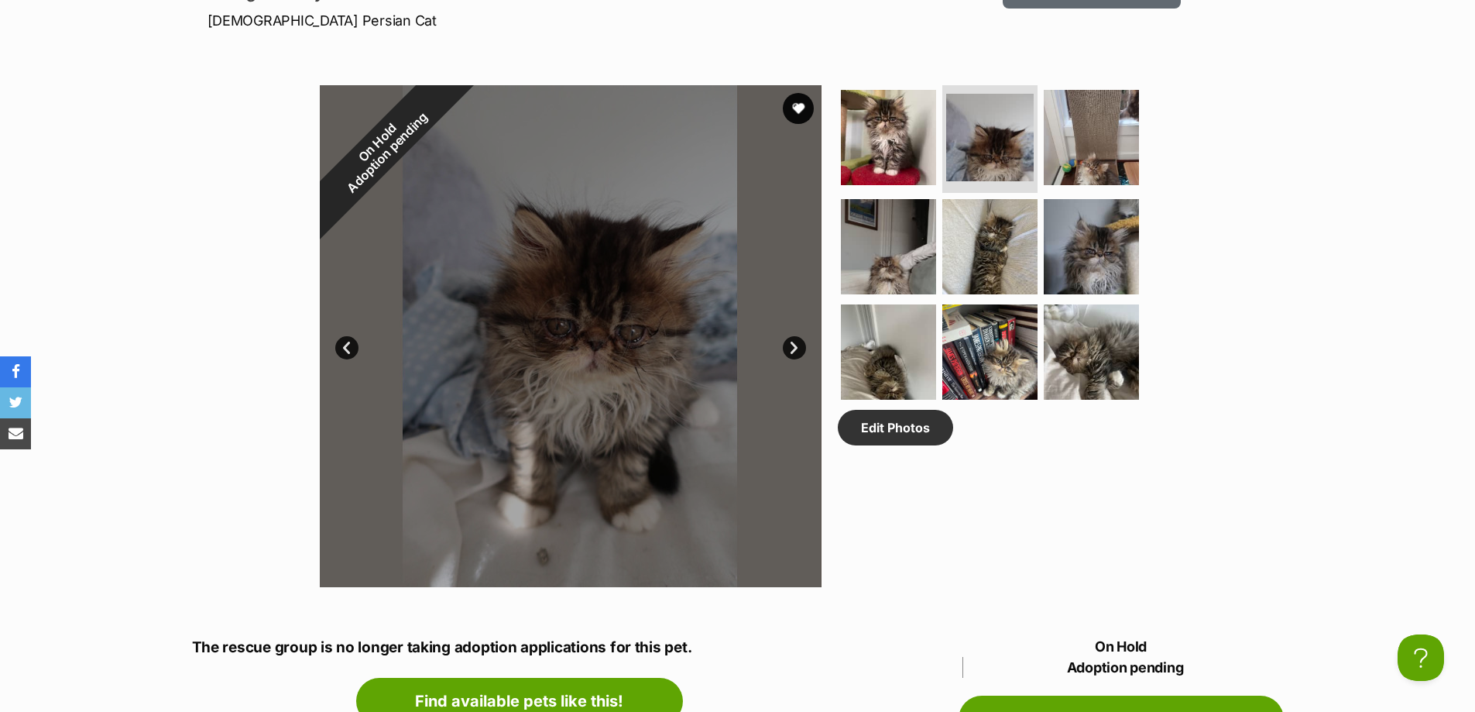
click at [800, 342] on link "Next" at bounding box center [794, 347] width 23 height 23
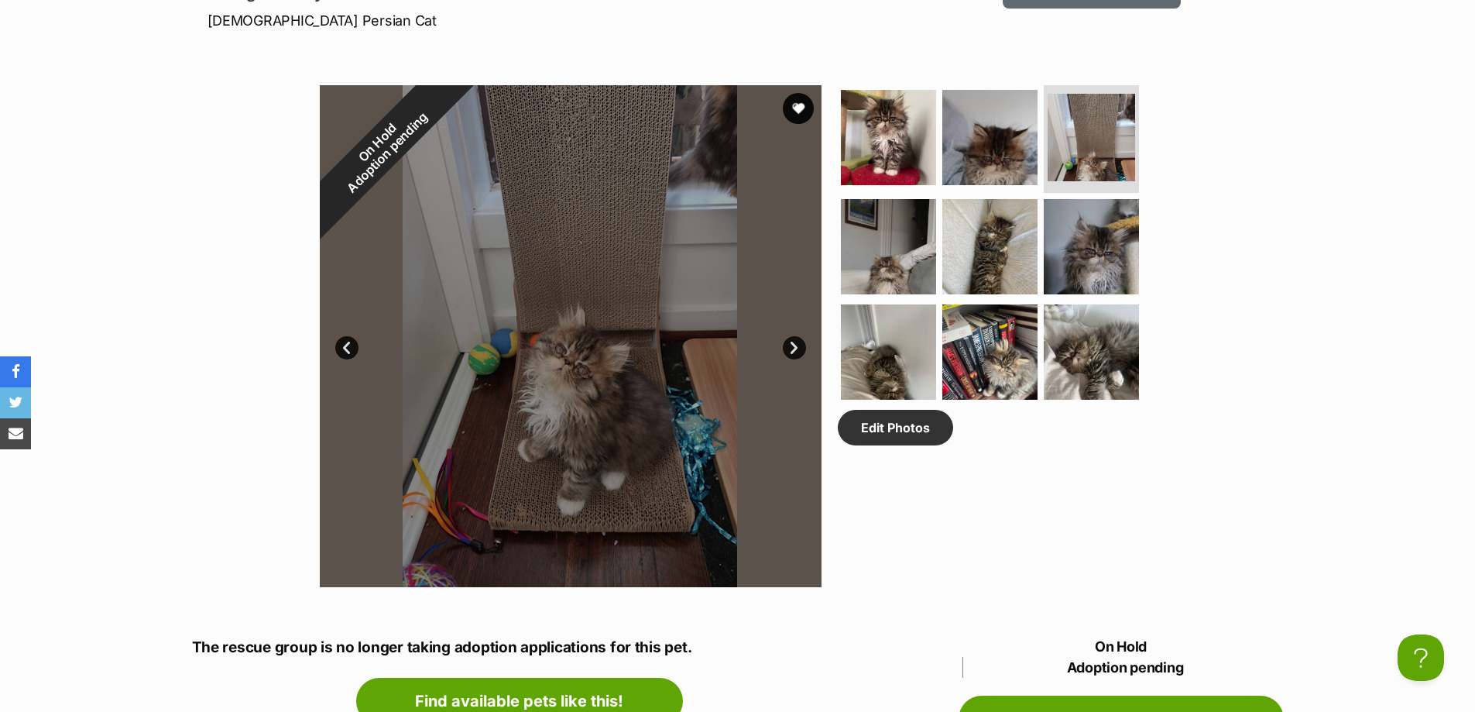
click at [800, 342] on link "Next" at bounding box center [794, 347] width 23 height 23
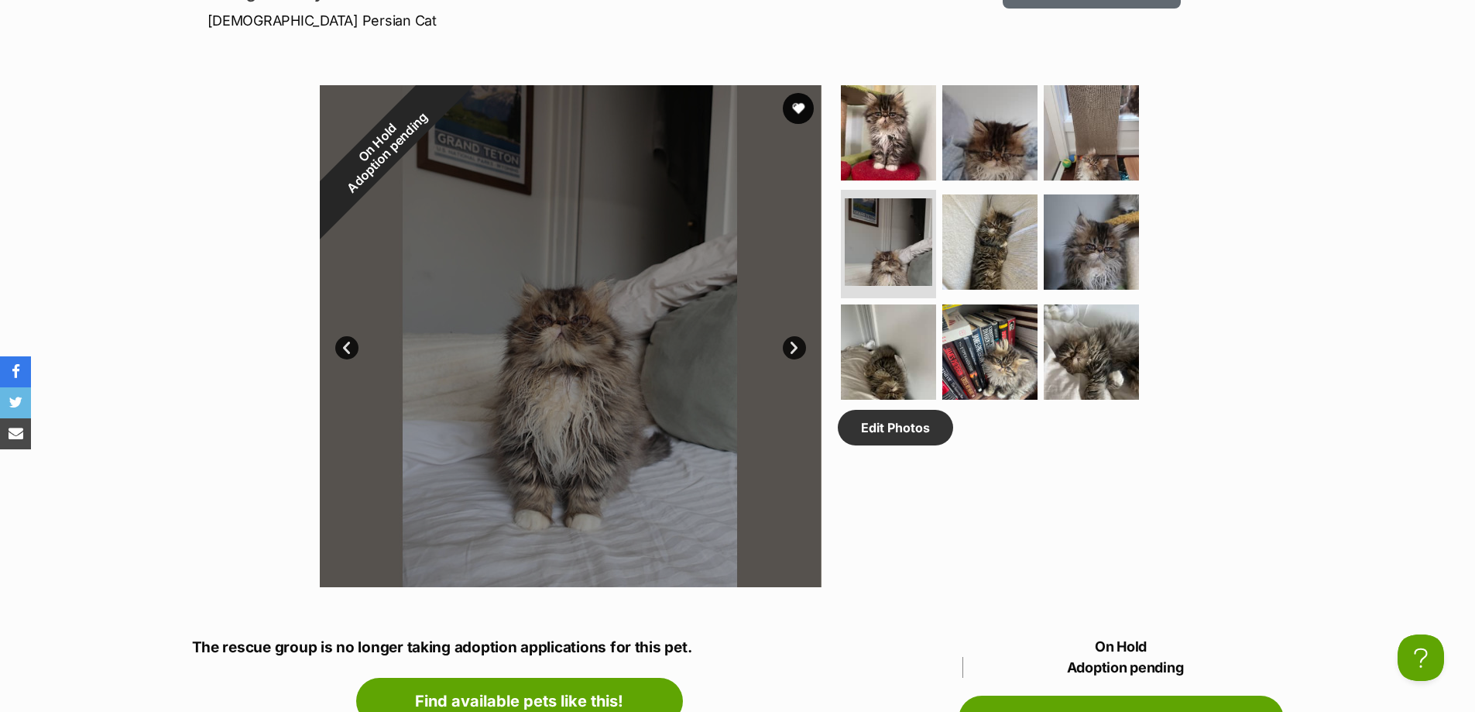
click at [800, 342] on link "Next" at bounding box center [794, 347] width 23 height 23
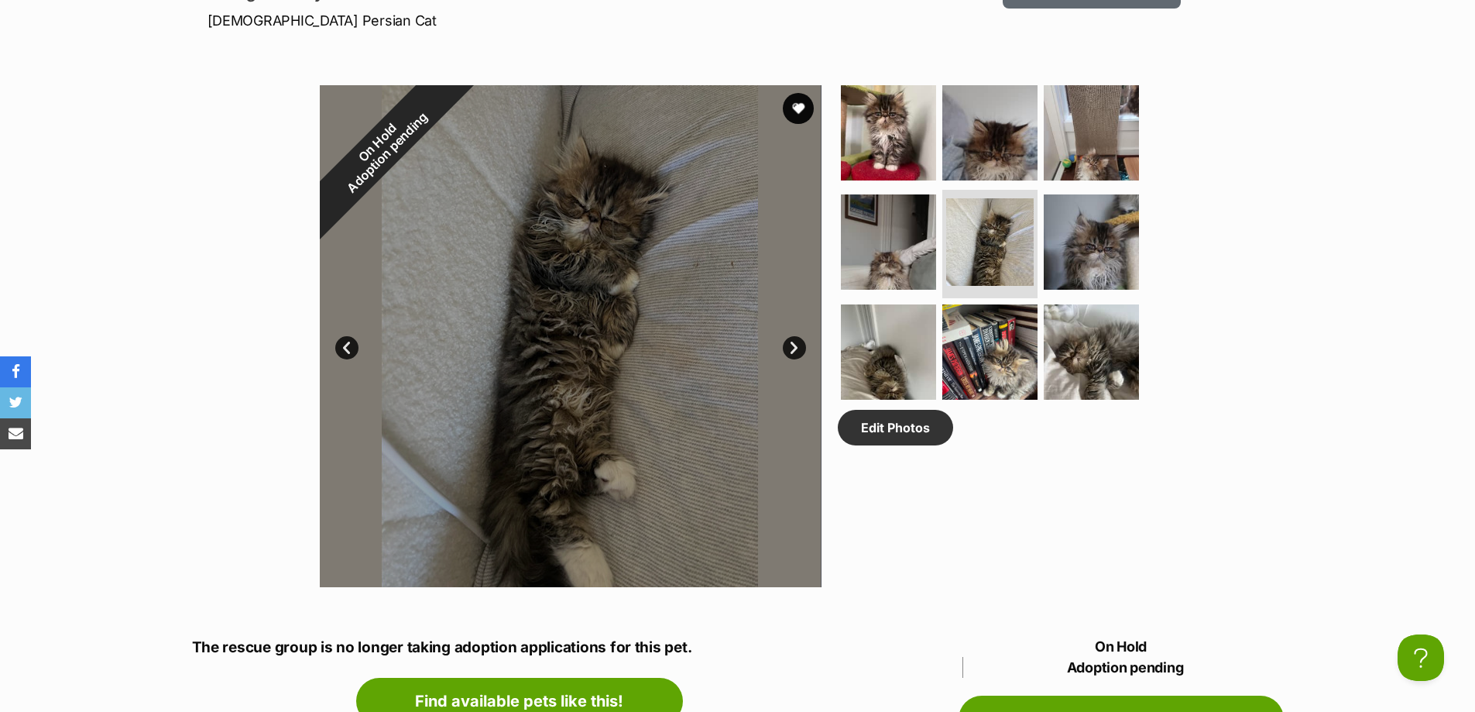
click at [800, 342] on link "Next" at bounding box center [794, 347] width 23 height 23
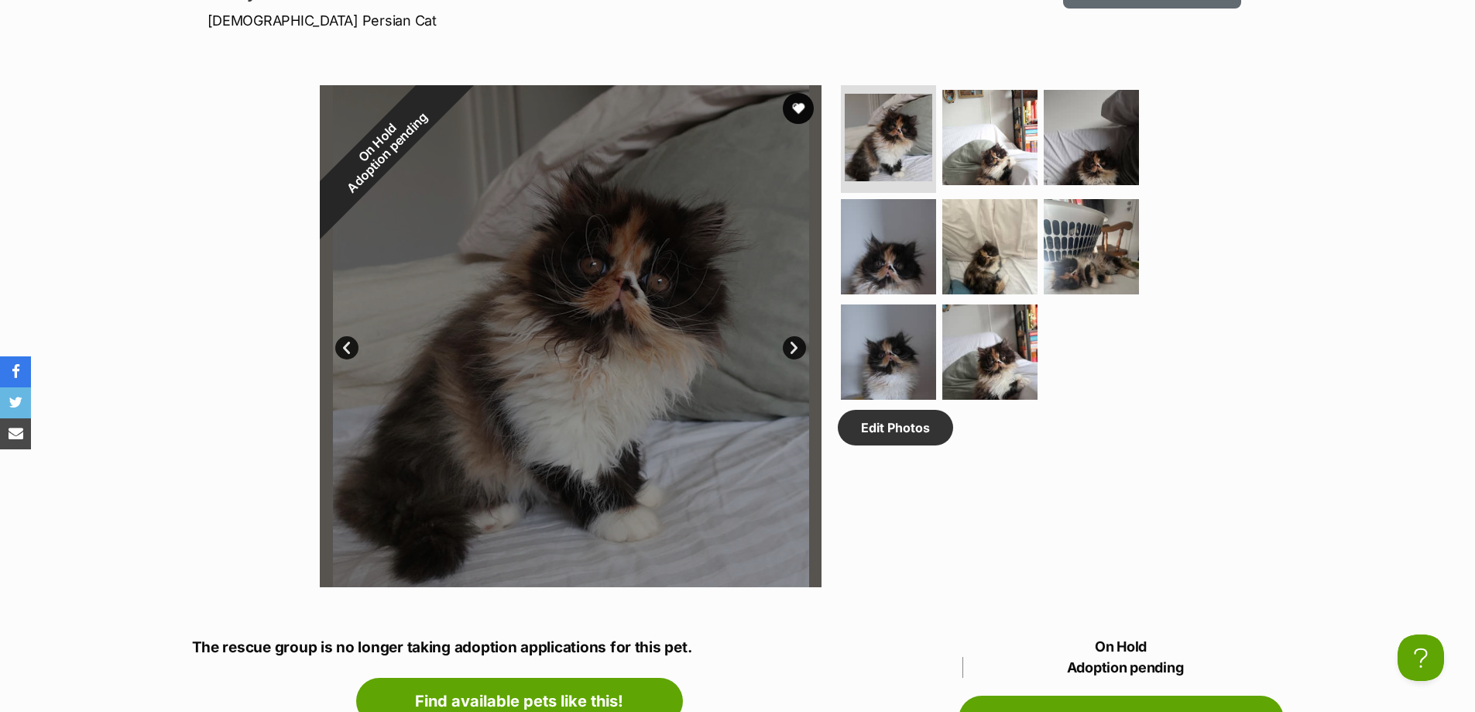
click at [791, 338] on link "Next" at bounding box center [794, 347] width 23 height 23
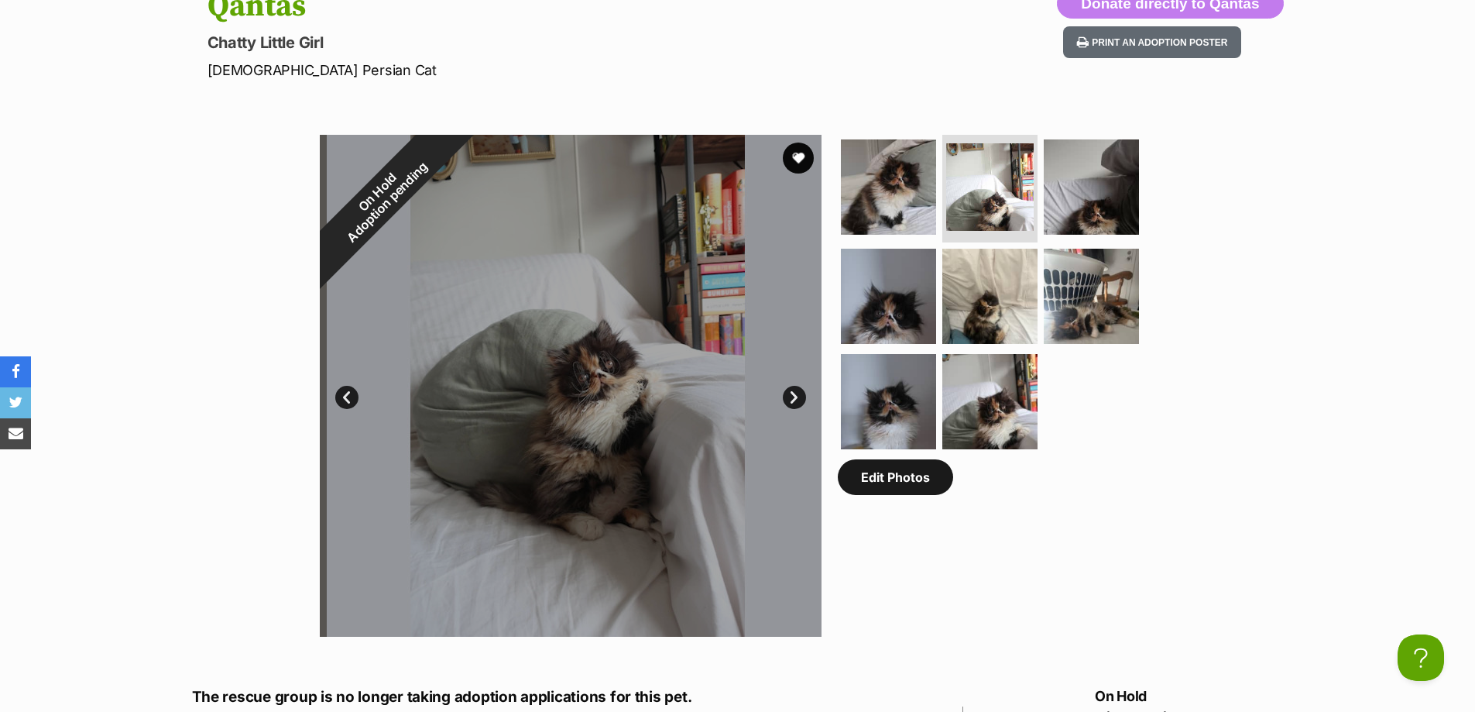
scroll to position [774, 0]
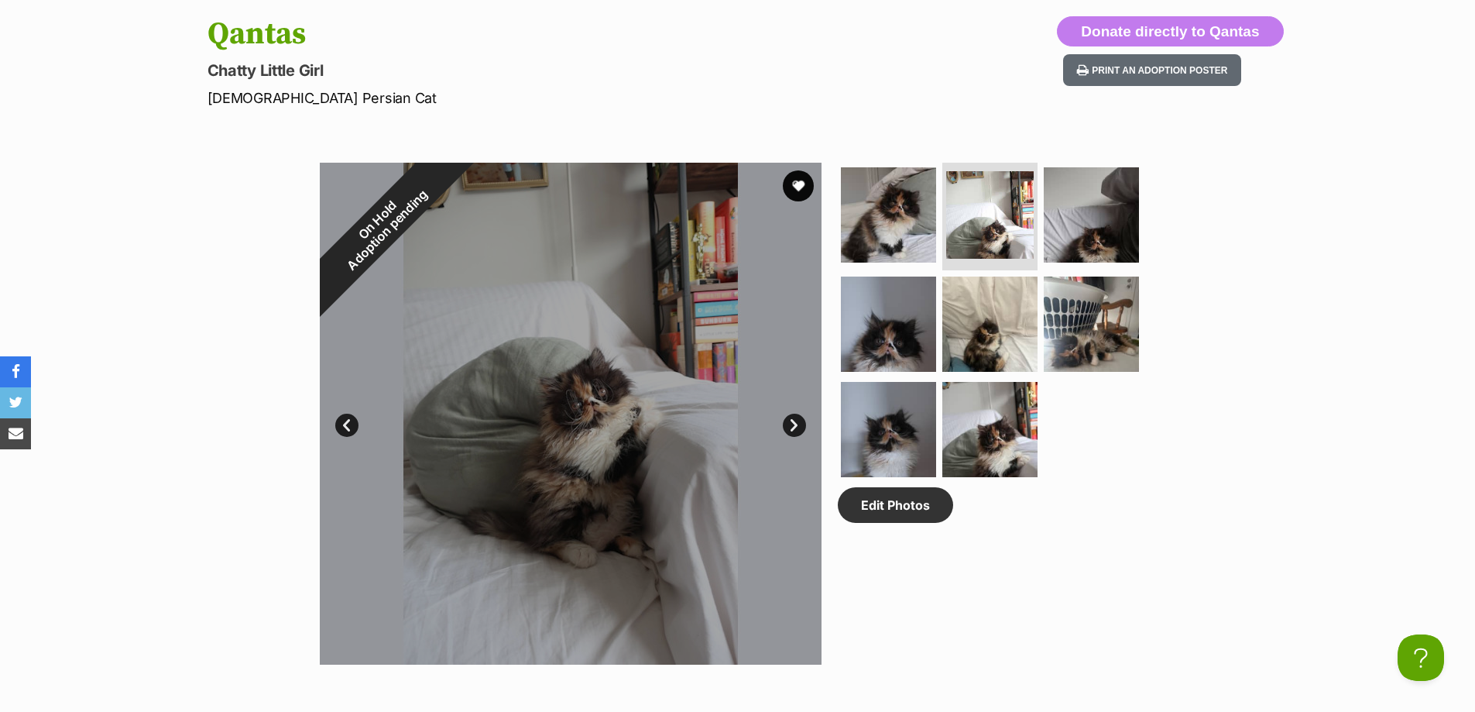
click at [784, 424] on link "Next" at bounding box center [794, 425] width 23 height 23
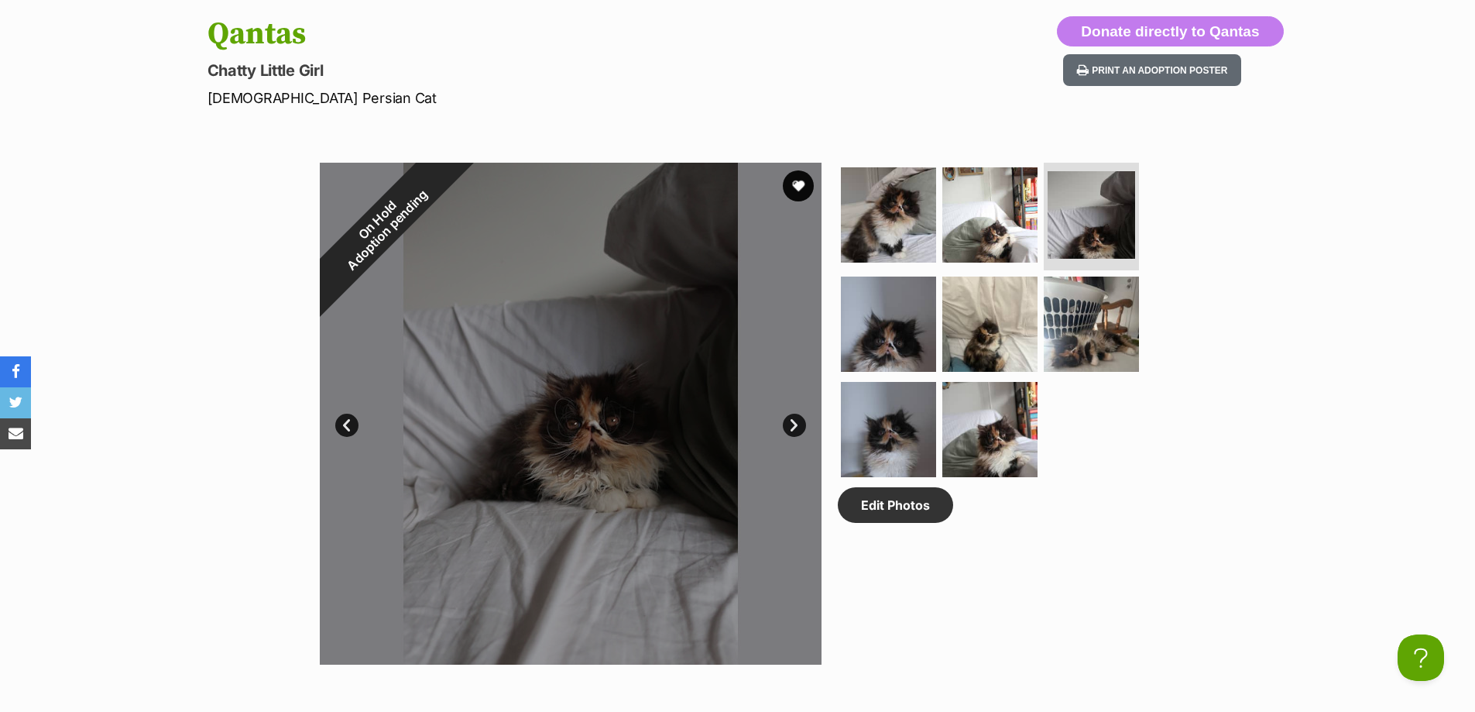
click at [784, 424] on link "Next" at bounding box center [794, 425] width 23 height 23
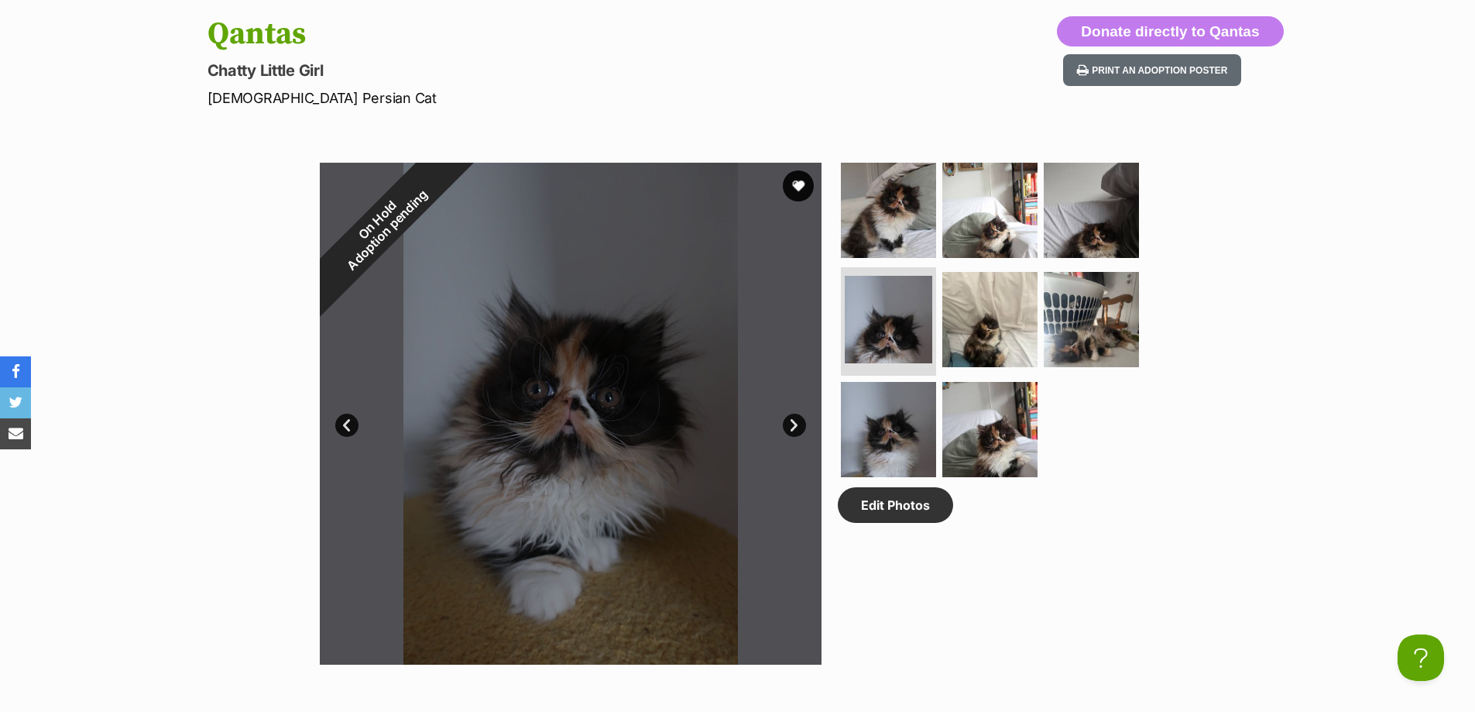
click at [794, 424] on link "Next" at bounding box center [794, 425] width 23 height 23
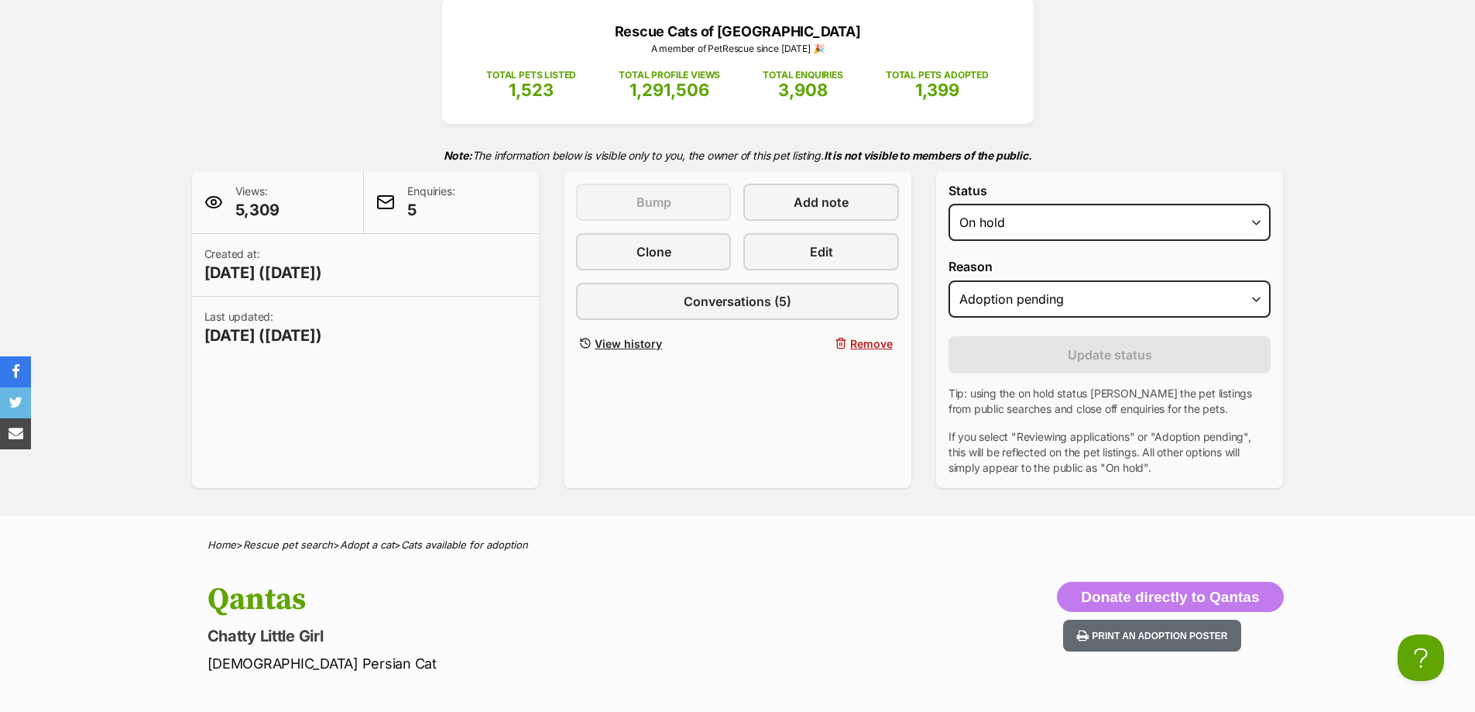
scroll to position [0, 0]
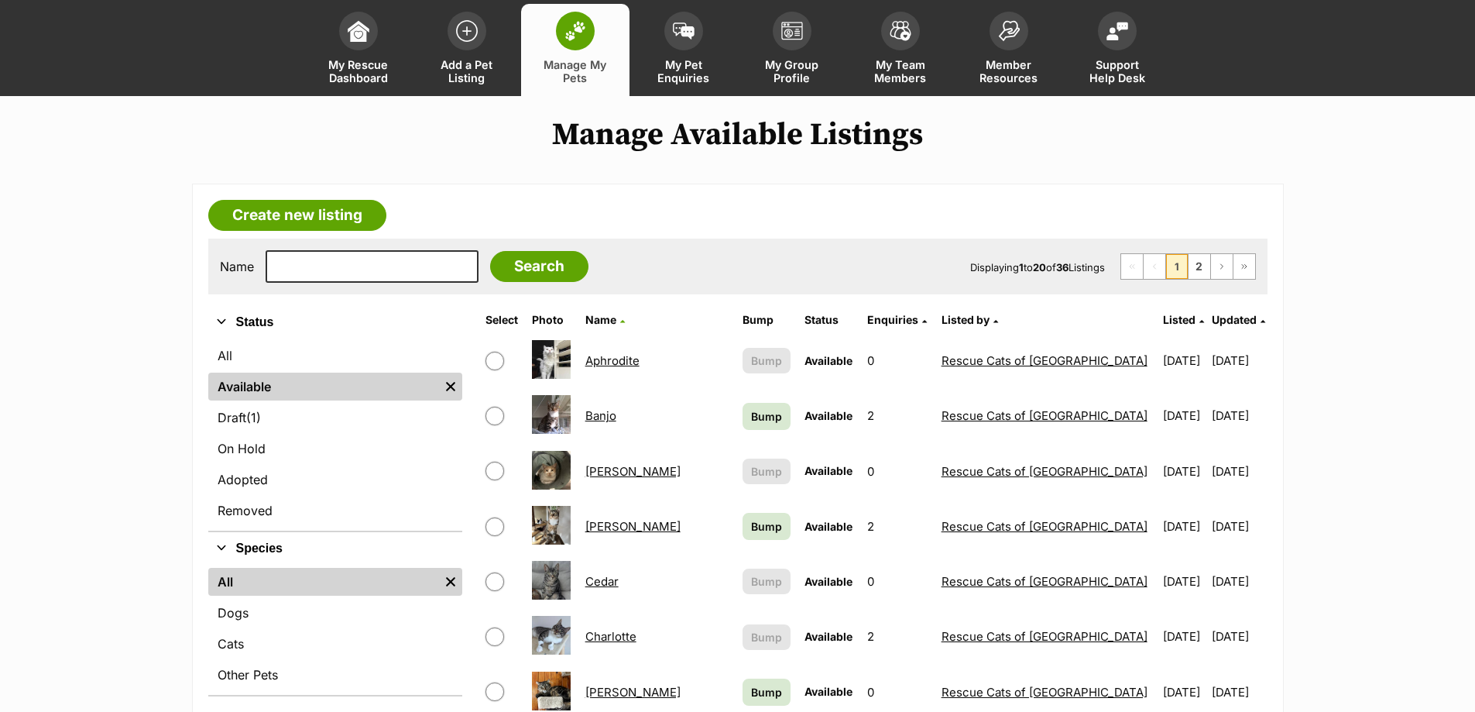
scroll to position [155, 0]
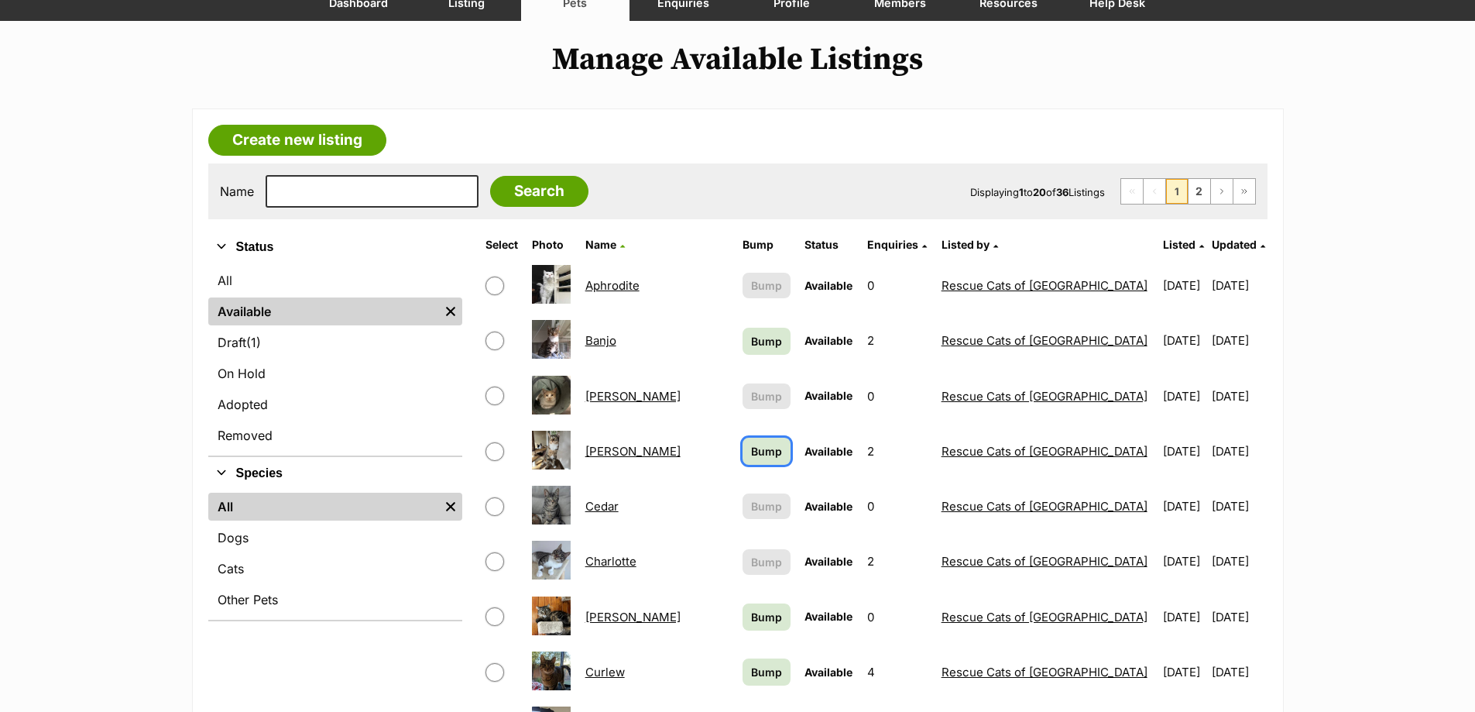
drag, startPoint x: 740, startPoint y: 447, endPoint x: 723, endPoint y: 450, distance: 16.6
click at [751, 450] on span "Bump" at bounding box center [766, 451] width 31 height 16
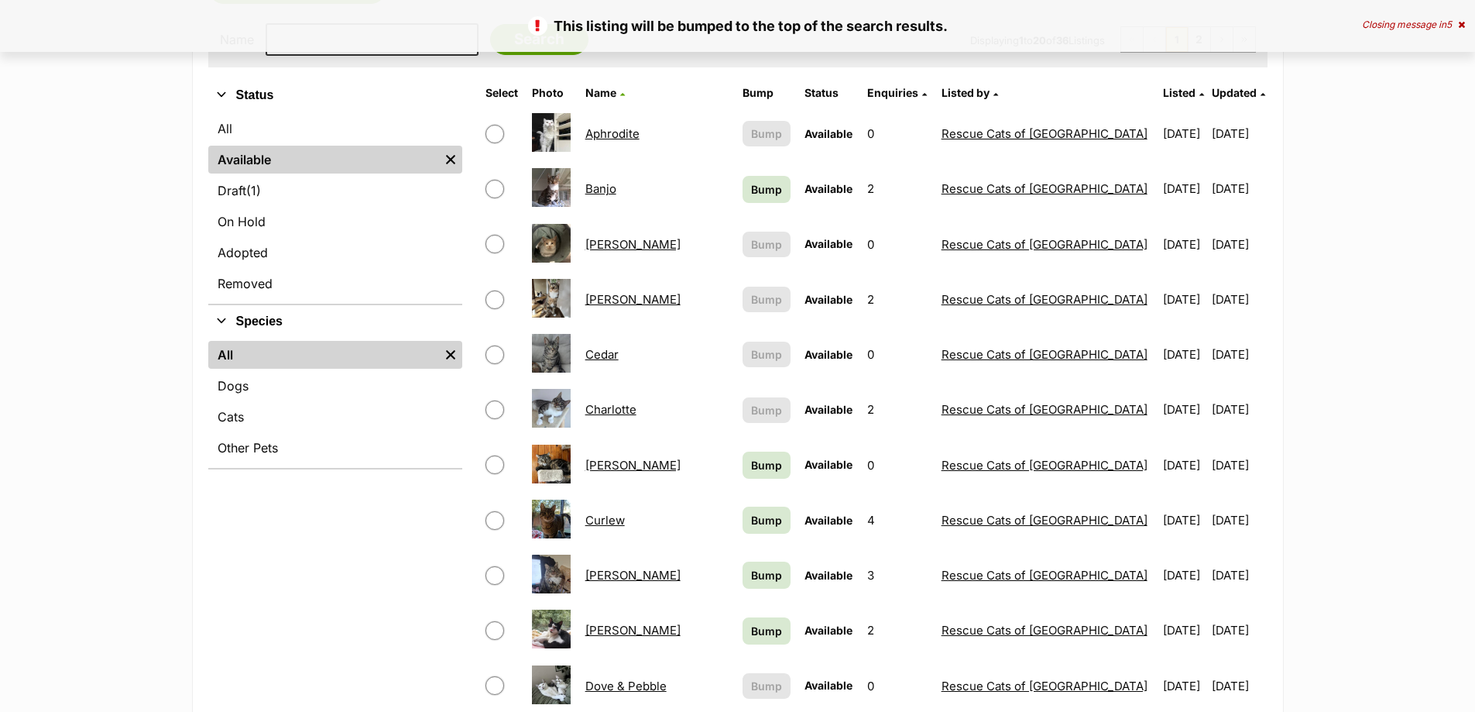
scroll to position [310, 0]
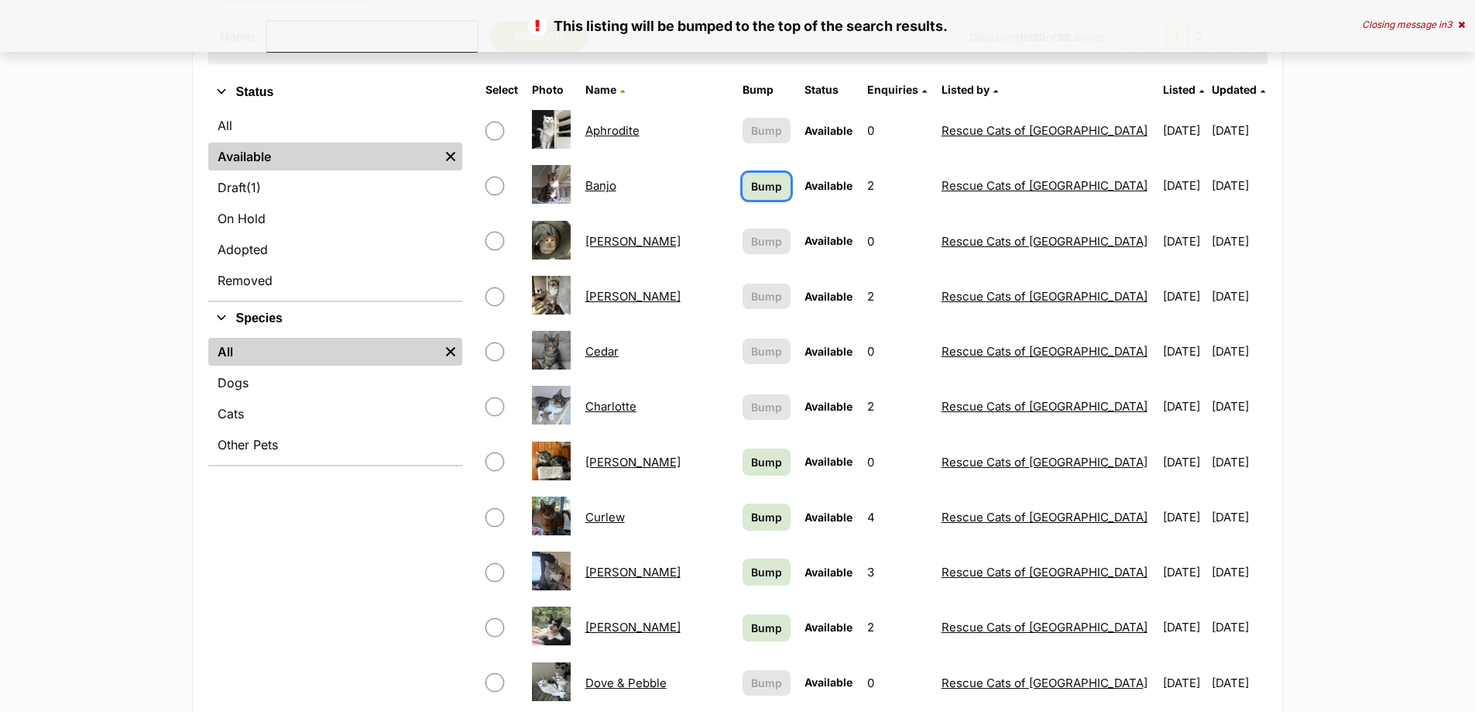
click at [751, 180] on span "Bump" at bounding box center [766, 186] width 31 height 16
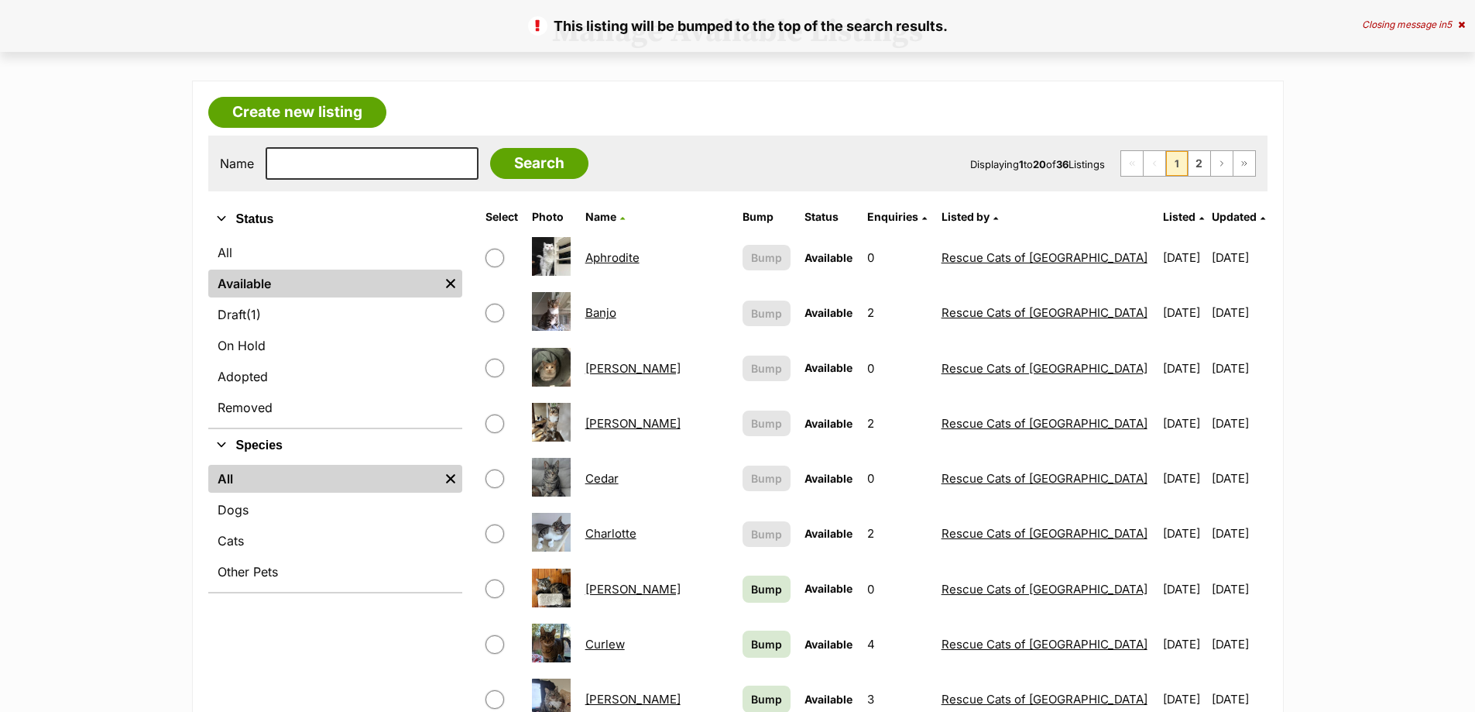
scroll to position [542, 0]
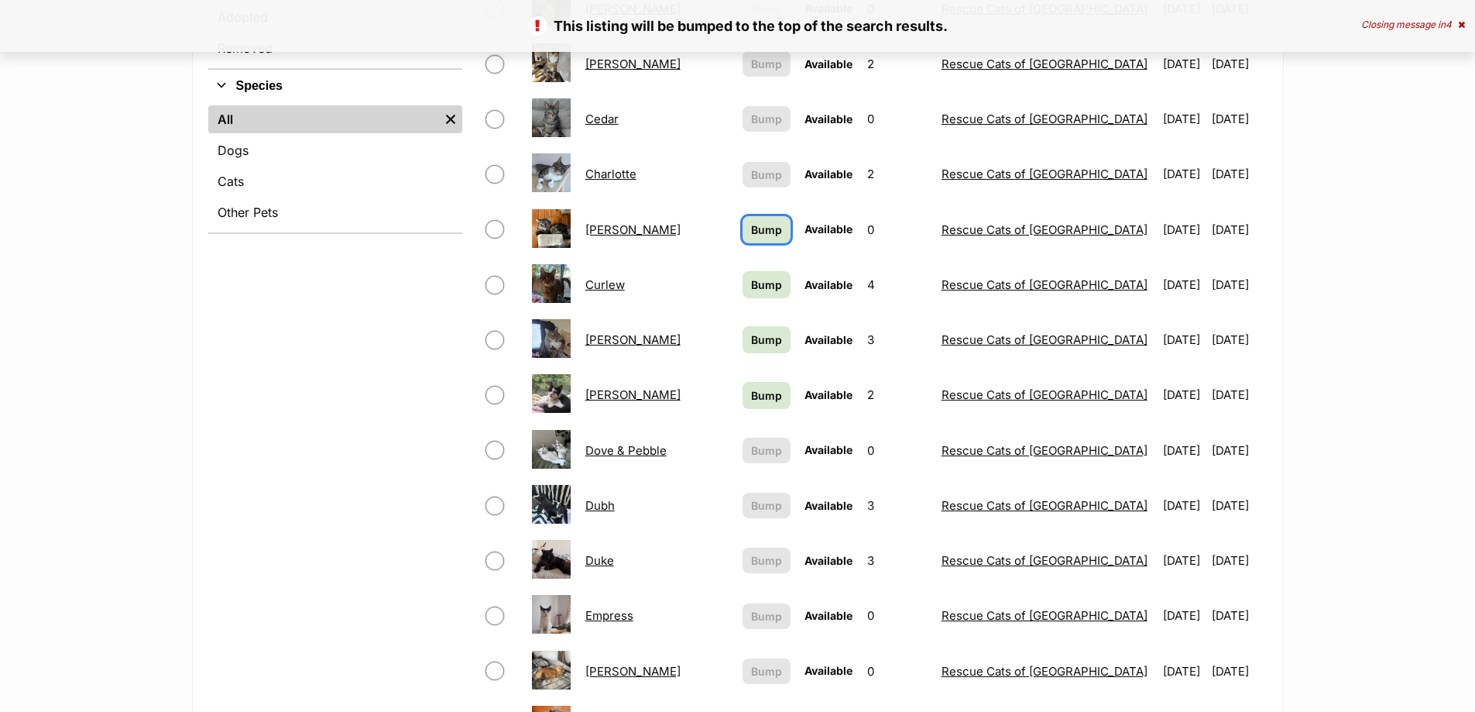
click at [751, 233] on span "Bump" at bounding box center [766, 230] width 31 height 16
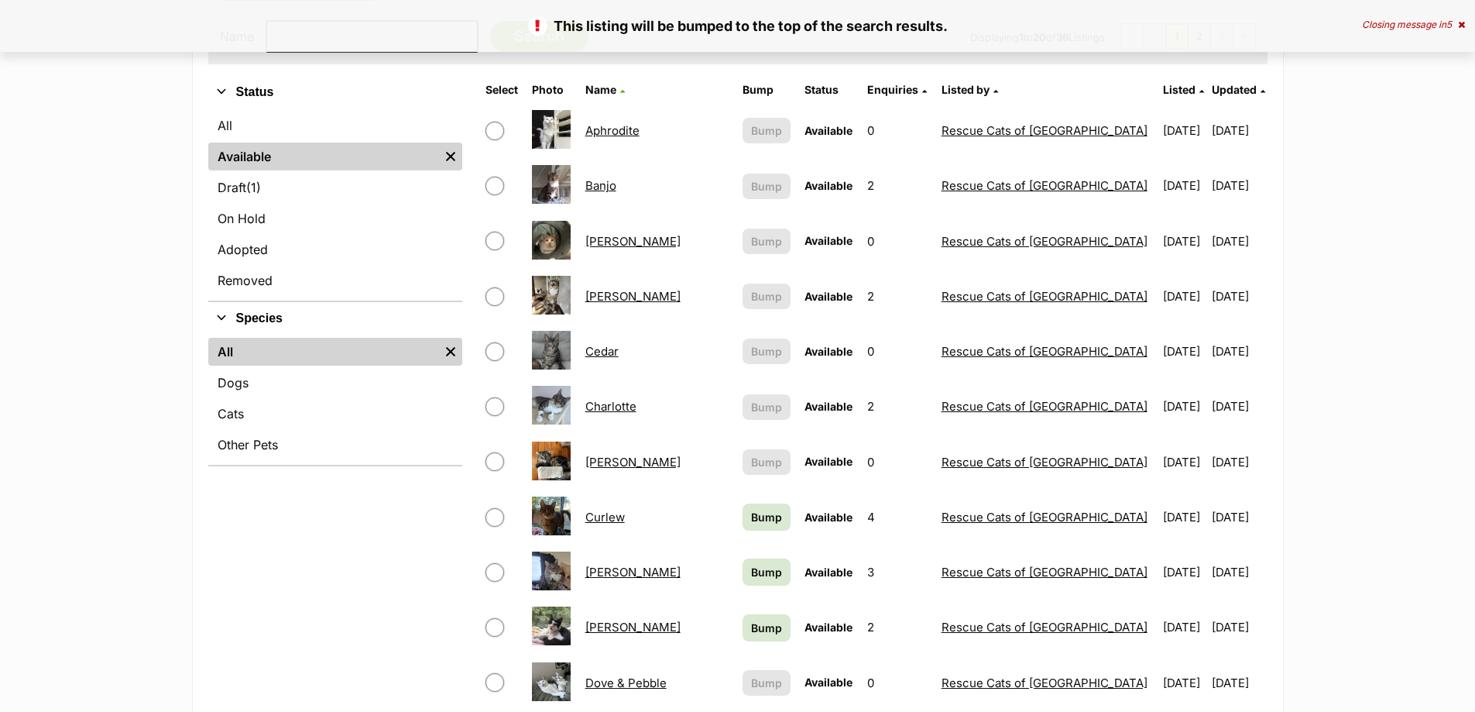
scroll to position [310, 0]
click at [743, 529] on link "Bump" at bounding box center [767, 516] width 49 height 27
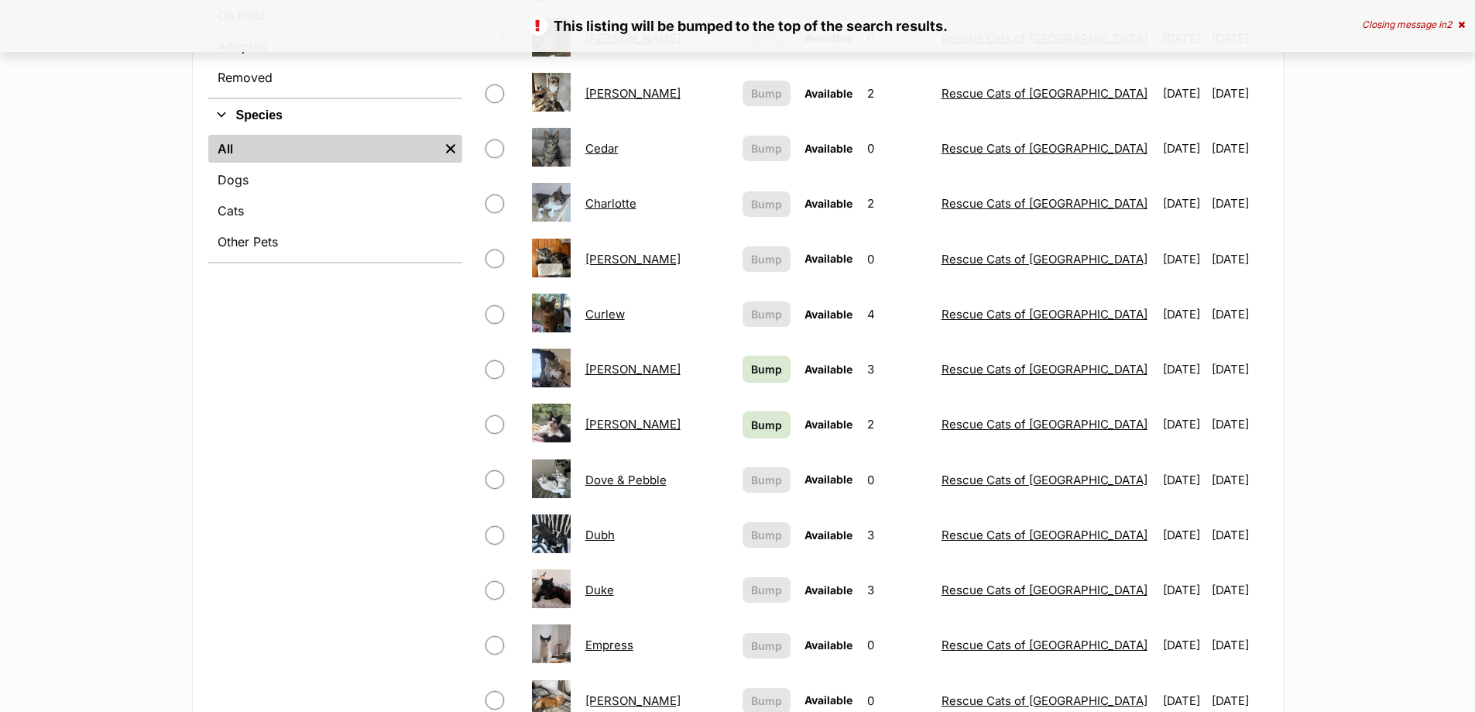
scroll to position [620, 0]
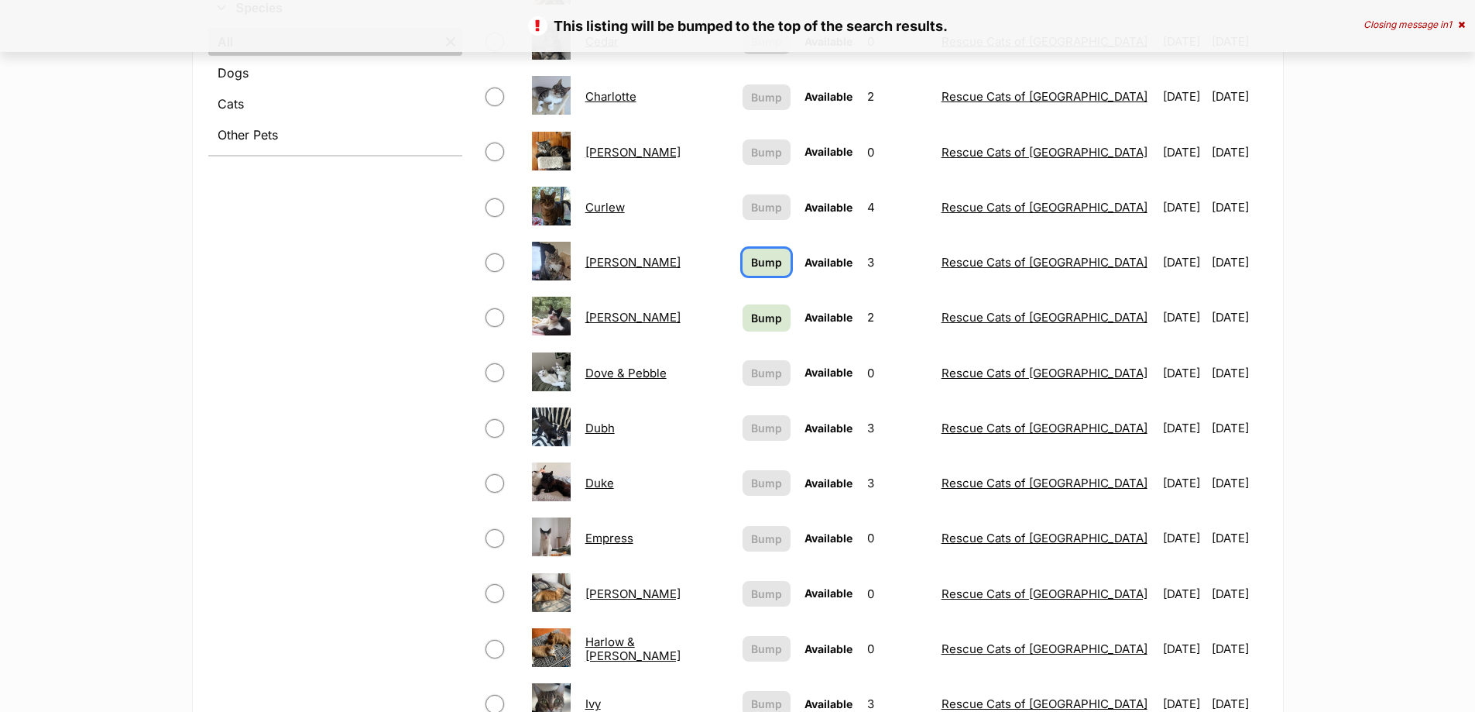
click at [748, 252] on link "Bump" at bounding box center [767, 262] width 49 height 27
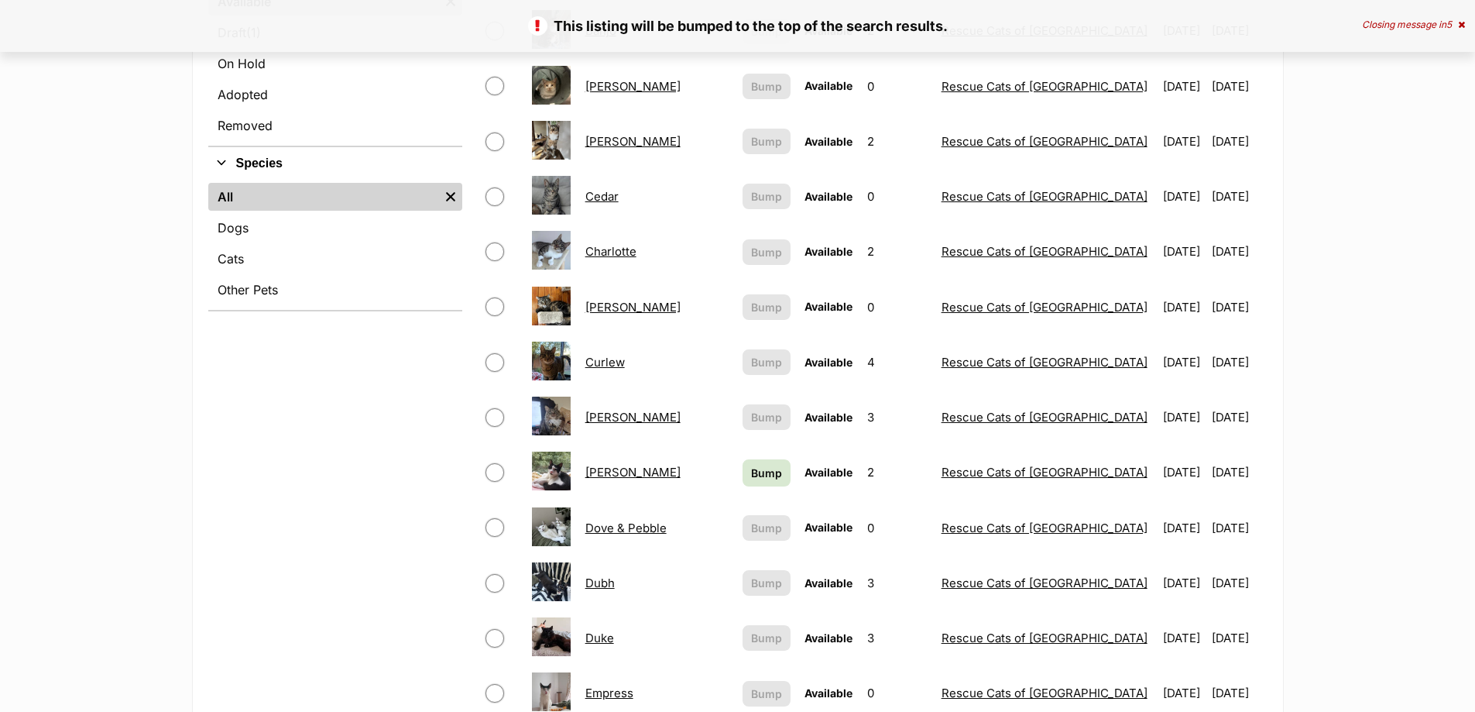
scroll to position [465, 0]
click at [751, 480] on span "Bump" at bounding box center [766, 473] width 31 height 16
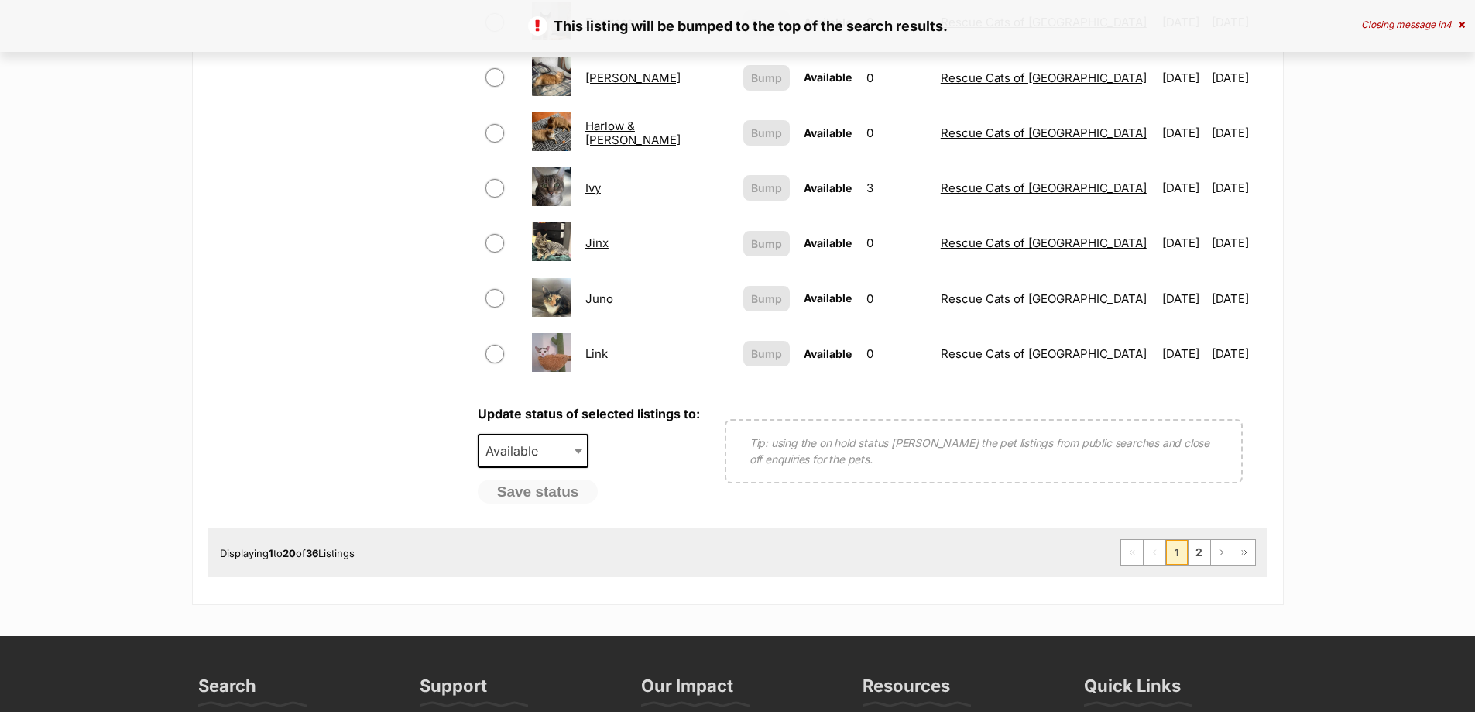
scroll to position [1162, 0]
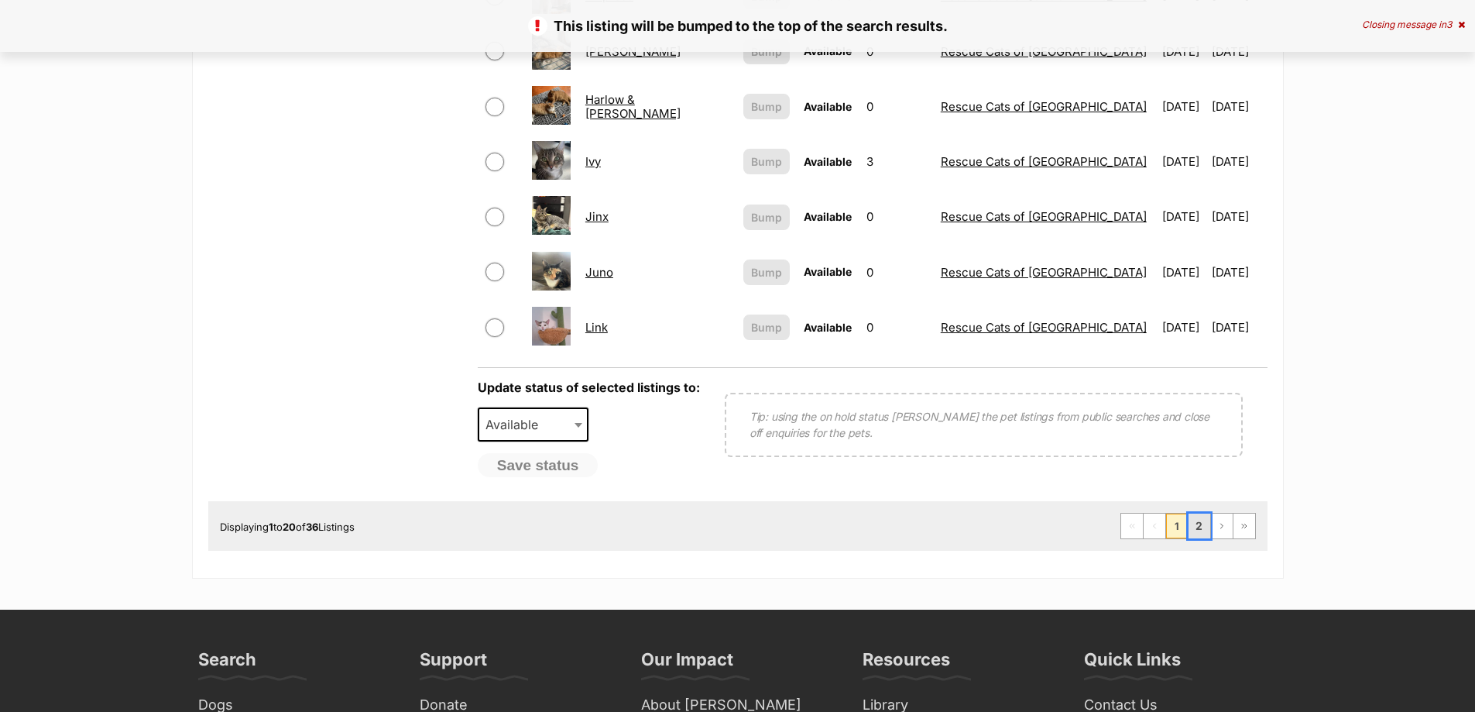
click at [1197, 527] on link "2" at bounding box center [1200, 525] width 22 height 25
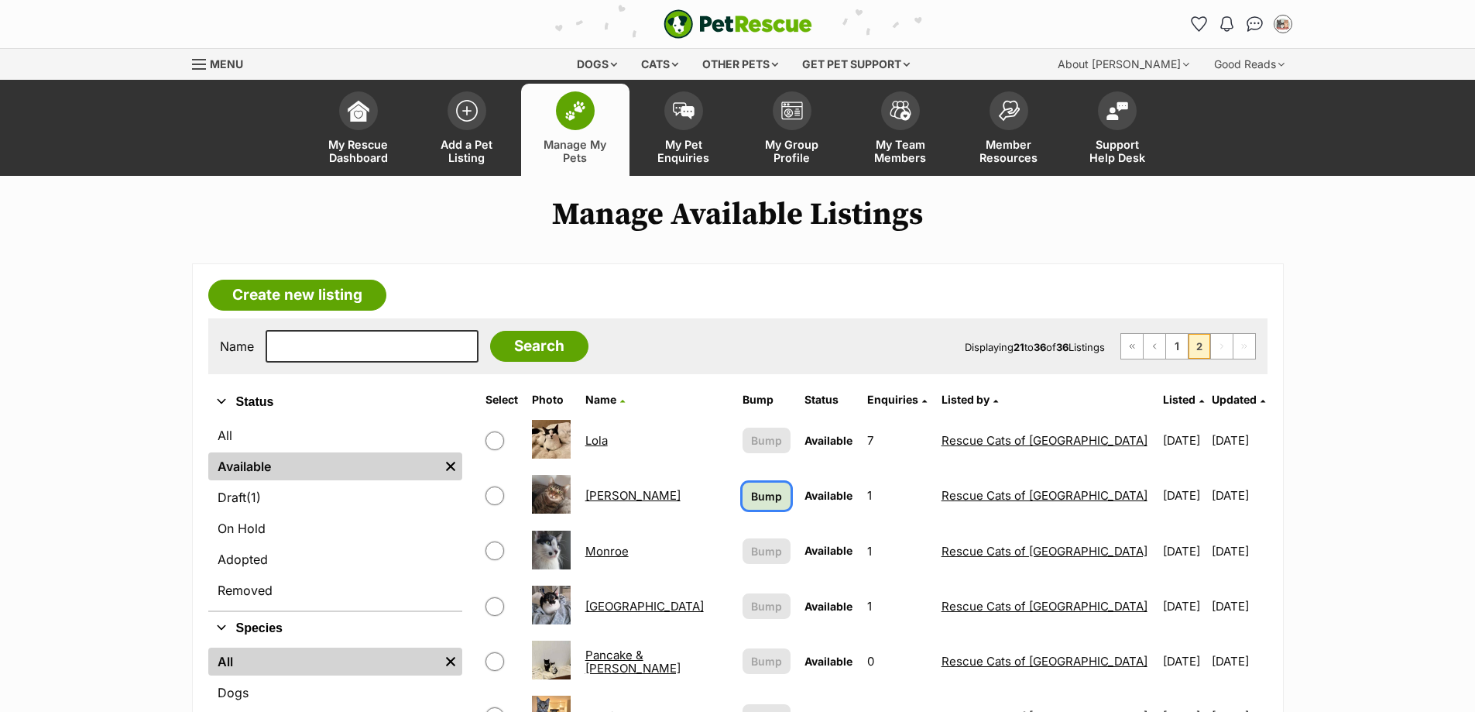
click at [751, 491] on span "Bump" at bounding box center [766, 496] width 31 height 16
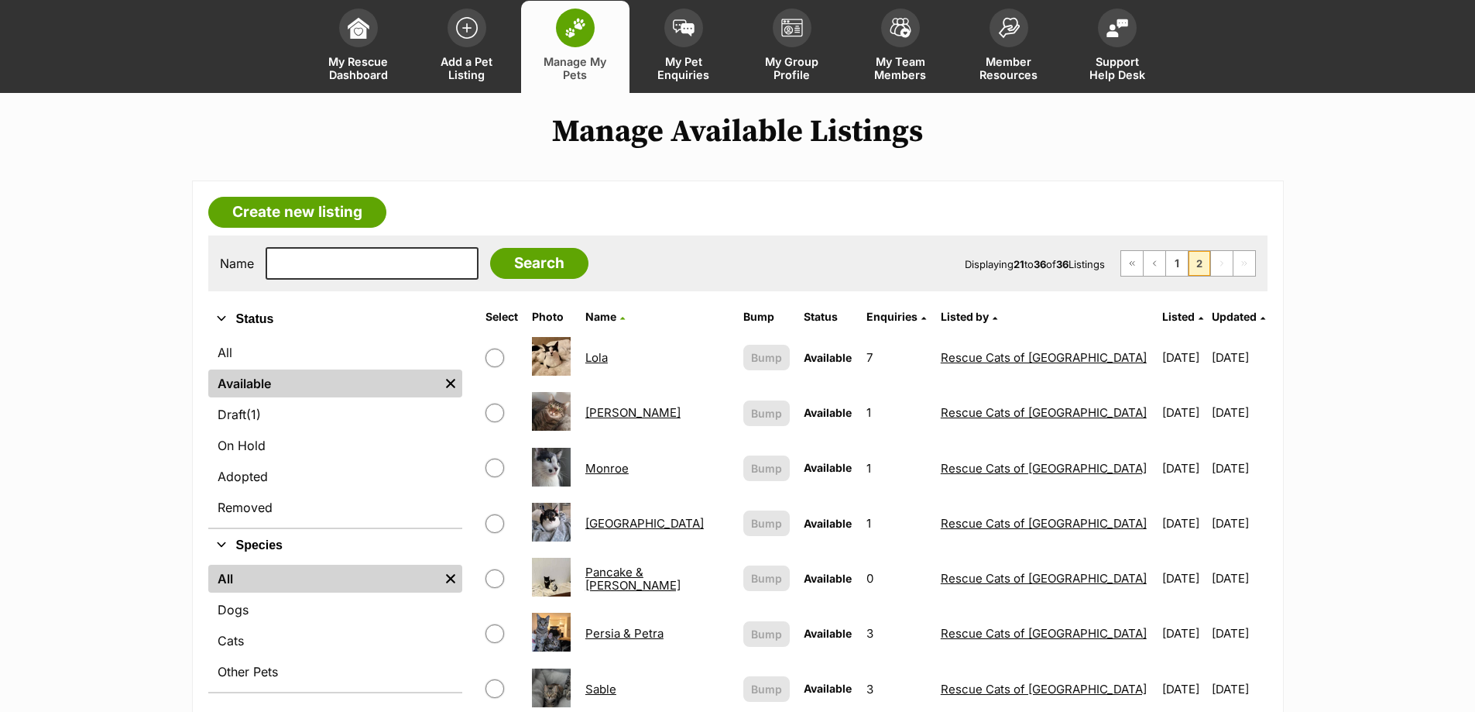
scroll to position [77, 0]
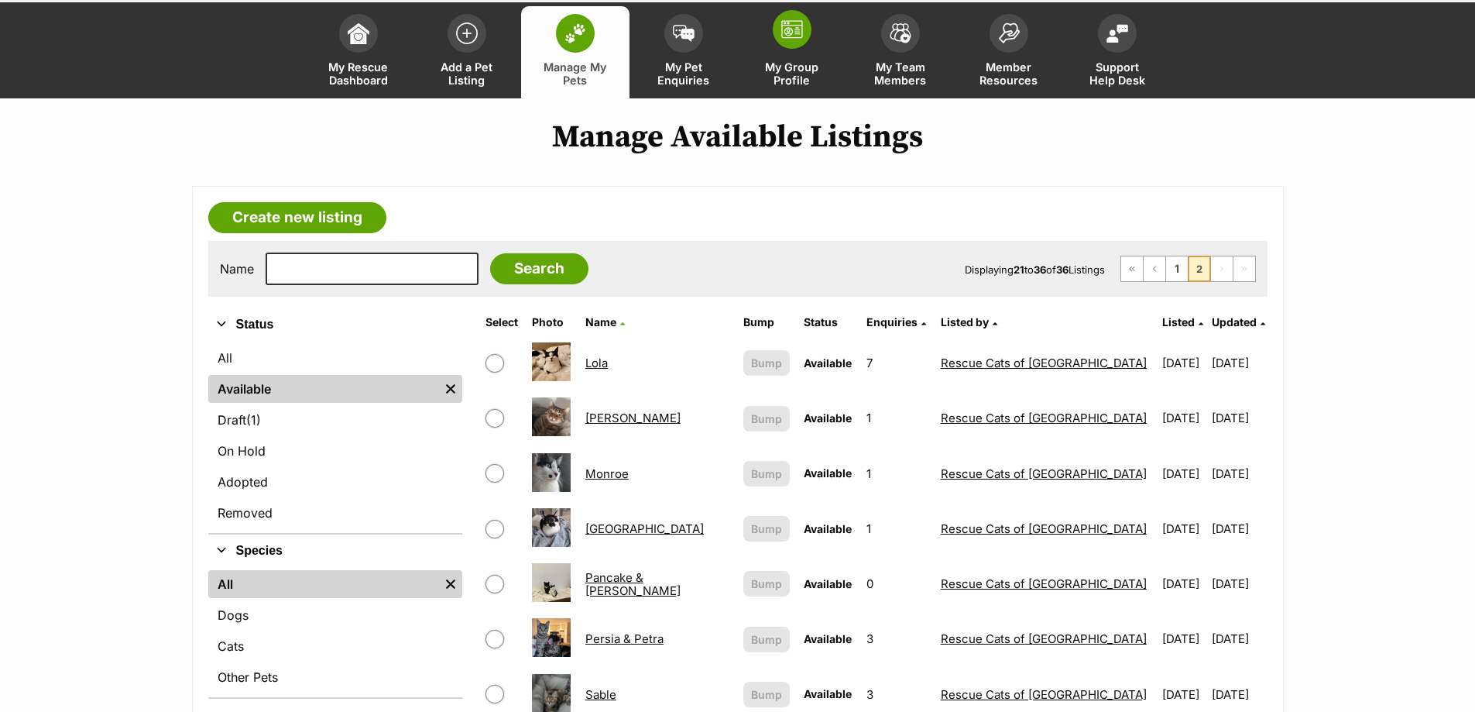
click at [805, 68] on span "My Group Profile" at bounding box center [792, 73] width 70 height 26
